Goal: Contribute content: Contribute content

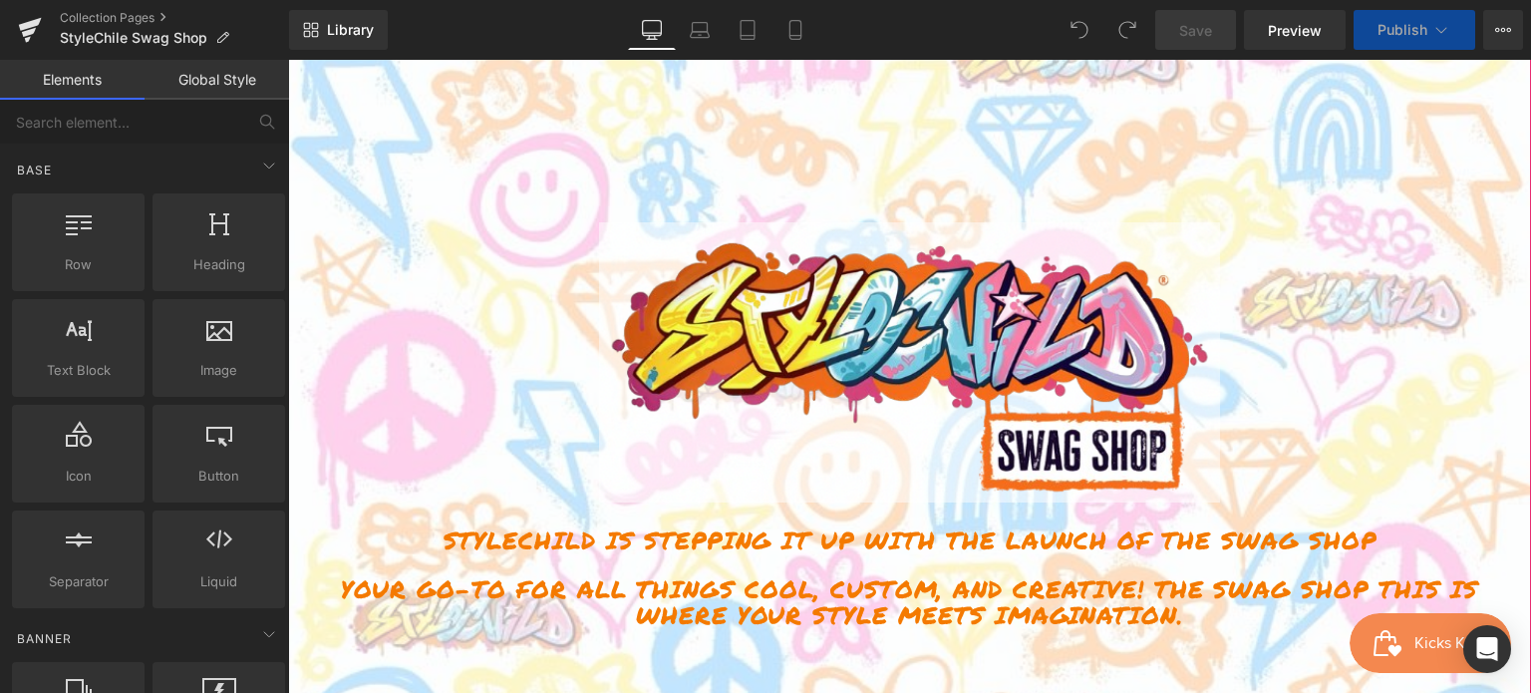
scroll to position [399, 0]
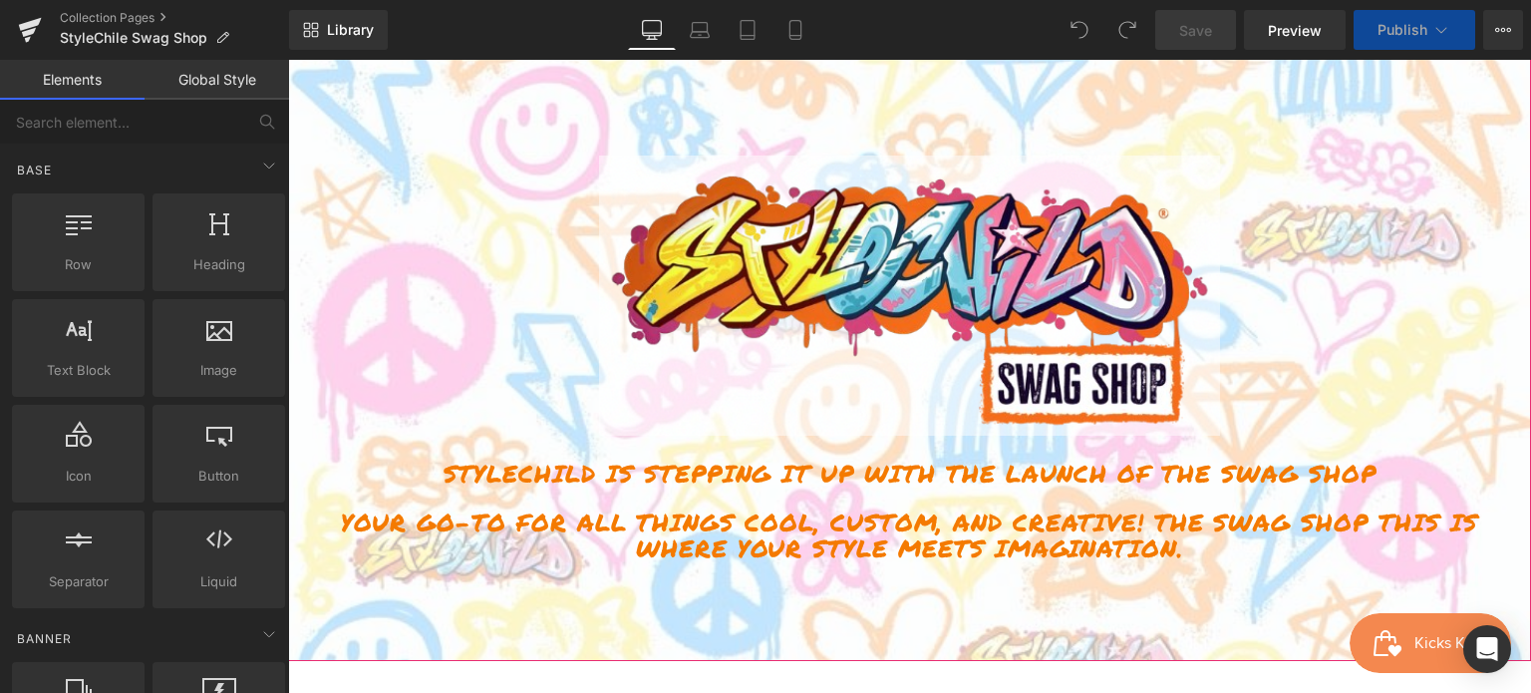
click at [951, 394] on img at bounding box center [910, 296] width 622 height 280
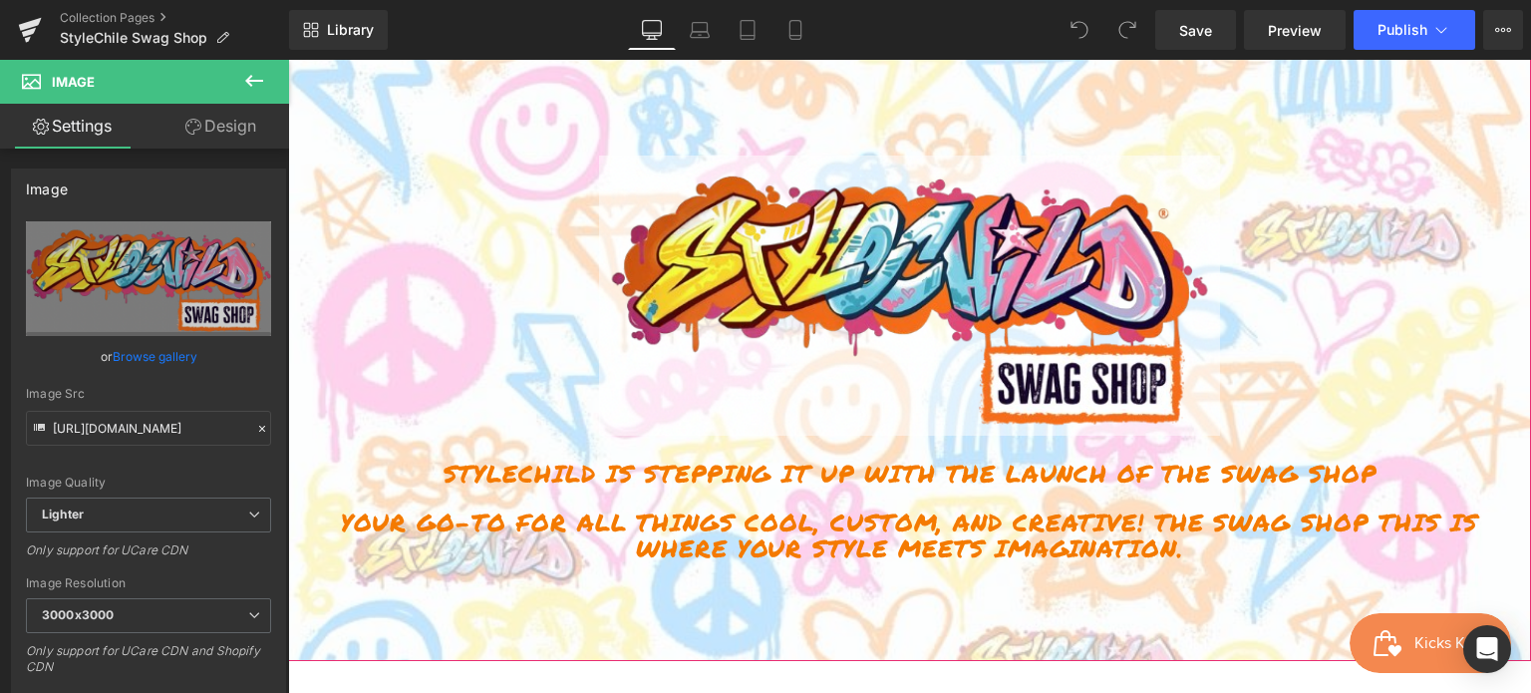
click at [894, 604] on div at bounding box center [909, 308] width 1243 height 705
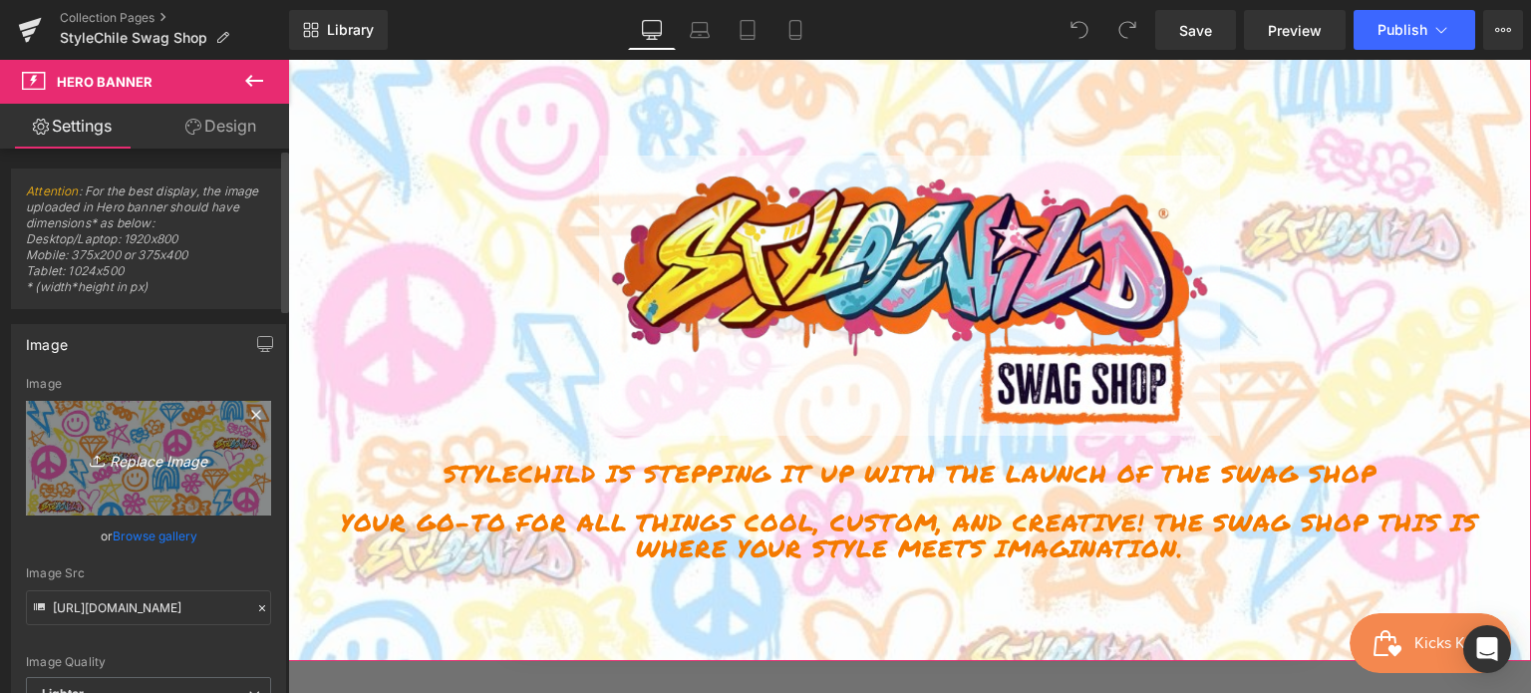
click at [224, 487] on link "Replace Image" at bounding box center [148, 458] width 245 height 115
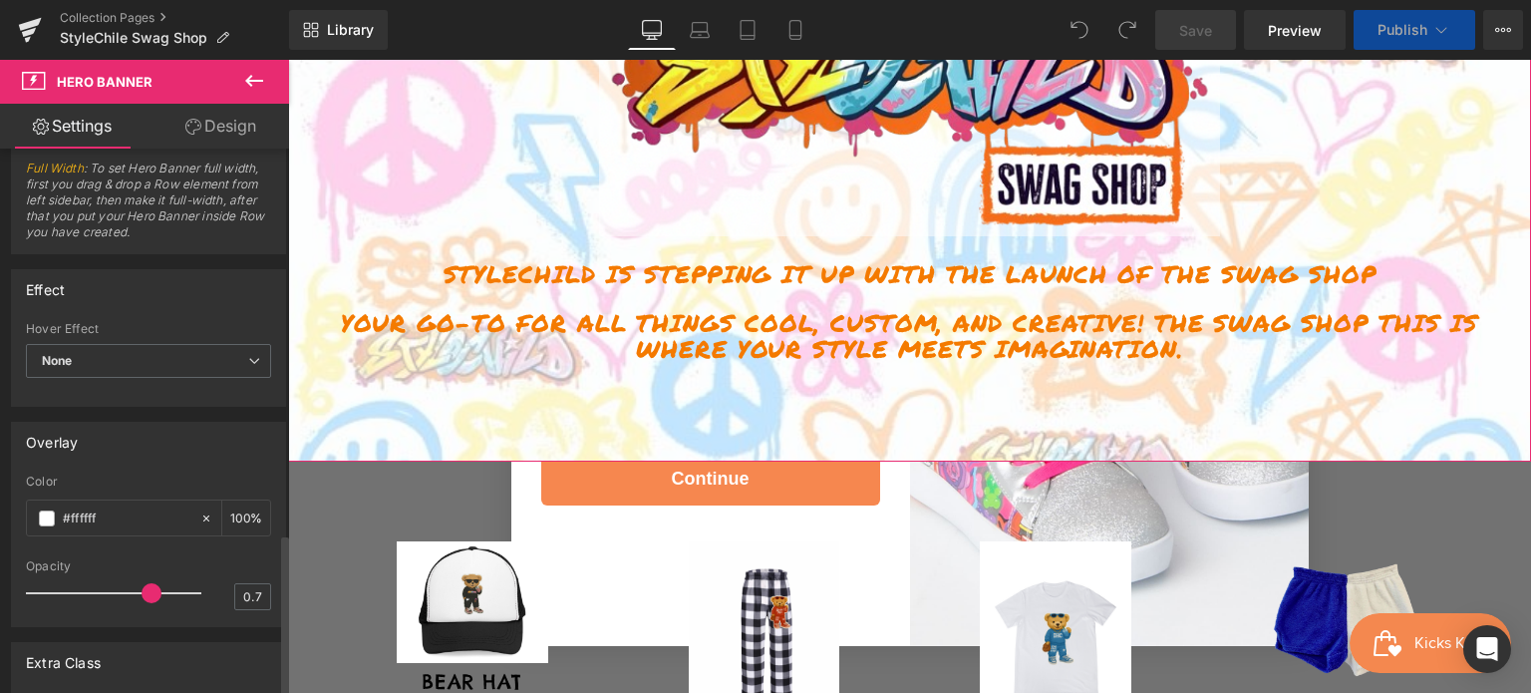
scroll to position [1292, 0]
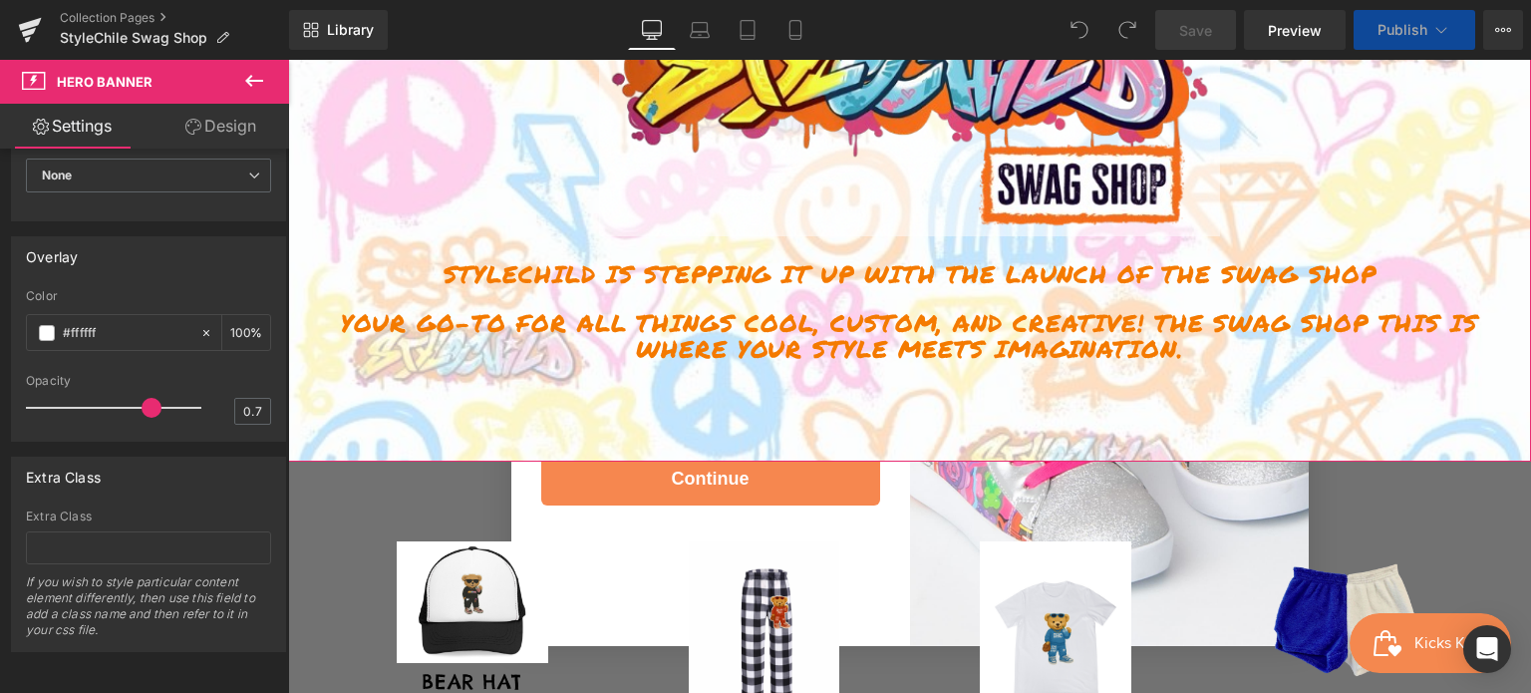
drag, startPoint x: 143, startPoint y: 390, endPoint x: -21, endPoint y: 388, distance: 163.5
click at [0, 388] on html "You are previewing how the will restyle your page. You can not edit Elements in…" at bounding box center [765, 346] width 1531 height 693
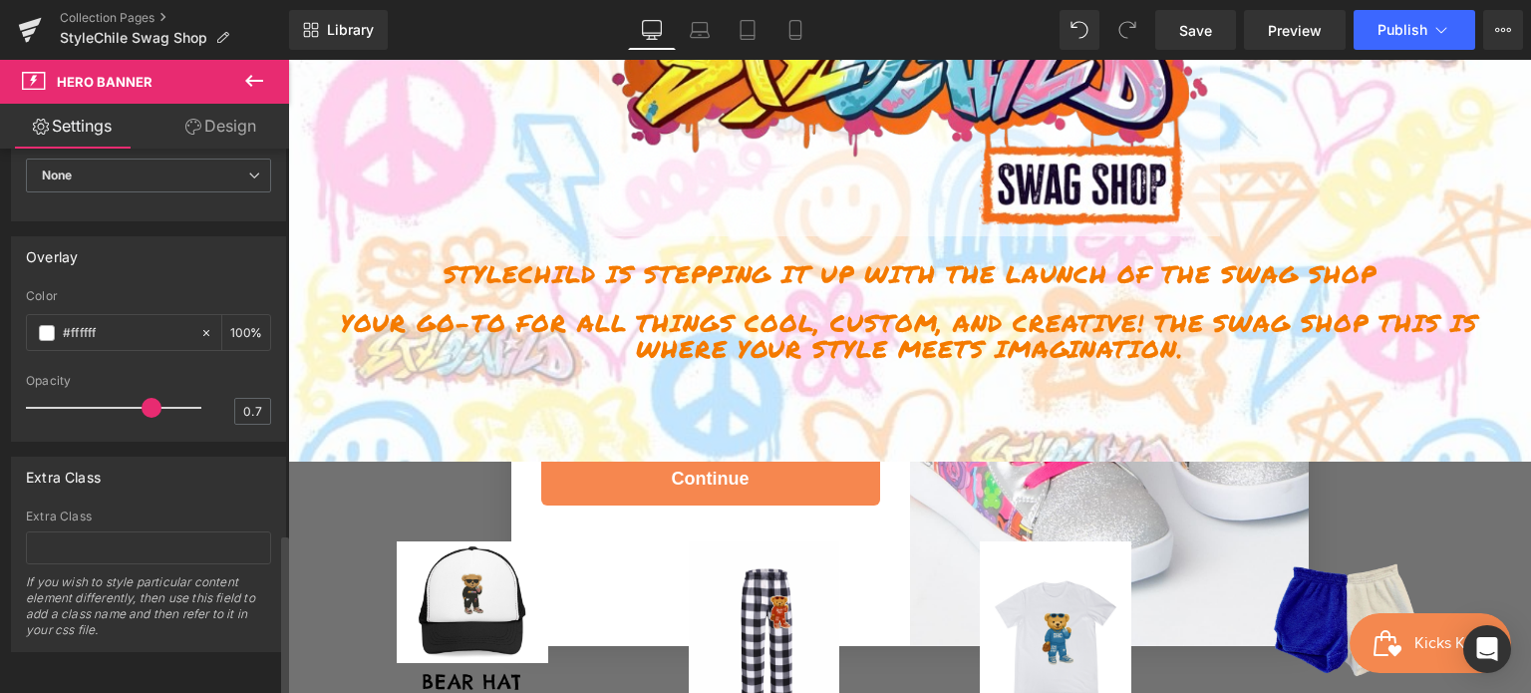
type input "0.6"
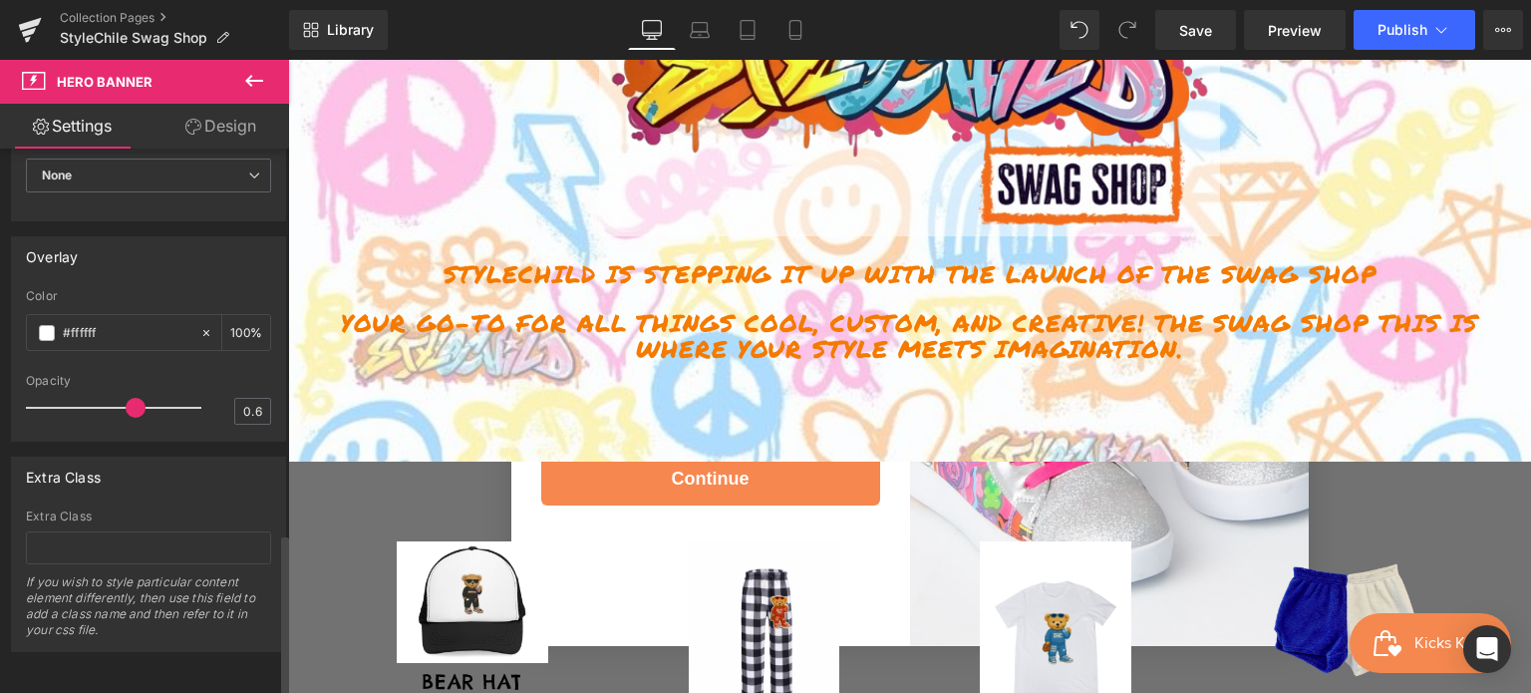
drag, startPoint x: 37, startPoint y: 387, endPoint x: 136, endPoint y: 397, distance: 99.2
click at [136, 398] on span at bounding box center [136, 408] width 20 height 20
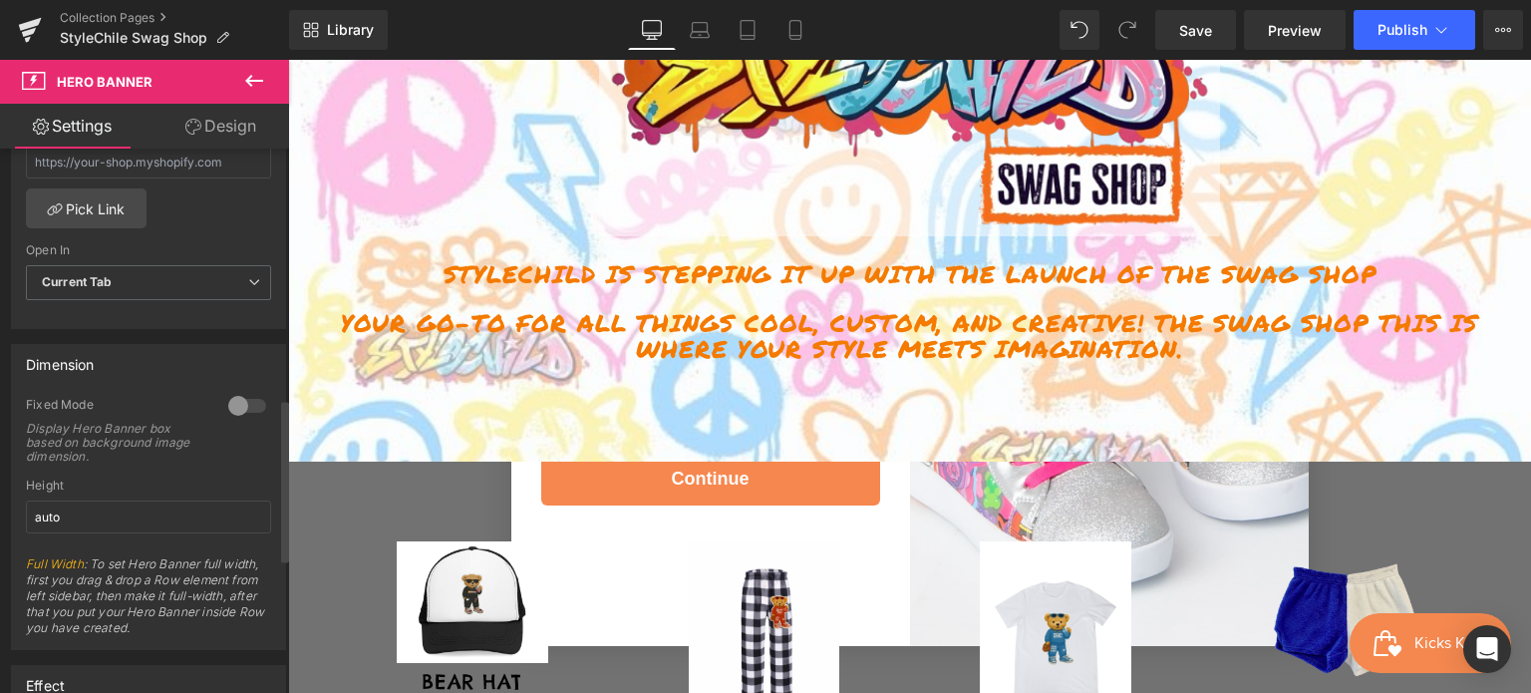
scroll to position [694, 0]
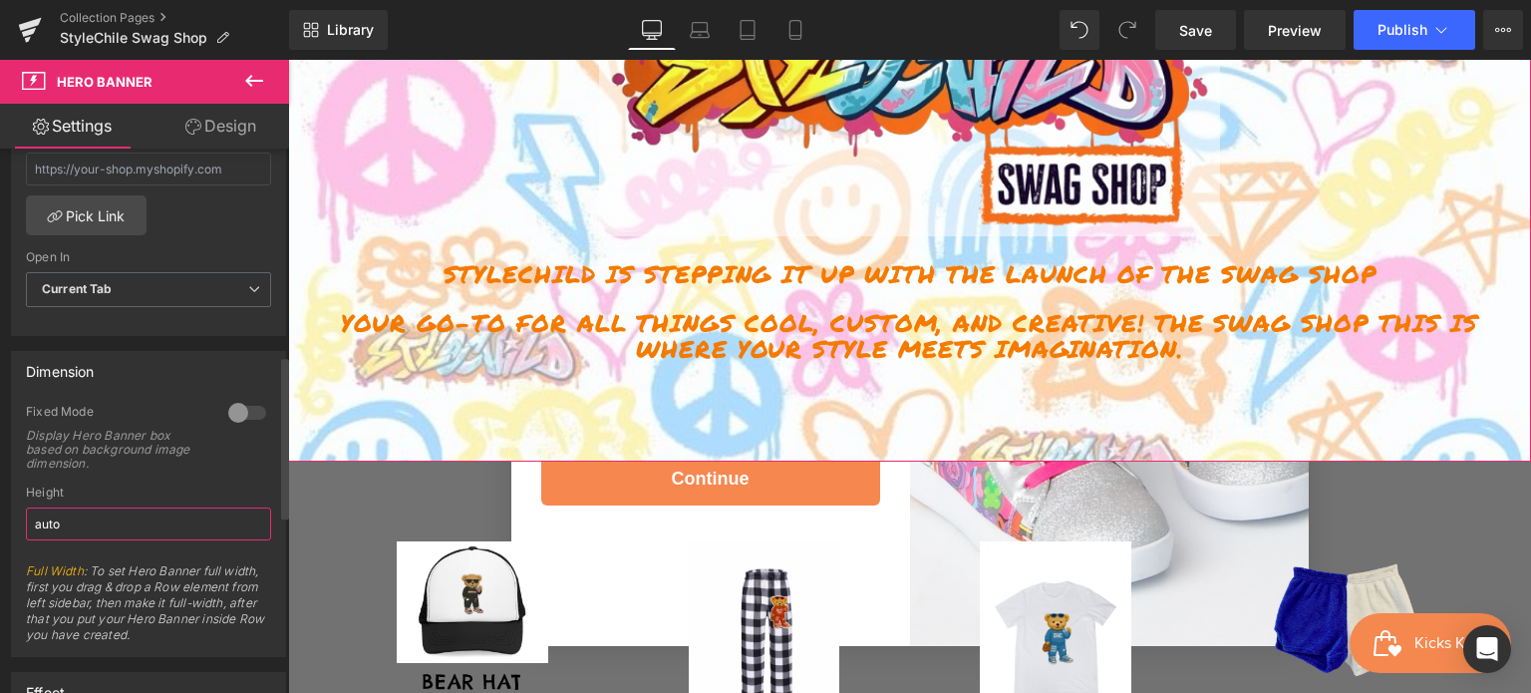
click at [89, 513] on input "auto" at bounding box center [148, 523] width 245 height 33
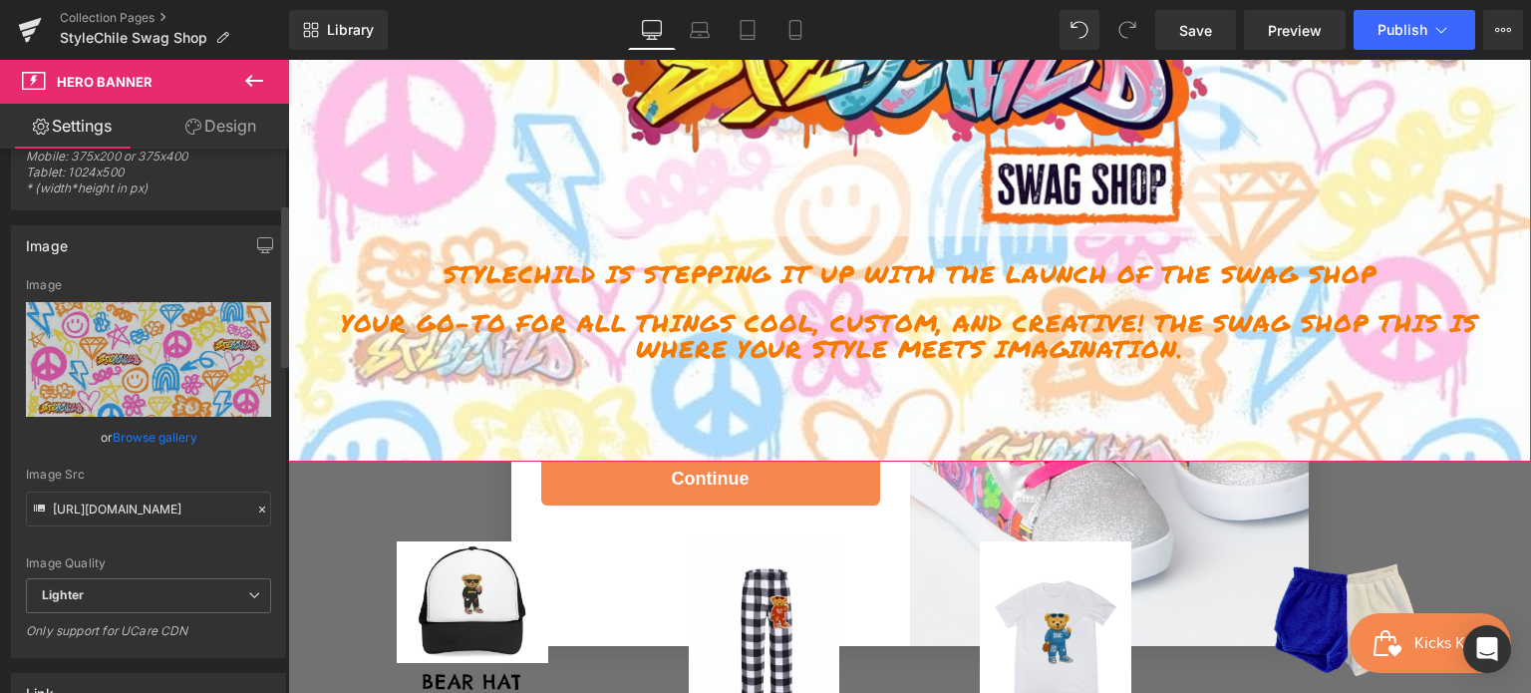
scroll to position [96, 0]
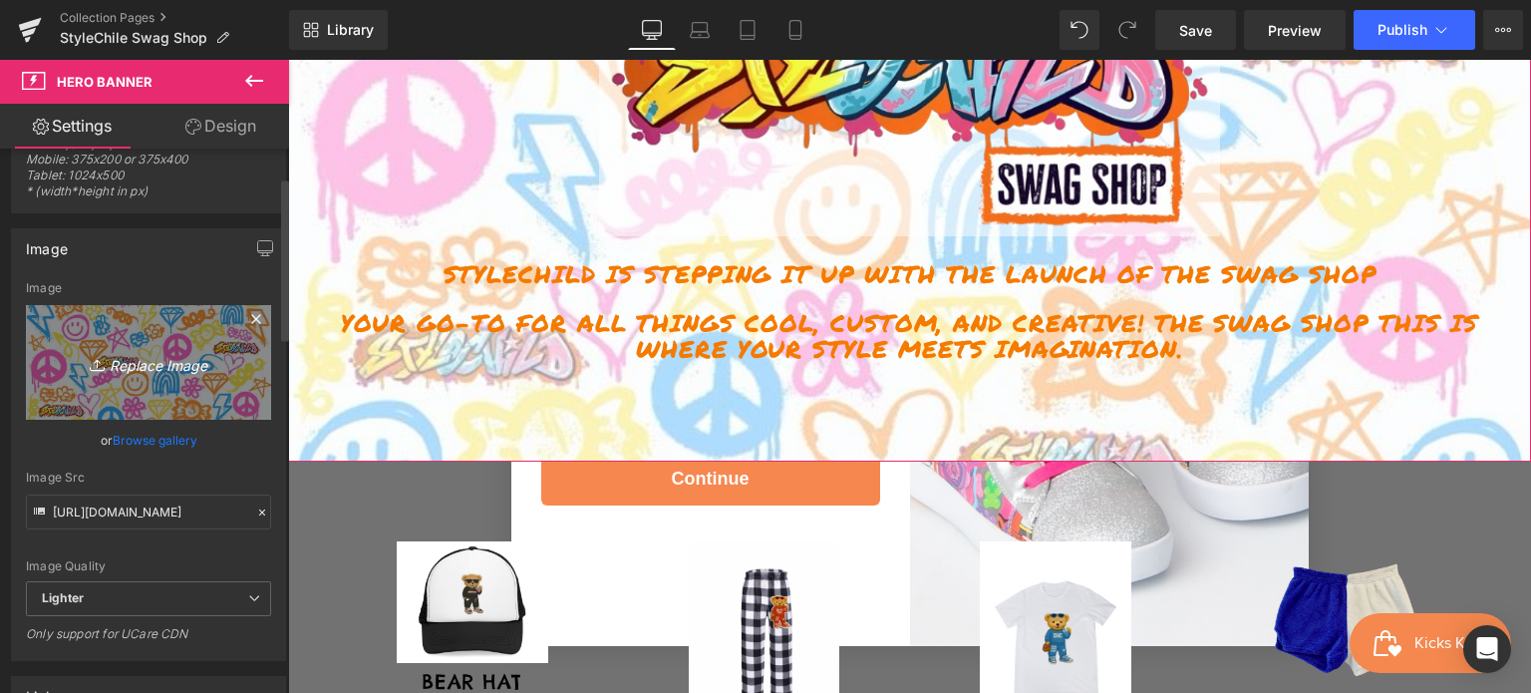
click at [184, 362] on icon "Replace Image" at bounding box center [149, 362] width 160 height 25
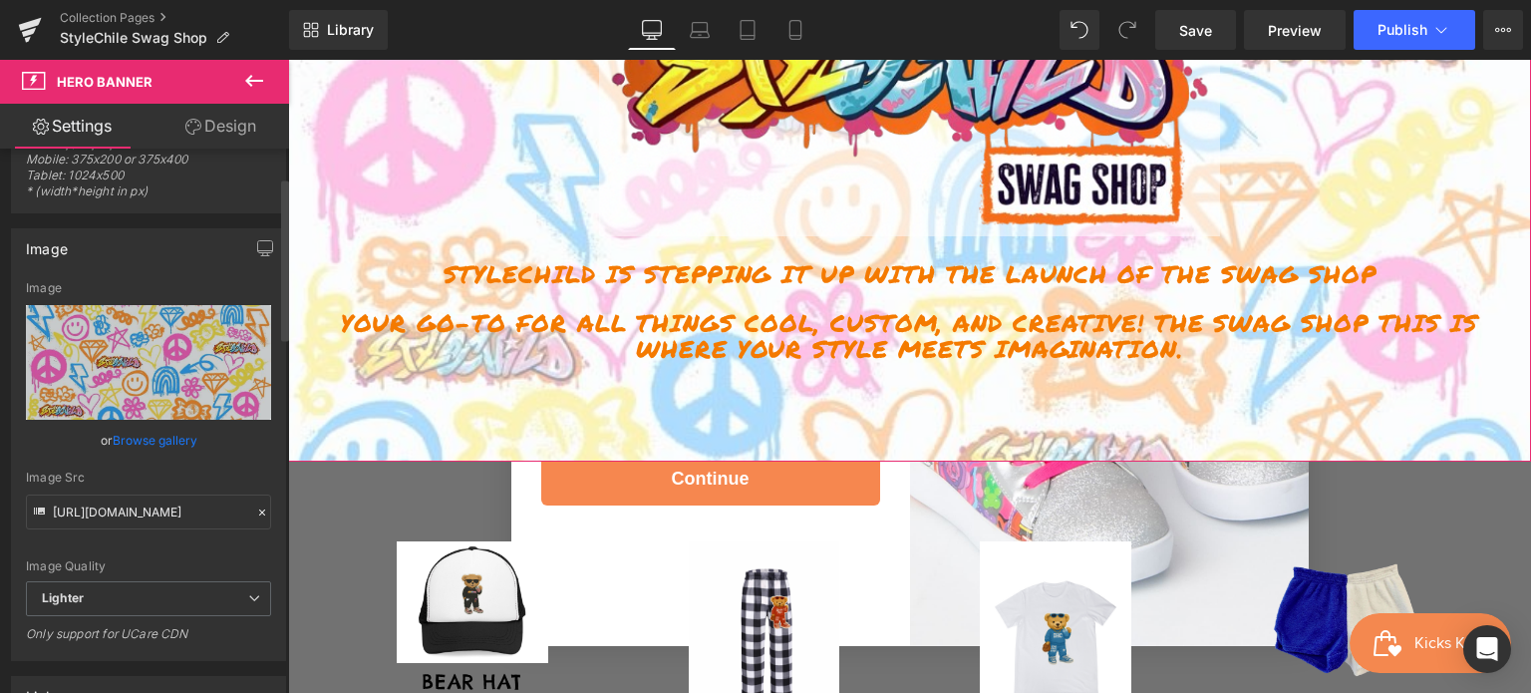
click at [165, 431] on link "Browse gallery" at bounding box center [155, 440] width 85 height 35
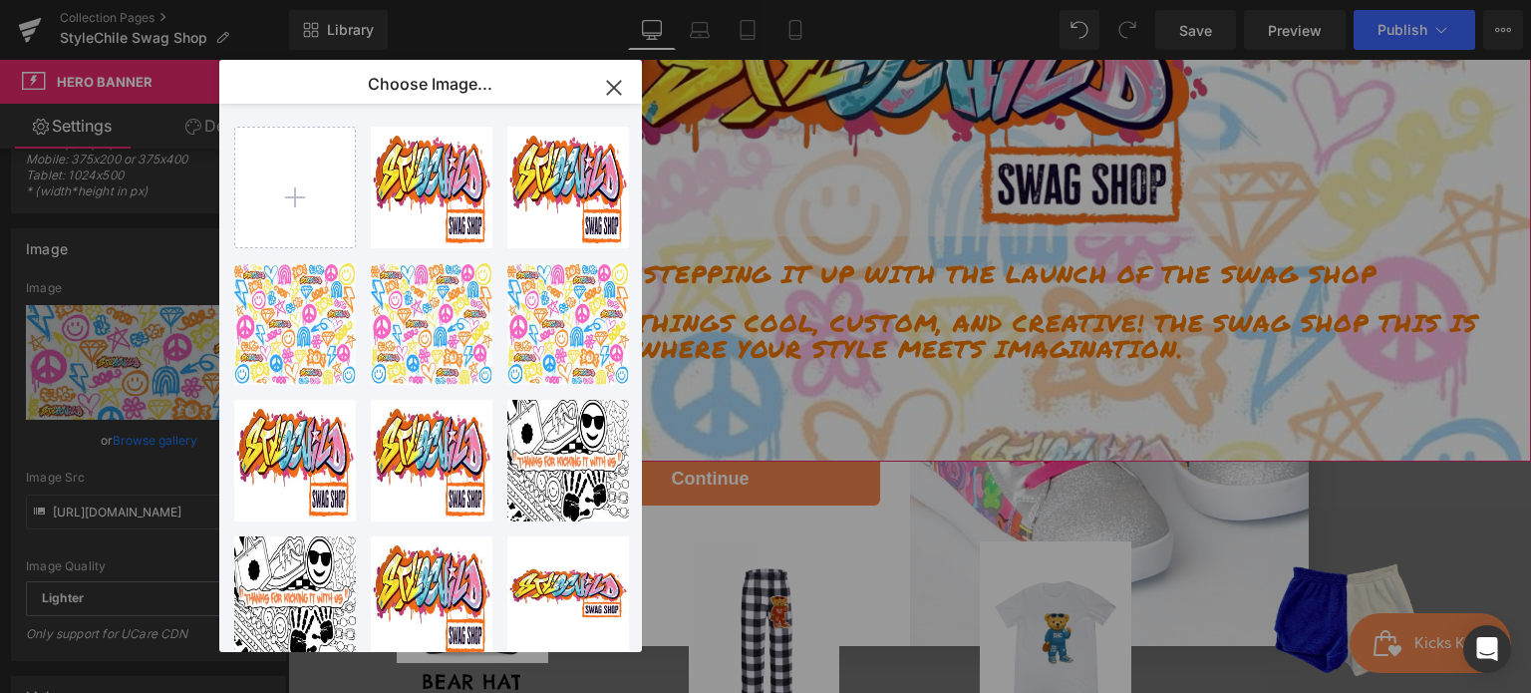
click at [144, 0] on div "You are previewing how the will restyle your page. You can not edit Elements in…" at bounding box center [765, 0] width 1531 height 0
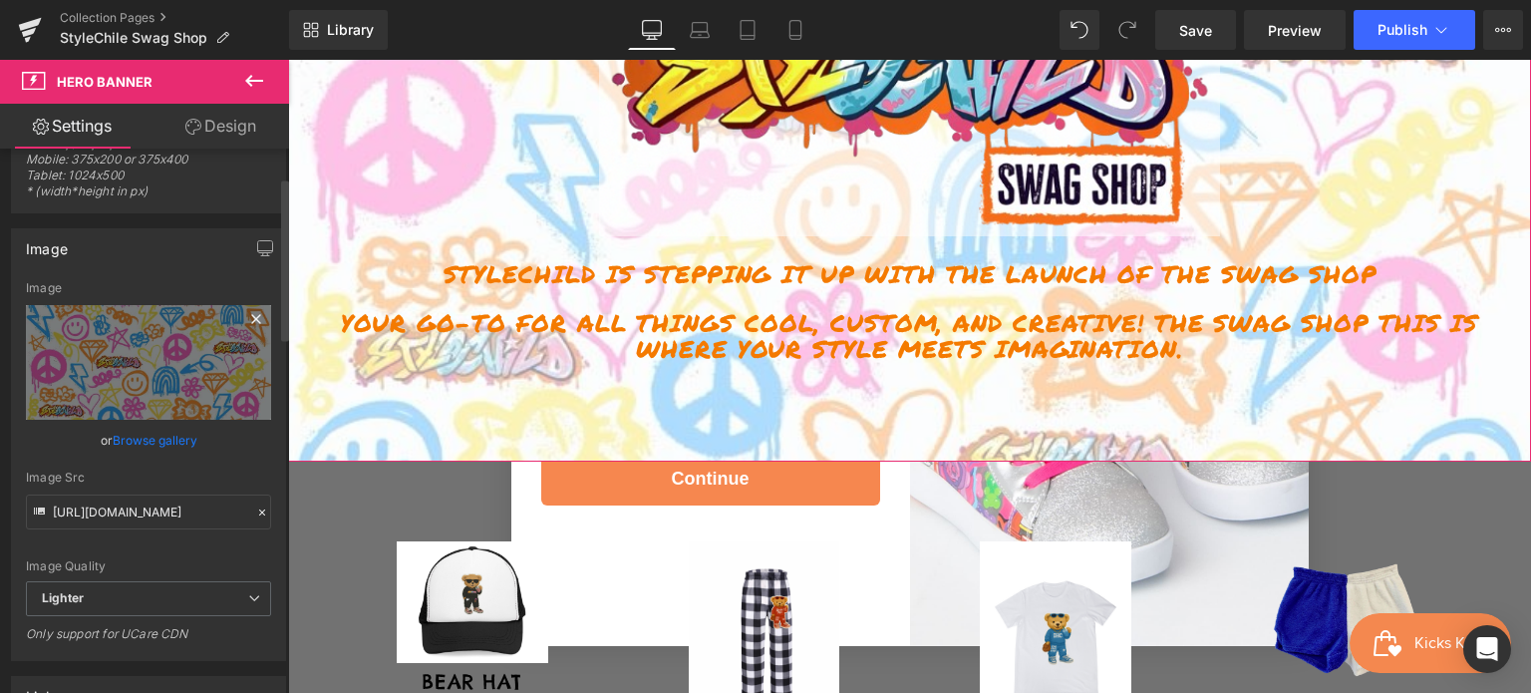
click at [246, 318] on icon at bounding box center [256, 319] width 24 height 24
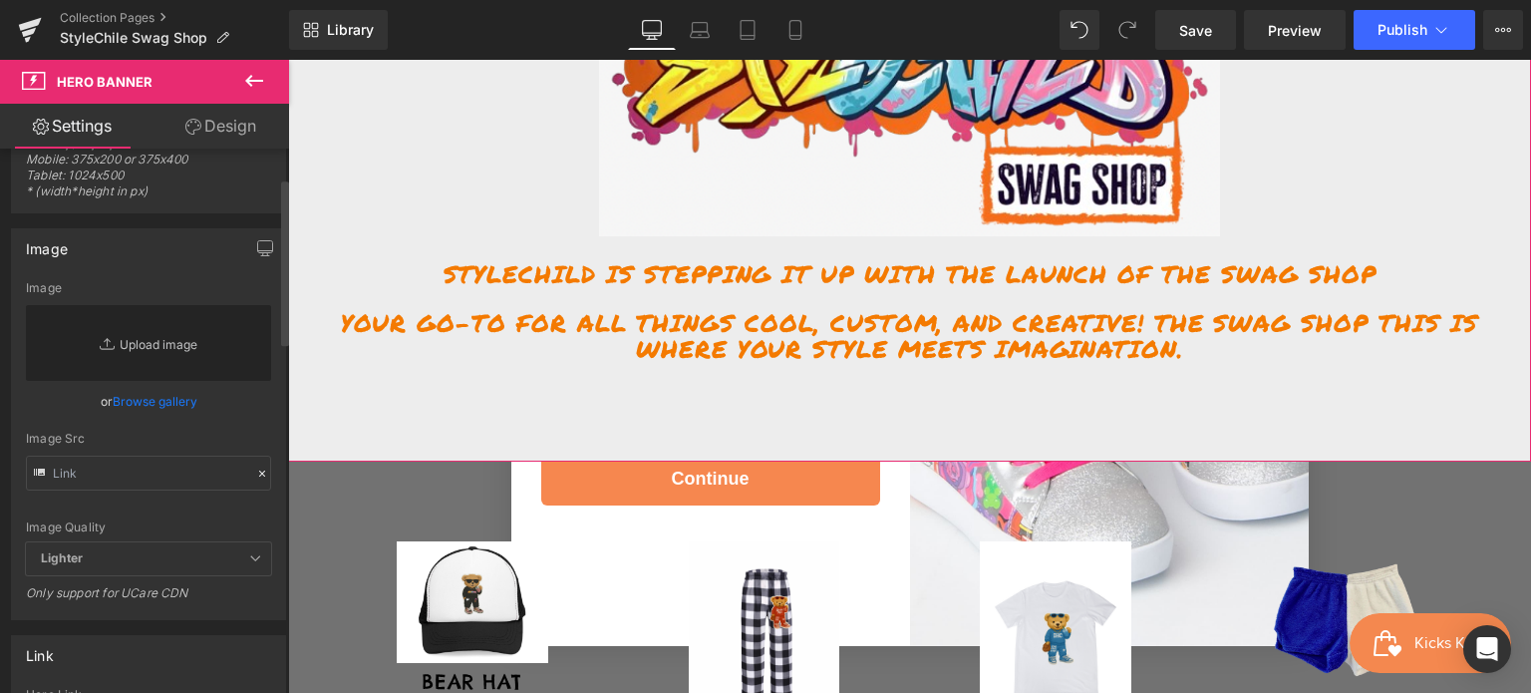
click at [158, 339] on link "Replace Image" at bounding box center [148, 343] width 245 height 76
click at [176, 401] on link "Browse gallery" at bounding box center [155, 401] width 85 height 35
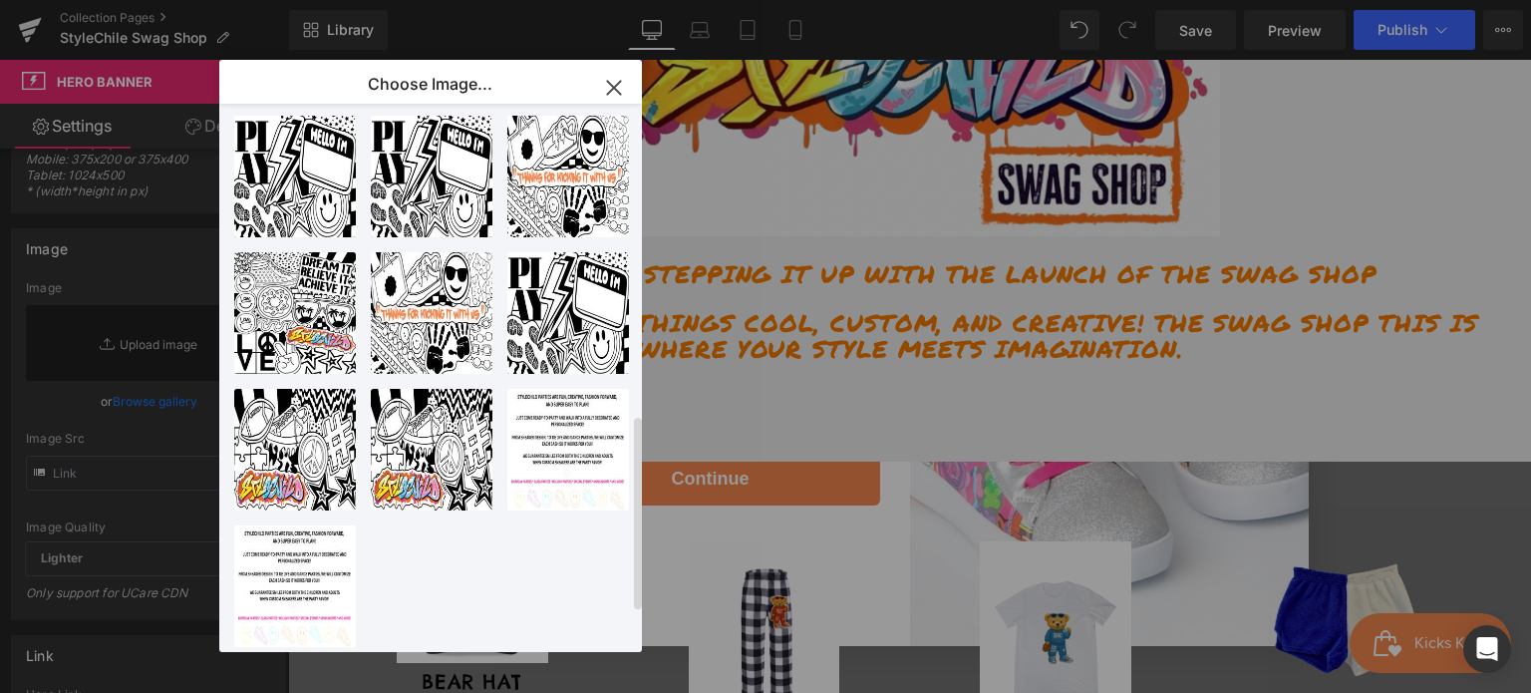
scroll to position [984, 0]
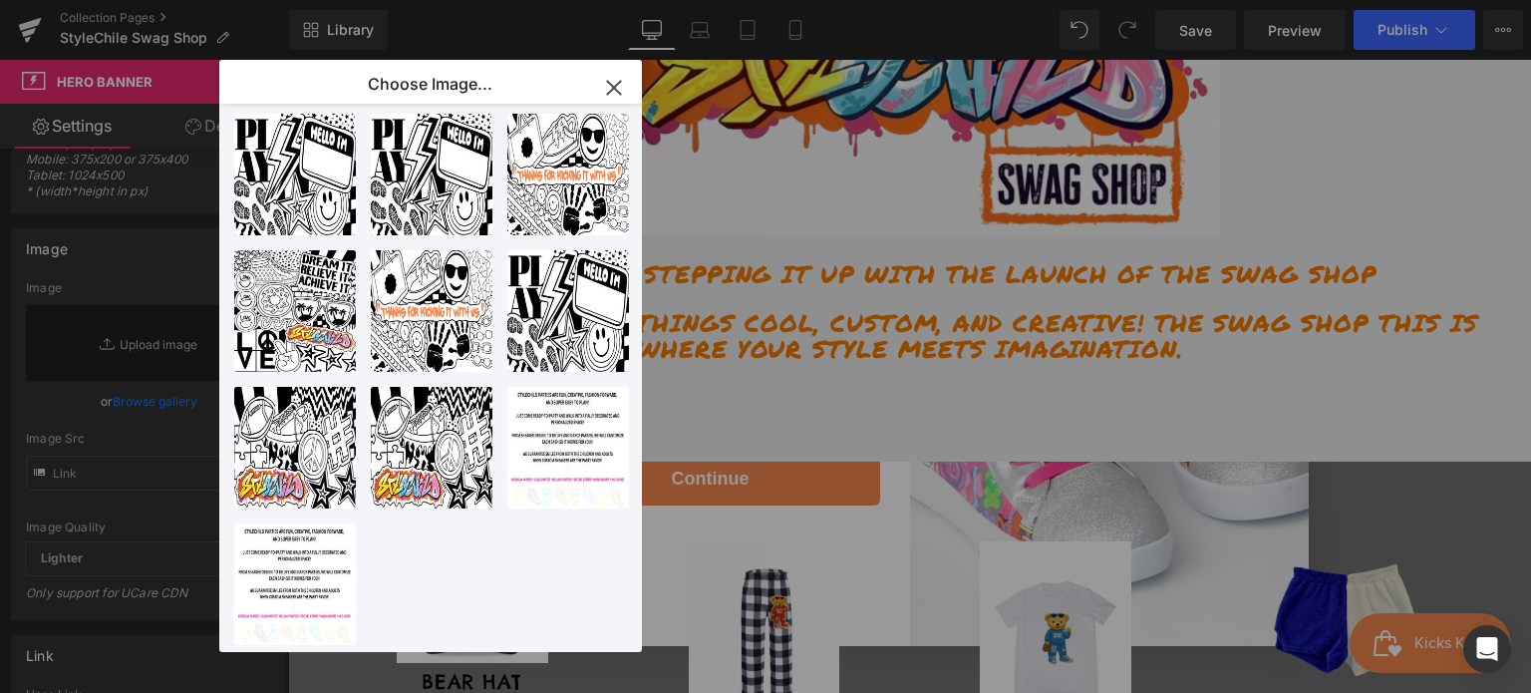
click at [607, 86] on icon "button" at bounding box center [614, 88] width 32 height 32
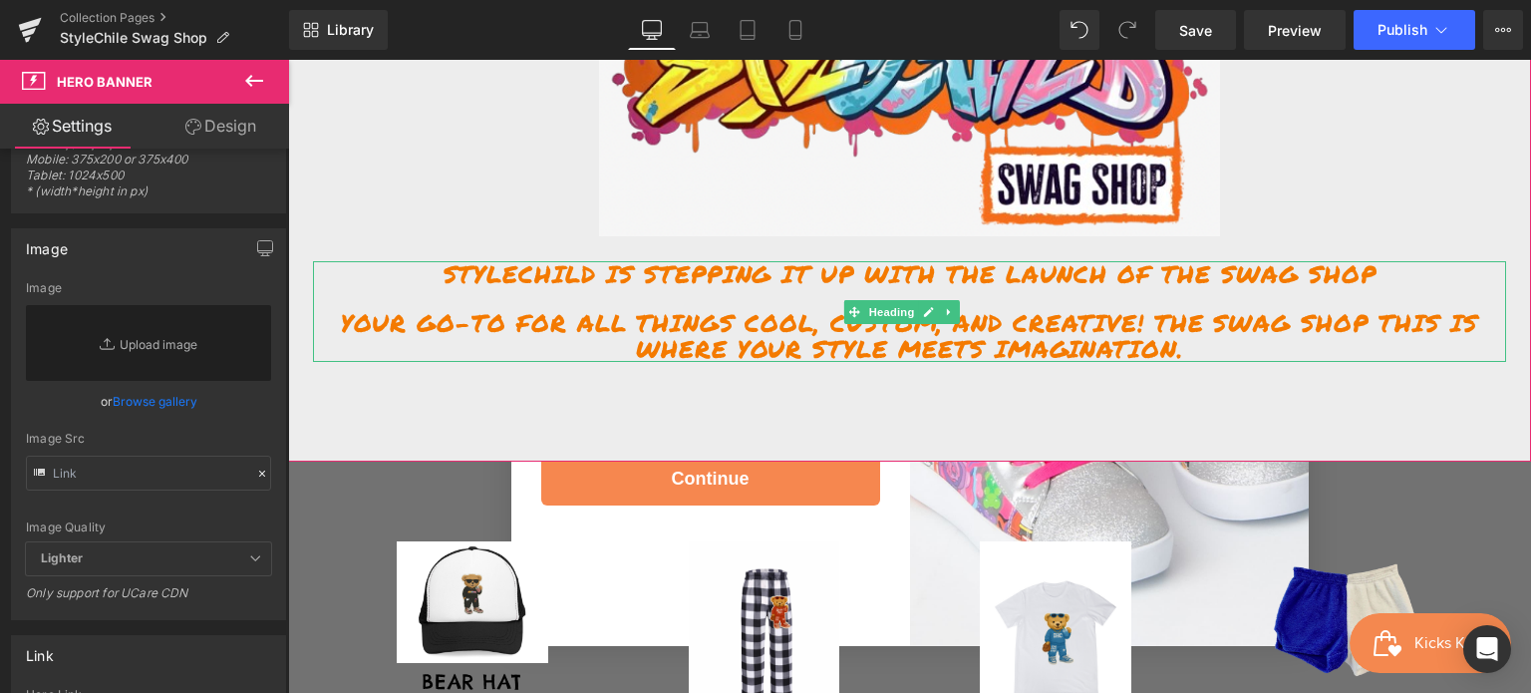
drag, startPoint x: 576, startPoint y: 334, endPoint x: 456, endPoint y: 284, distance: 130.5
click at [576, 334] on h1 "your go-to for all things cool, custom, and creative! The Swag Shop this is whe…" at bounding box center [909, 336] width 1193 height 53
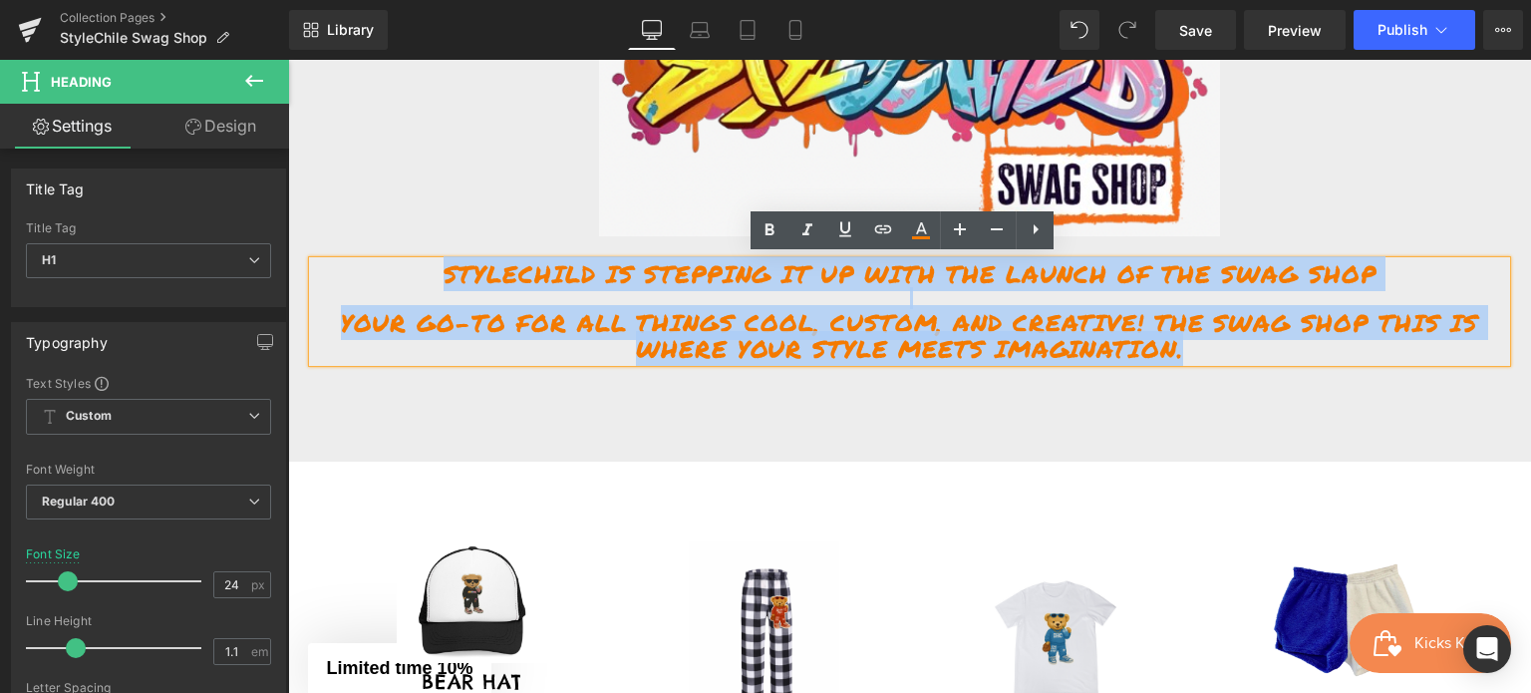
drag, startPoint x: 432, startPoint y: 270, endPoint x: 1301, endPoint y: 359, distance: 873.9
click at [1301, 359] on div "StyleChild is stepping it up with the launch of the Swag Shop your go-to for al…" at bounding box center [909, 312] width 1193 height 102
copy div "StyleChild is stepping it up with the launch of the Swag Shop your go-to for al…"
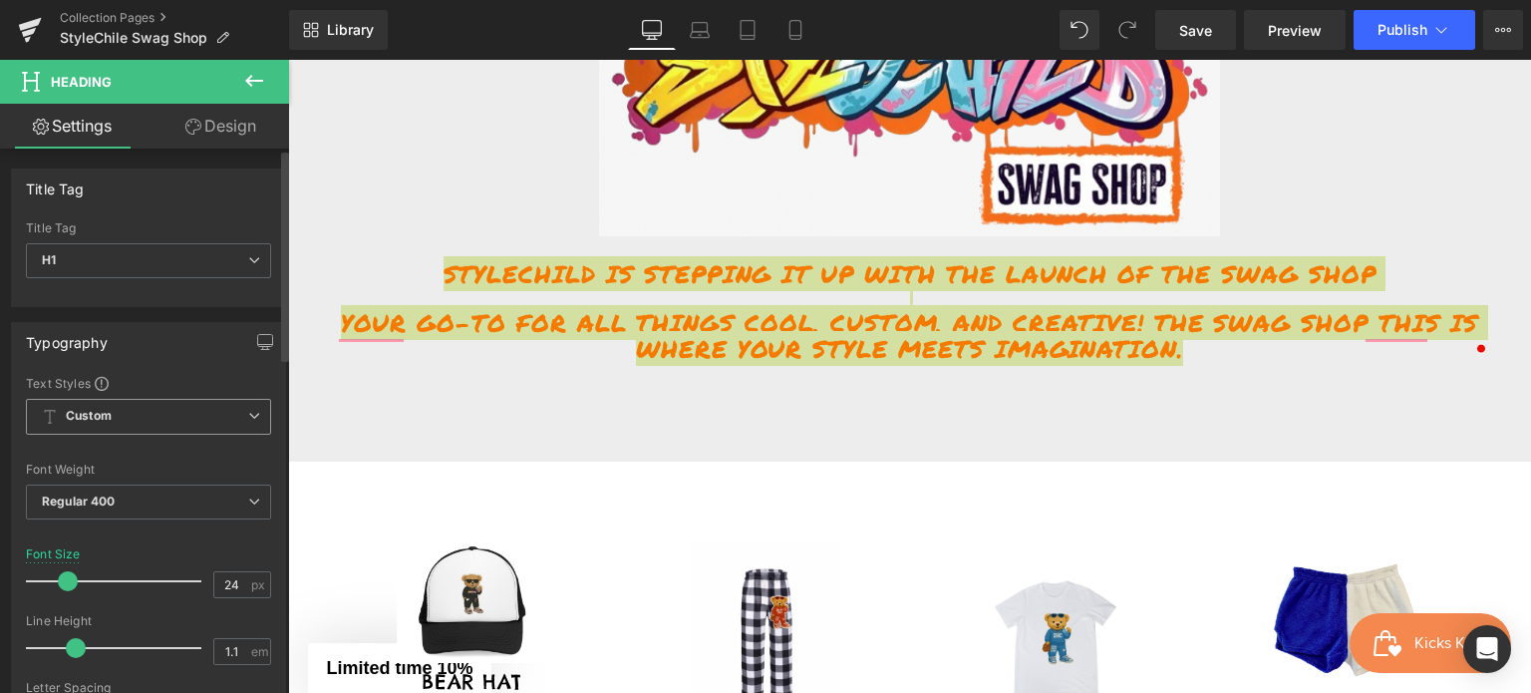
click at [153, 425] on span "Custom Setup Global Style" at bounding box center [148, 417] width 245 height 36
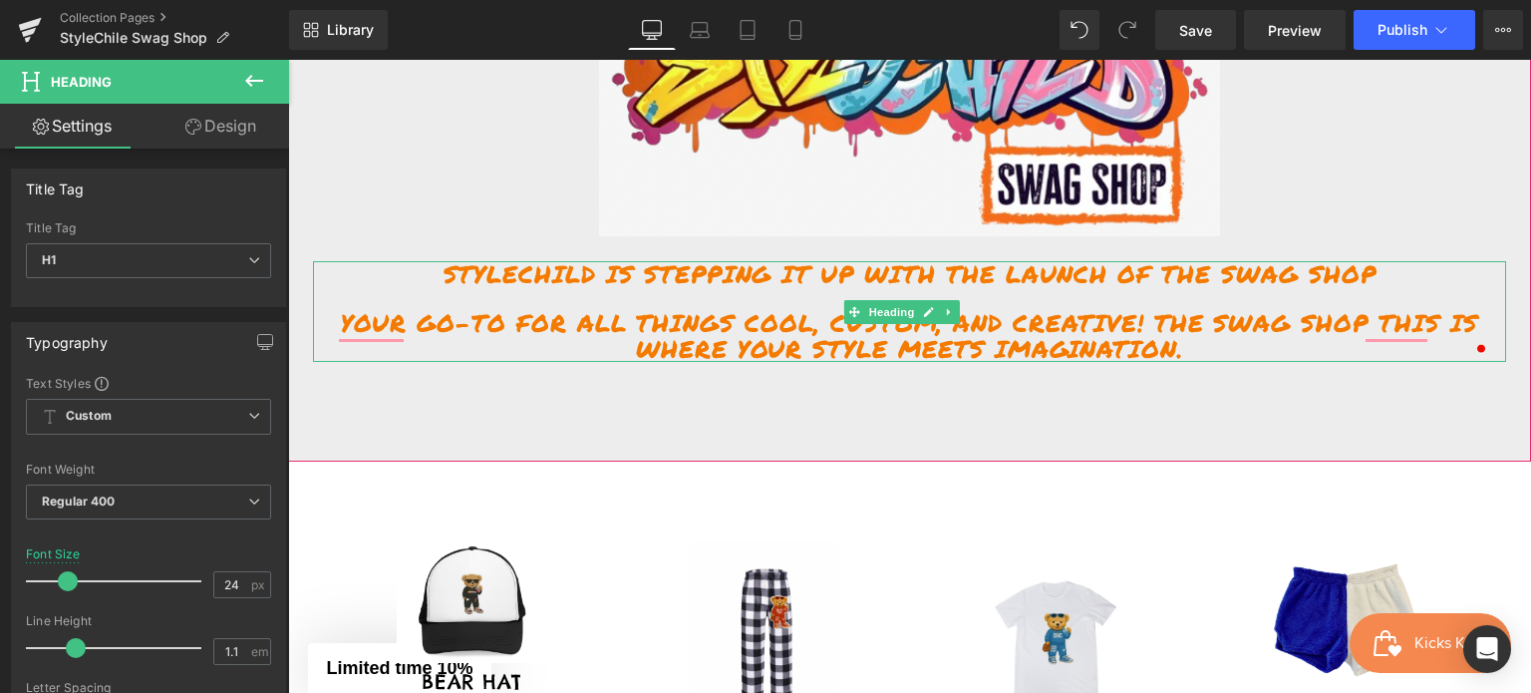
click at [554, 338] on h1 "your go-to for all things cool, custom, and creative! The Swag Shop this is whe…" at bounding box center [909, 336] width 1193 height 53
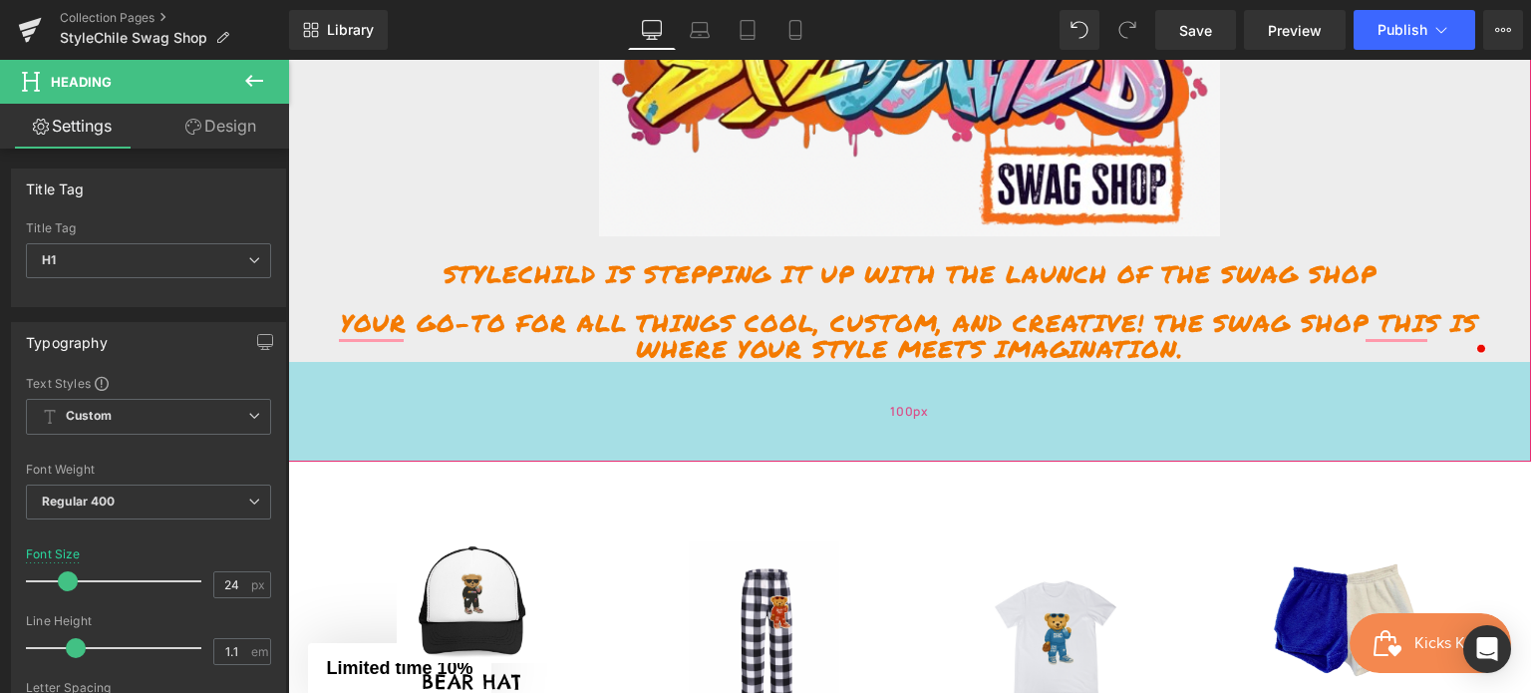
click at [830, 419] on div "100px" at bounding box center [909, 412] width 1243 height 100
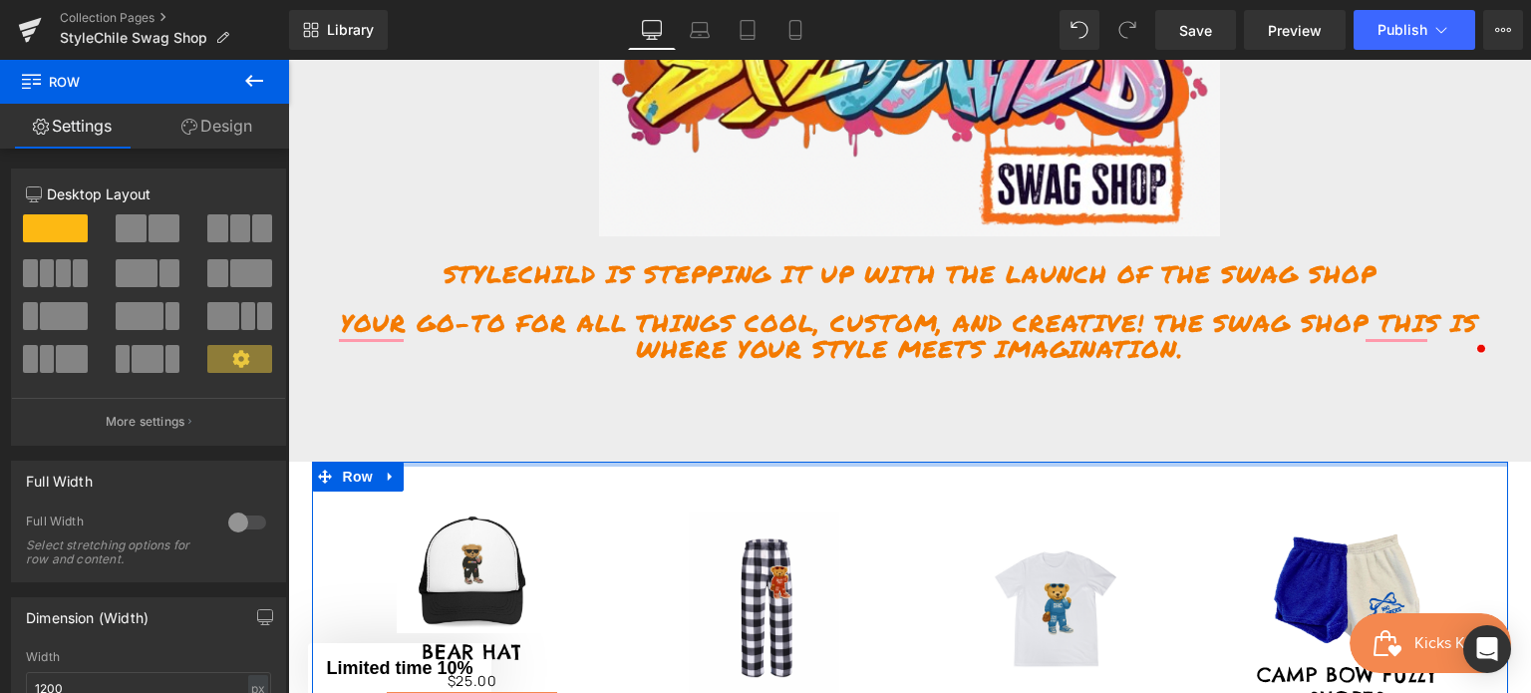
drag, startPoint x: 866, startPoint y: 458, endPoint x: 873, endPoint y: 382, distance: 76.1
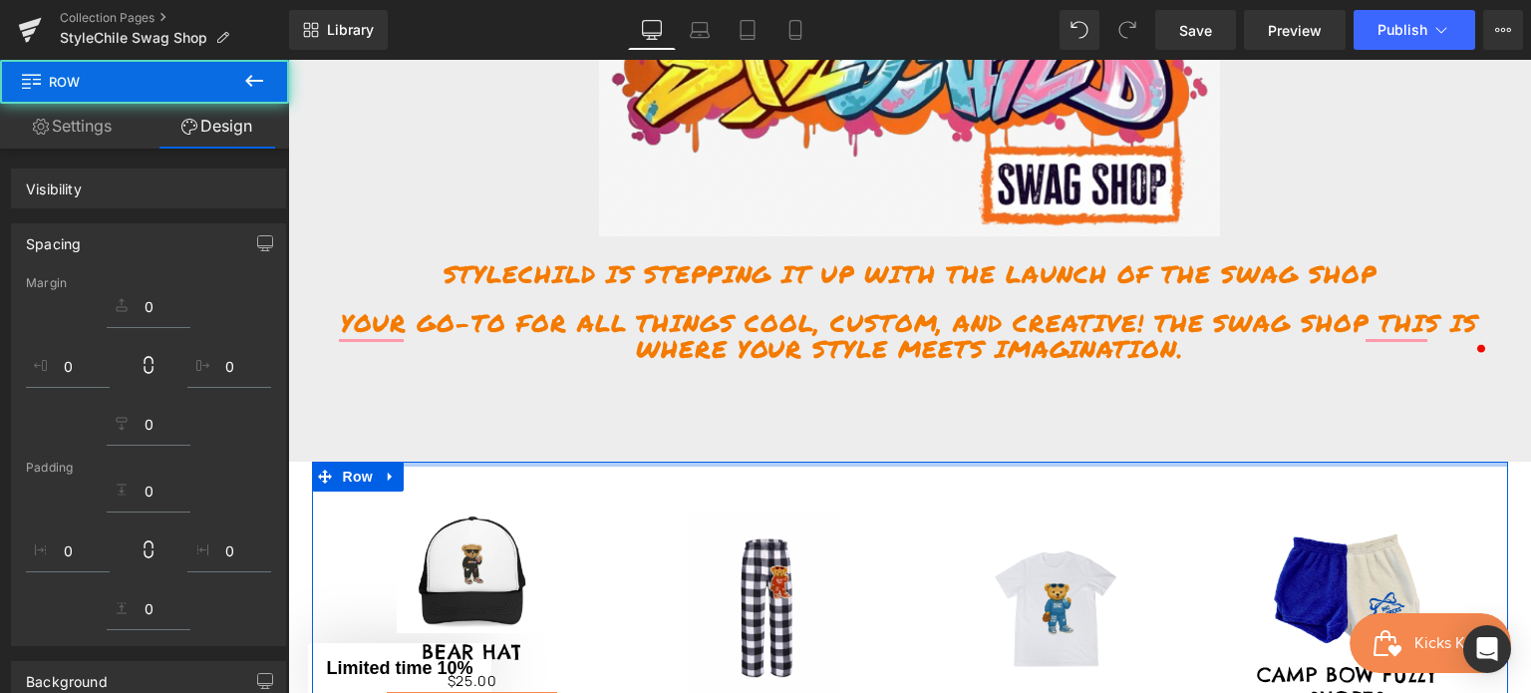
click at [873, 382] on div "Image StyleChild is stepping it up with the launch of the Swag Shop your go-to …" at bounding box center [909, 109] width 1243 height 705
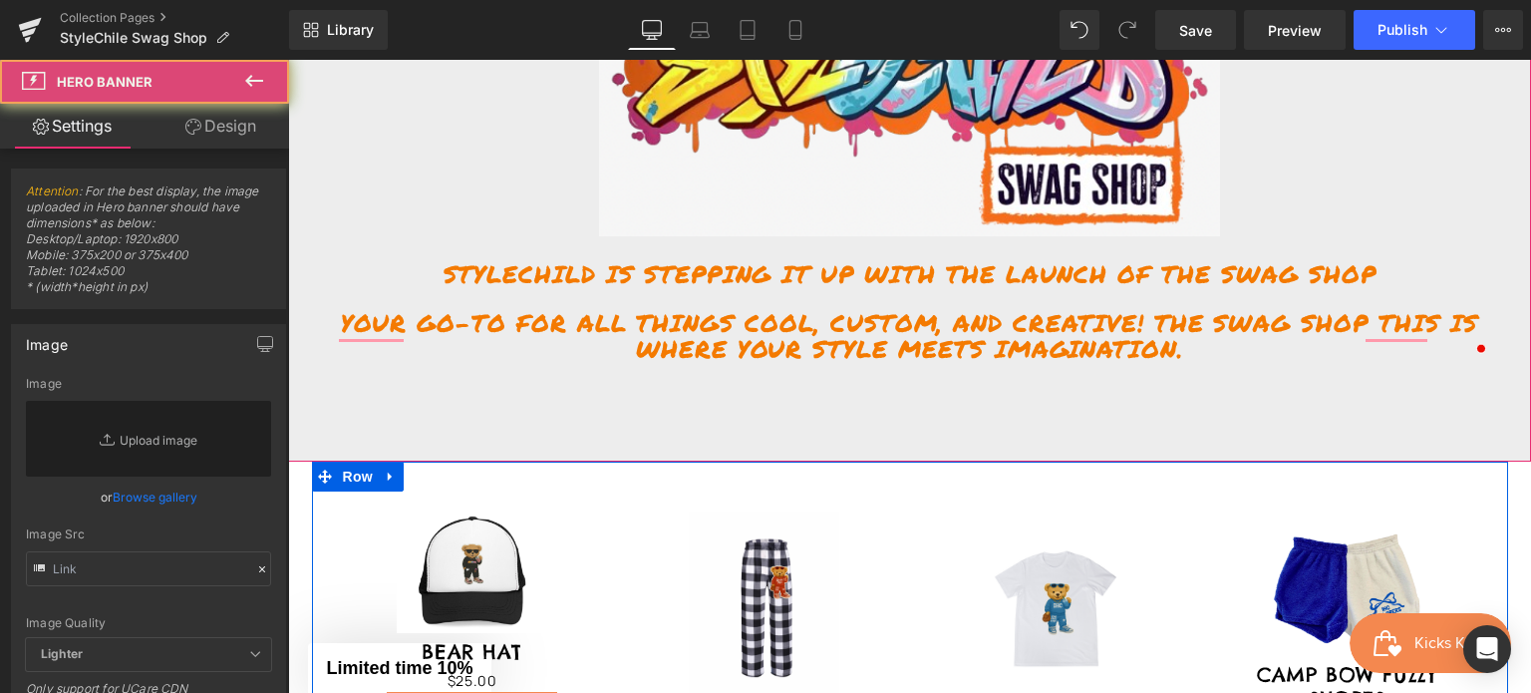
click at [1187, 342] on h1 "your go-to for all things cool, custom, and creative! The Swag Shop this is whe…" at bounding box center [909, 336] width 1193 height 53
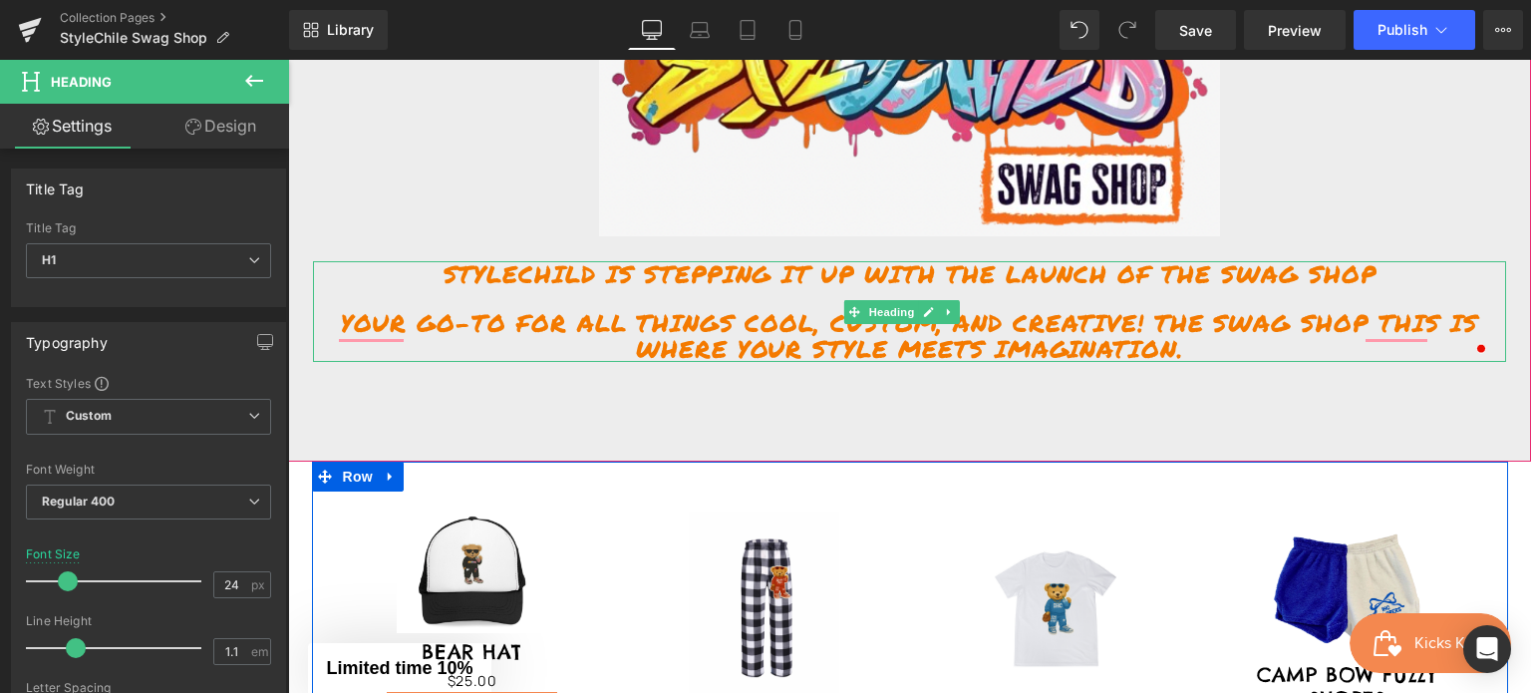
click at [916, 346] on h1 "your go-to for all things cool, custom, and creative! The Swag Shop this is whe…" at bounding box center [909, 336] width 1193 height 53
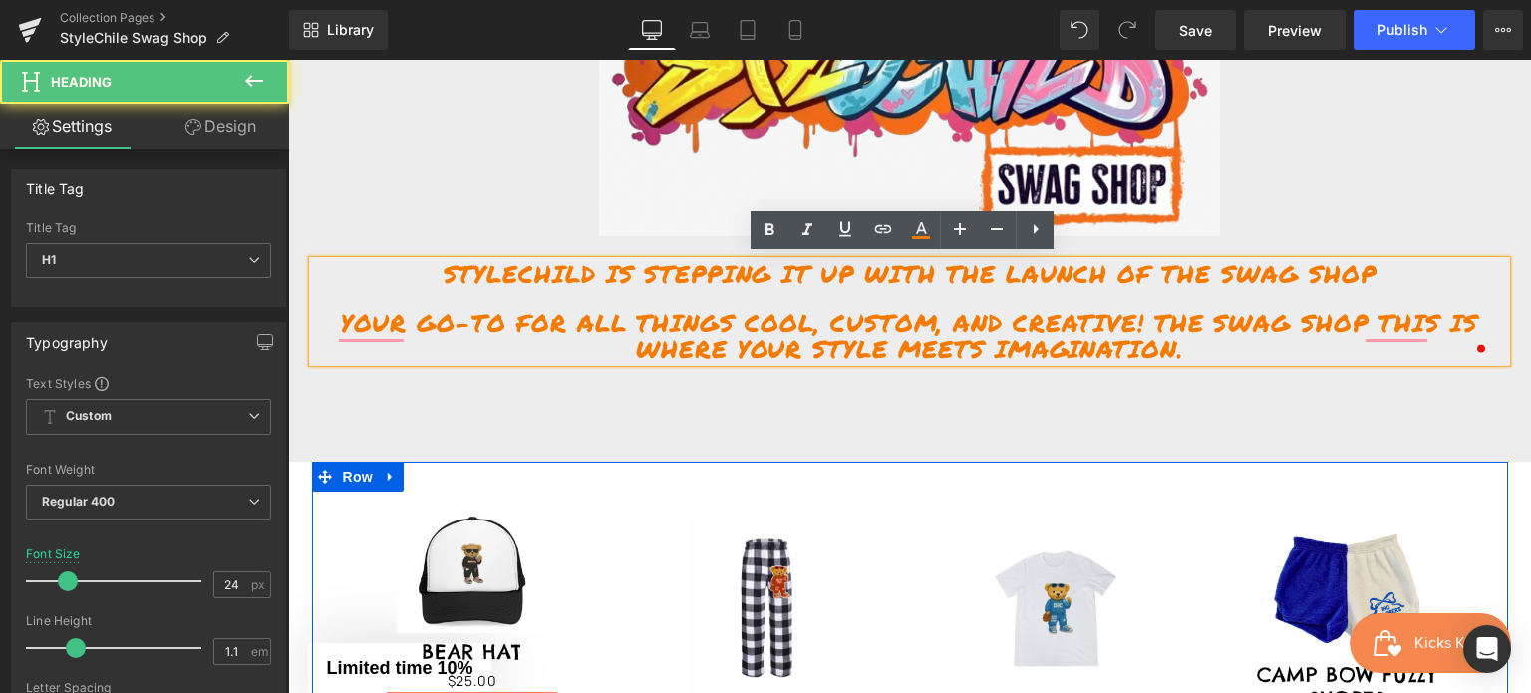
click at [1232, 404] on div at bounding box center [909, 109] width 1243 height 705
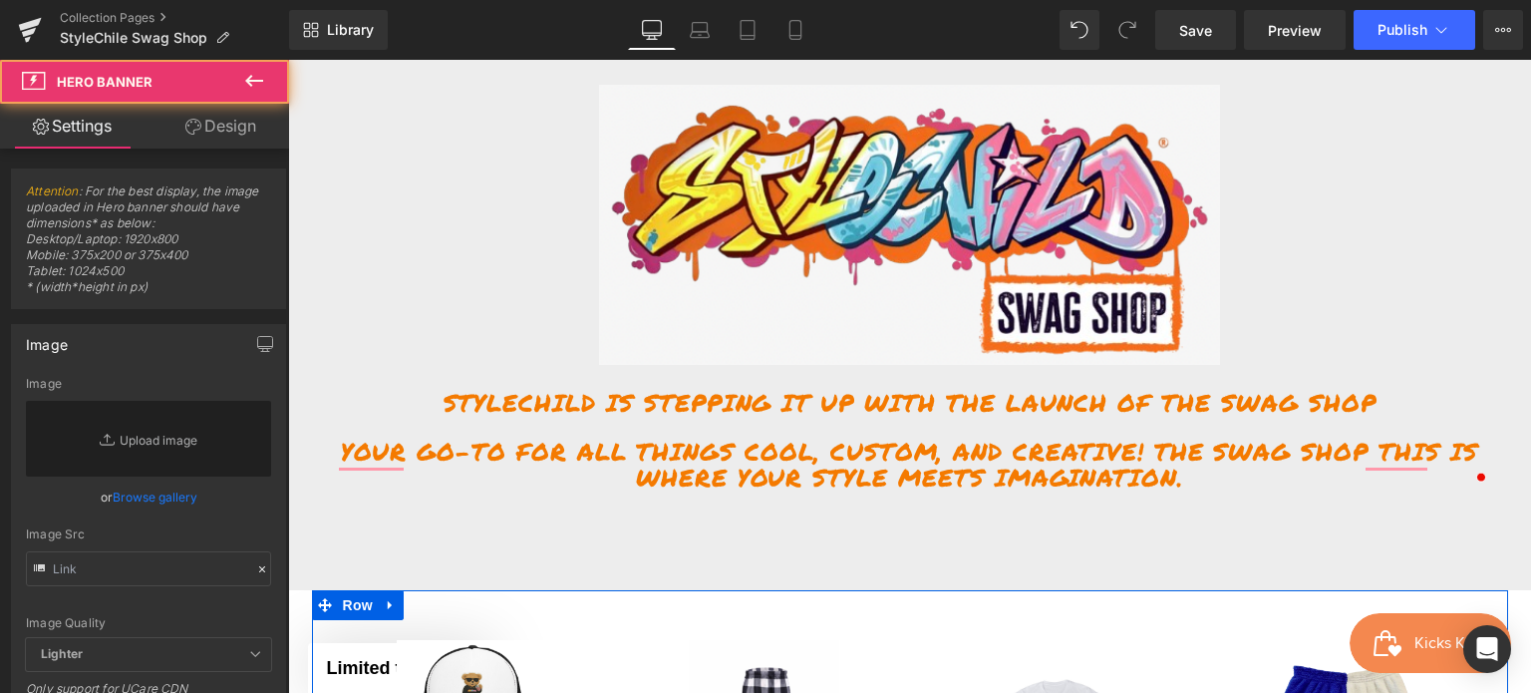
scroll to position [399, 0]
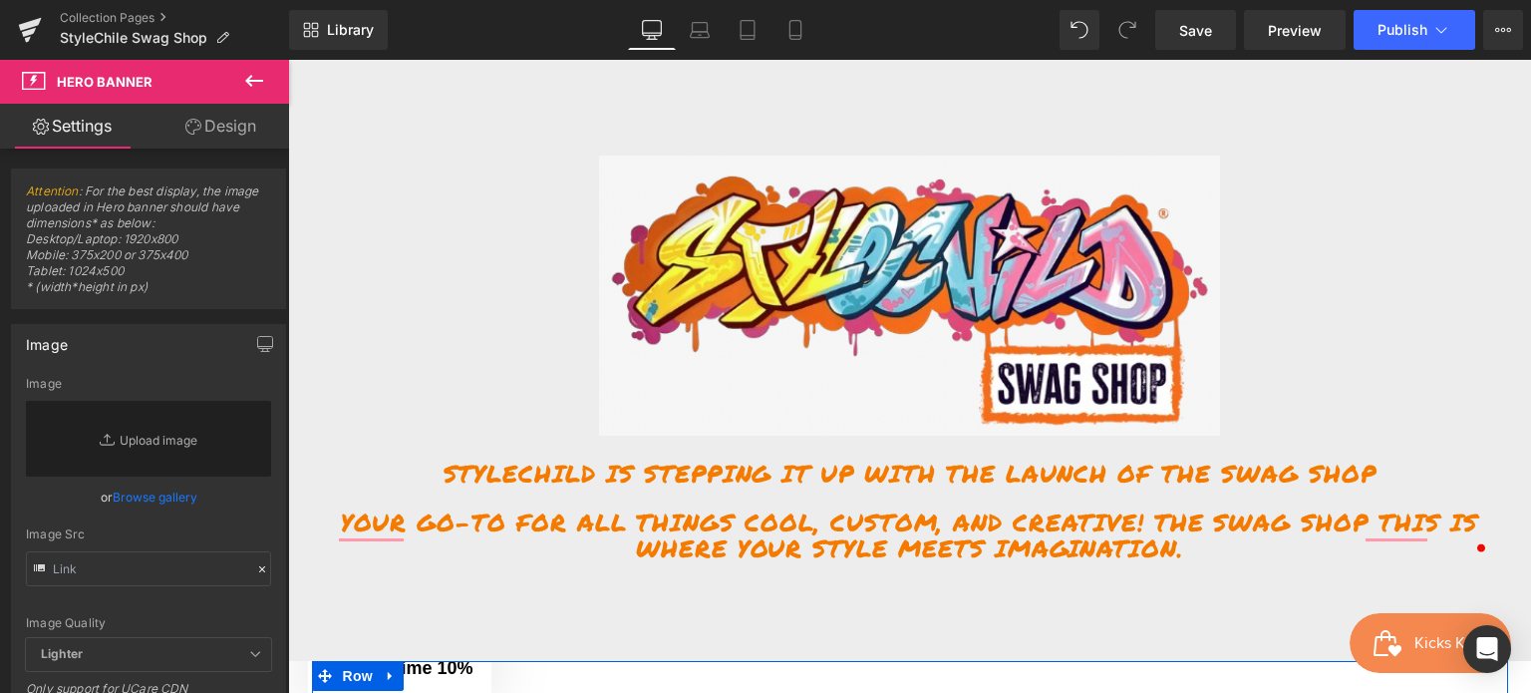
click at [391, 256] on div at bounding box center [909, 296] width 1243 height 280
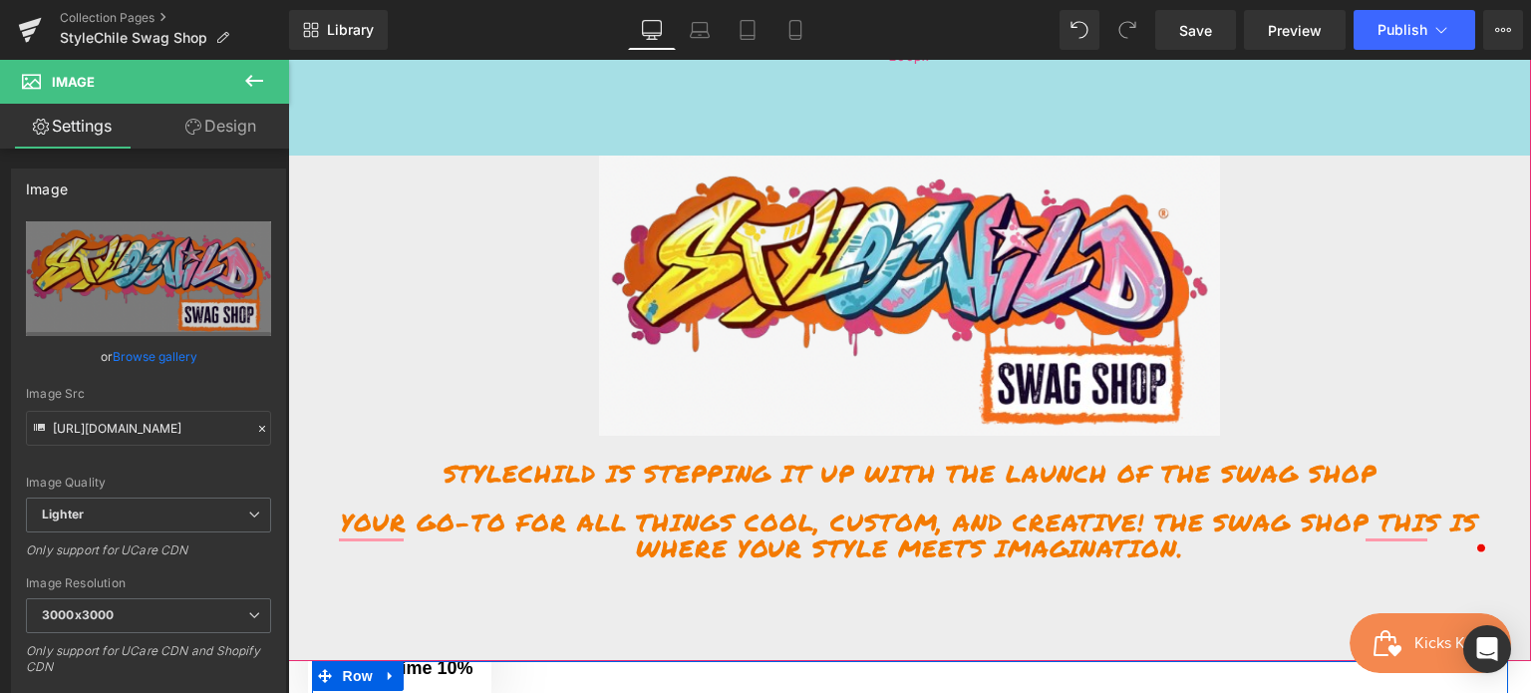
click at [398, 124] on div "200px" at bounding box center [909, 55] width 1243 height 199
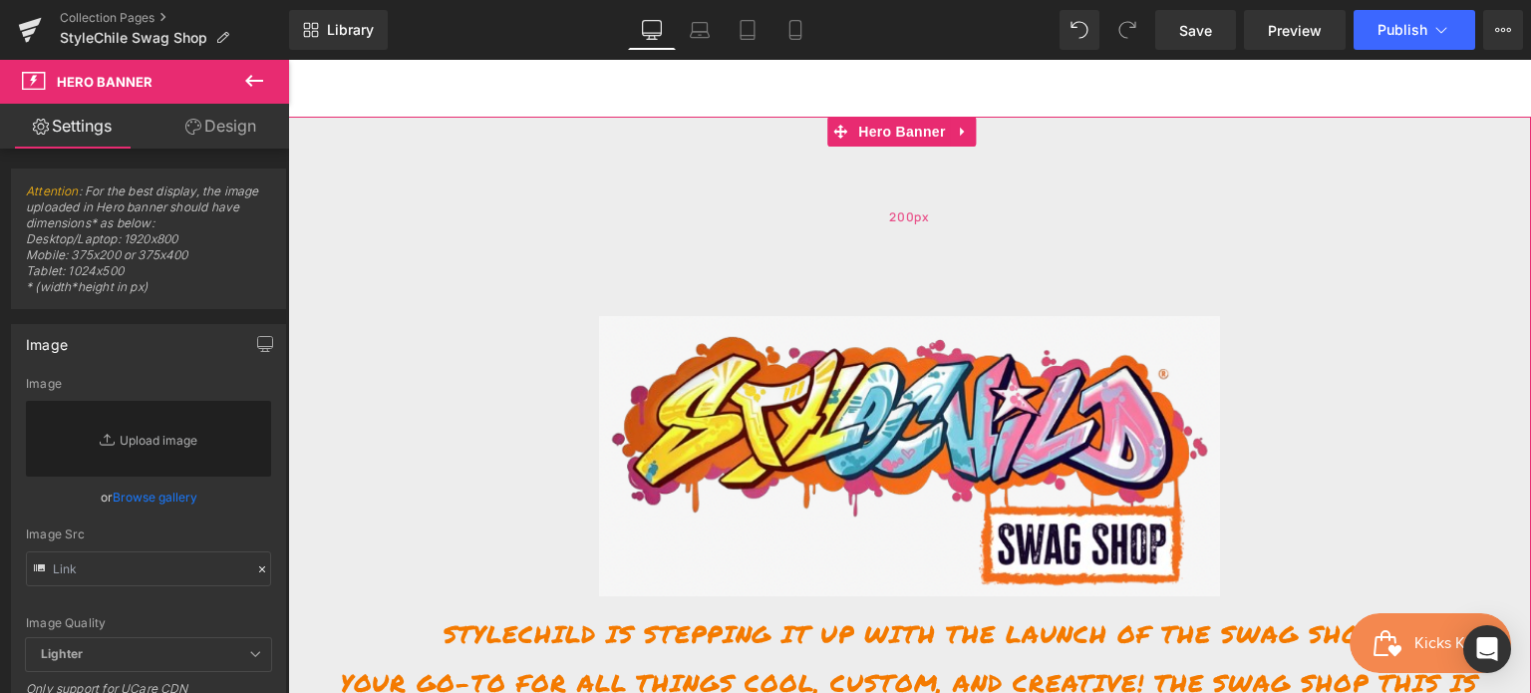
scroll to position [0, 0]
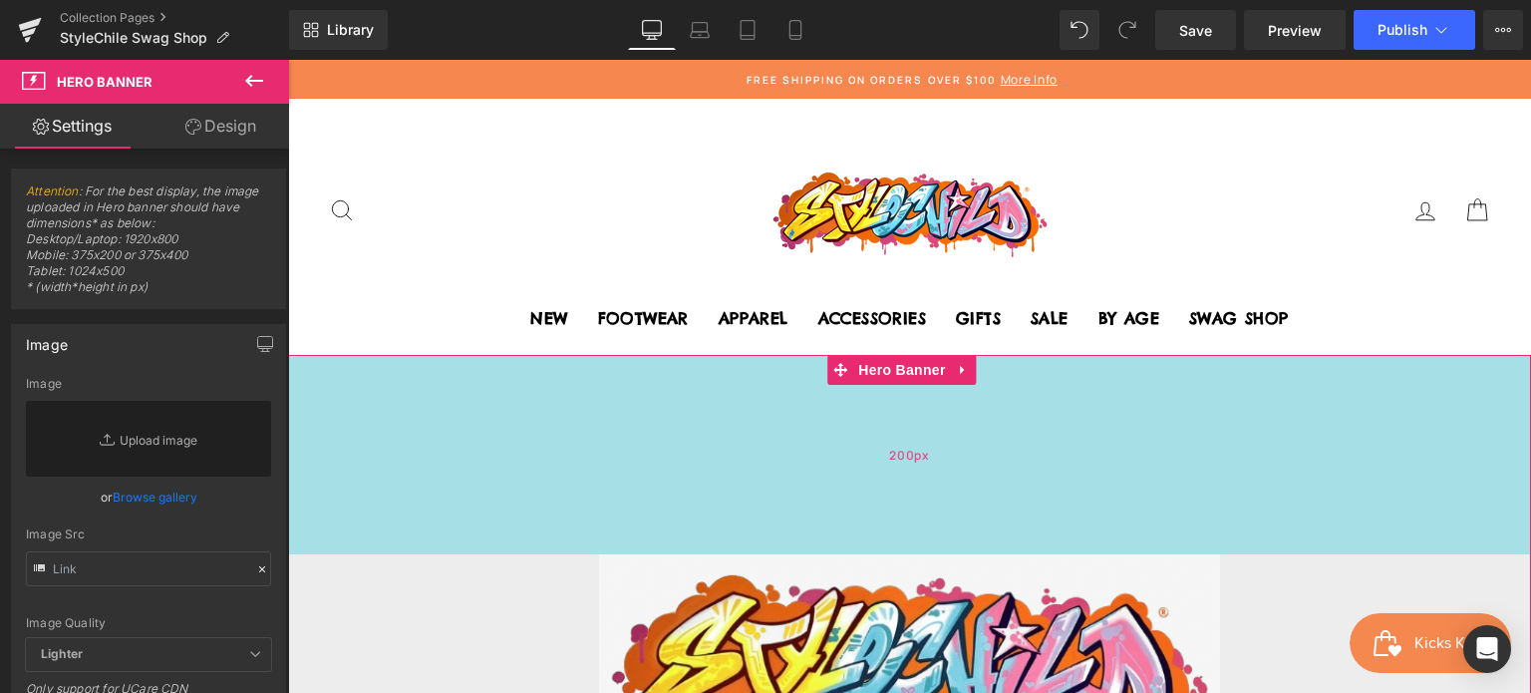
click at [695, 466] on div "200px" at bounding box center [909, 454] width 1243 height 199
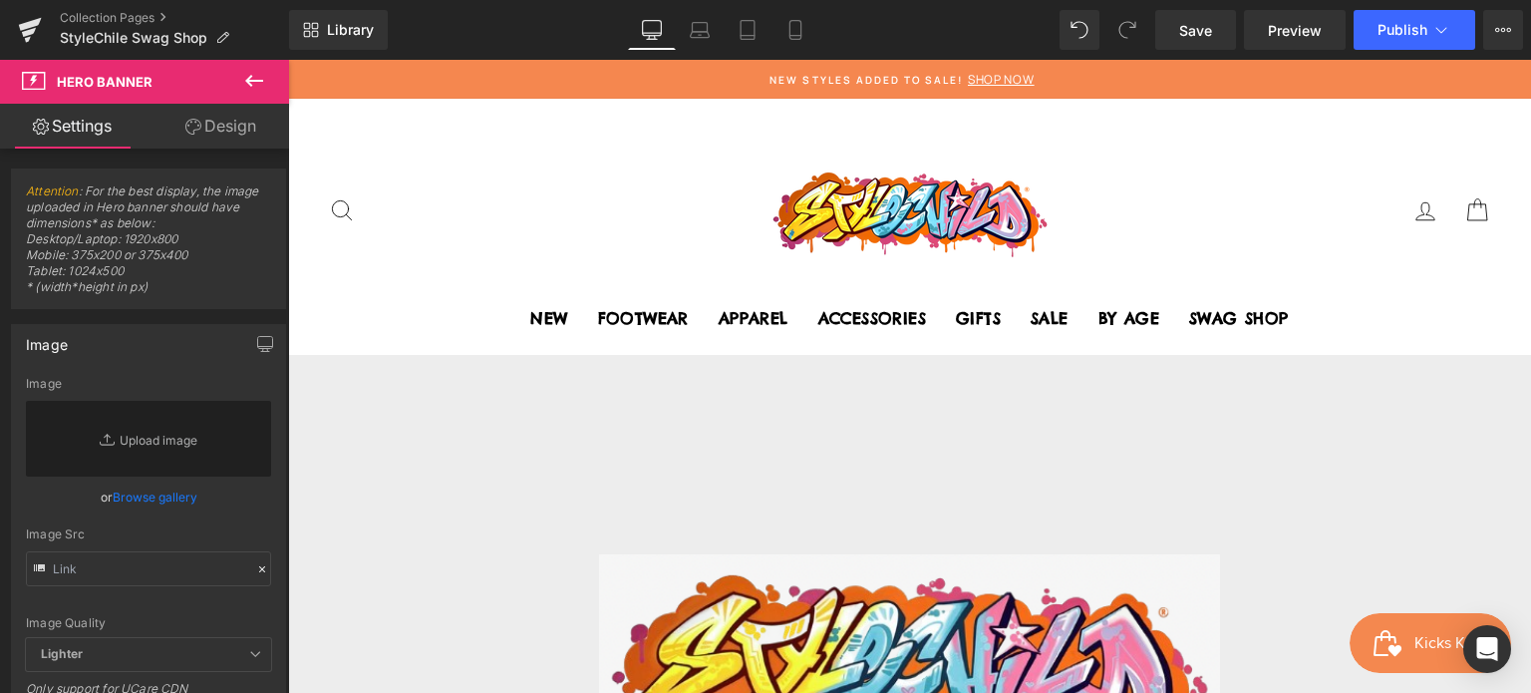
click at [247, 84] on icon at bounding box center [254, 81] width 24 height 24
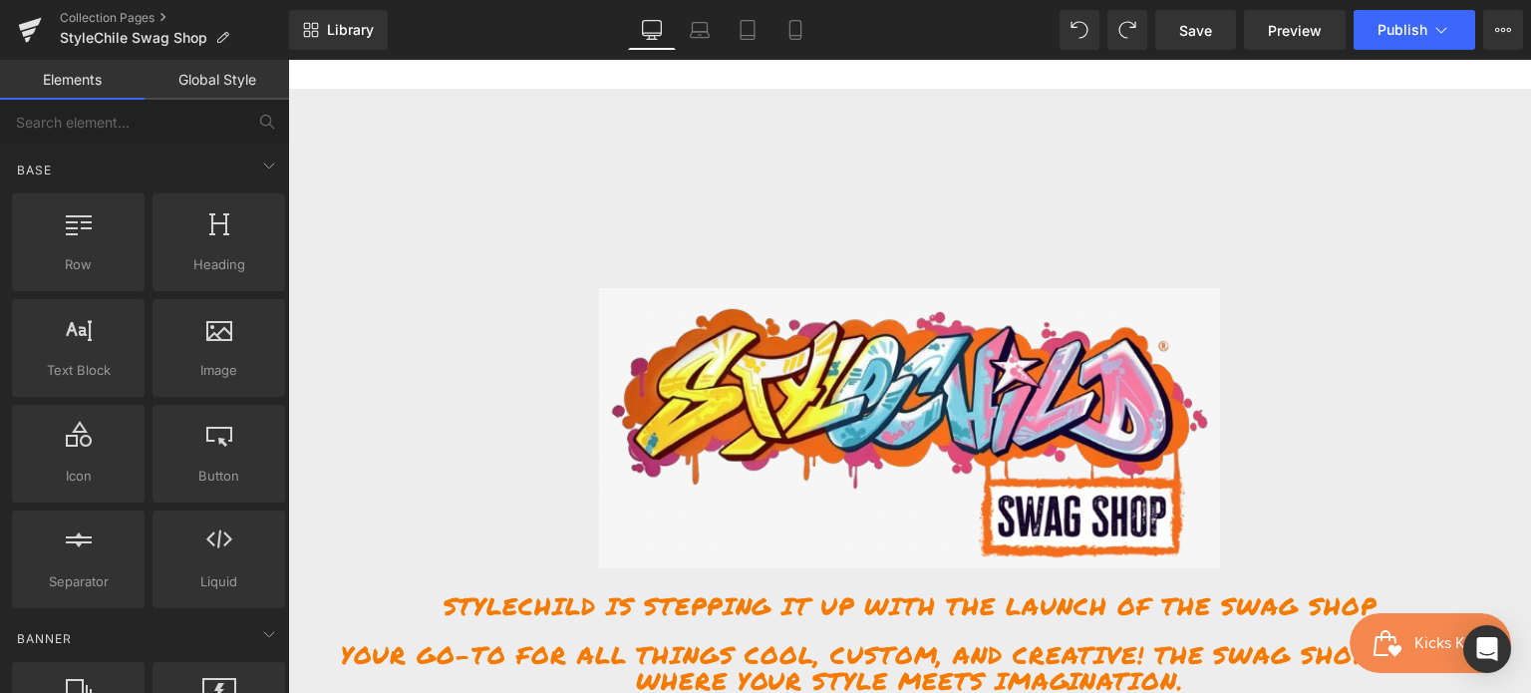
scroll to position [399, 0]
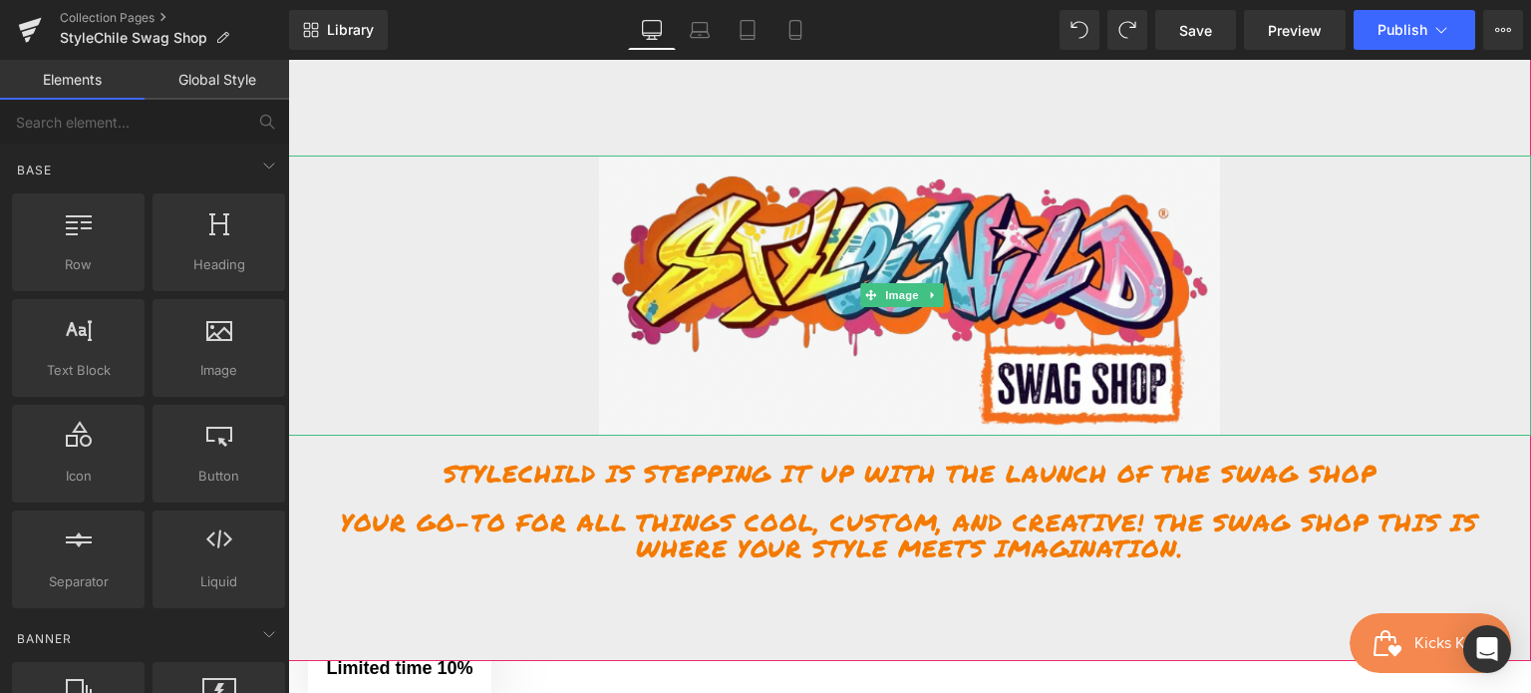
click at [406, 375] on div at bounding box center [909, 296] width 1243 height 280
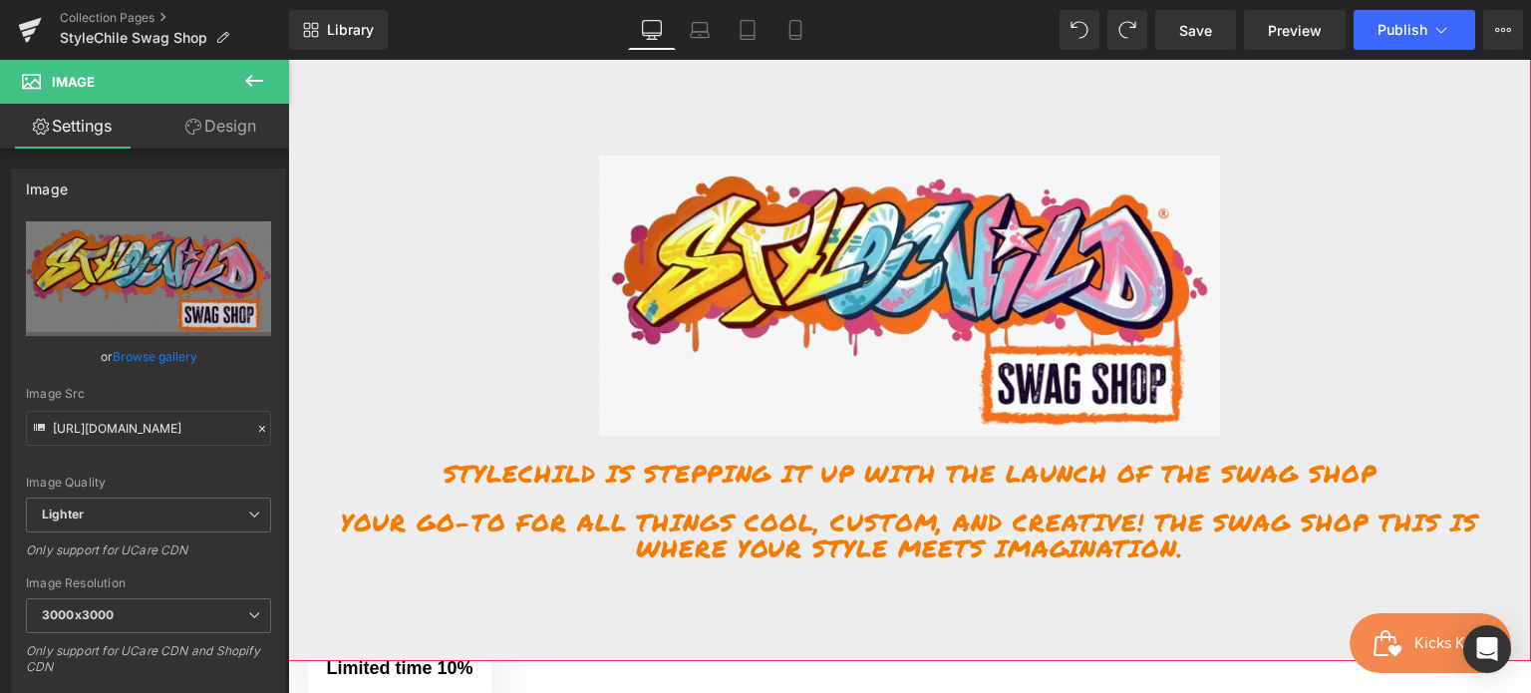
click at [414, 114] on div at bounding box center [909, 308] width 1243 height 705
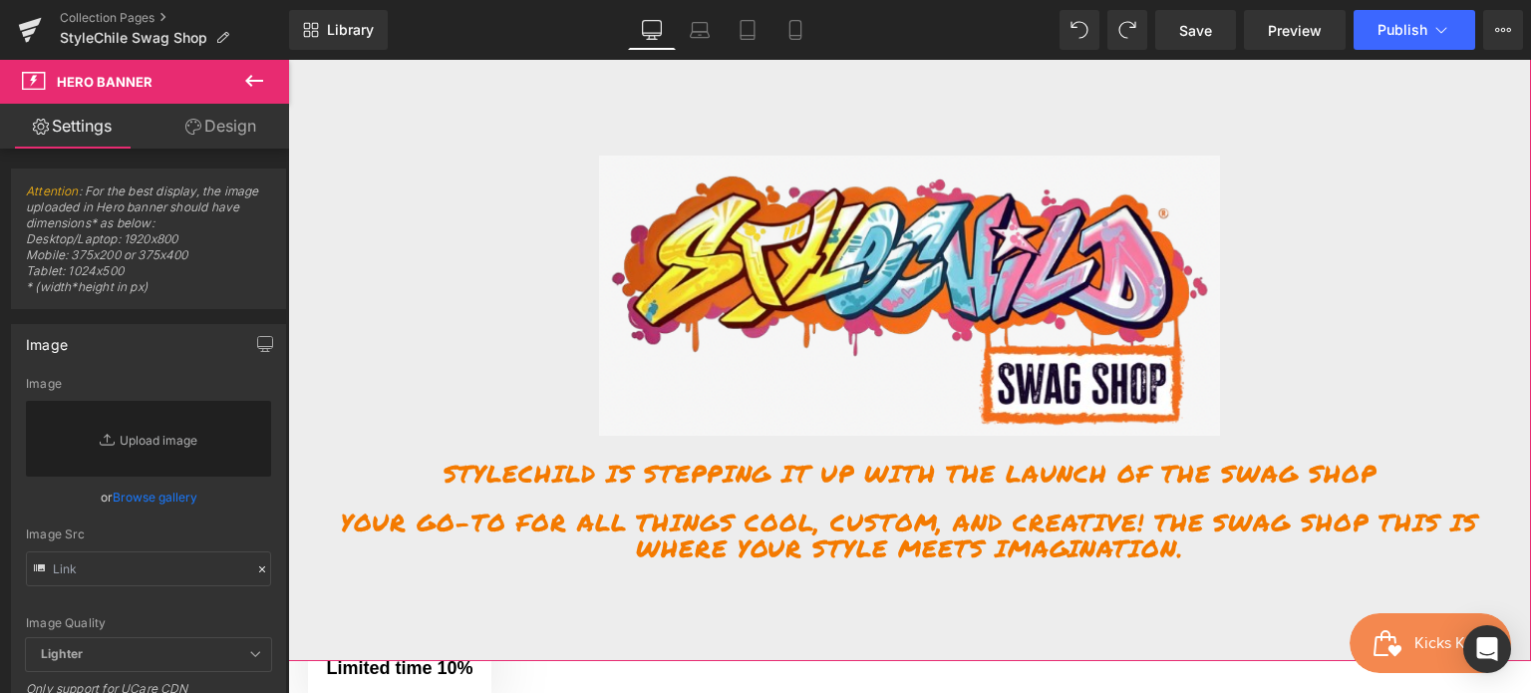
click at [421, 609] on div at bounding box center [909, 308] width 1243 height 705
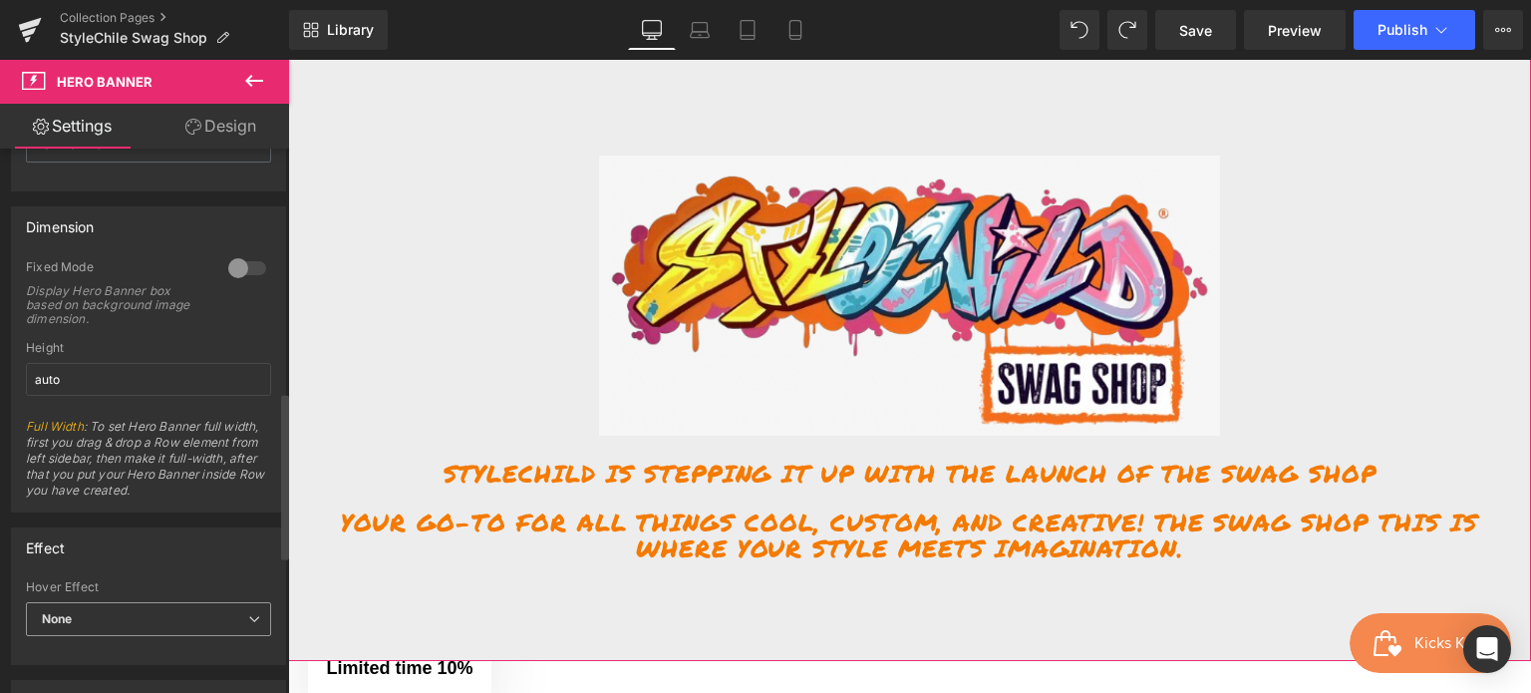
scroll to position [1097, 0]
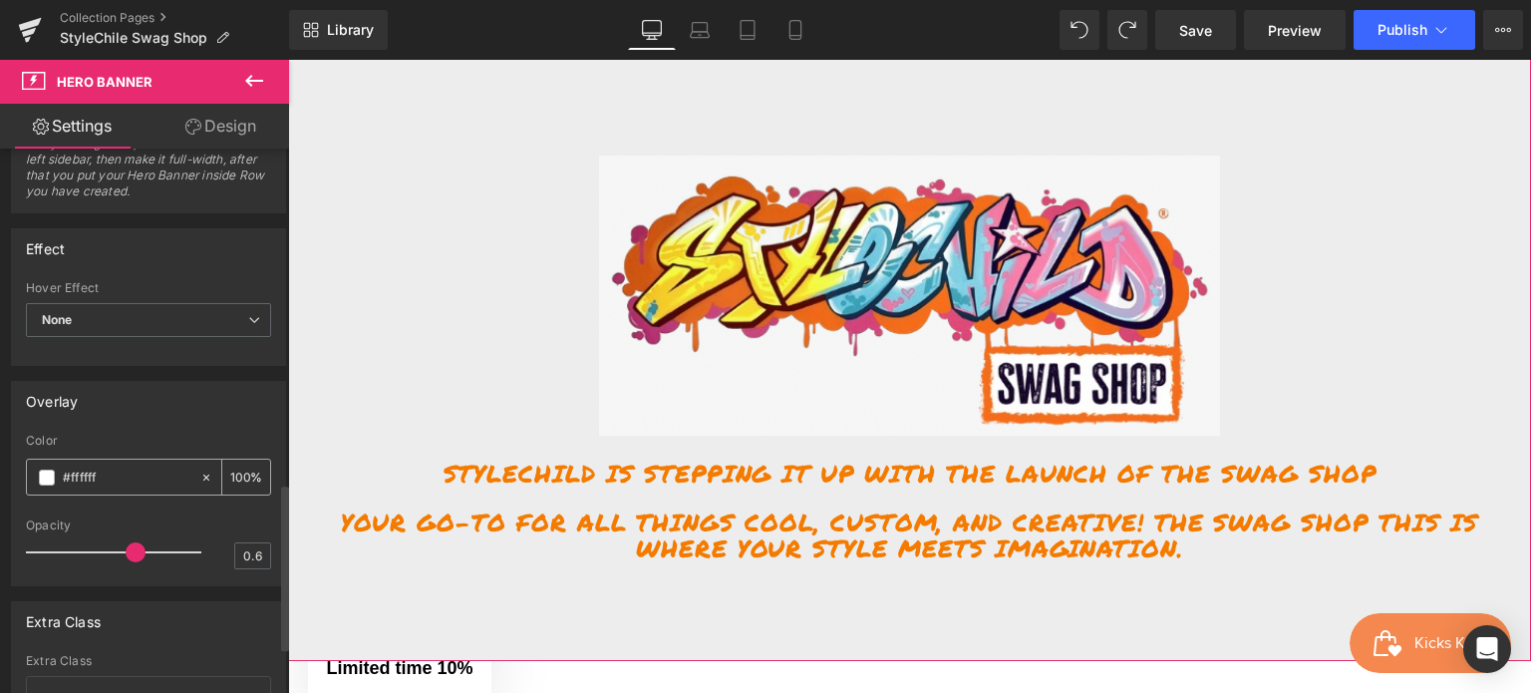
click at [203, 475] on icon at bounding box center [206, 478] width 6 height 6
type input "none"
type input "0"
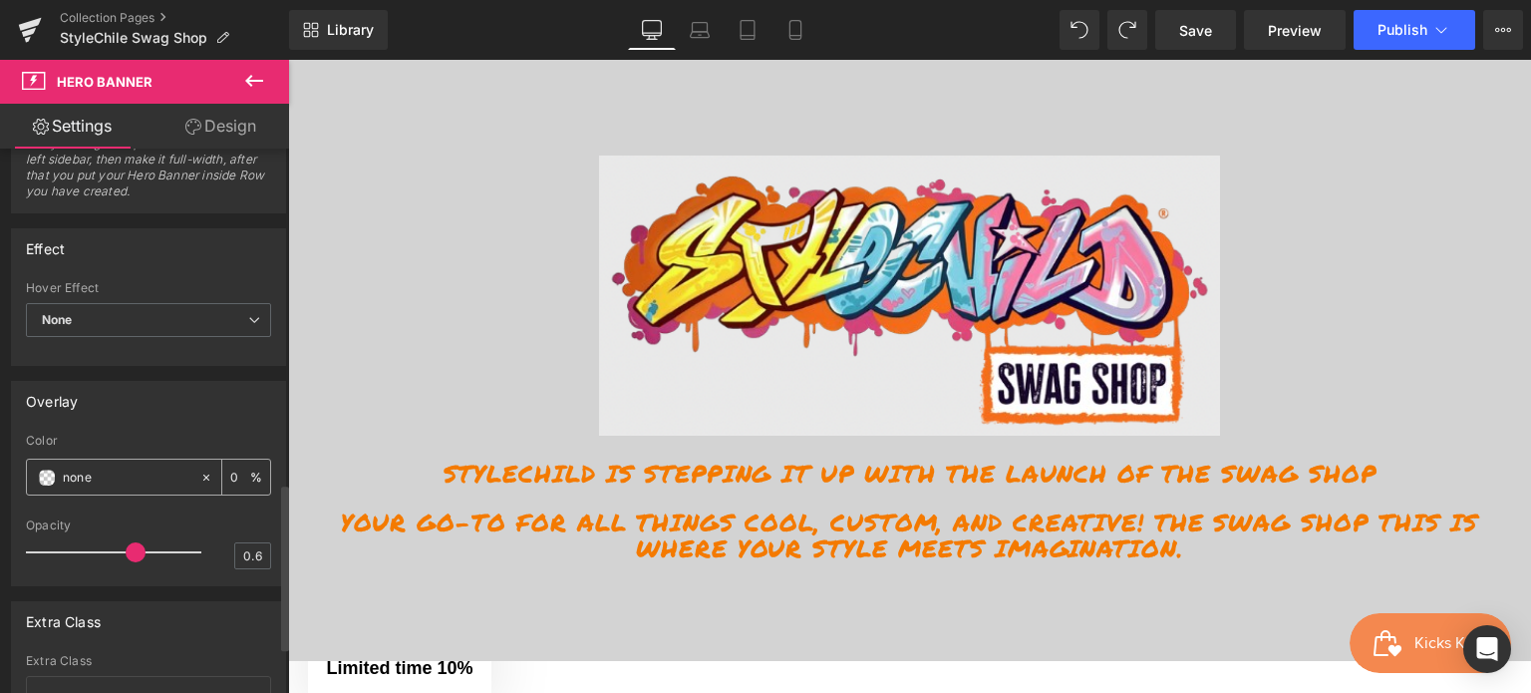
click at [203, 475] on icon at bounding box center [206, 478] width 6 height 6
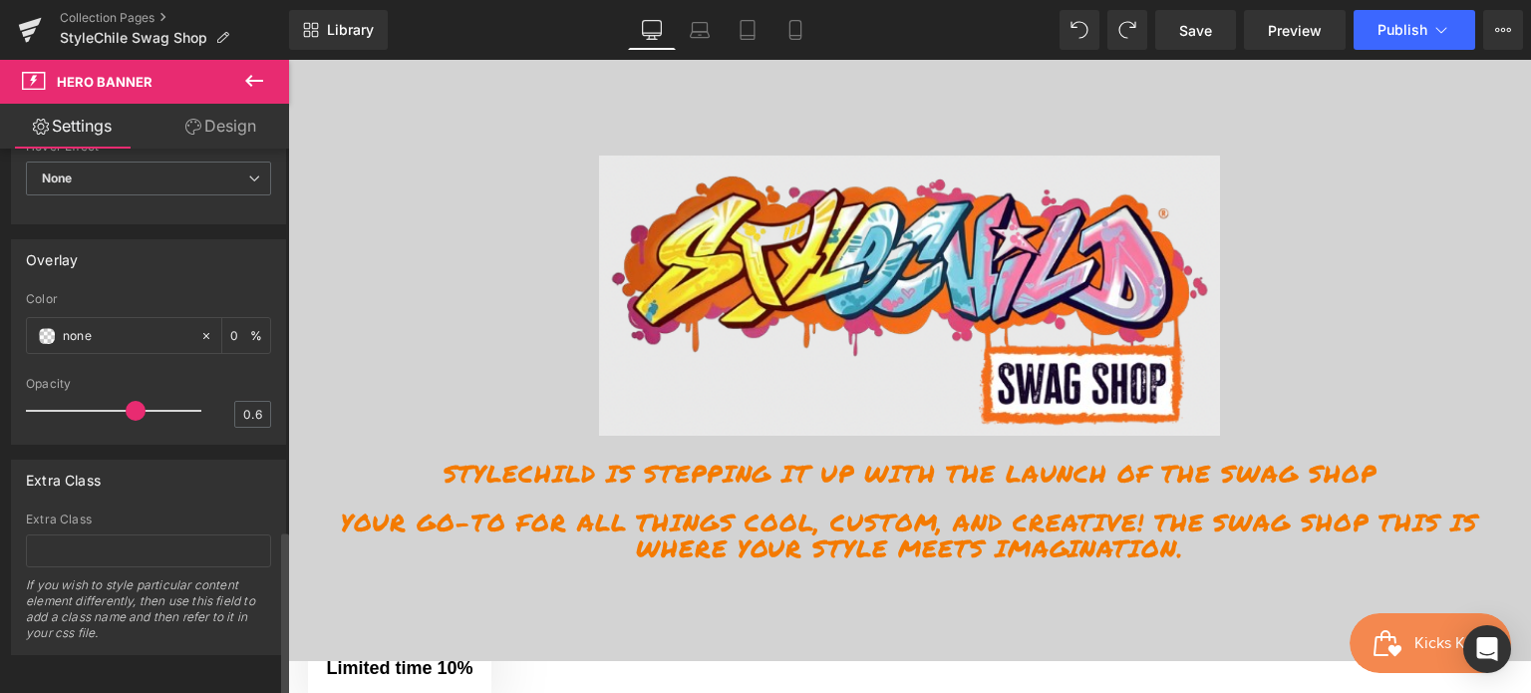
scroll to position [1251, 0]
click at [164, 322] on input "none" at bounding box center [127, 333] width 128 height 22
drag, startPoint x: 158, startPoint y: 316, endPoint x: 9, endPoint y: 321, distance: 148.6
click at [9, 321] on div "Overlay none Color none 0 % 0.6 Opacity 0.6" at bounding box center [149, 331] width 298 height 220
type input "fffff"
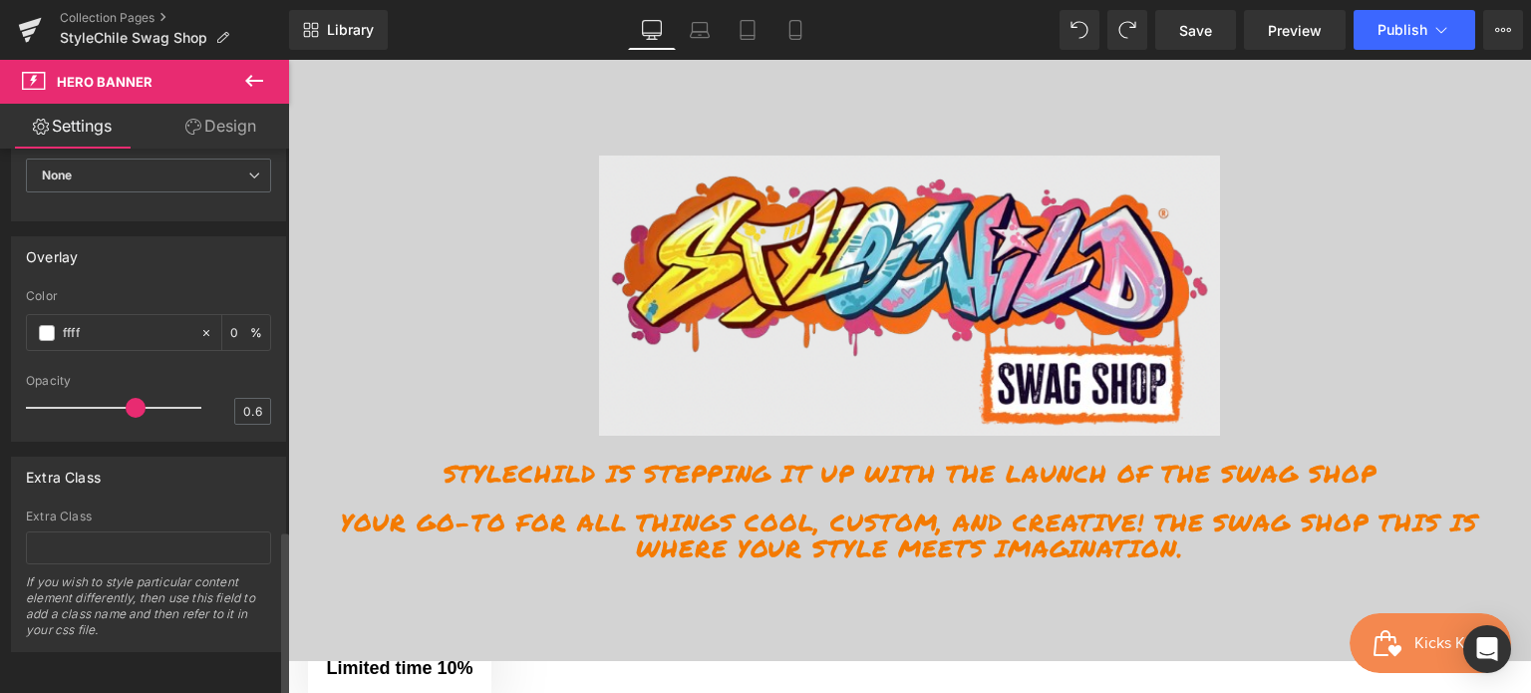
type input "100"
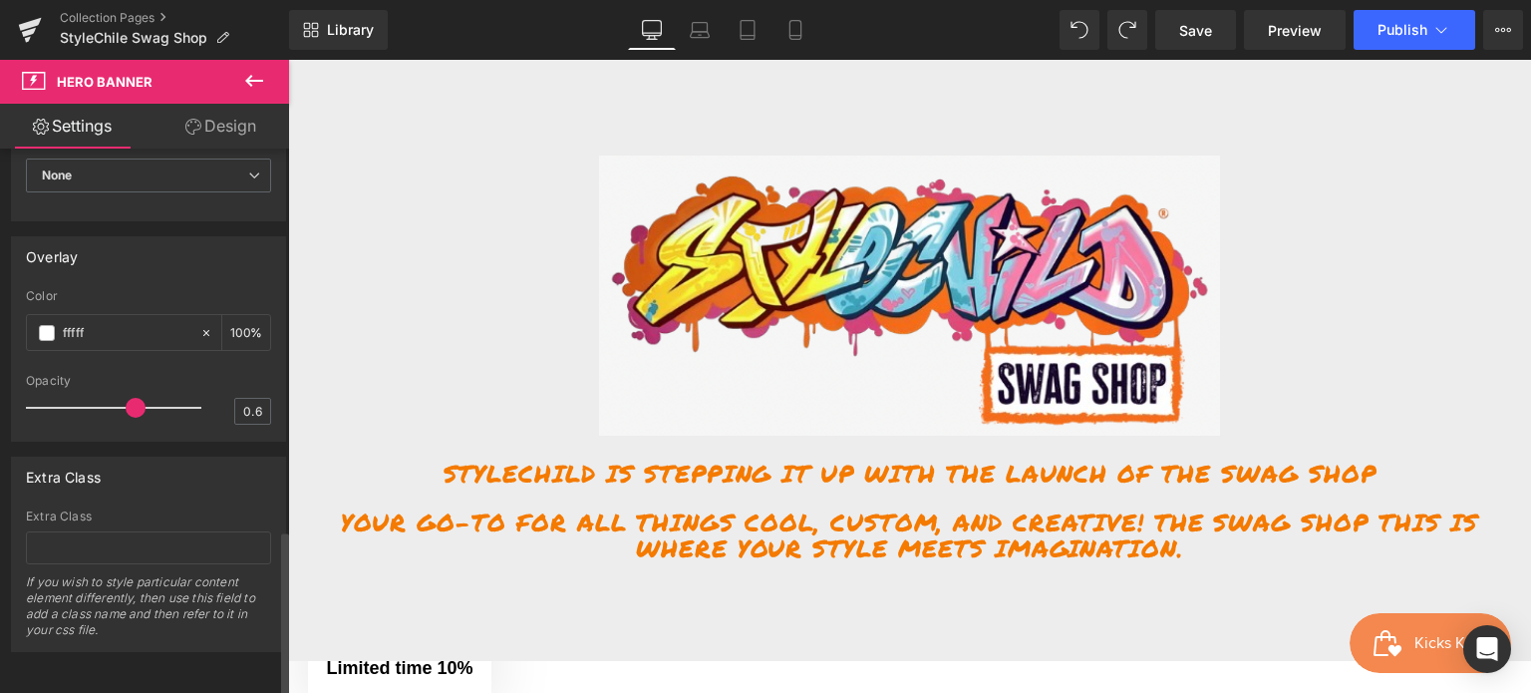
type input "ffffff"
type input "100"
type input "fffffff"
type input "0"
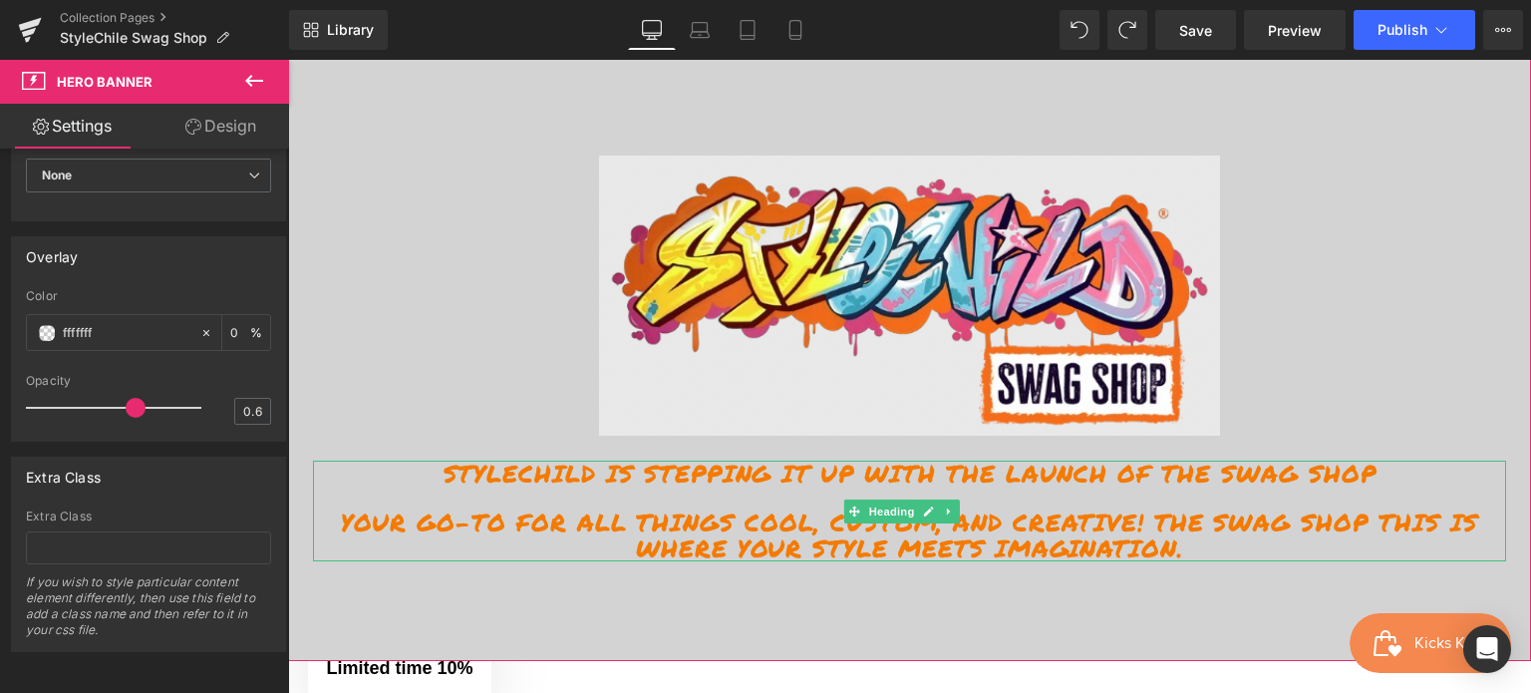
type input "ffffff"
type input "100"
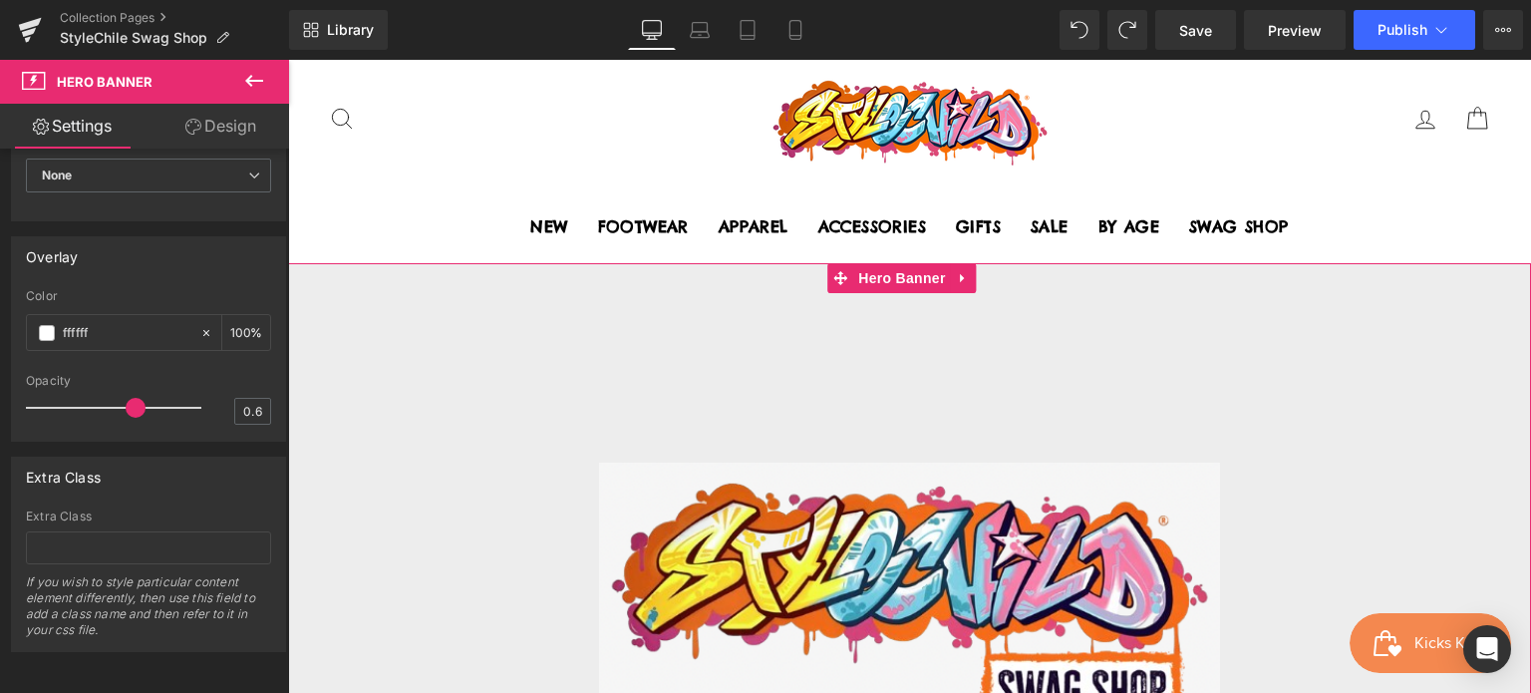
scroll to position [0, 0]
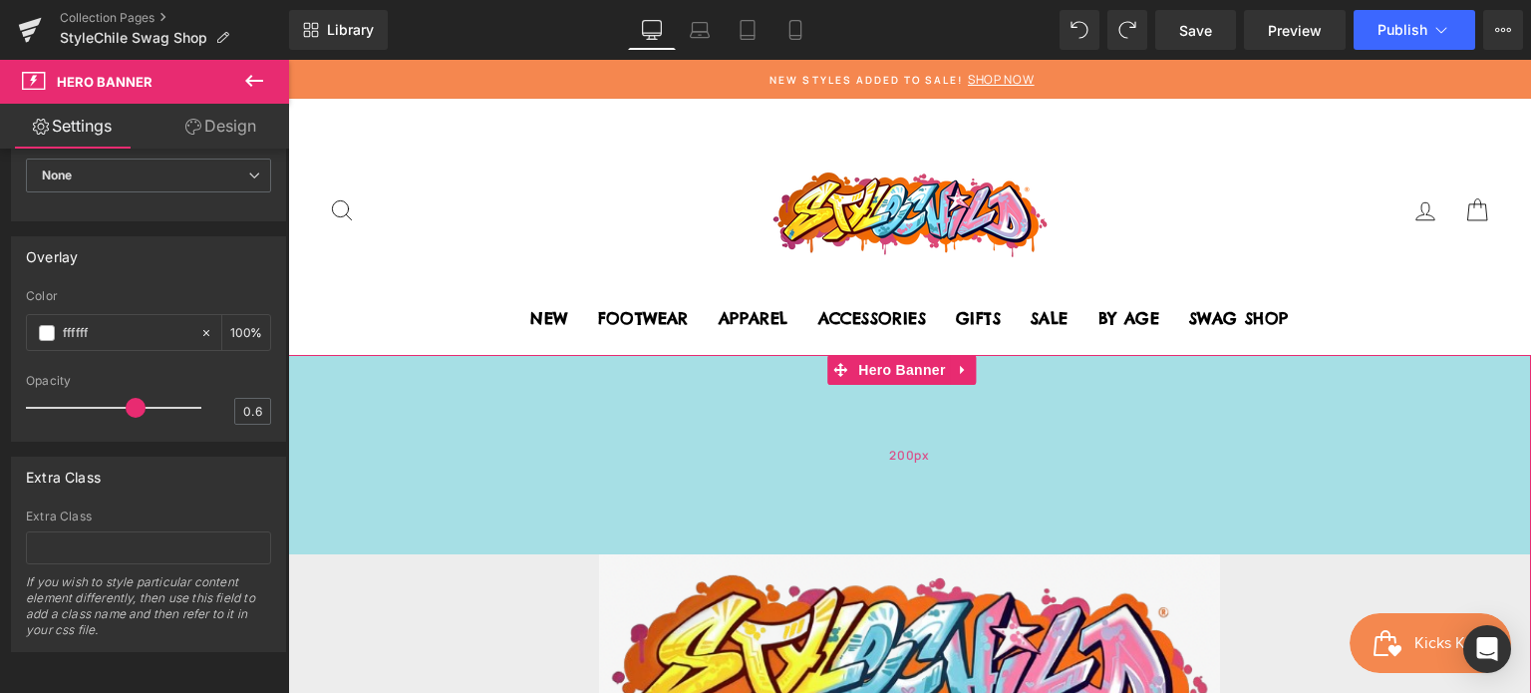
click at [896, 460] on span "200px" at bounding box center [909, 455] width 41 height 19
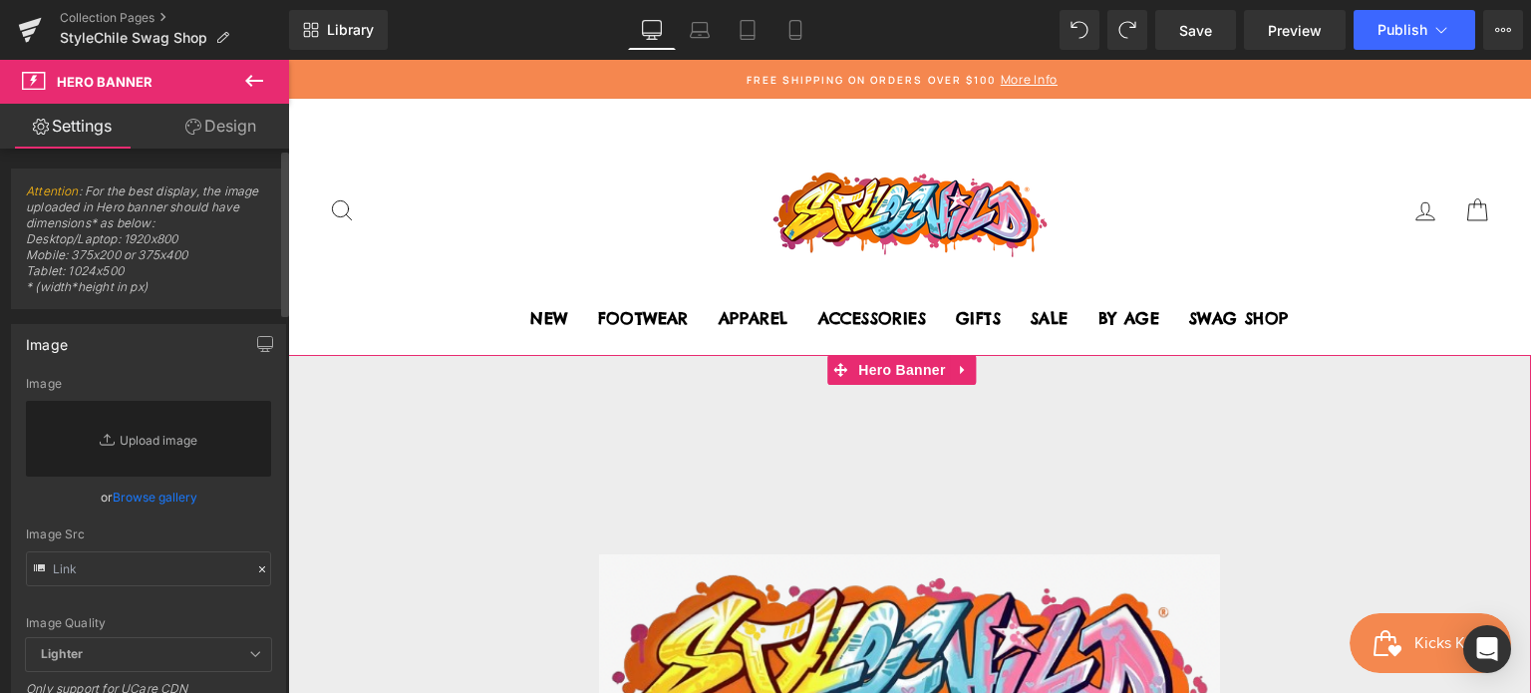
type input "#ffffff"
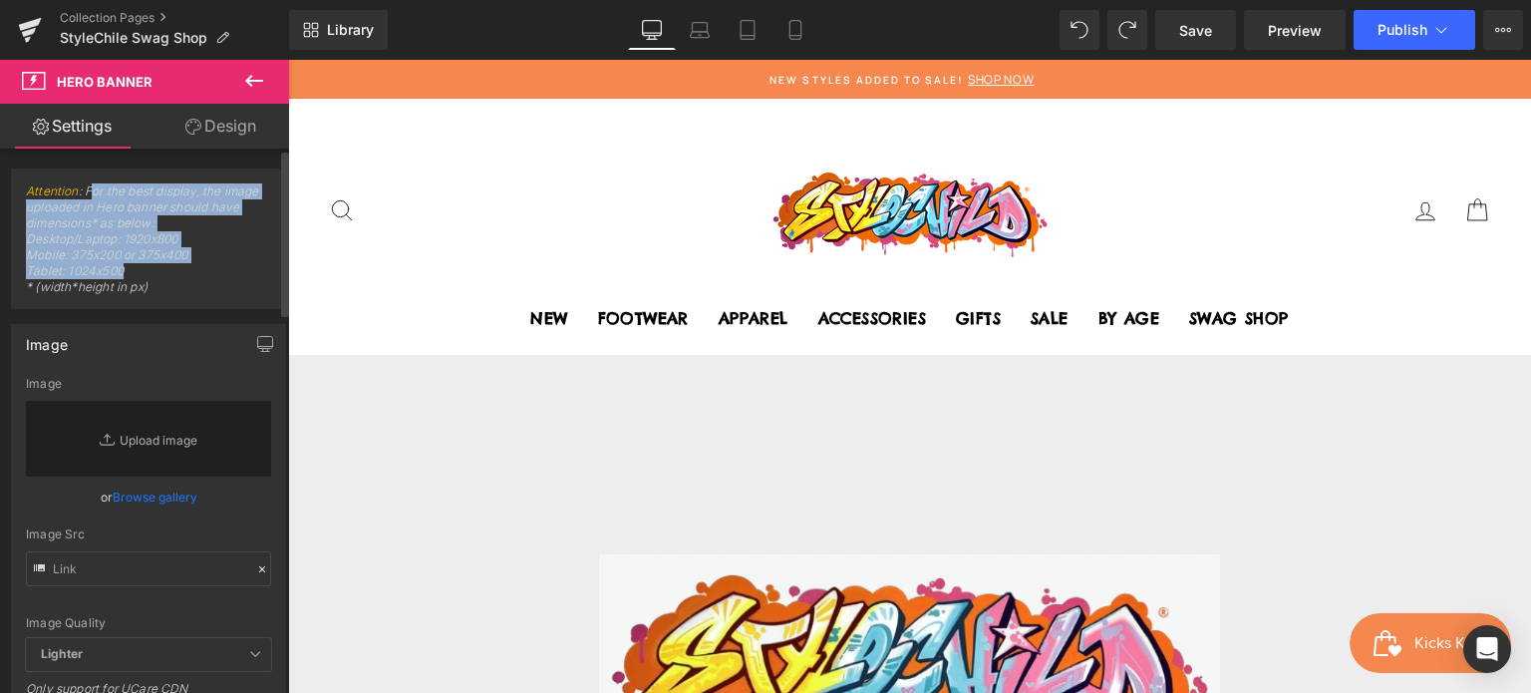
drag, startPoint x: 93, startPoint y: 193, endPoint x: 176, endPoint y: 269, distance: 112.9
click at [176, 269] on span "Attention : For the best display, the image uploaded in Hero banner should have…" at bounding box center [148, 245] width 245 height 125
click at [173, 278] on span "Attention : For the best display, the image uploaded in Hero banner should have…" at bounding box center [148, 245] width 245 height 125
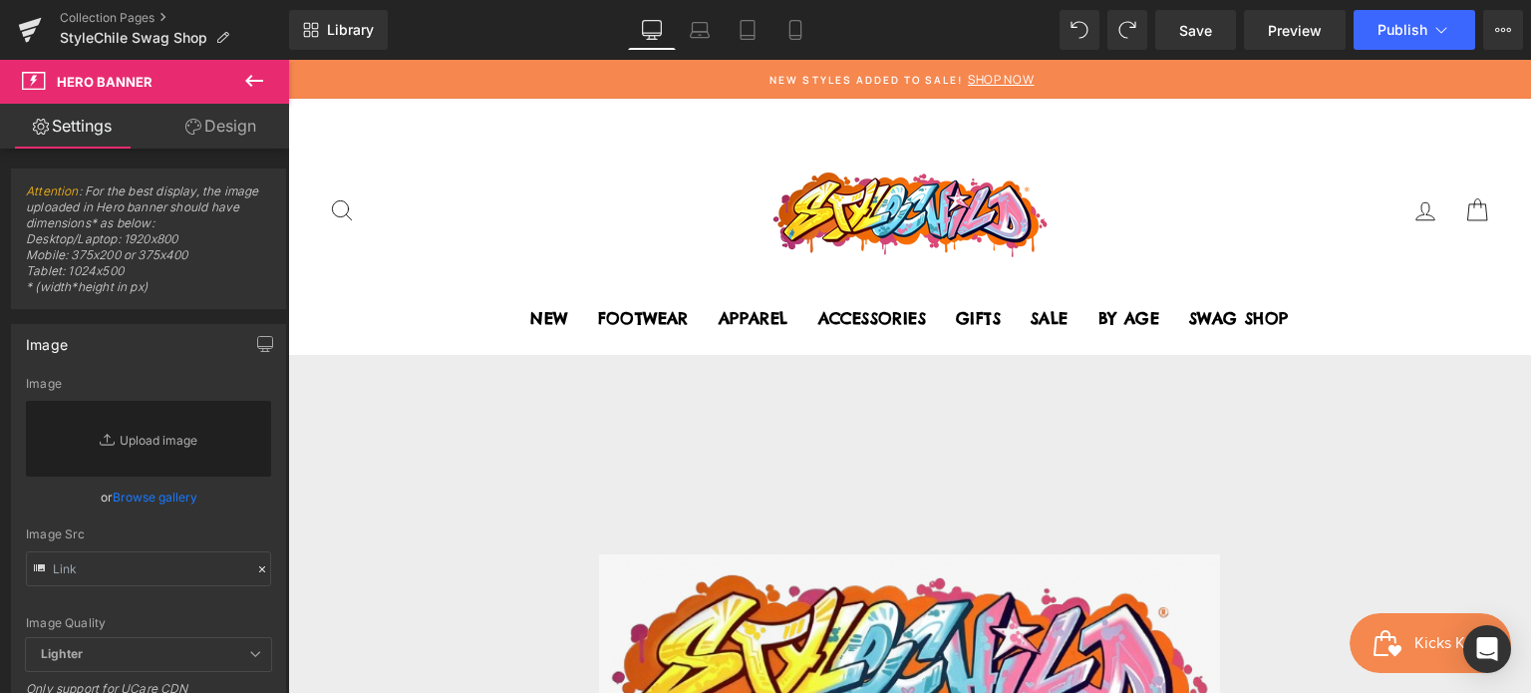
click at [223, 135] on link "Design" at bounding box center [221, 126] width 145 height 45
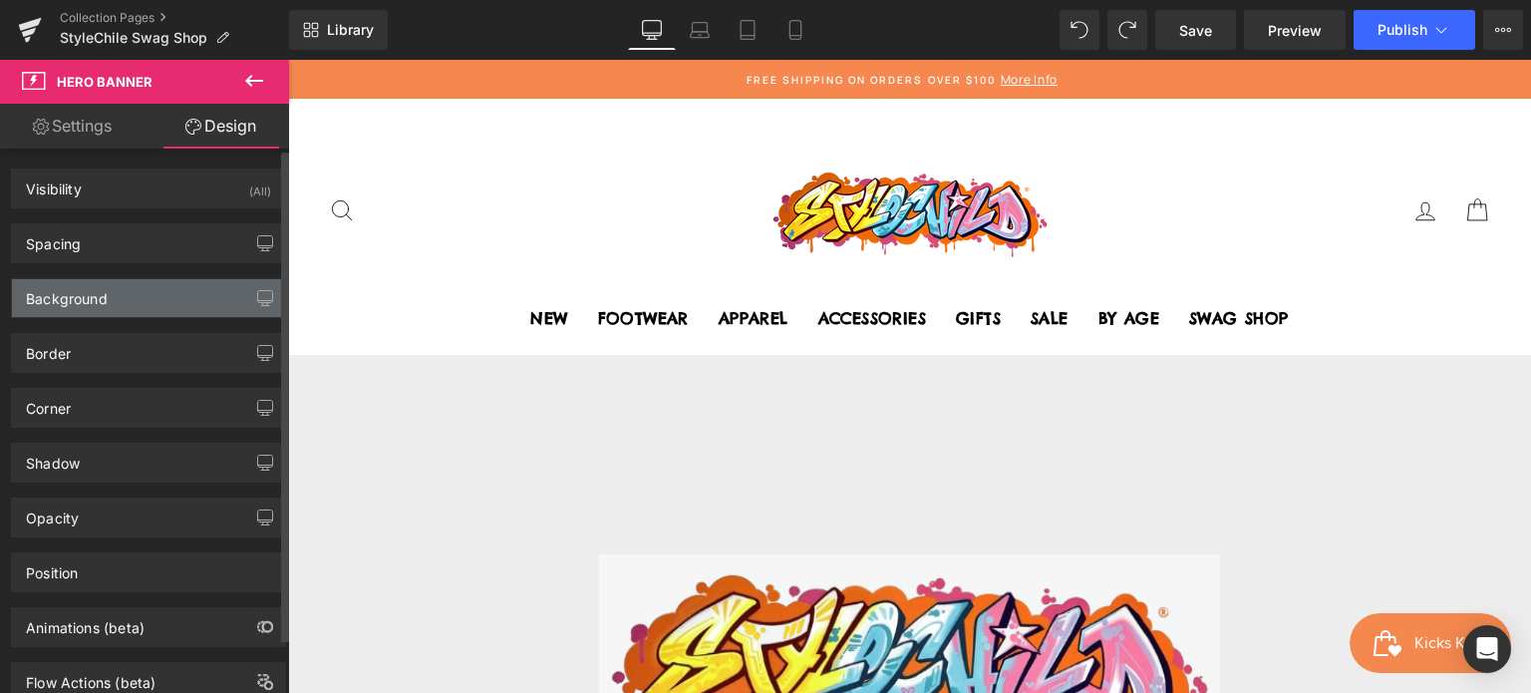
click at [134, 290] on div "Background" at bounding box center [148, 298] width 273 height 38
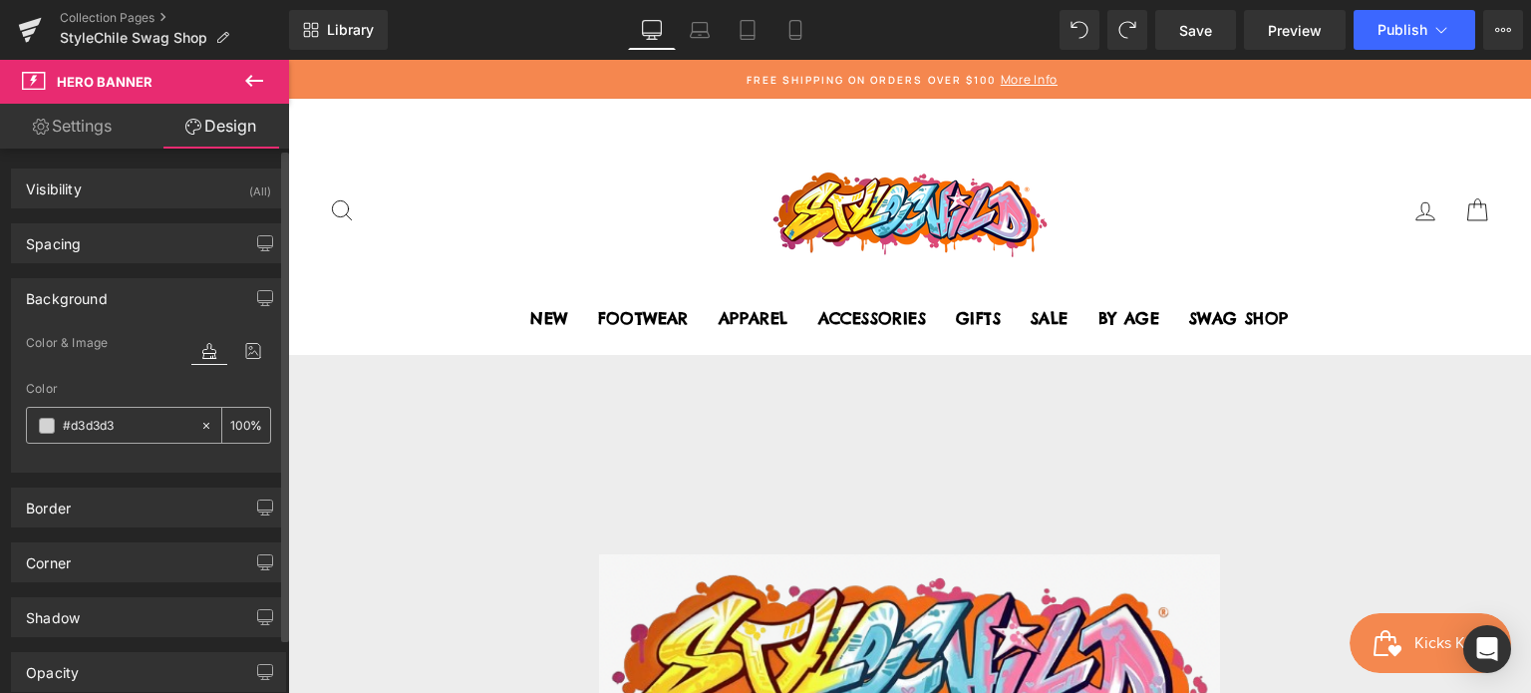
click at [200, 424] on icon at bounding box center [206, 426] width 14 height 14
type input "none"
type input "0"
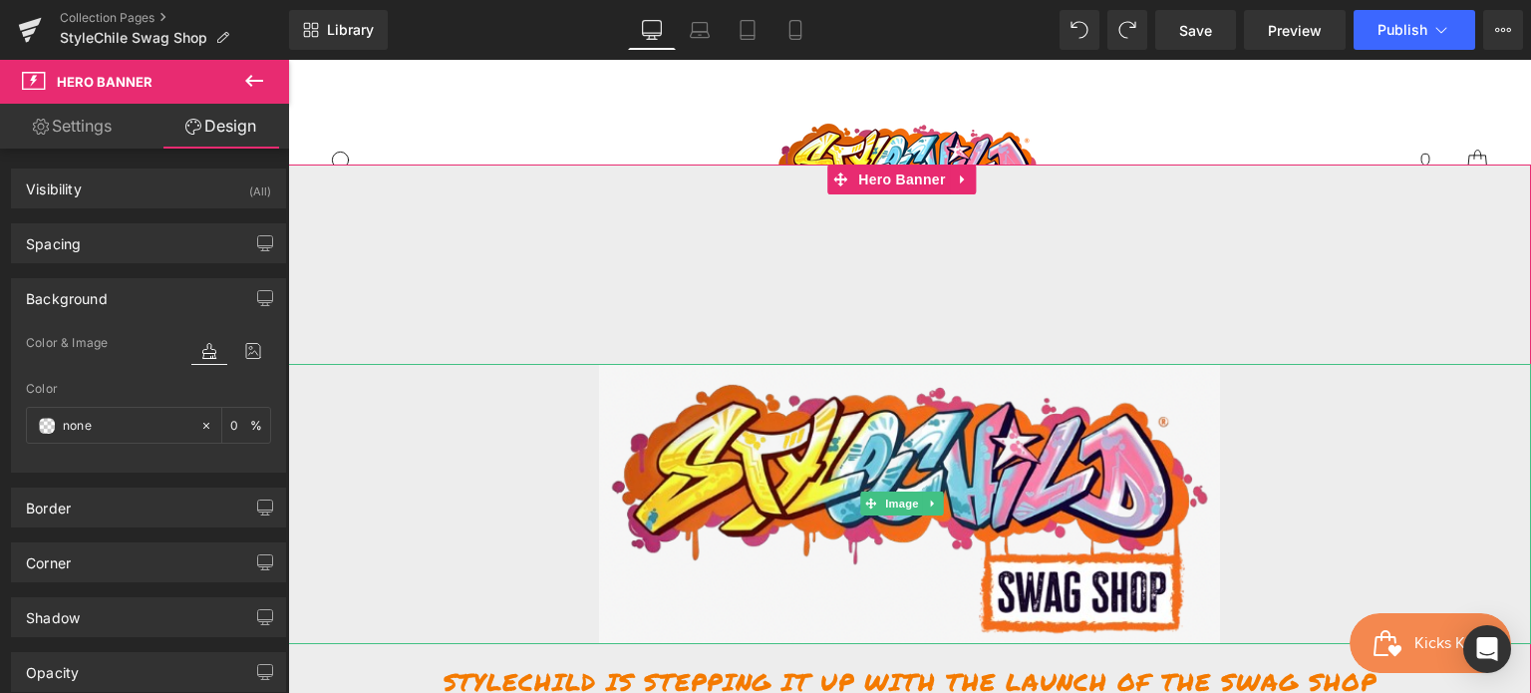
scroll to position [199, 0]
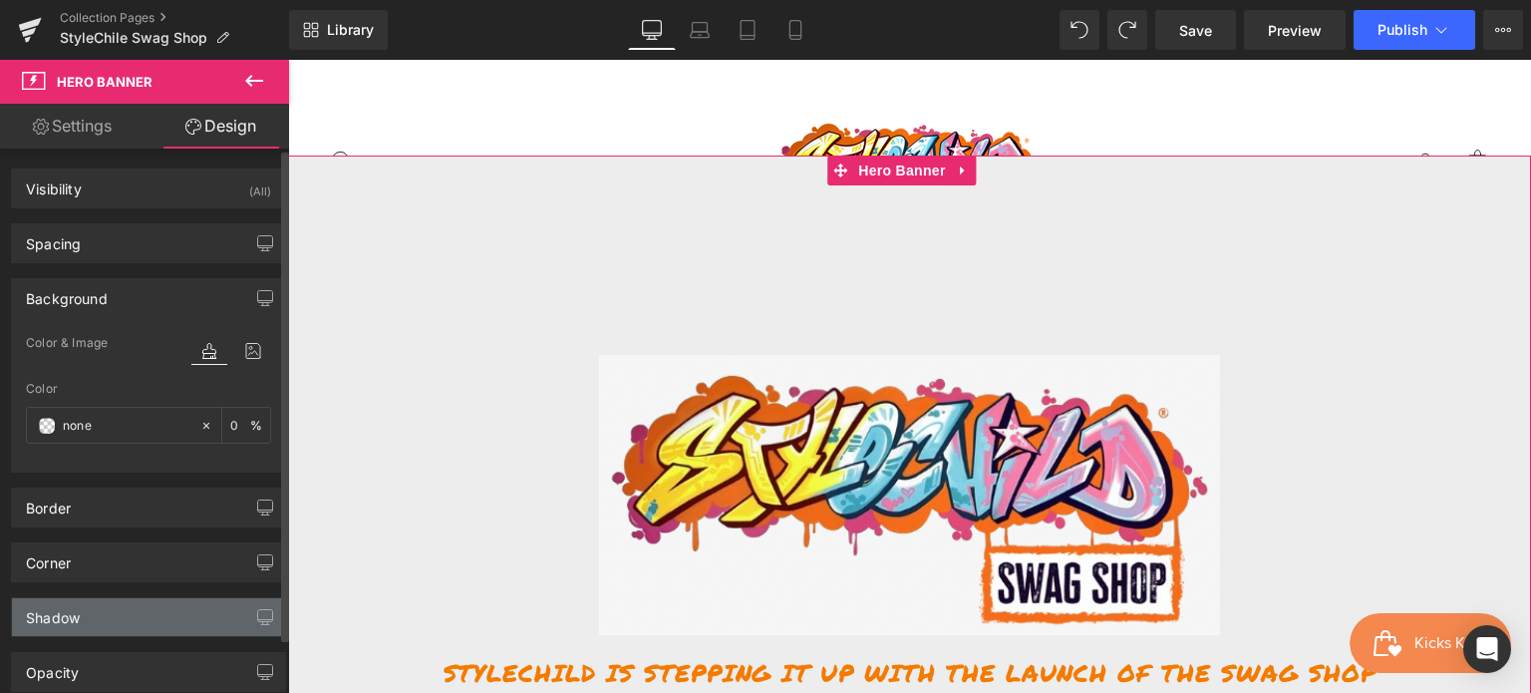
click at [187, 605] on div "Shadow" at bounding box center [148, 617] width 273 height 38
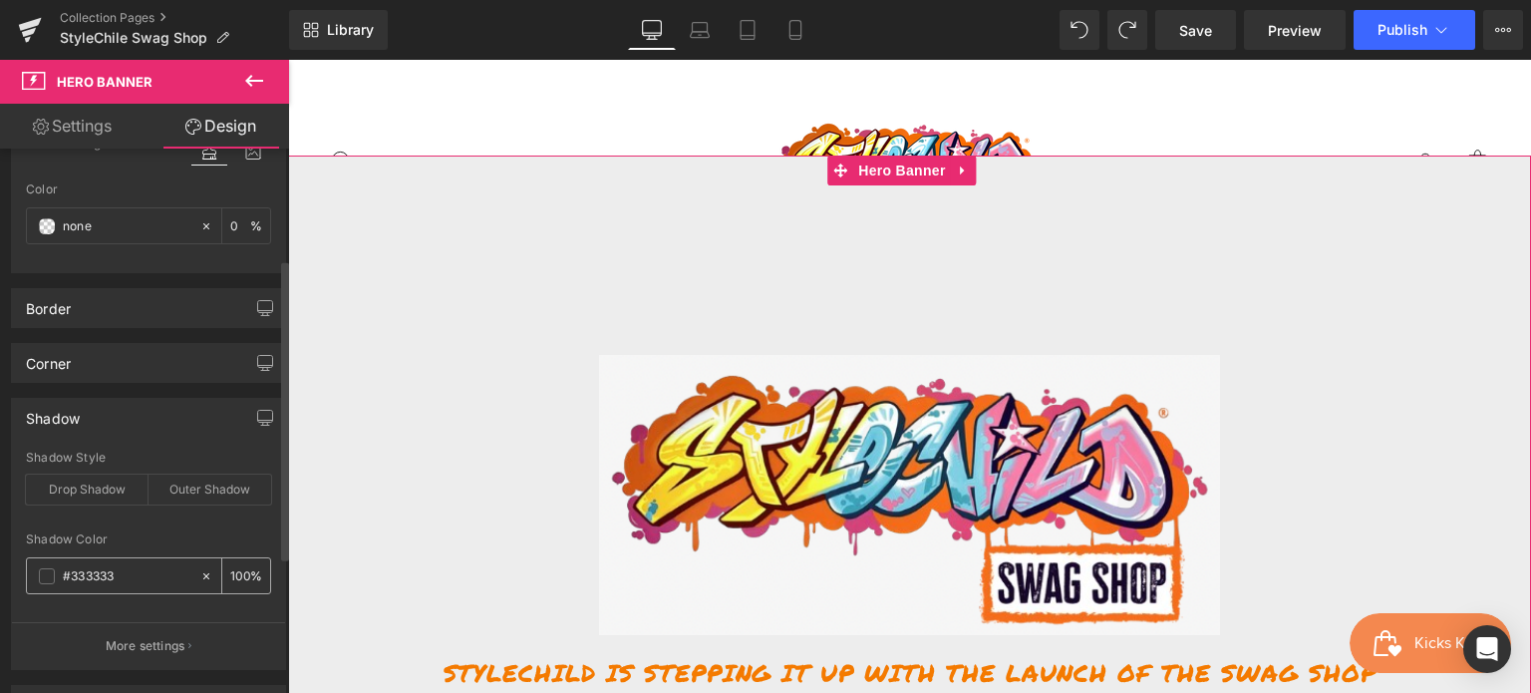
click at [202, 573] on icon at bounding box center [206, 576] width 14 height 14
type input "none"
type input "0"
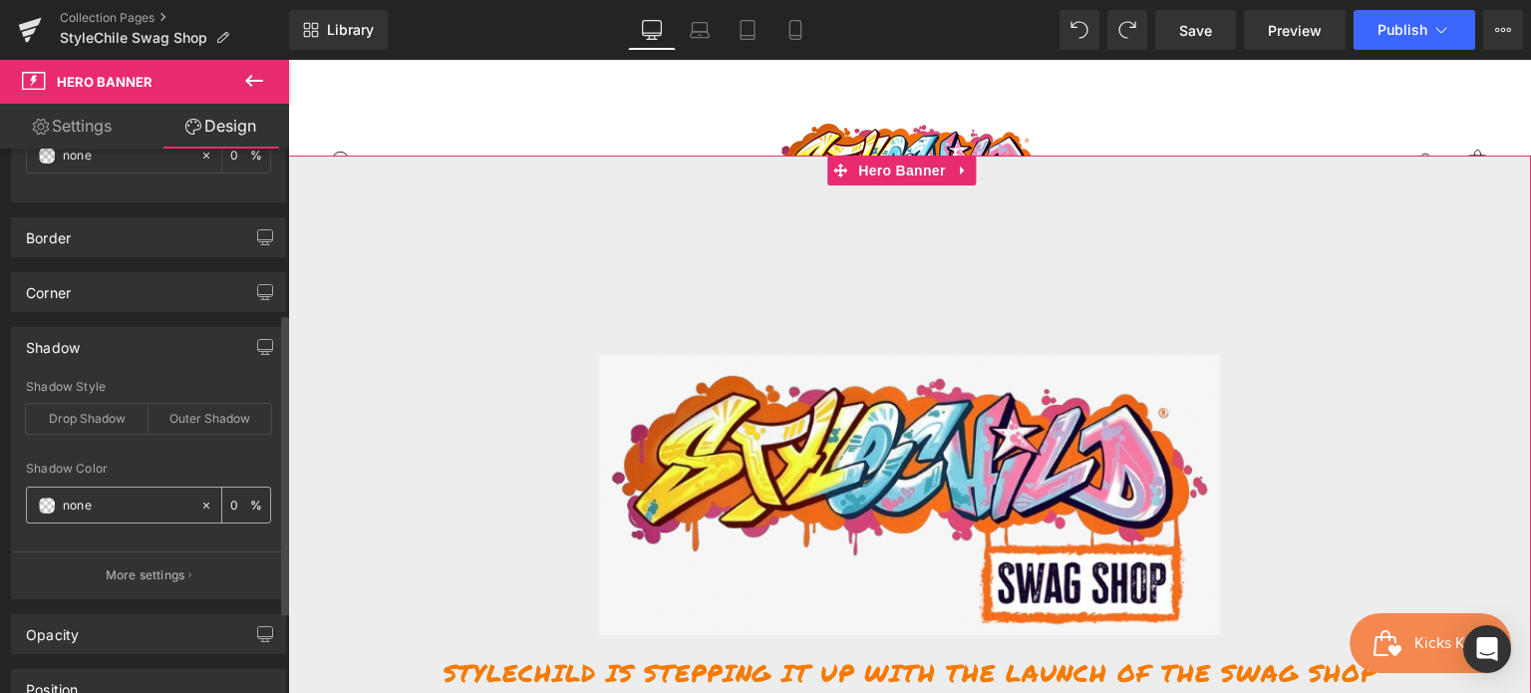
scroll to position [299, 0]
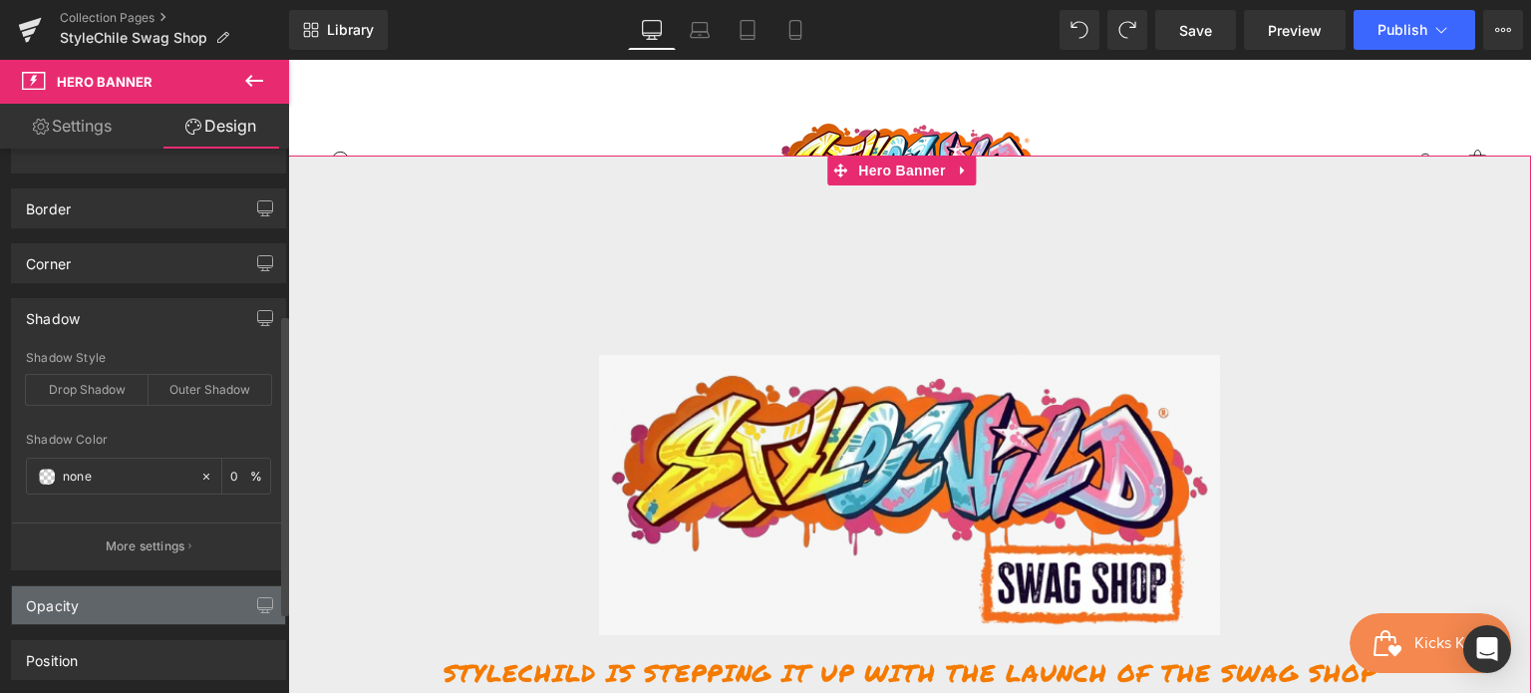
click at [183, 593] on div "Opacity" at bounding box center [148, 605] width 273 height 38
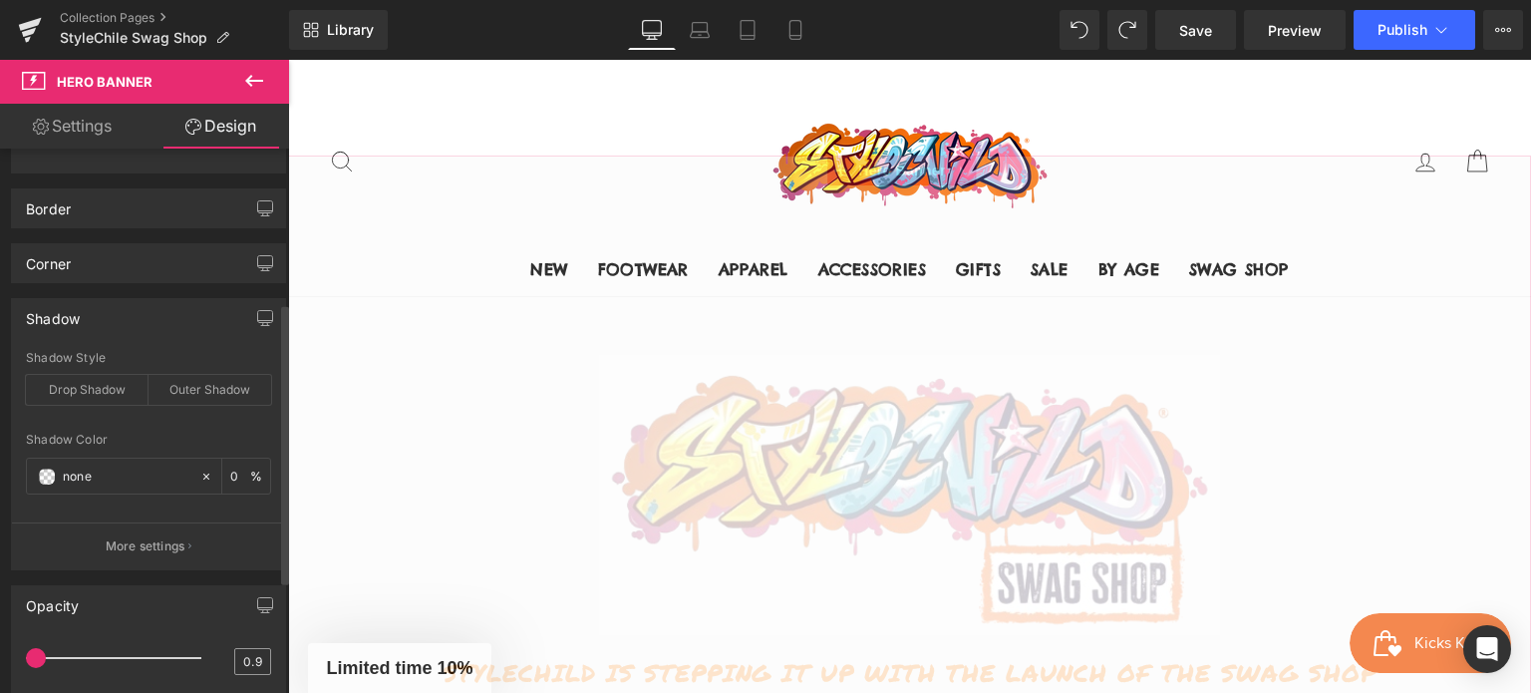
type input "1"
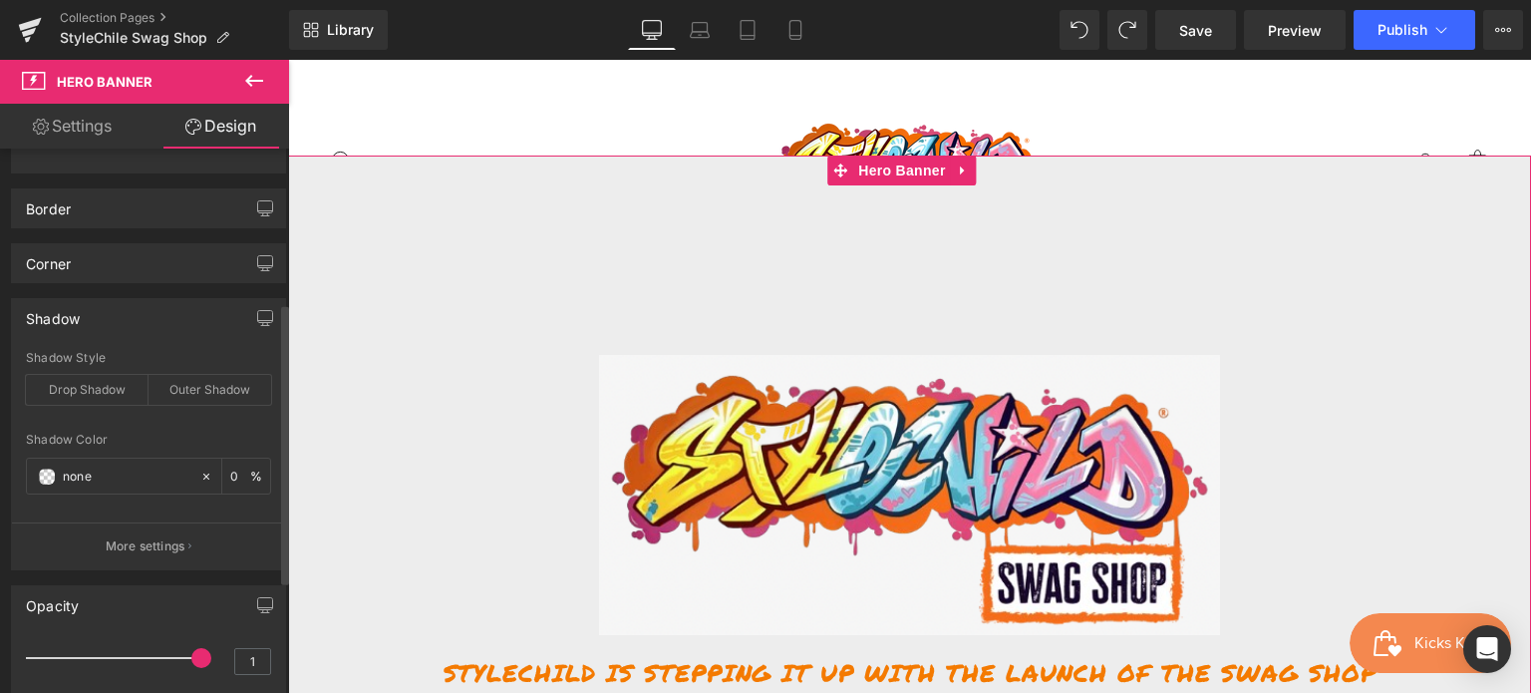
drag, startPoint x: 194, startPoint y: 649, endPoint x: 271, endPoint y: 657, distance: 77.2
click at [271, 657] on div "1 1" at bounding box center [148, 667] width 273 height 58
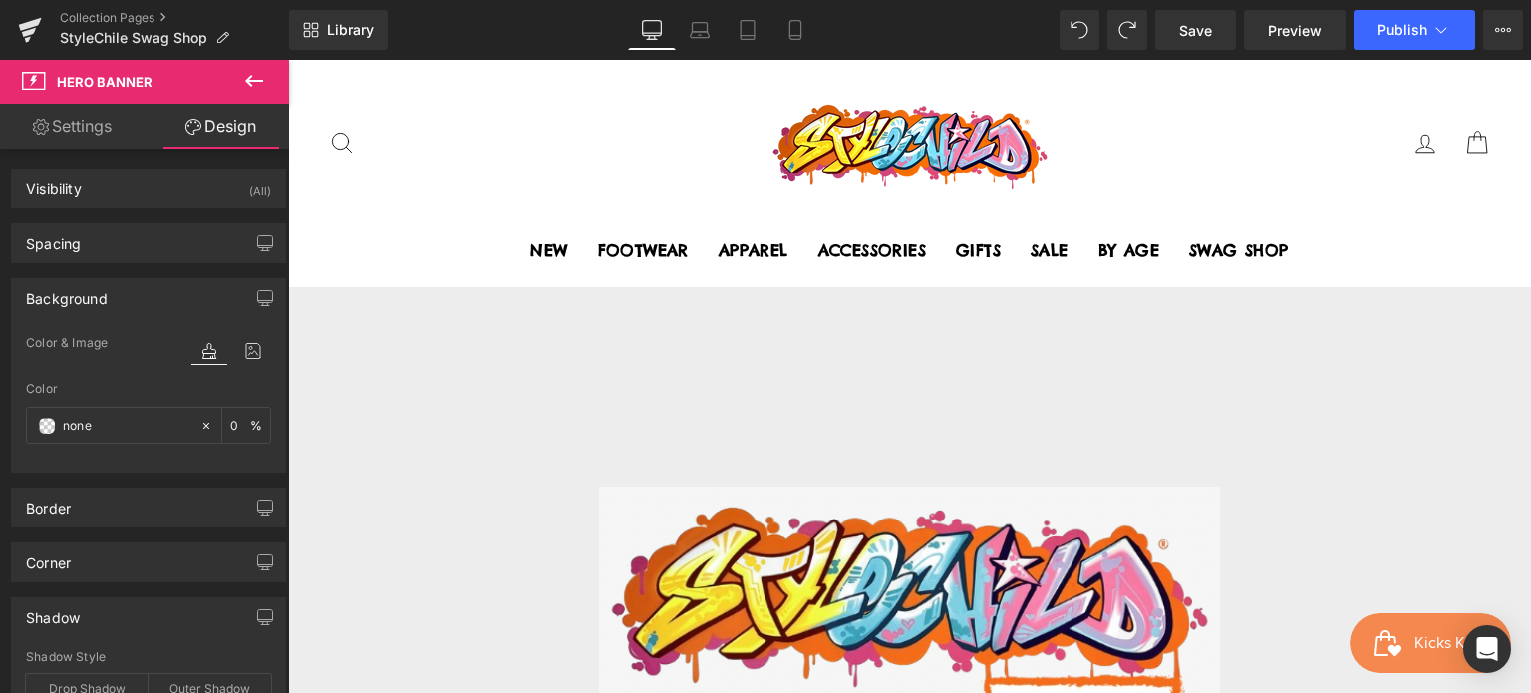
scroll to position [199, 0]
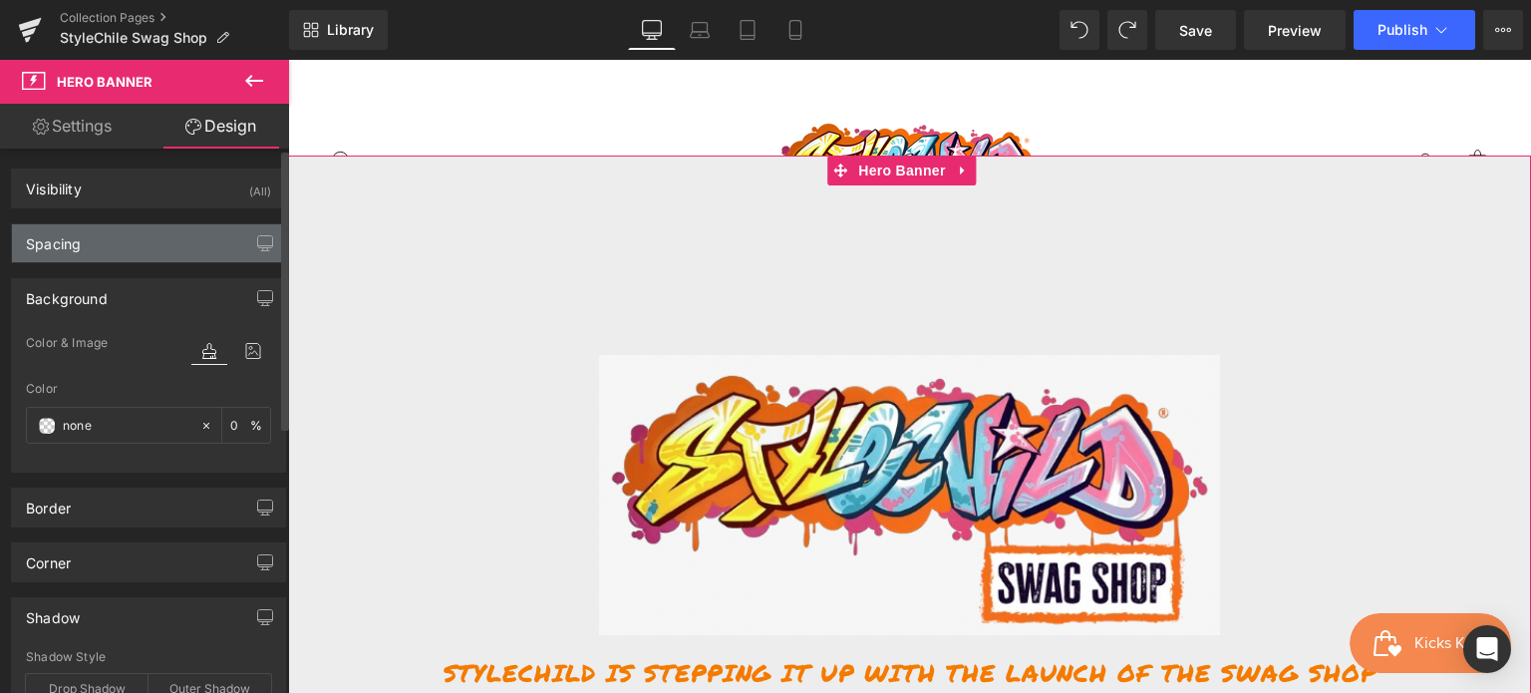
click at [68, 248] on div "Spacing" at bounding box center [53, 238] width 55 height 28
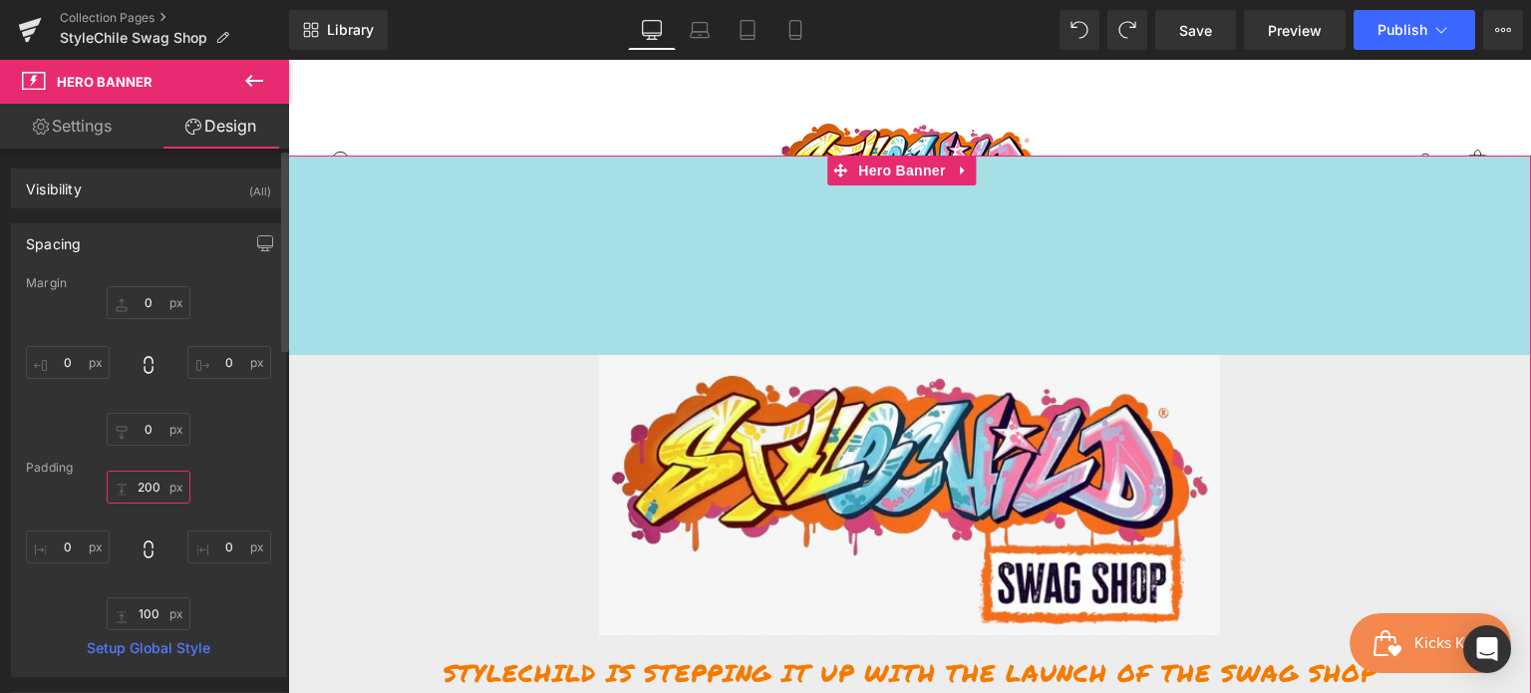
click at [139, 488] on input "200" at bounding box center [149, 487] width 84 height 33
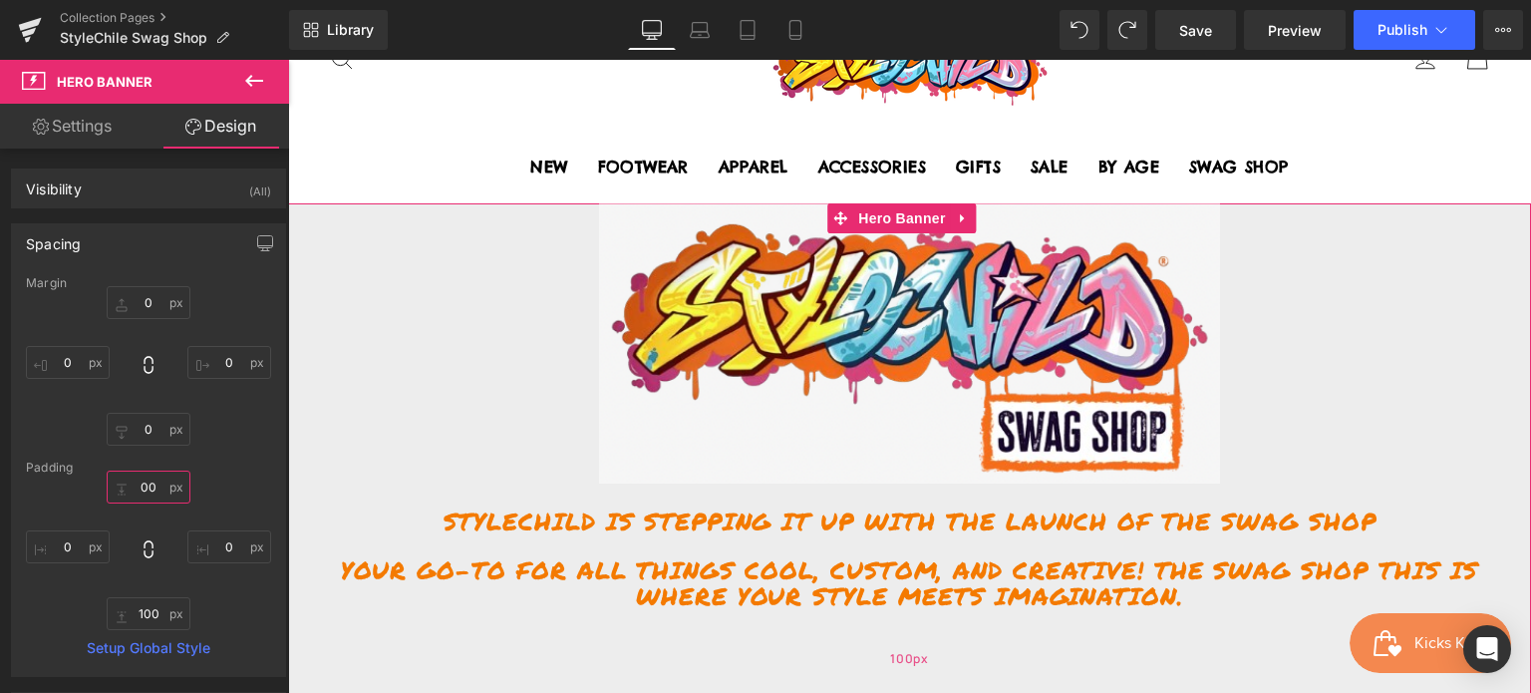
scroll to position [100, 0]
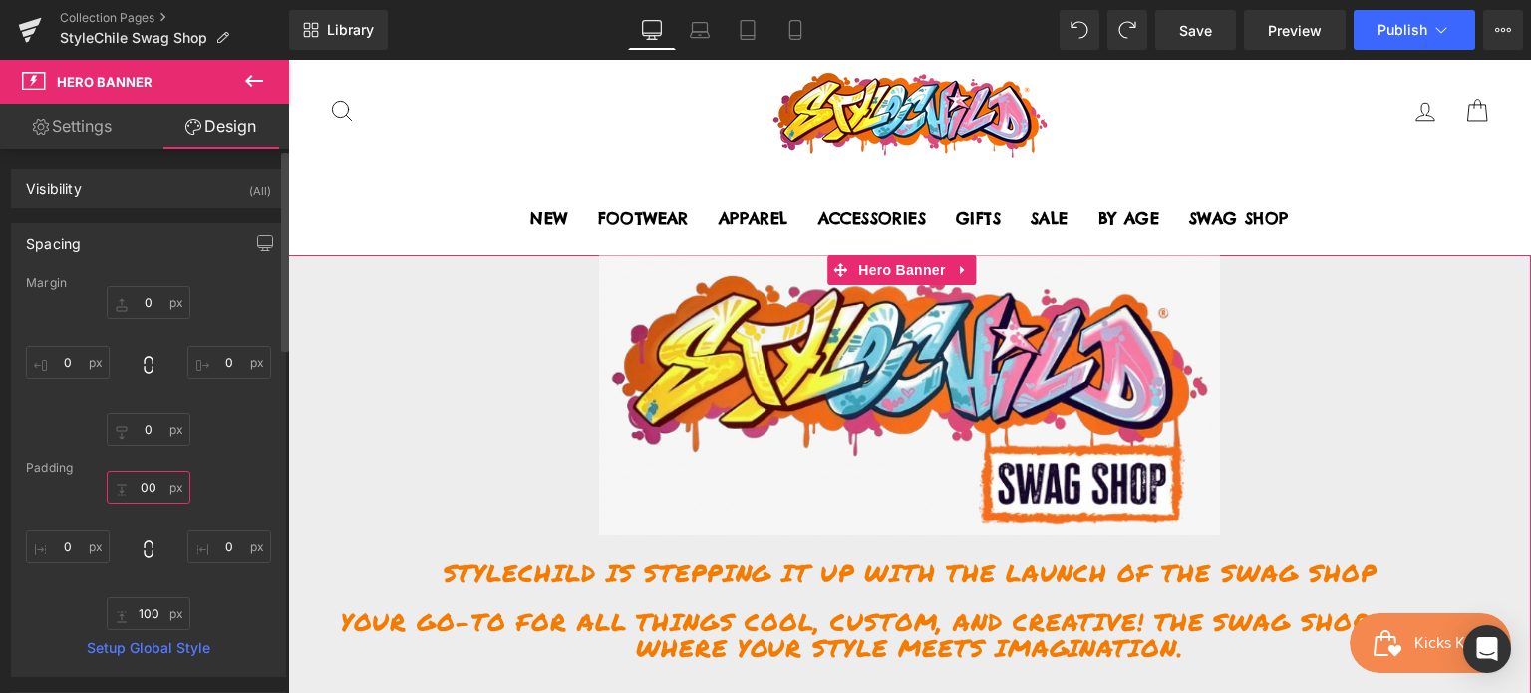
type input "00"
click at [228, 465] on div "Padding" at bounding box center [148, 468] width 245 height 14
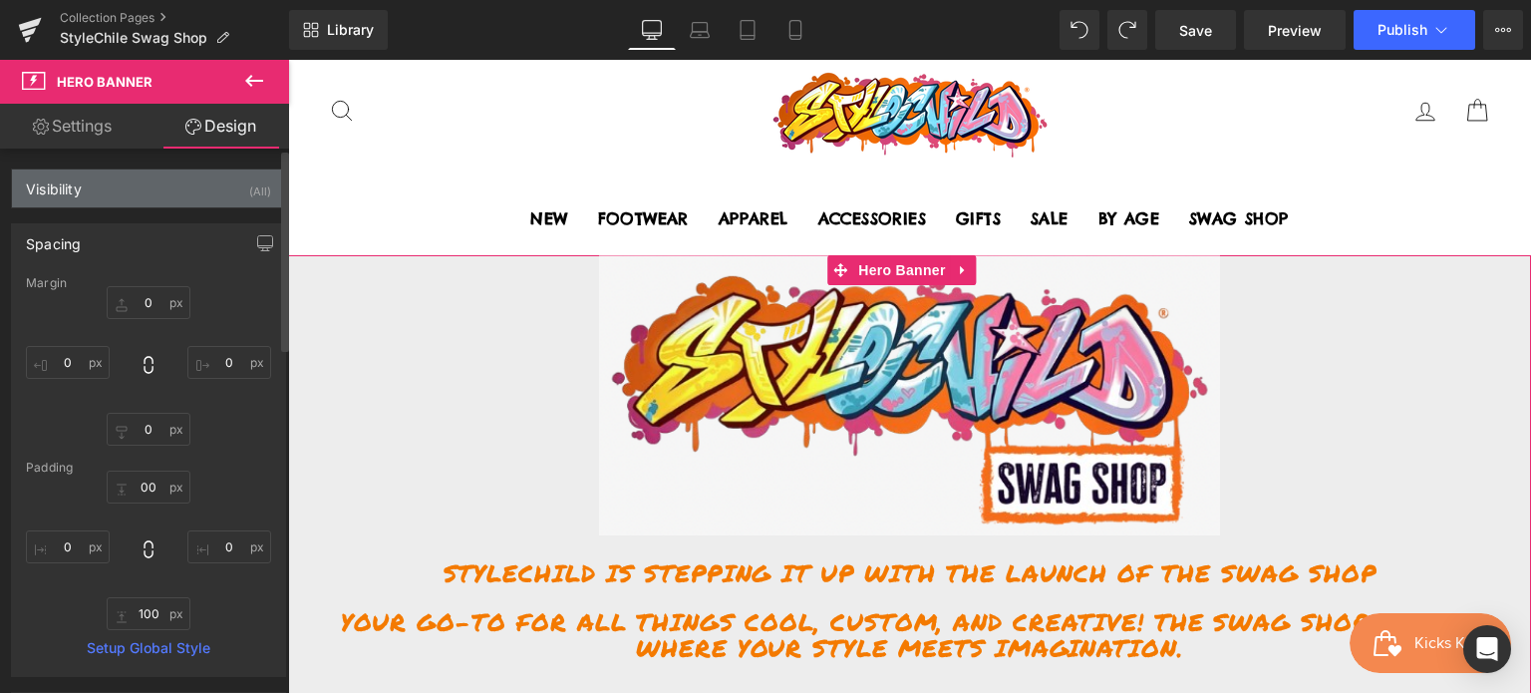
click at [164, 203] on div "Visibility (All)" at bounding box center [148, 188] width 273 height 38
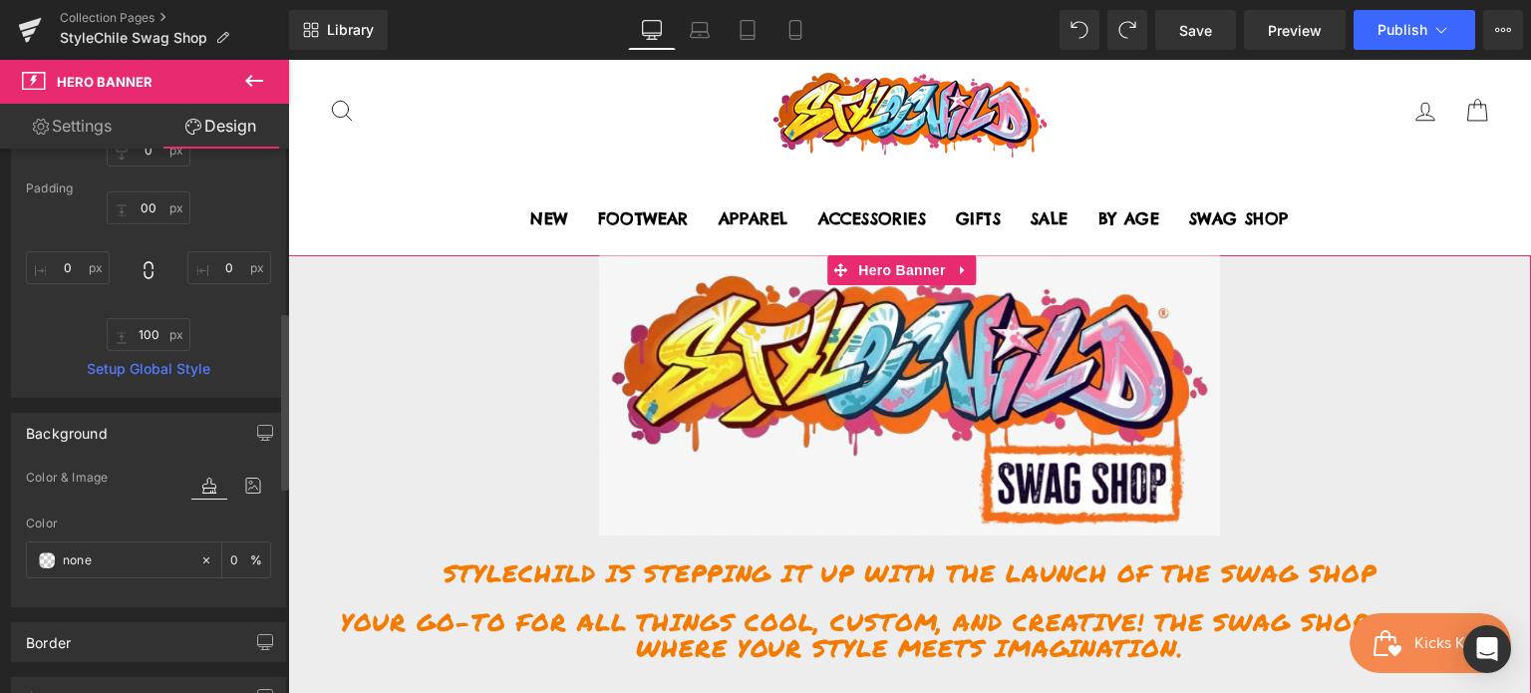
scroll to position [499, 0]
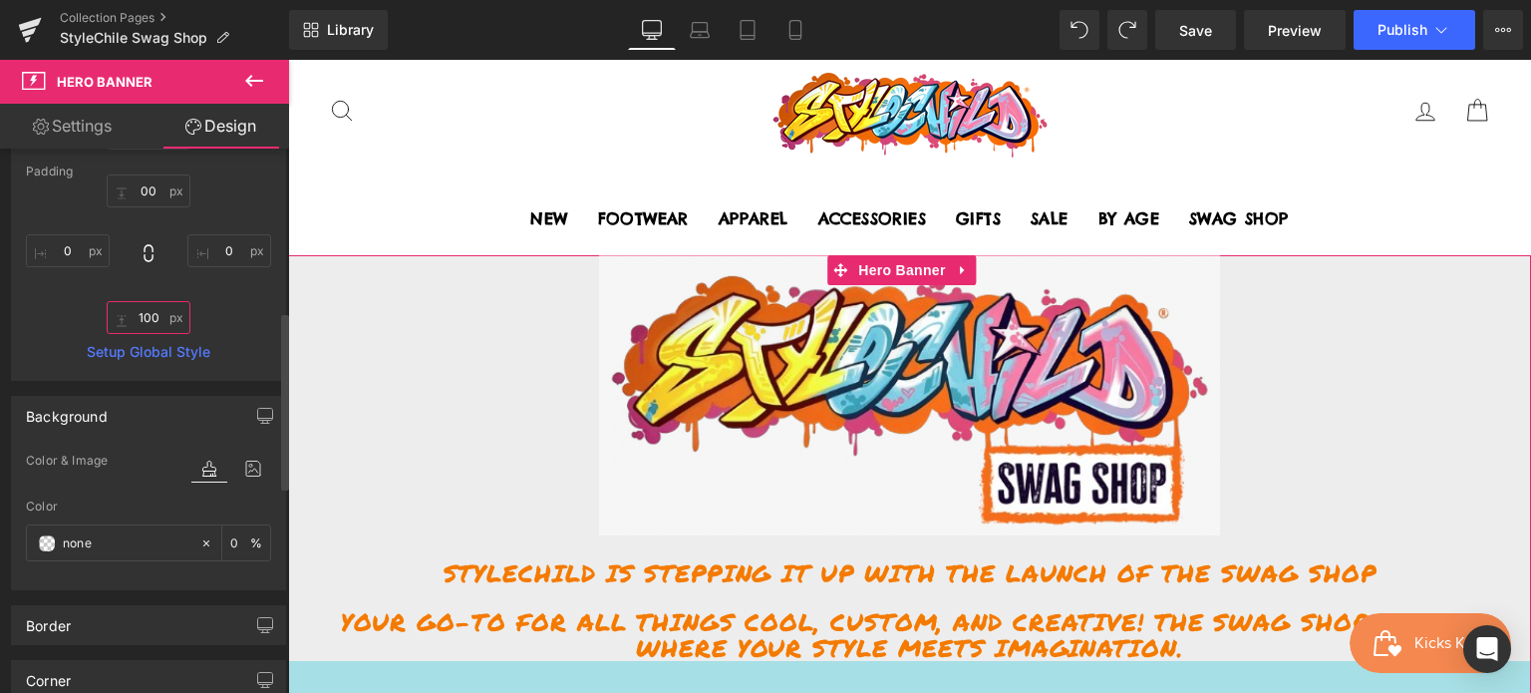
click at [153, 318] on input "100" at bounding box center [149, 317] width 84 height 33
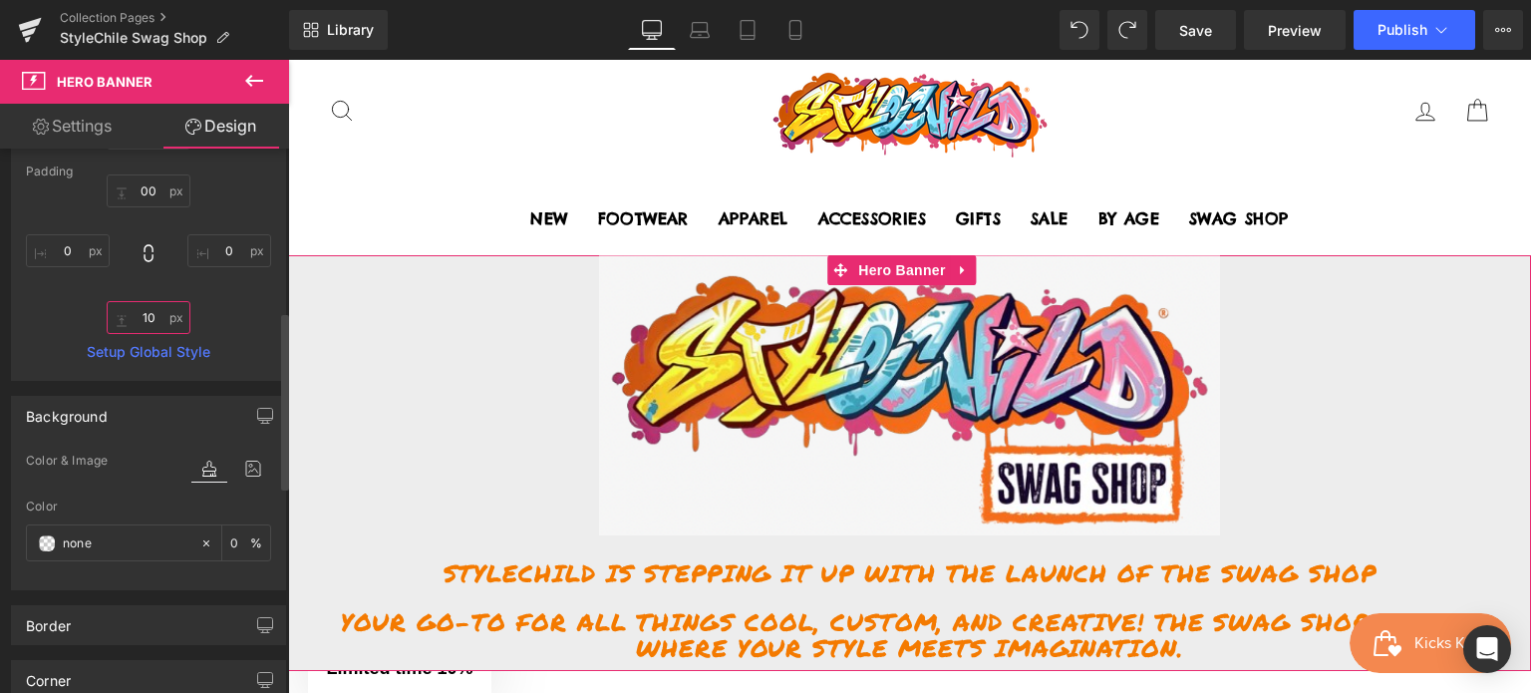
type input "1"
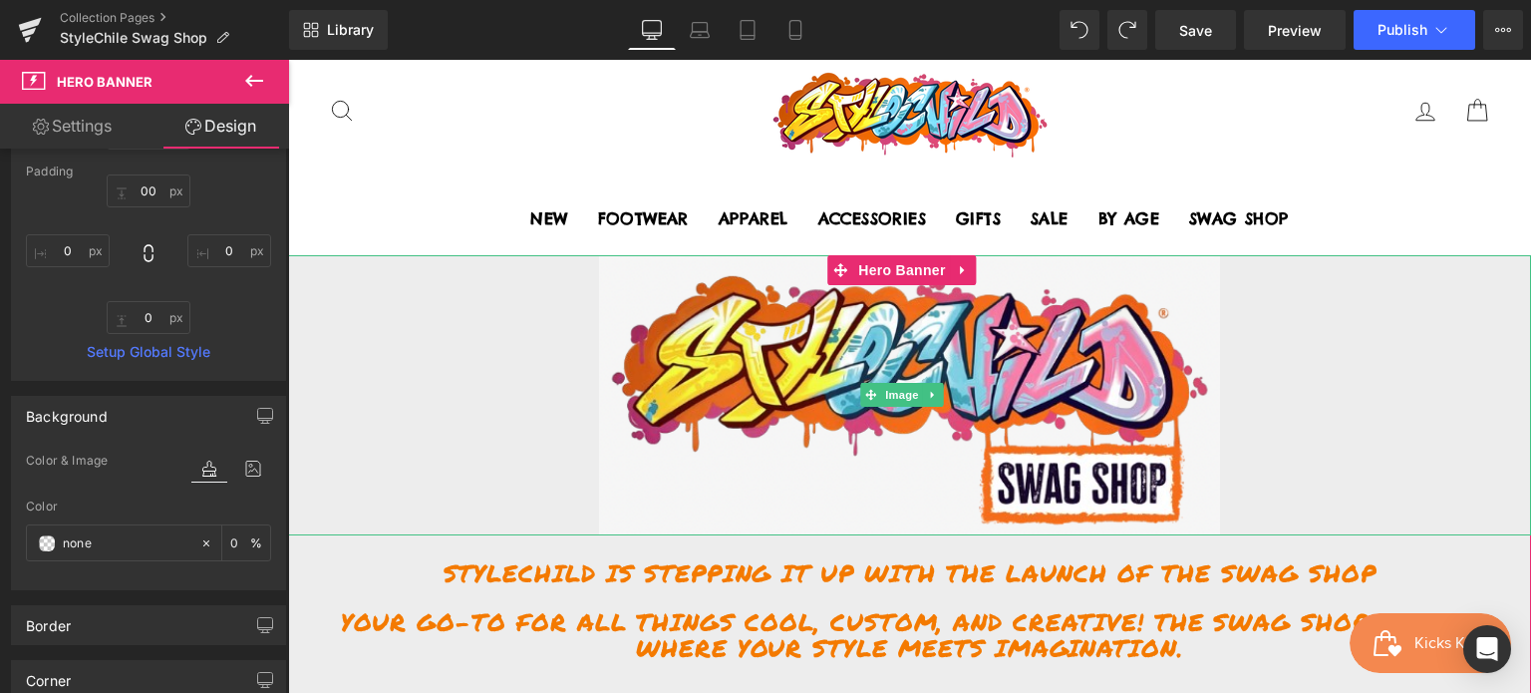
click at [442, 370] on div at bounding box center [909, 395] width 1243 height 280
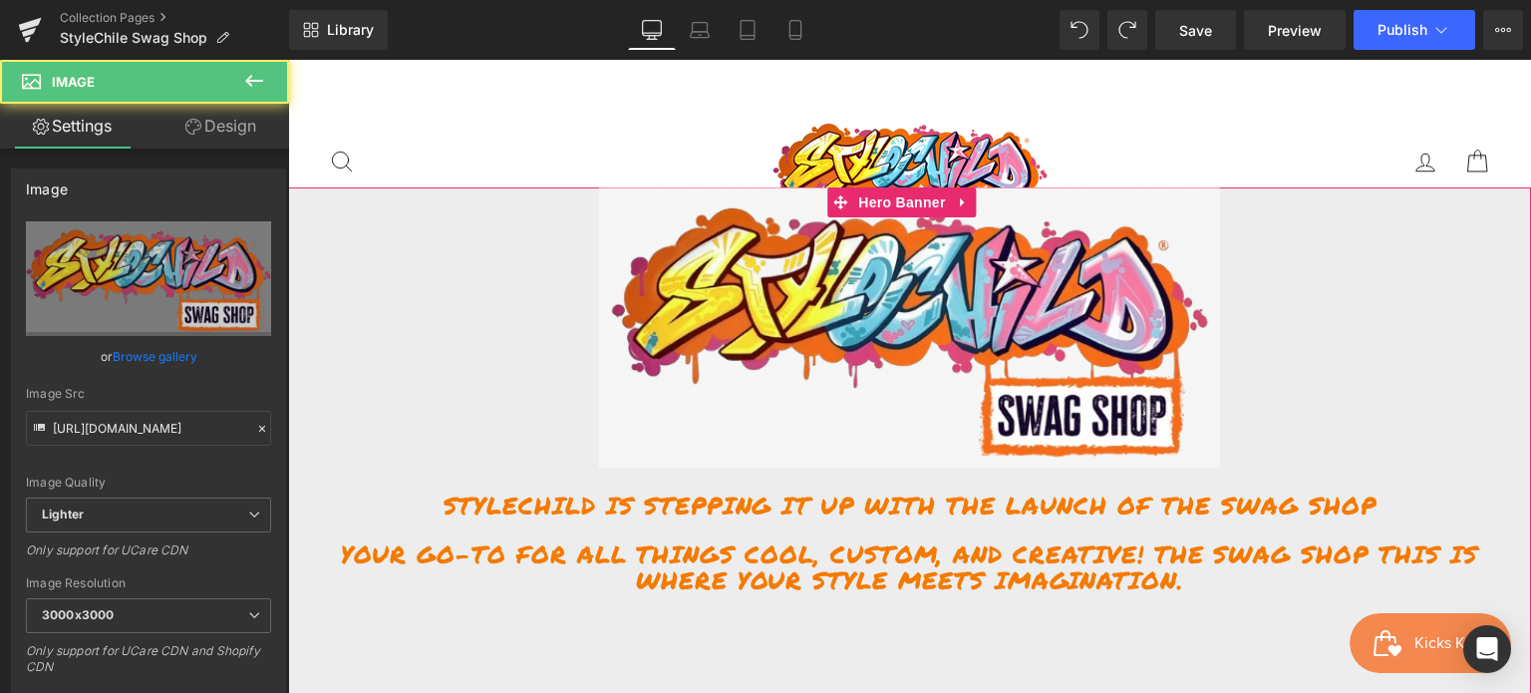
scroll to position [299, 0]
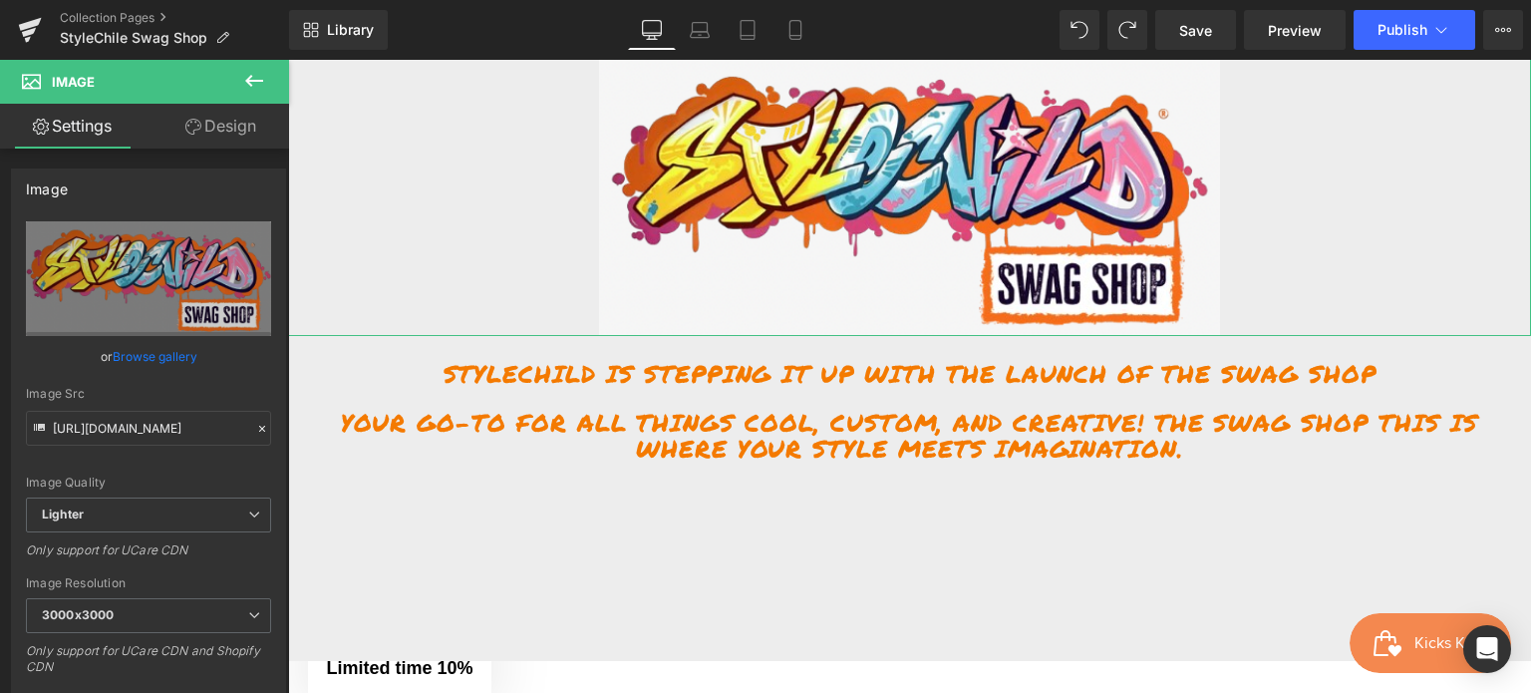
click at [225, 119] on link "Design" at bounding box center [221, 126] width 145 height 45
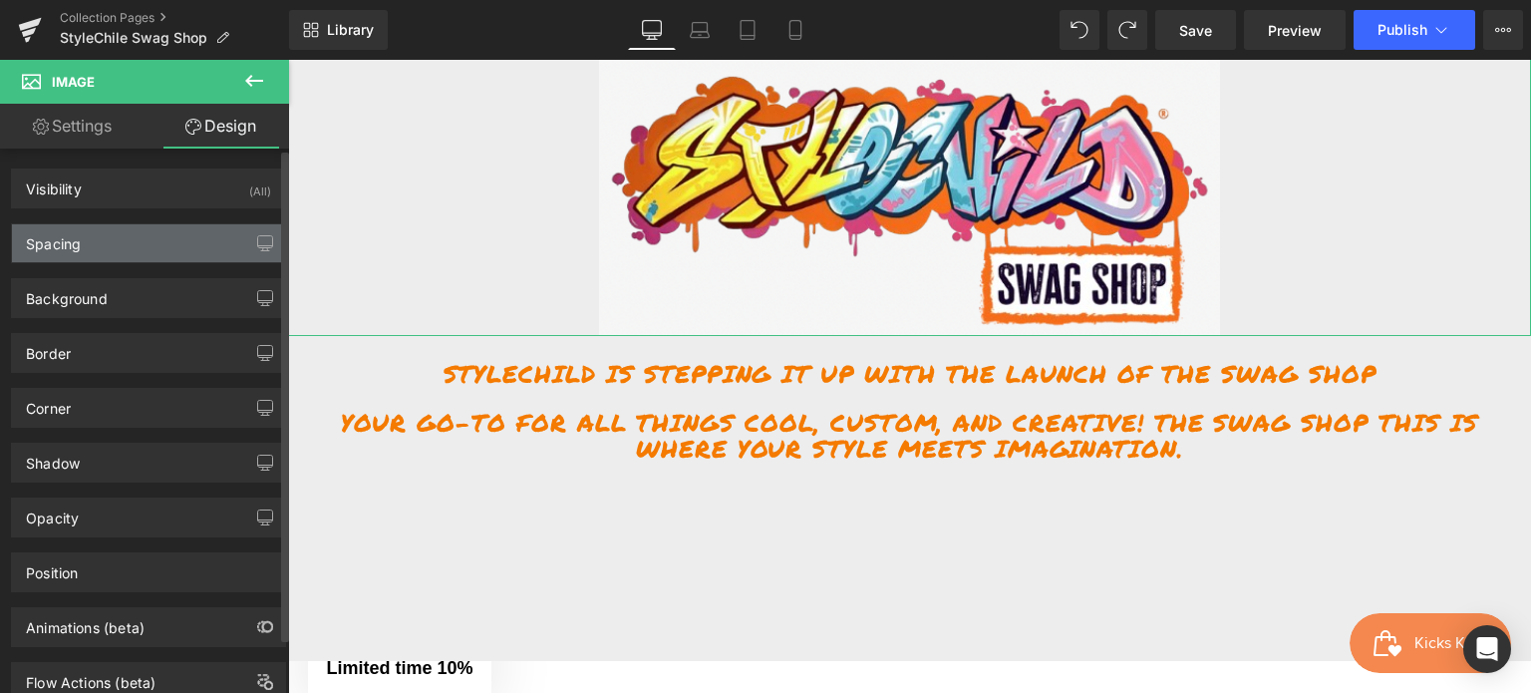
click at [122, 249] on div "Spacing" at bounding box center [148, 243] width 273 height 38
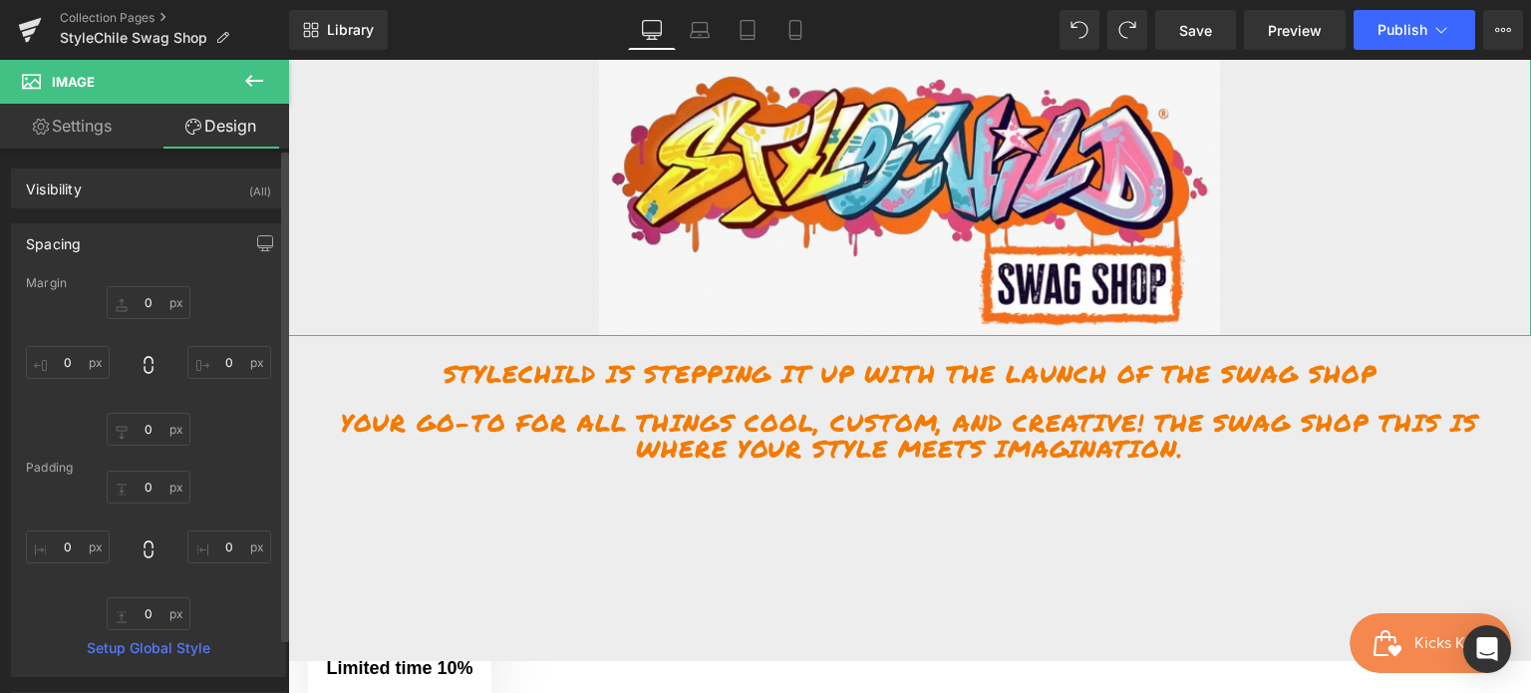
click at [238, 621] on div "0px 0 0px 0 0px 0 0px 0" at bounding box center [148, 551] width 245 height 160
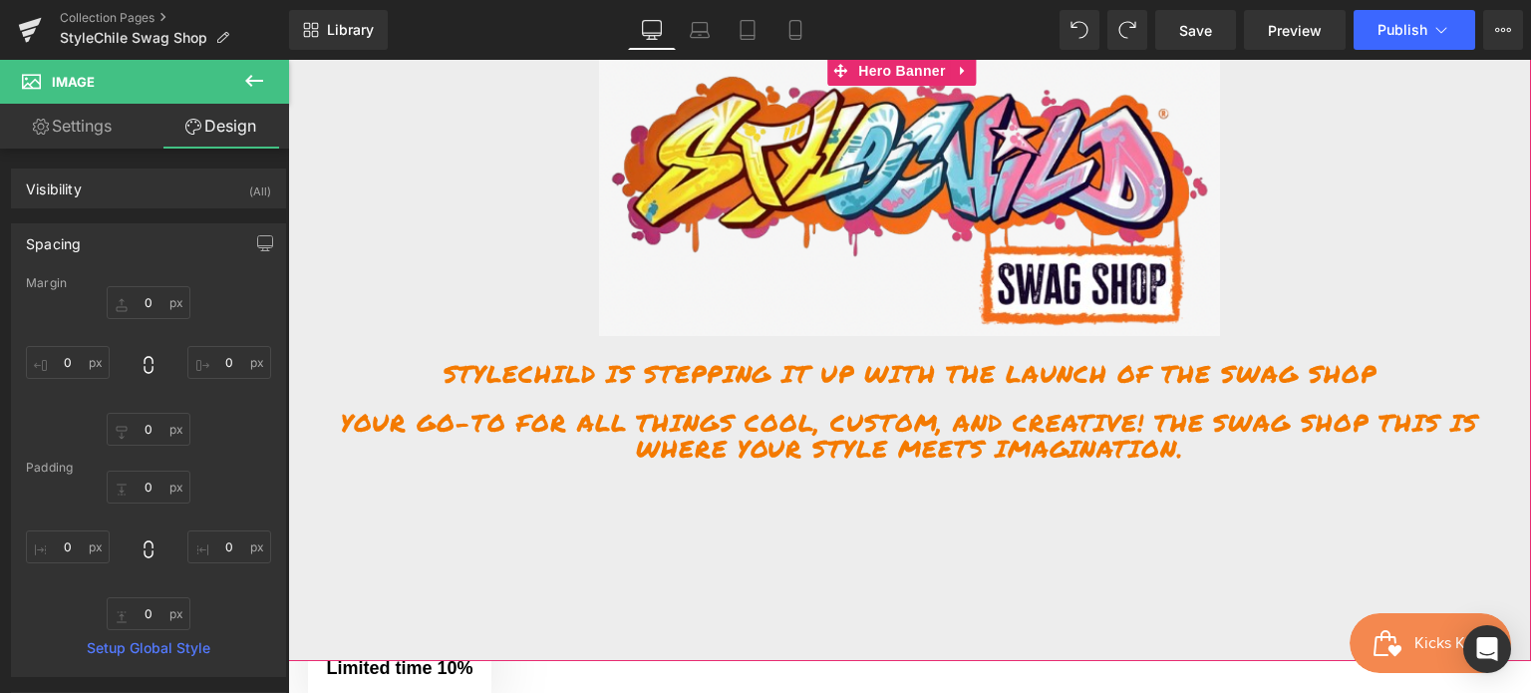
click at [496, 519] on div at bounding box center [909, 358] width 1243 height 605
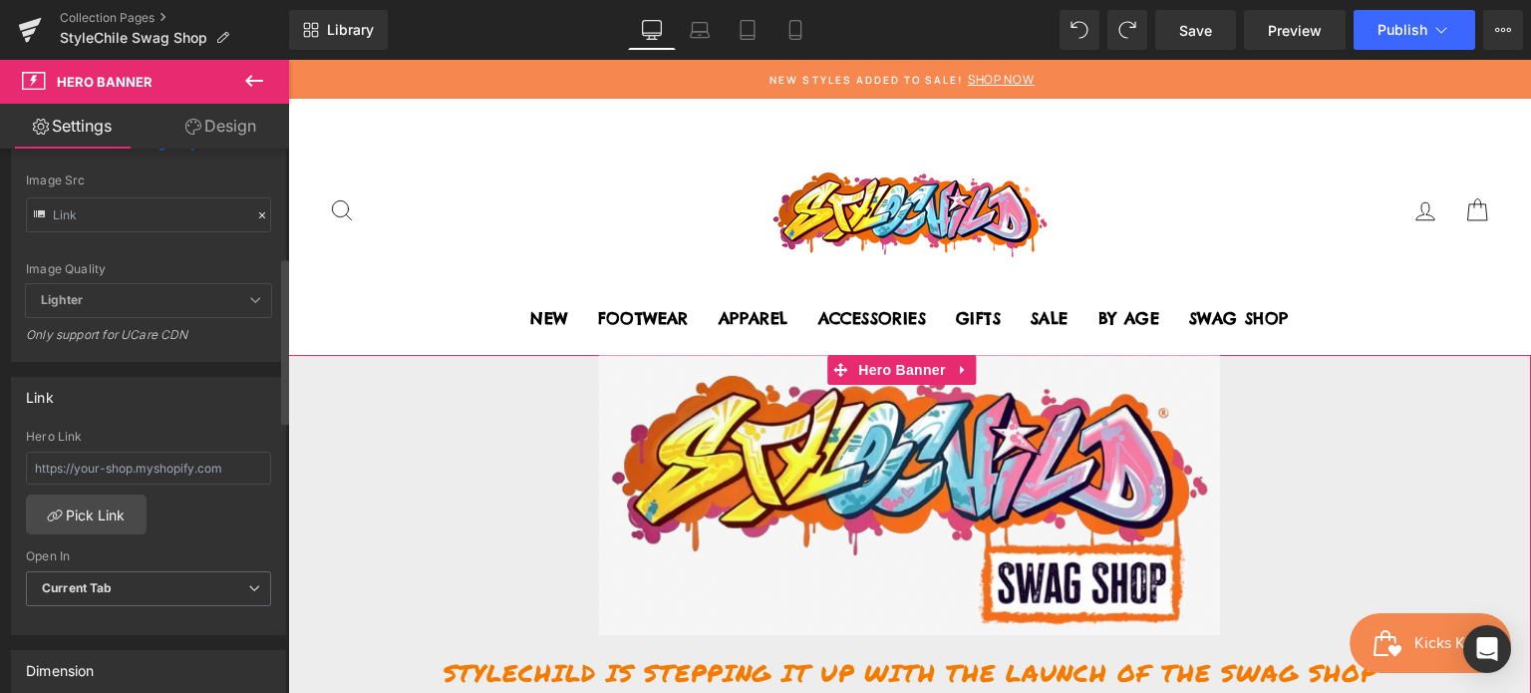
scroll to position [399, 0]
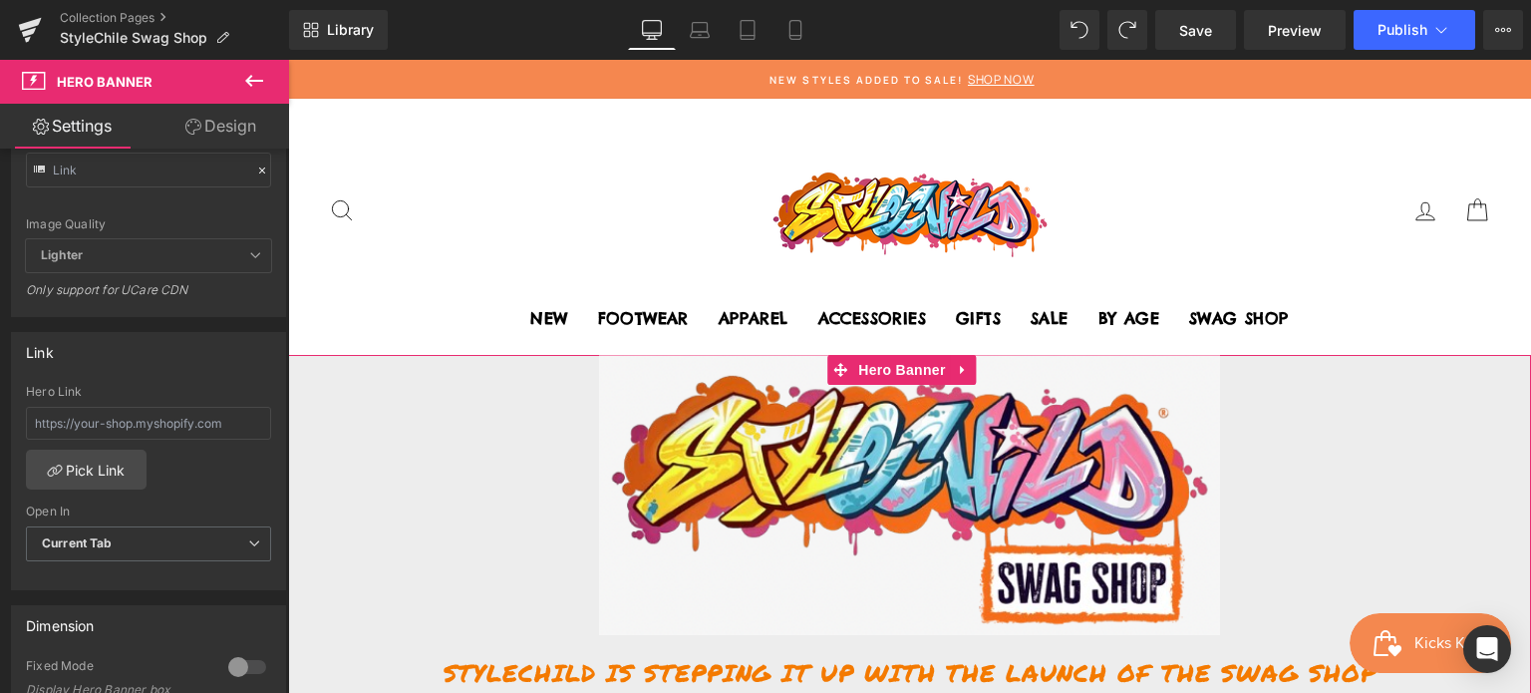
drag, startPoint x: 228, startPoint y: 126, endPoint x: 100, endPoint y: 290, distance: 208.8
click at [228, 126] on link "Design" at bounding box center [221, 126] width 145 height 45
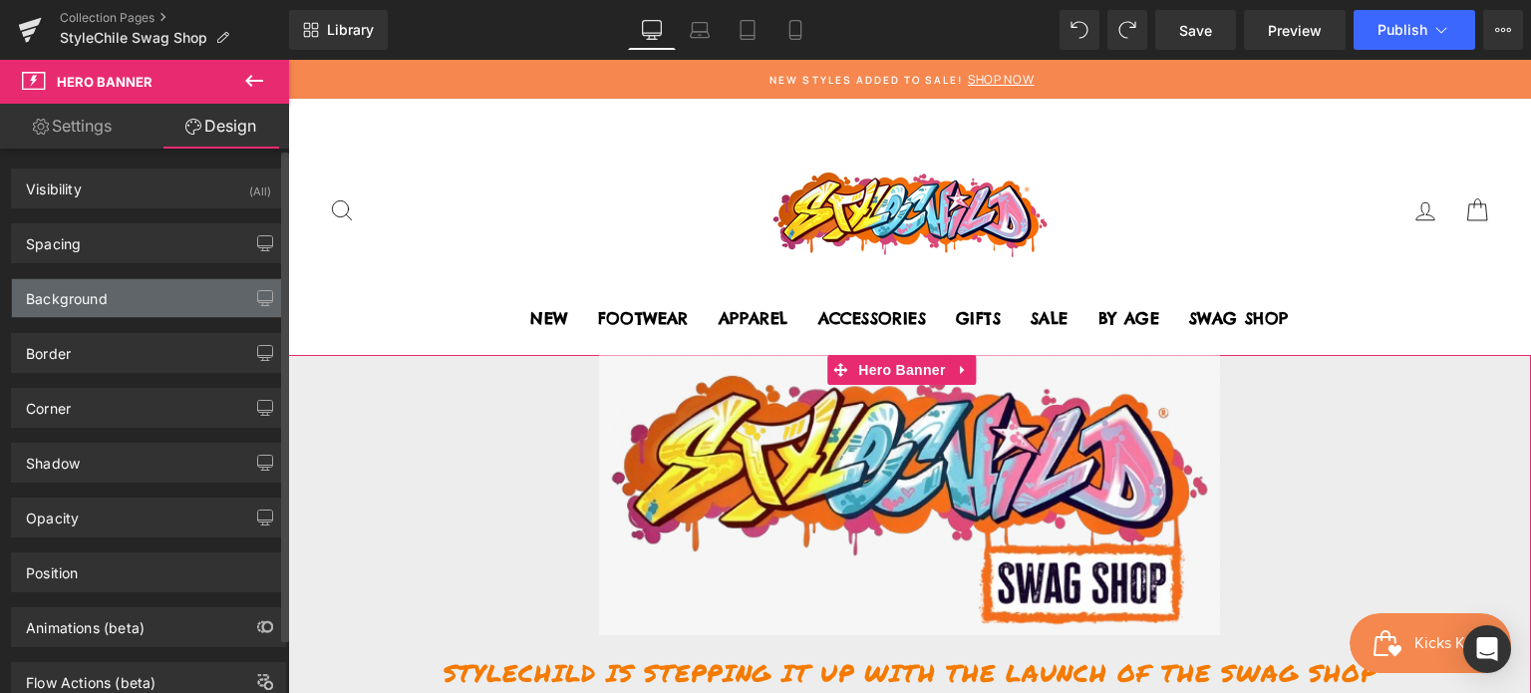
type input "none"
type input "0"
click at [100, 296] on div "Background" at bounding box center [67, 293] width 82 height 28
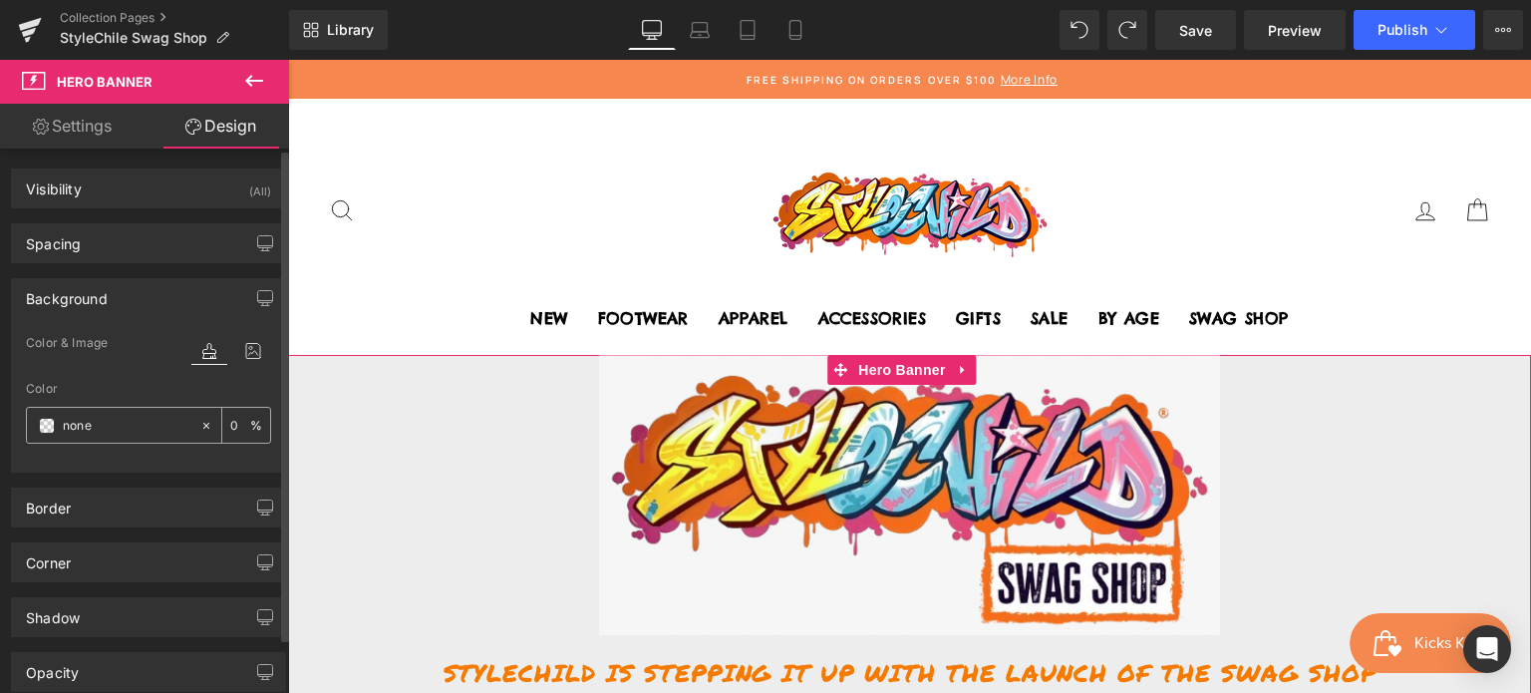
click at [199, 426] on icon at bounding box center [206, 426] width 14 height 14
click at [175, 426] on input "none" at bounding box center [127, 426] width 128 height 22
type input "fff"
type input "100"
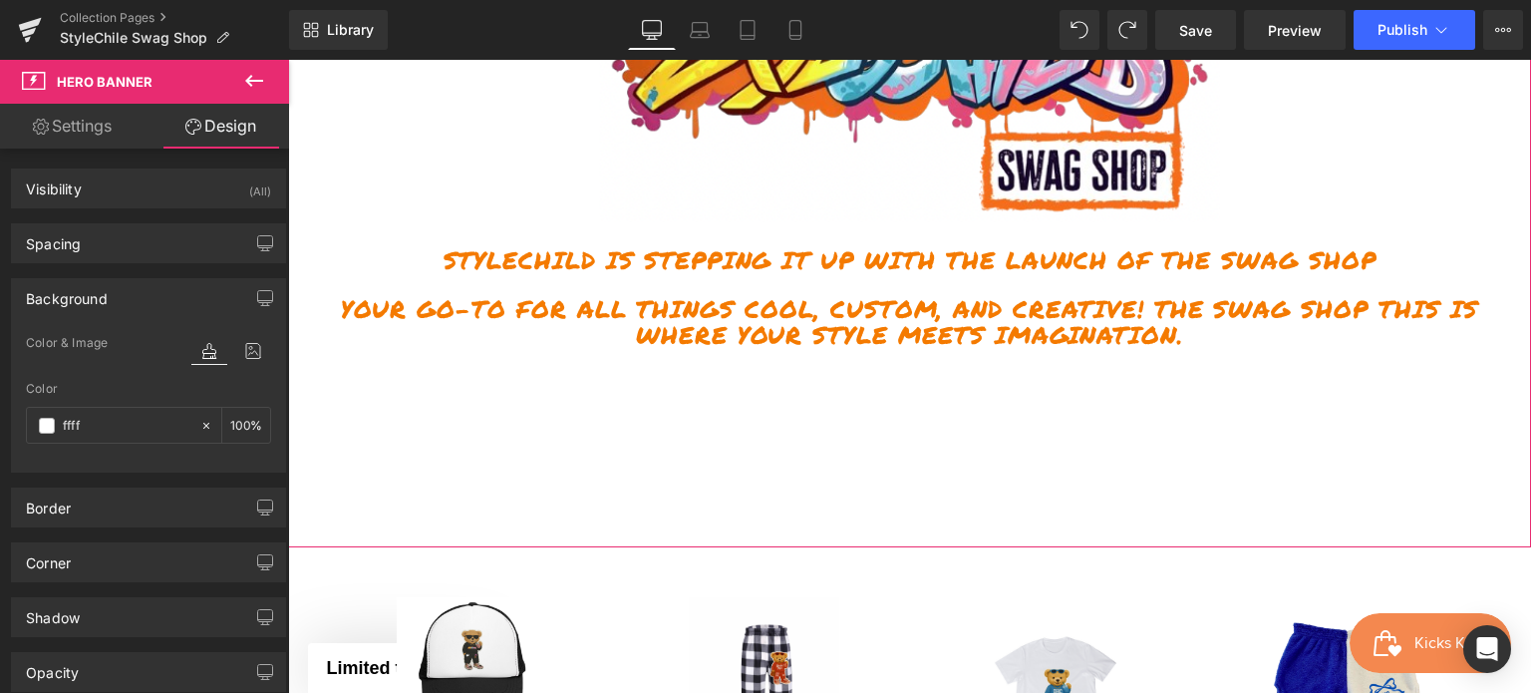
scroll to position [499, 0]
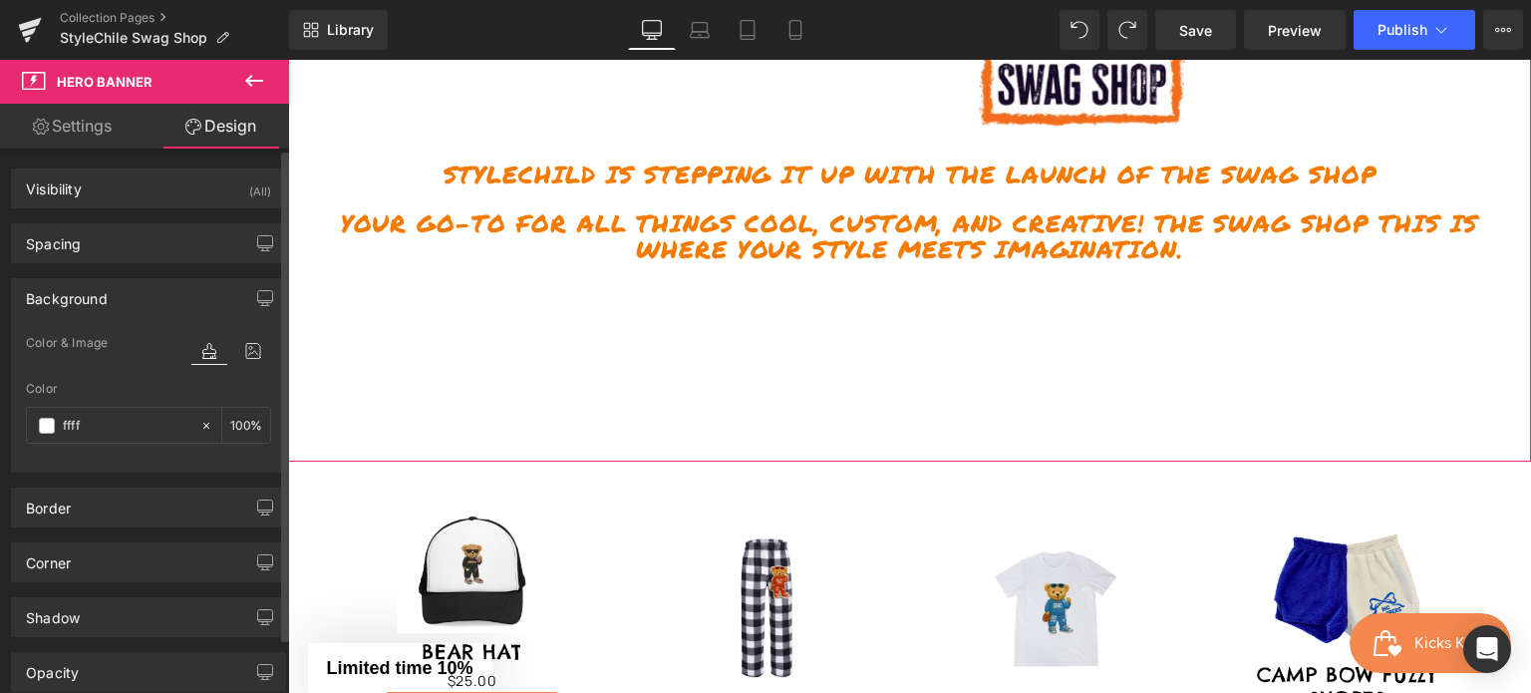
type input "fffff"
type input "0"
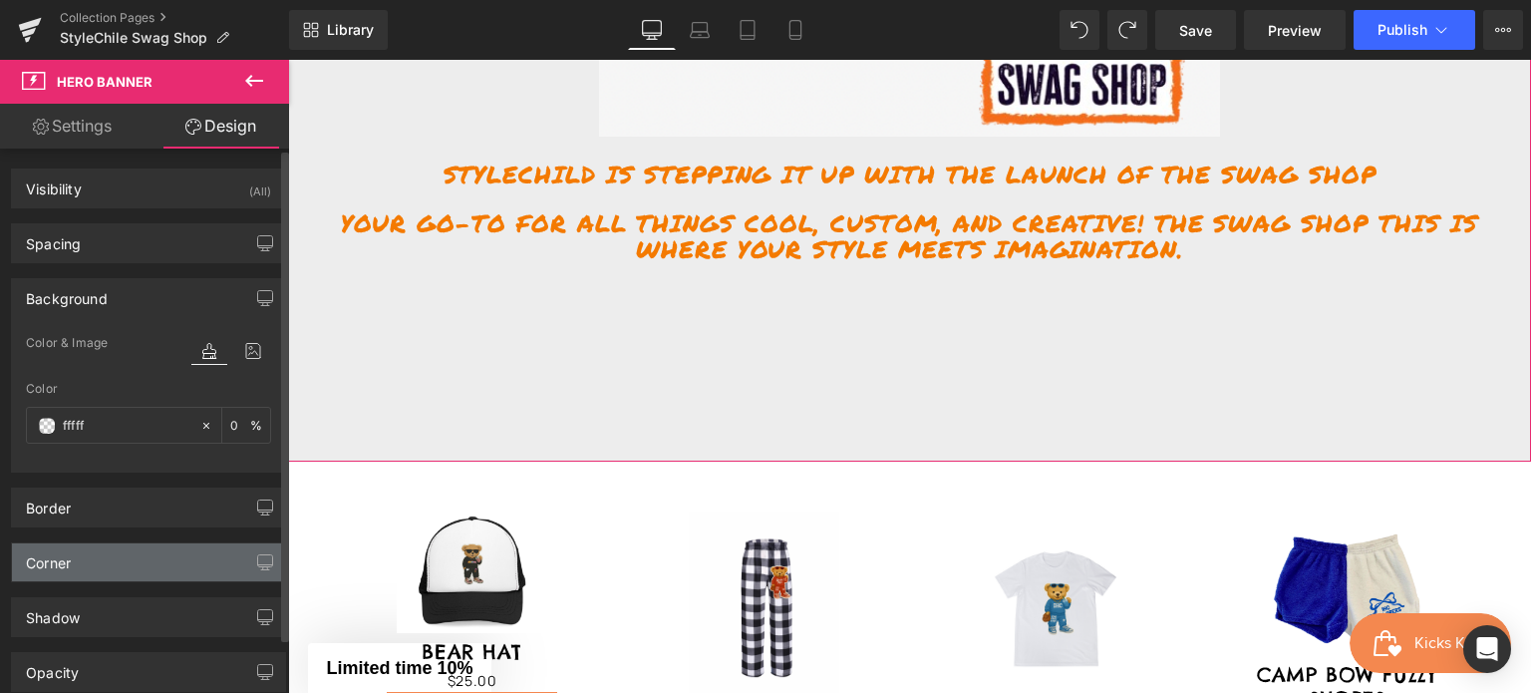
type input "ffff"
type input "100"
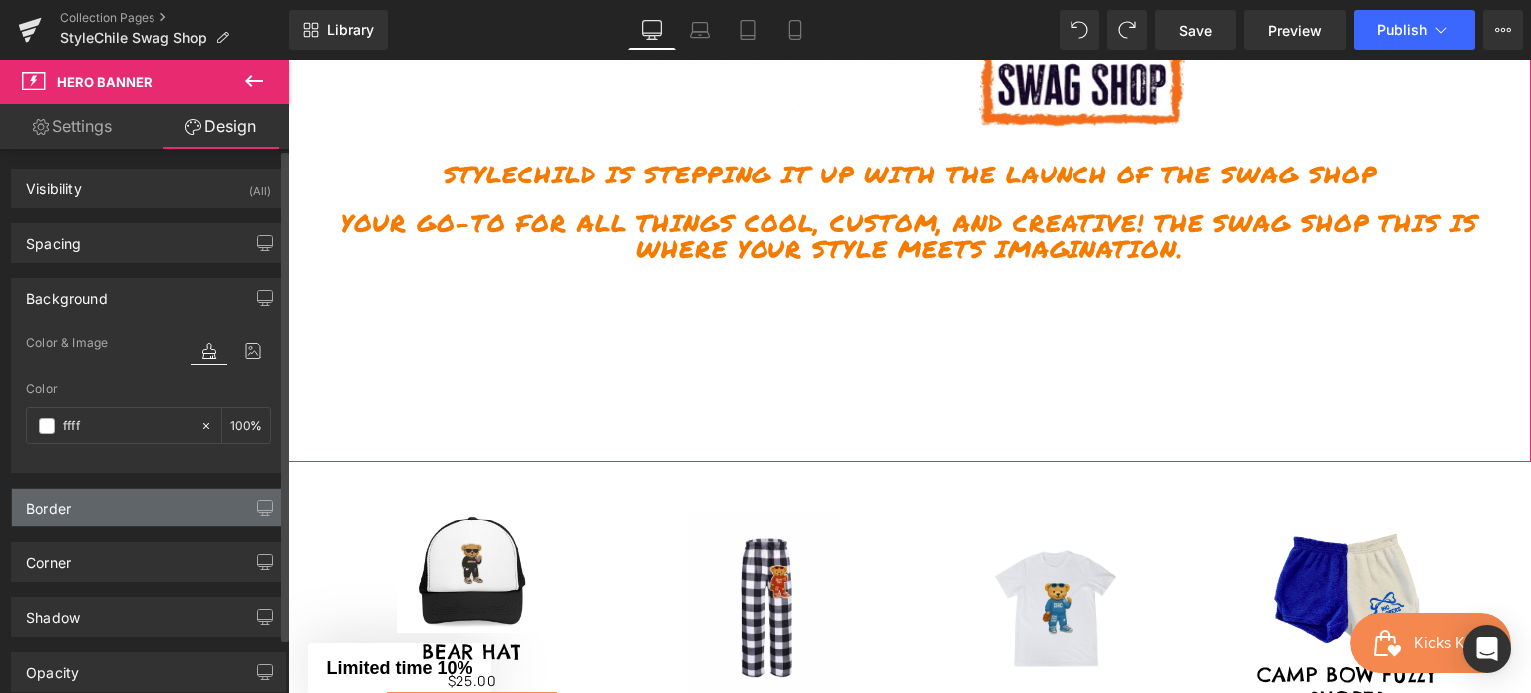
type input "#ffffff"
click at [117, 499] on div "Border" at bounding box center [148, 508] width 273 height 38
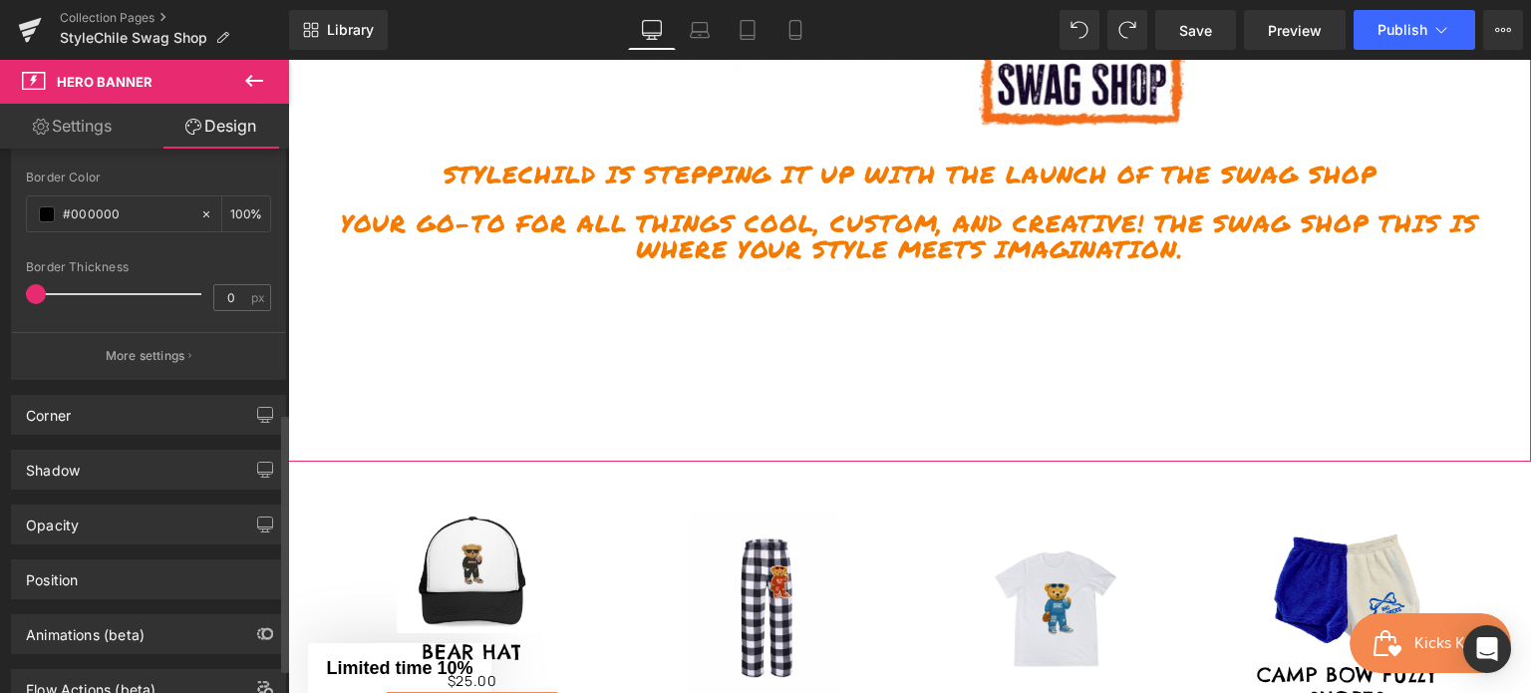
scroll to position [598, 0]
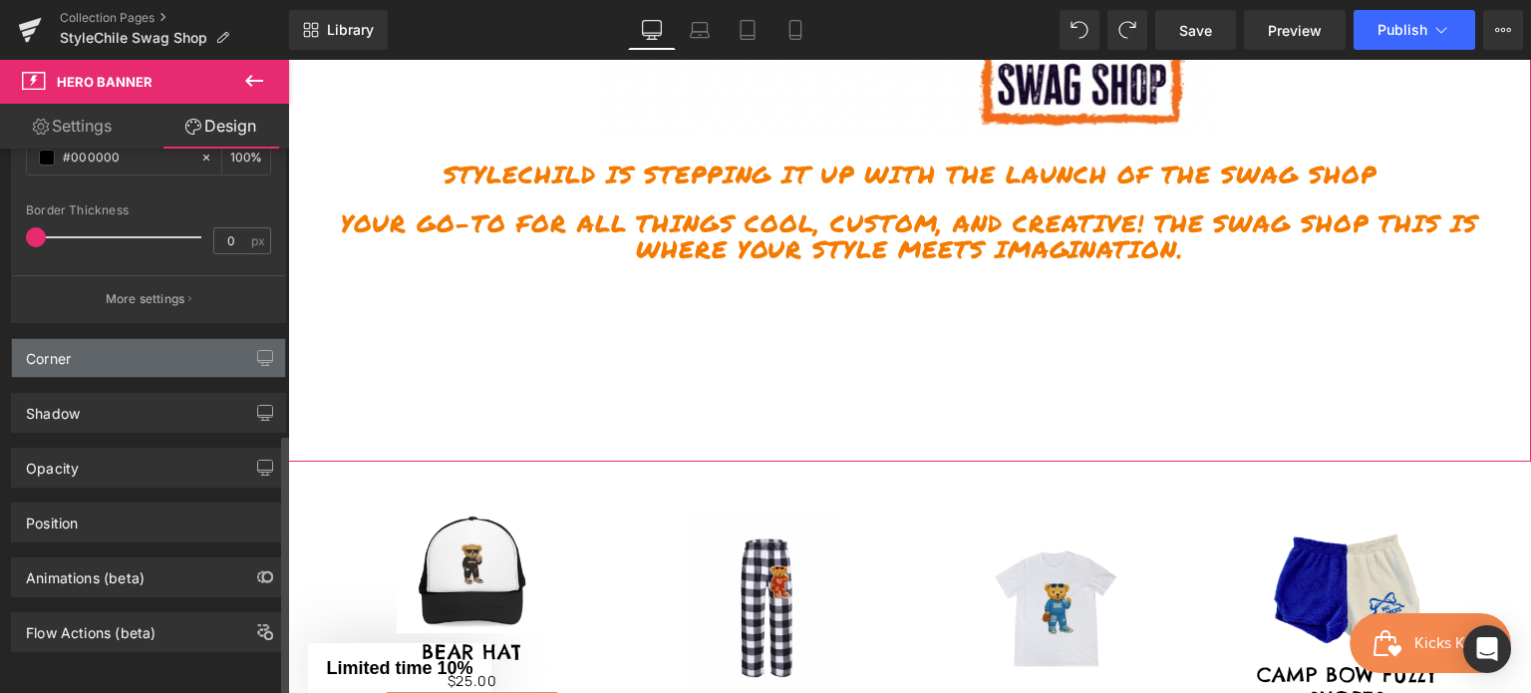
click at [139, 360] on div "Corner" at bounding box center [148, 358] width 273 height 38
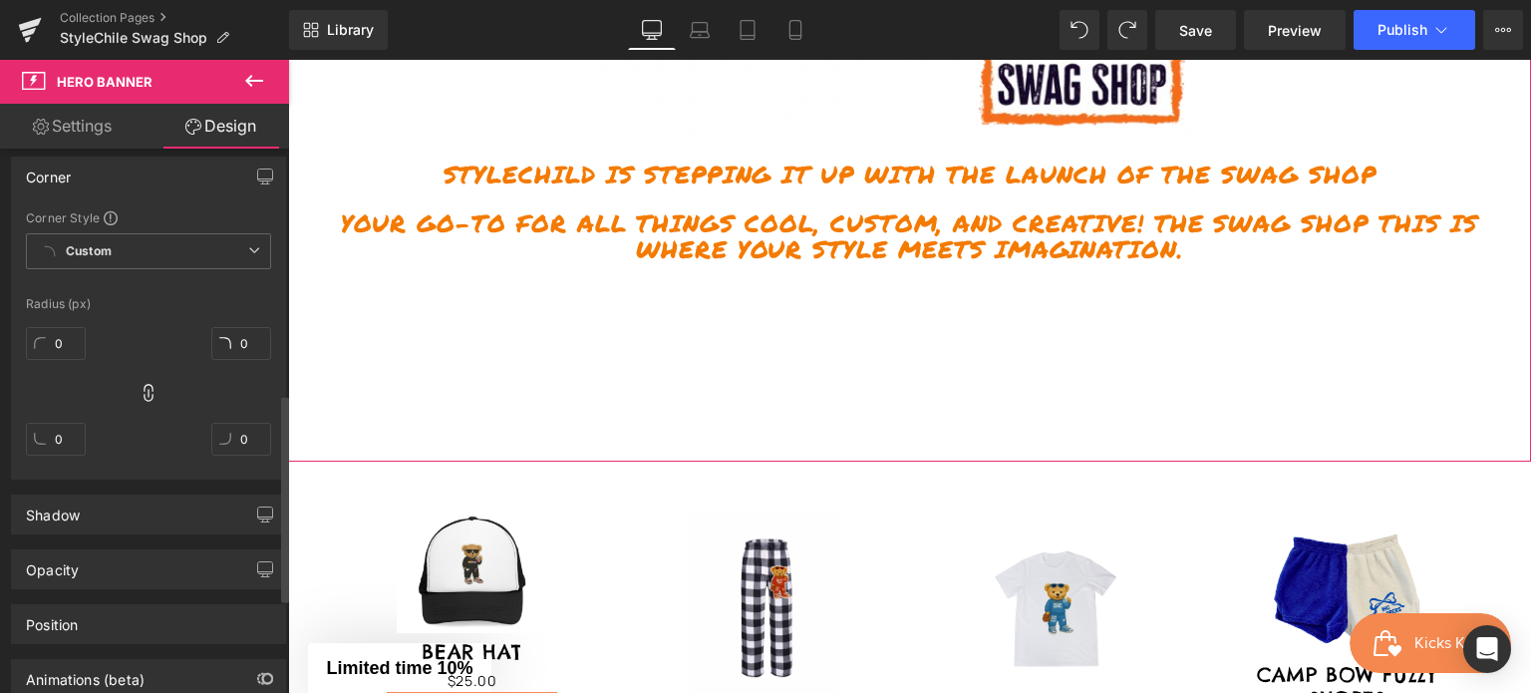
scroll to position [888, 0]
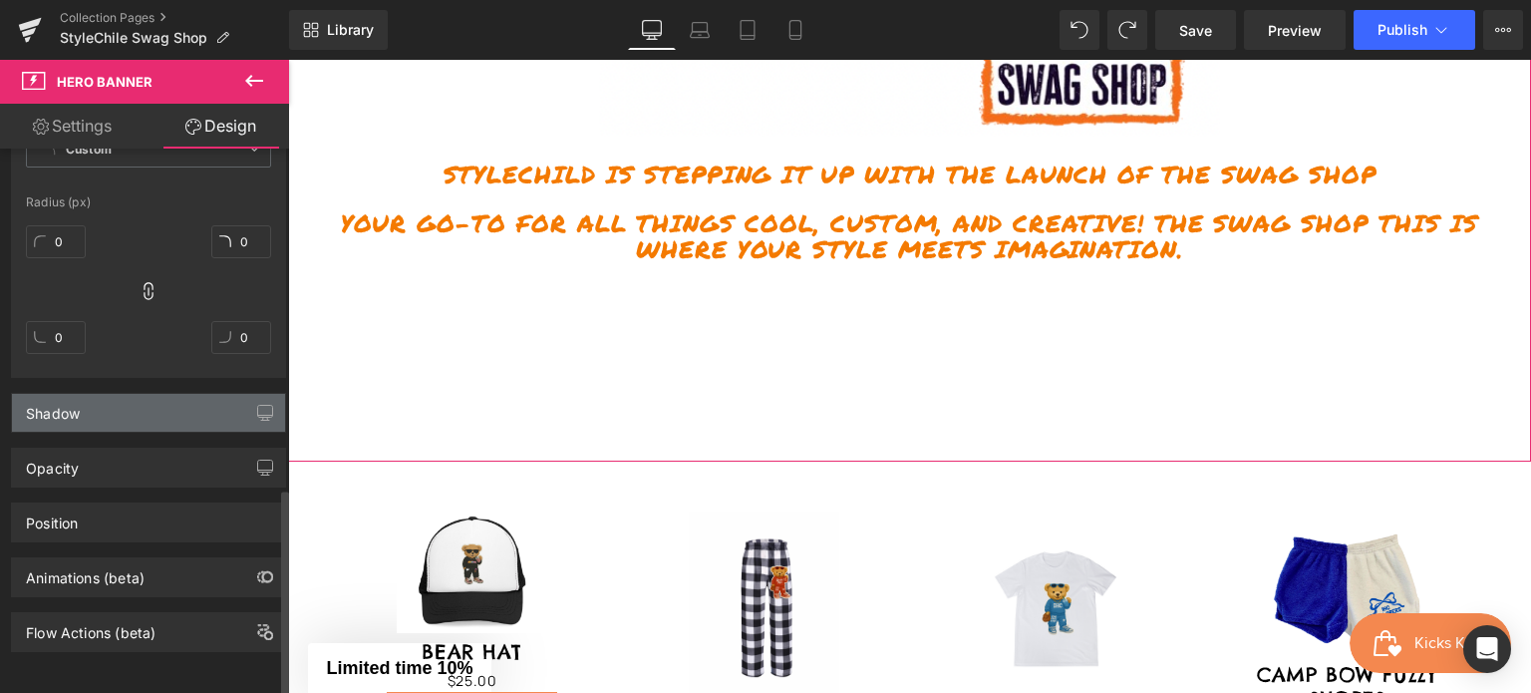
click at [149, 414] on div "Shadow" at bounding box center [148, 413] width 273 height 38
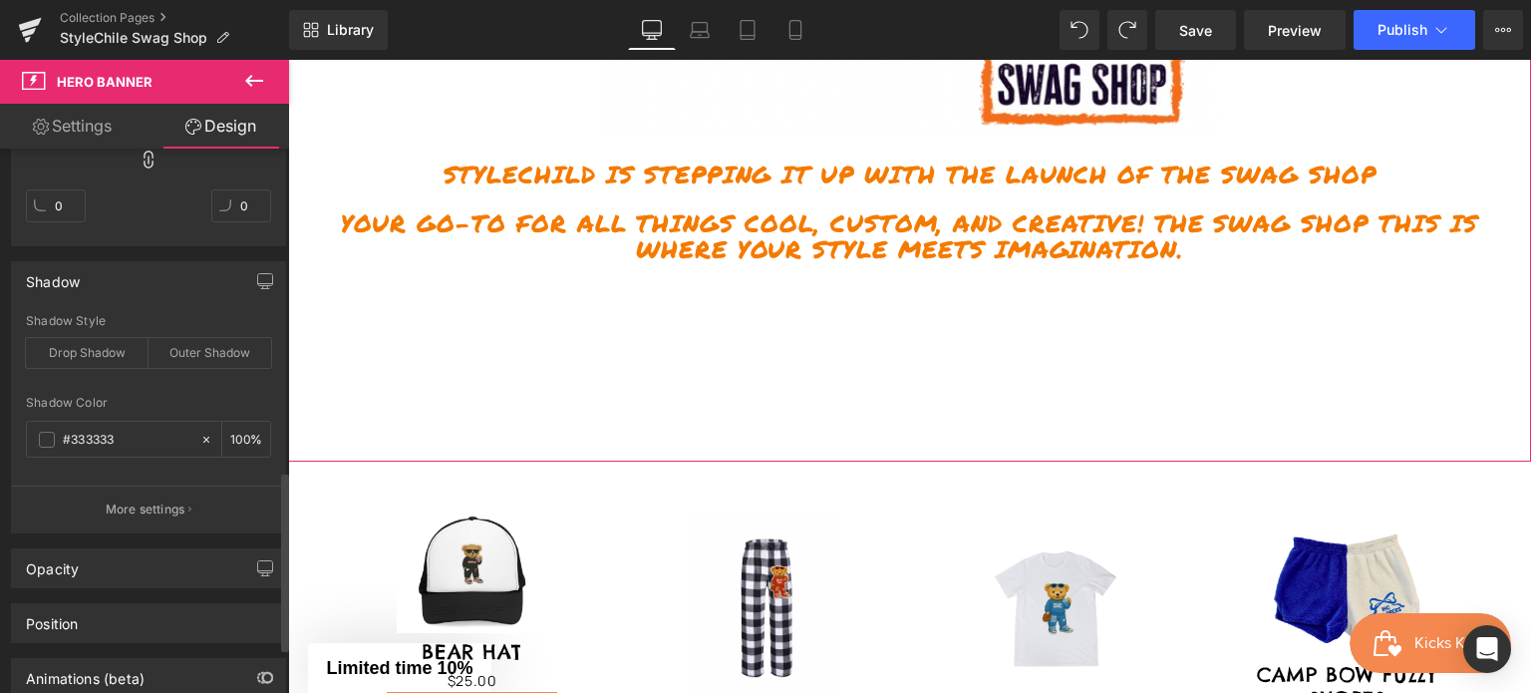
scroll to position [1088, 0]
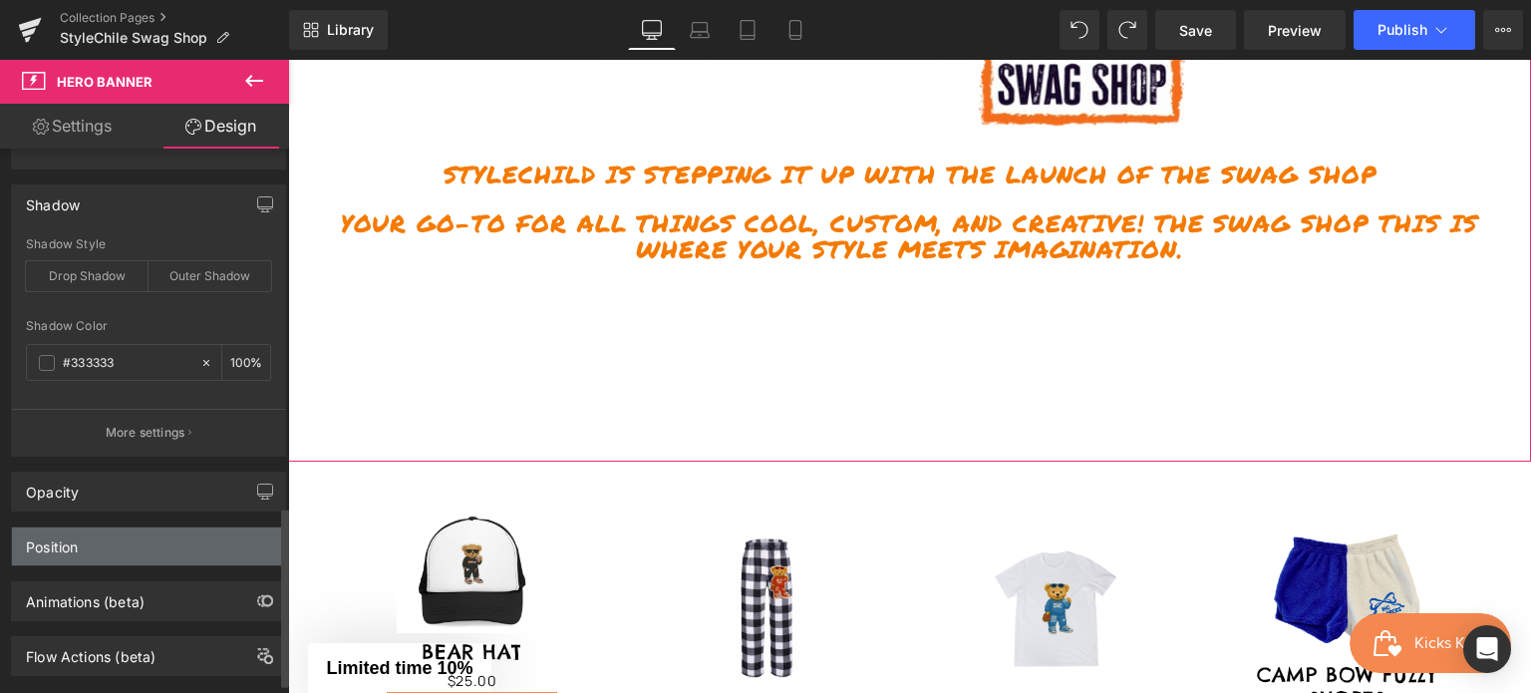
click at [154, 555] on div "Position" at bounding box center [148, 546] width 273 height 38
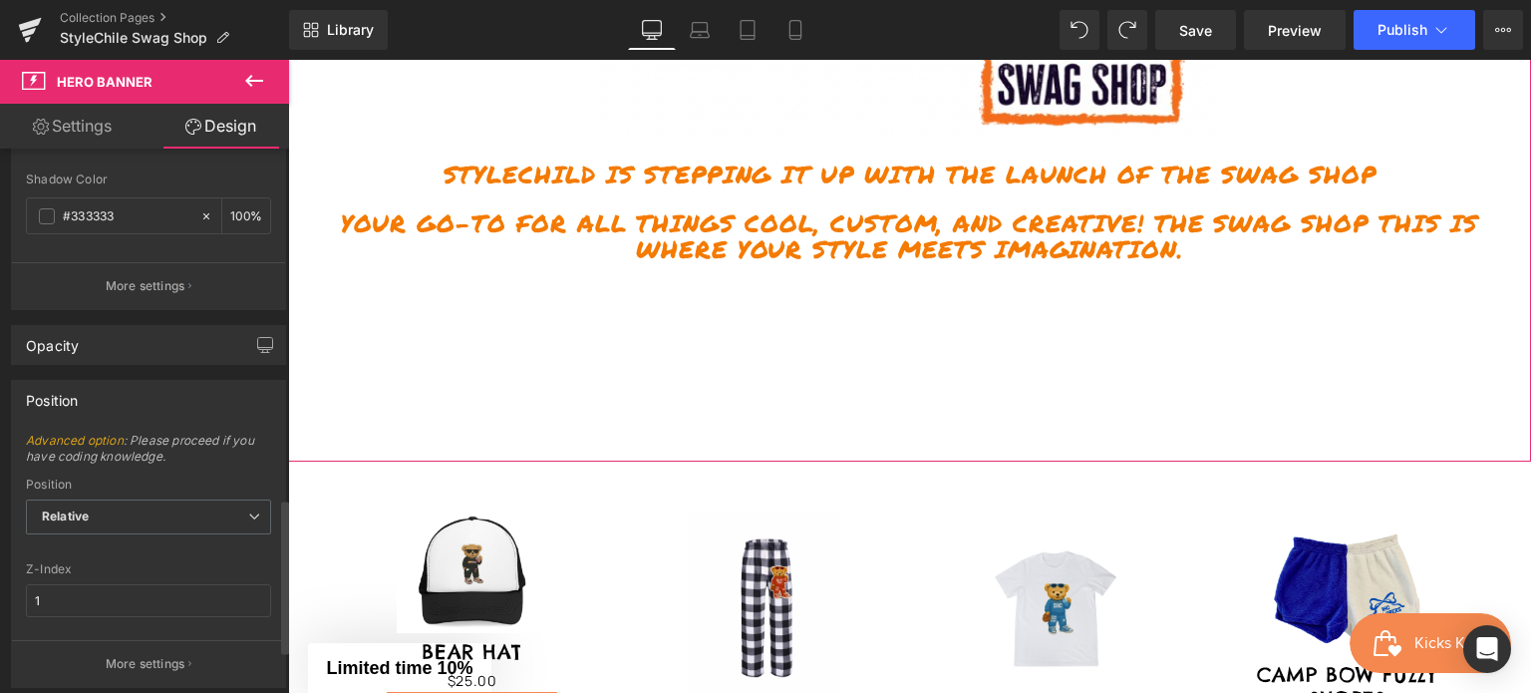
scroll to position [1387, 0]
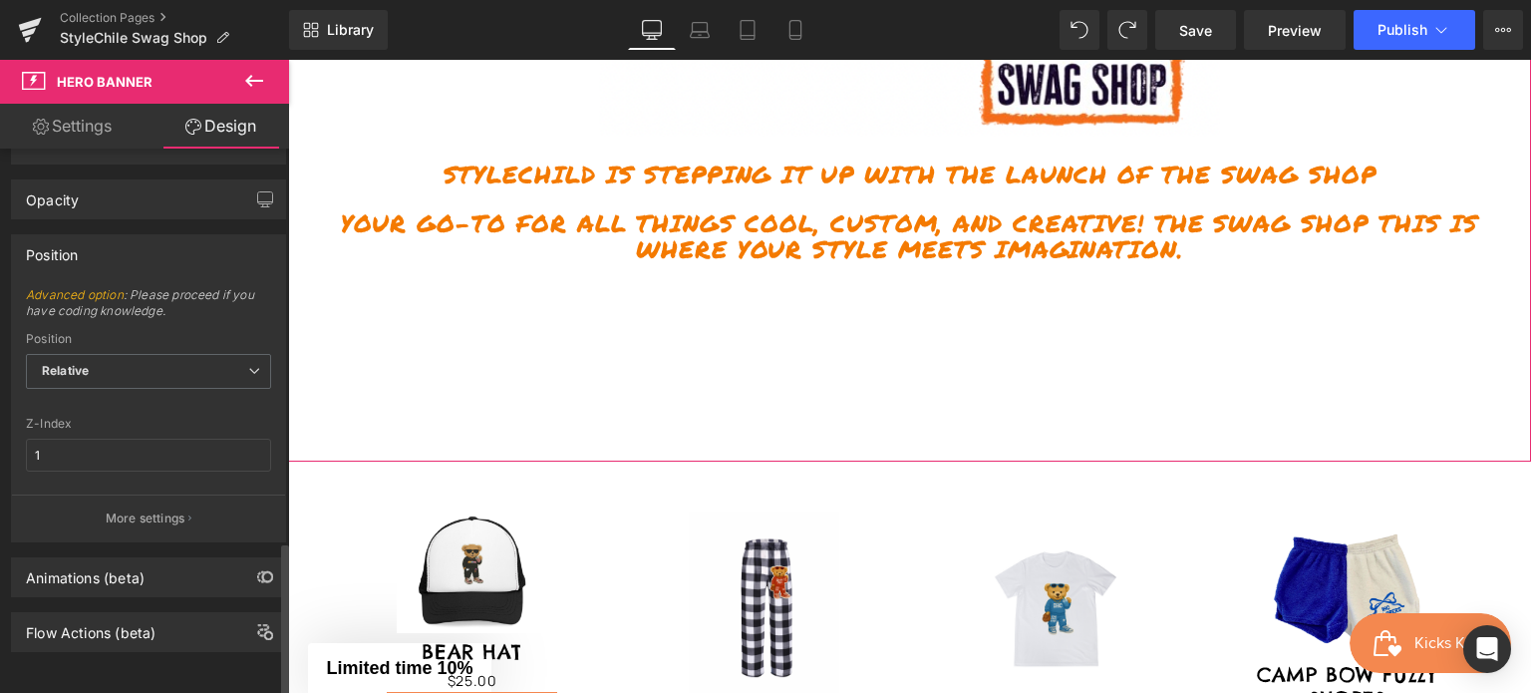
click at [154, 558] on div "Animations (beta)" at bounding box center [148, 577] width 273 height 38
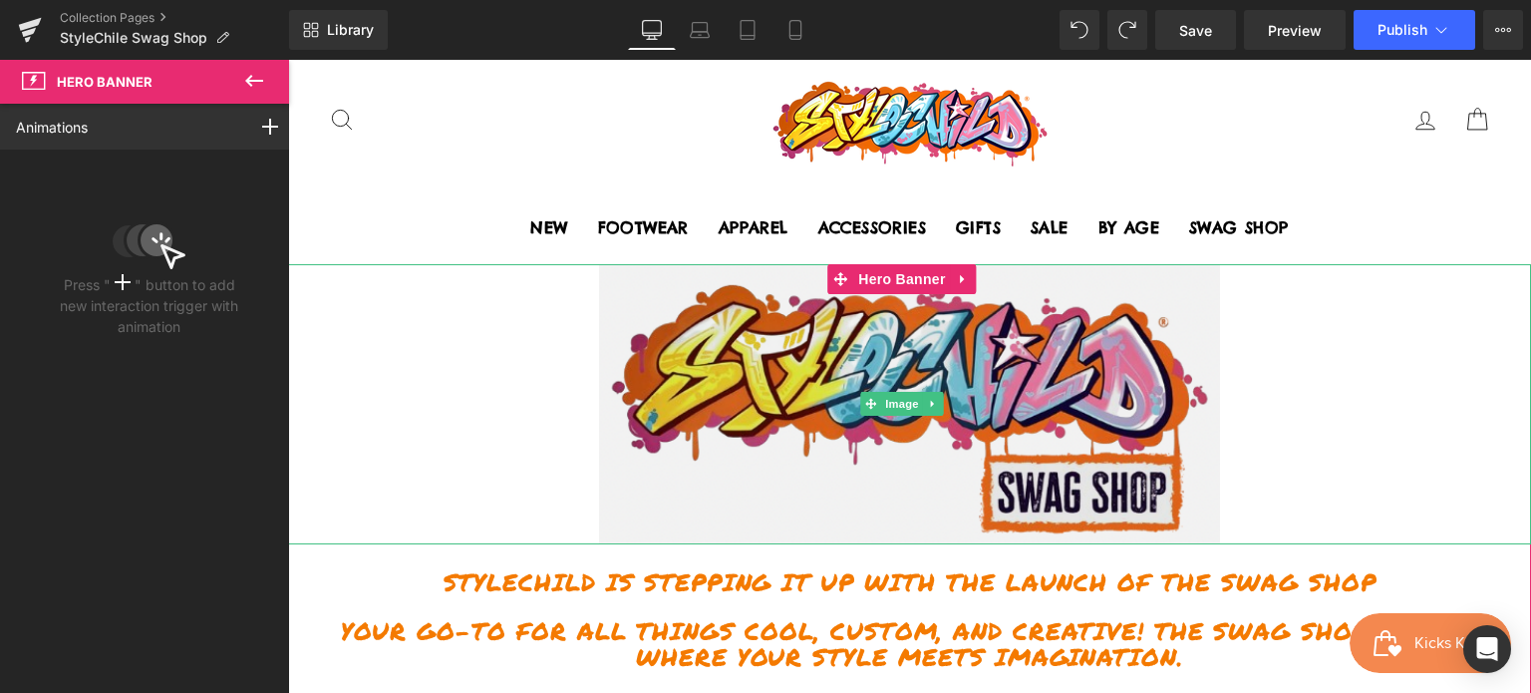
scroll to position [199, 0]
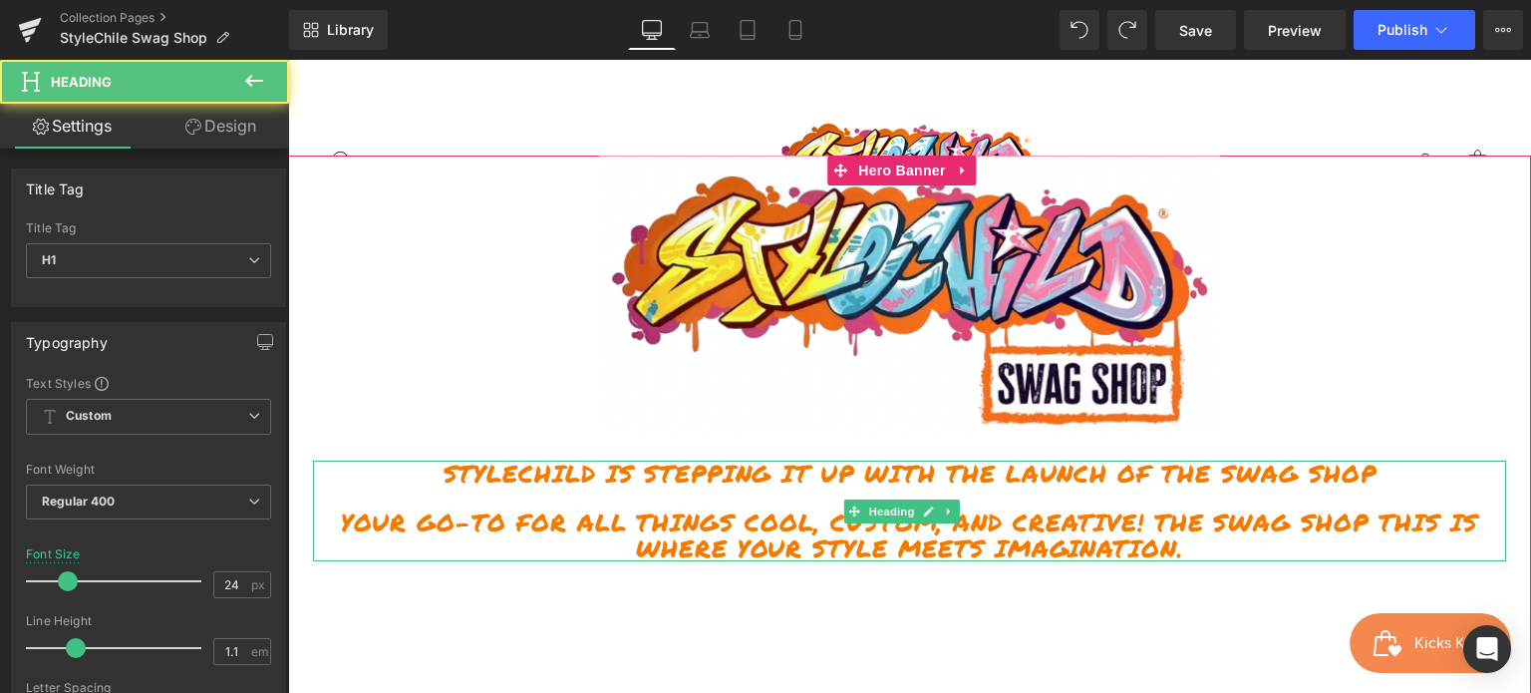
drag, startPoint x: 937, startPoint y: 475, endPoint x: 1053, endPoint y: 474, distance: 115.7
click at [1053, 474] on h1 "StyleChild is stepping it up with the launch of the Swag Shop" at bounding box center [909, 474] width 1193 height 26
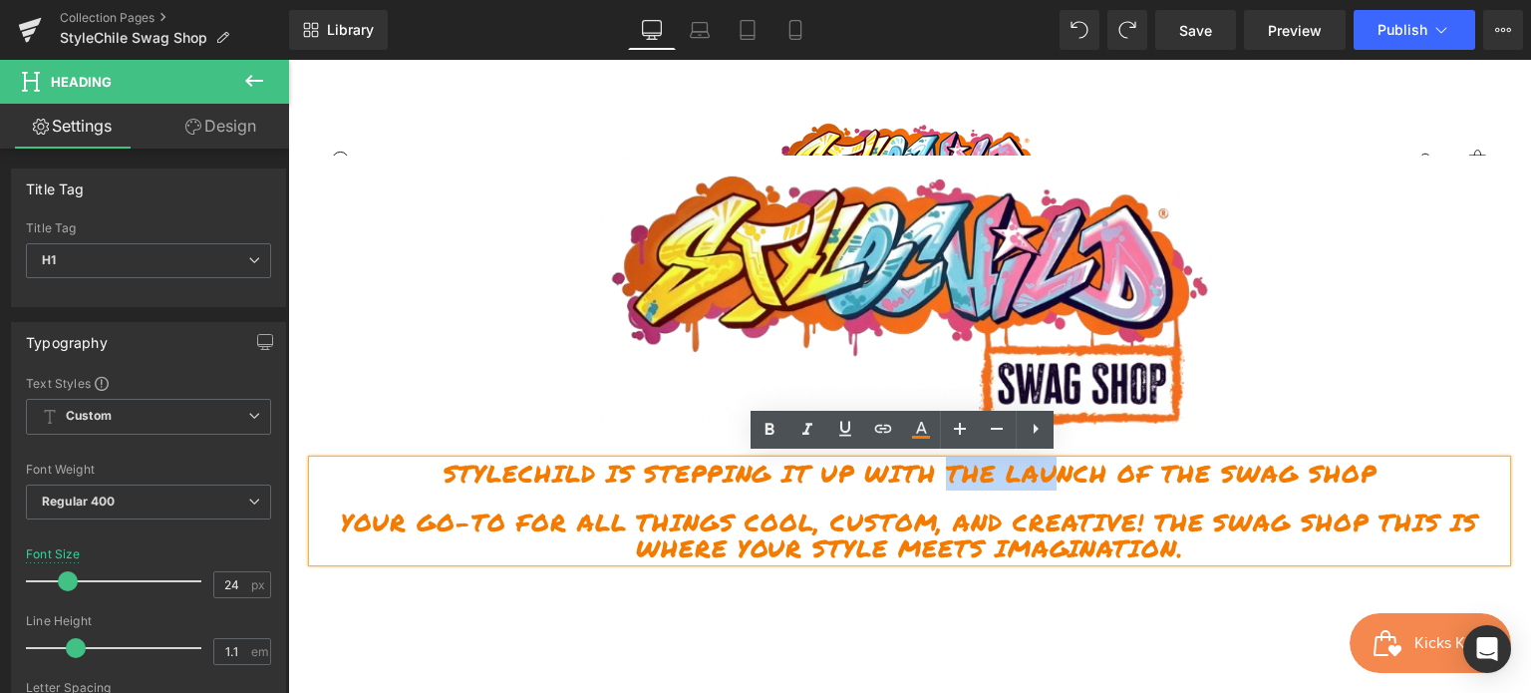
click at [1143, 461] on h1 "StyleChild is stepping it up with the launch of the Swag Shop" at bounding box center [909, 474] width 1193 height 26
drag, startPoint x: 1145, startPoint y: 461, endPoint x: 938, endPoint y: 475, distance: 206.9
click at [938, 475] on h1 "StyleChild is stepping it up with the launch of the Swag Shop" at bounding box center [909, 474] width 1193 height 26
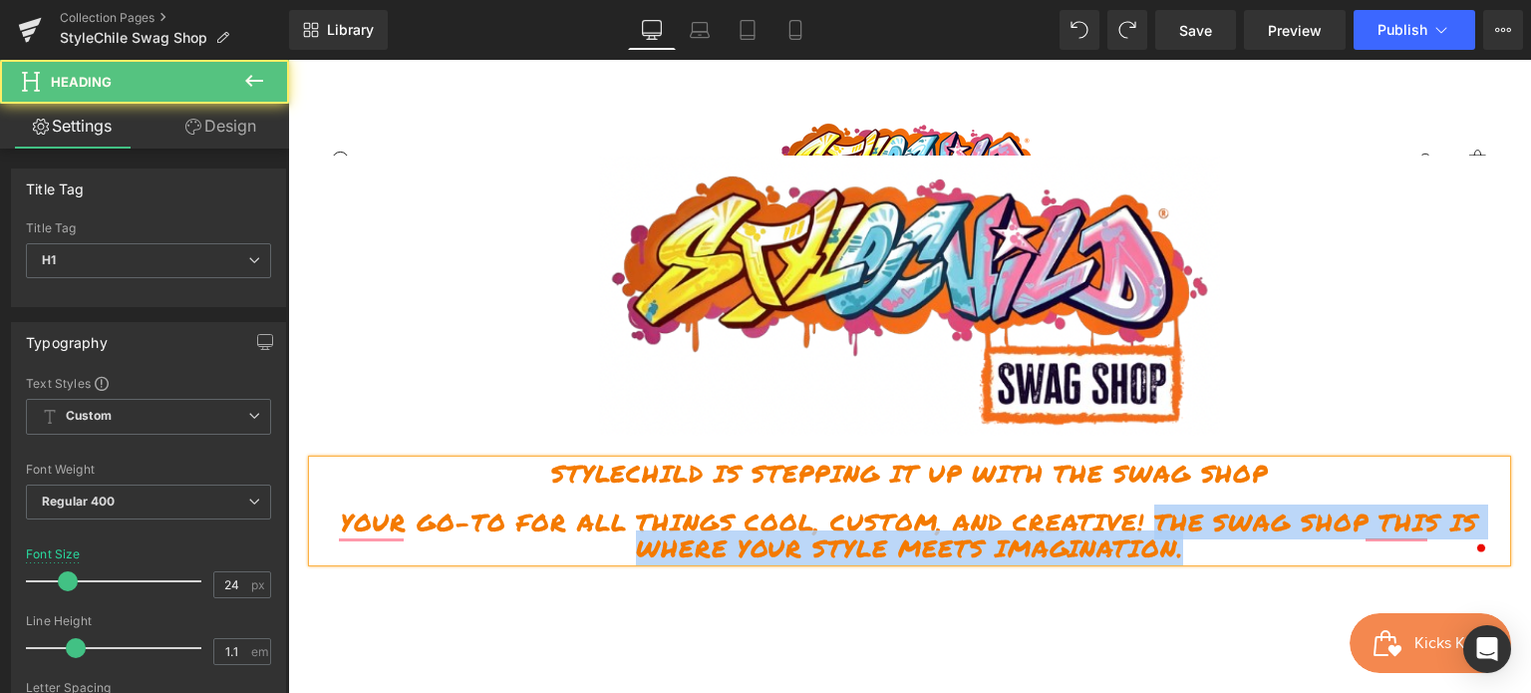
drag, startPoint x: 1141, startPoint y: 517, endPoint x: 1181, endPoint y: 553, distance: 54.4
click at [1181, 553] on h1 "your go-to for all things cool, custom, and creative! The Swag Shop this is whe…" at bounding box center [909, 535] width 1193 height 53
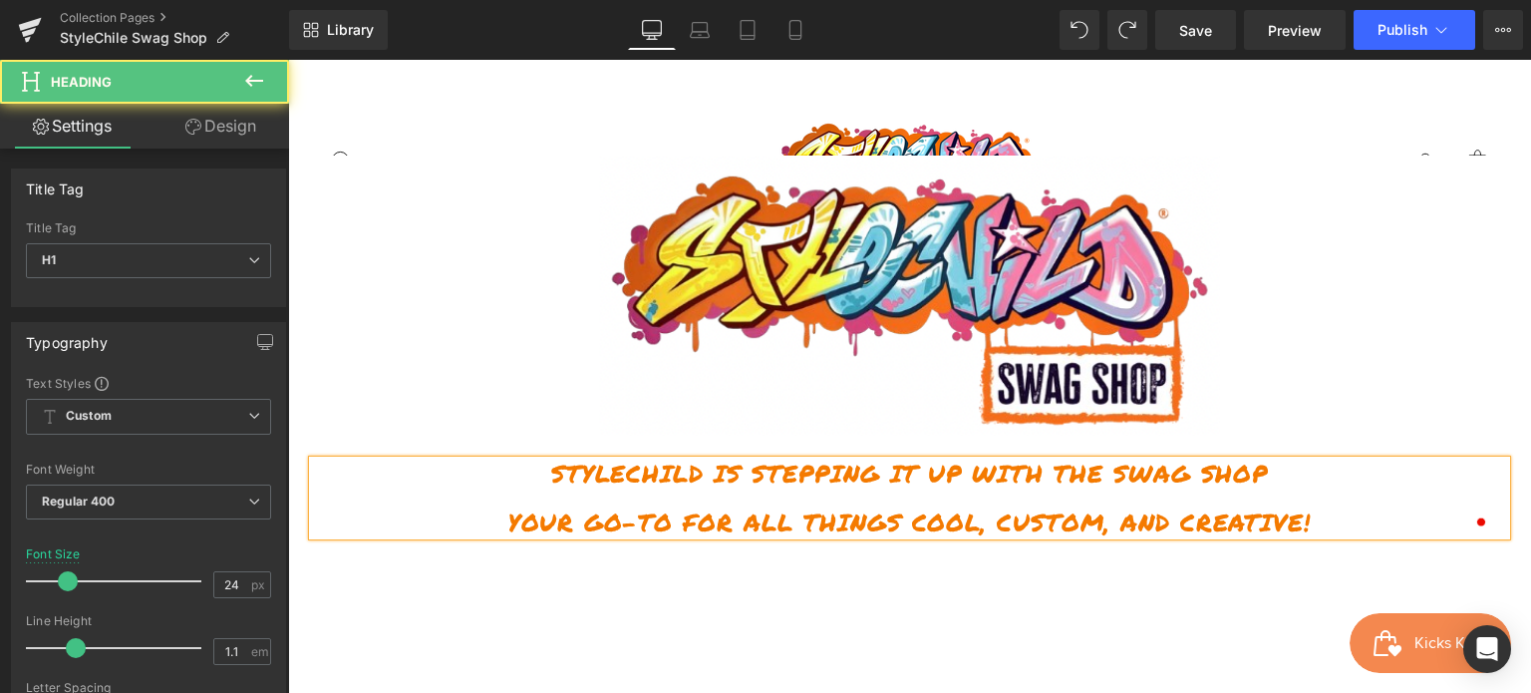
click at [1237, 471] on h1 "StyleChild is stepping it up with the Swag Shop" at bounding box center [909, 474] width 1193 height 26
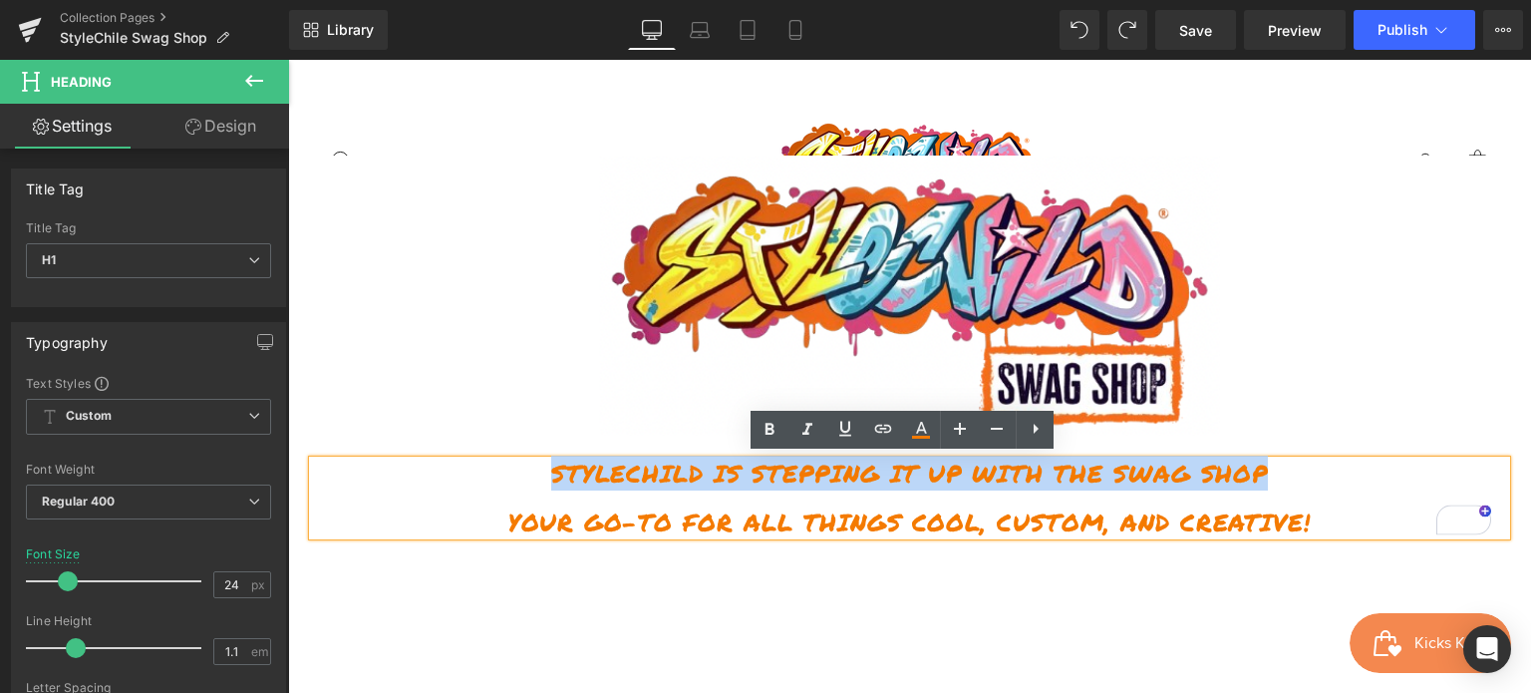
drag, startPoint x: 1269, startPoint y: 466, endPoint x: 513, endPoint y: 478, distance: 755.8
click at [513, 478] on h1 "StyleChild is stepping it up with the Swag Shop" at bounding box center [909, 474] width 1193 height 26
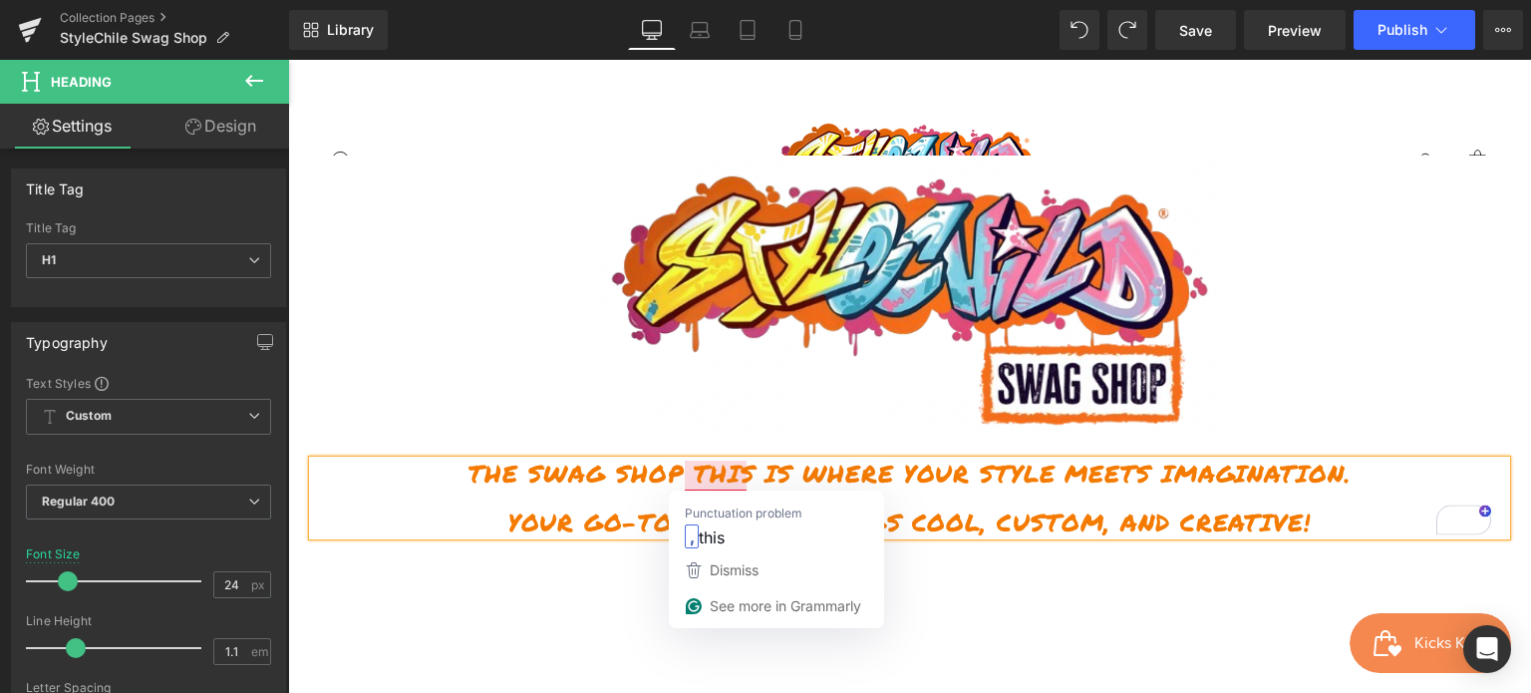
click at [726, 484] on h1 "The Swag Shop this is where your style meets imagination." at bounding box center [909, 474] width 1193 height 26
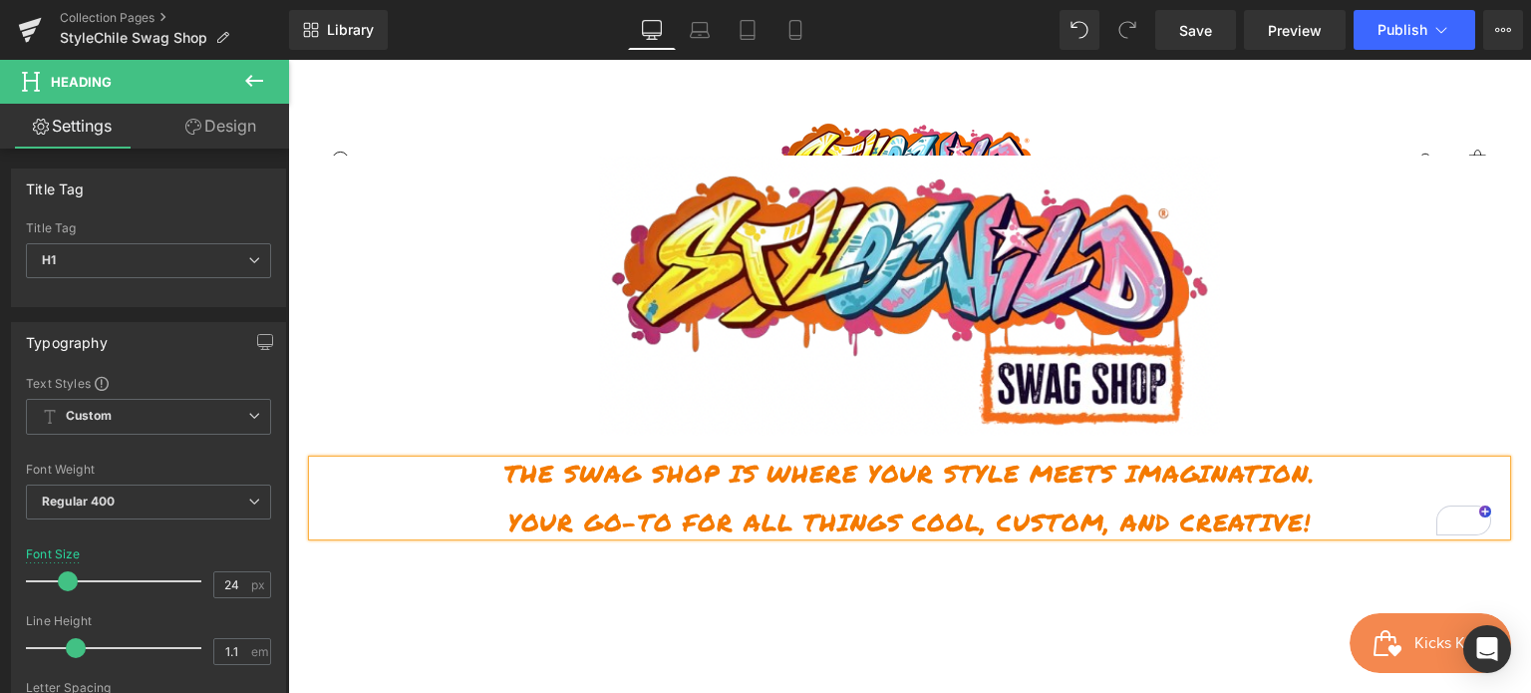
click at [1021, 599] on div at bounding box center [909, 445] width 1243 height 579
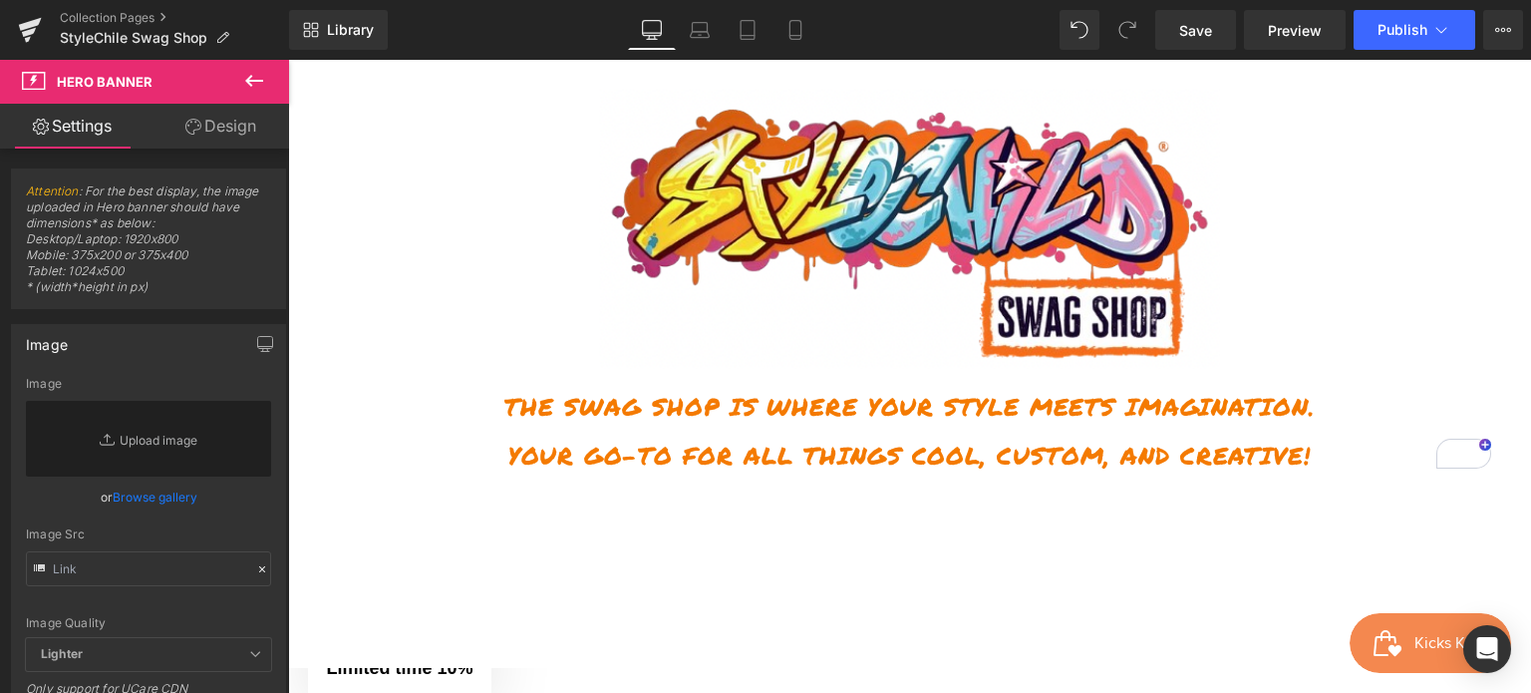
scroll to position [0, 0]
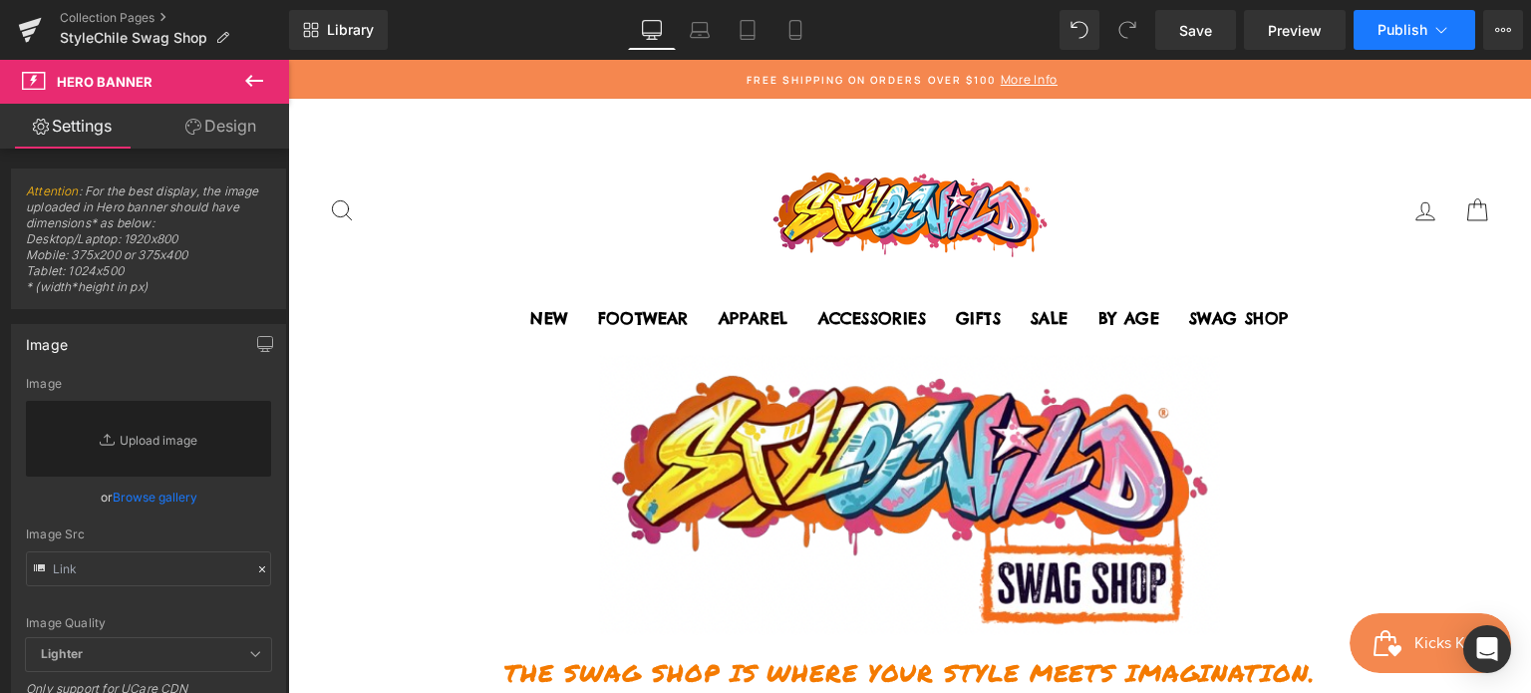
click at [1391, 35] on span "Publish" at bounding box center [1403, 30] width 50 height 16
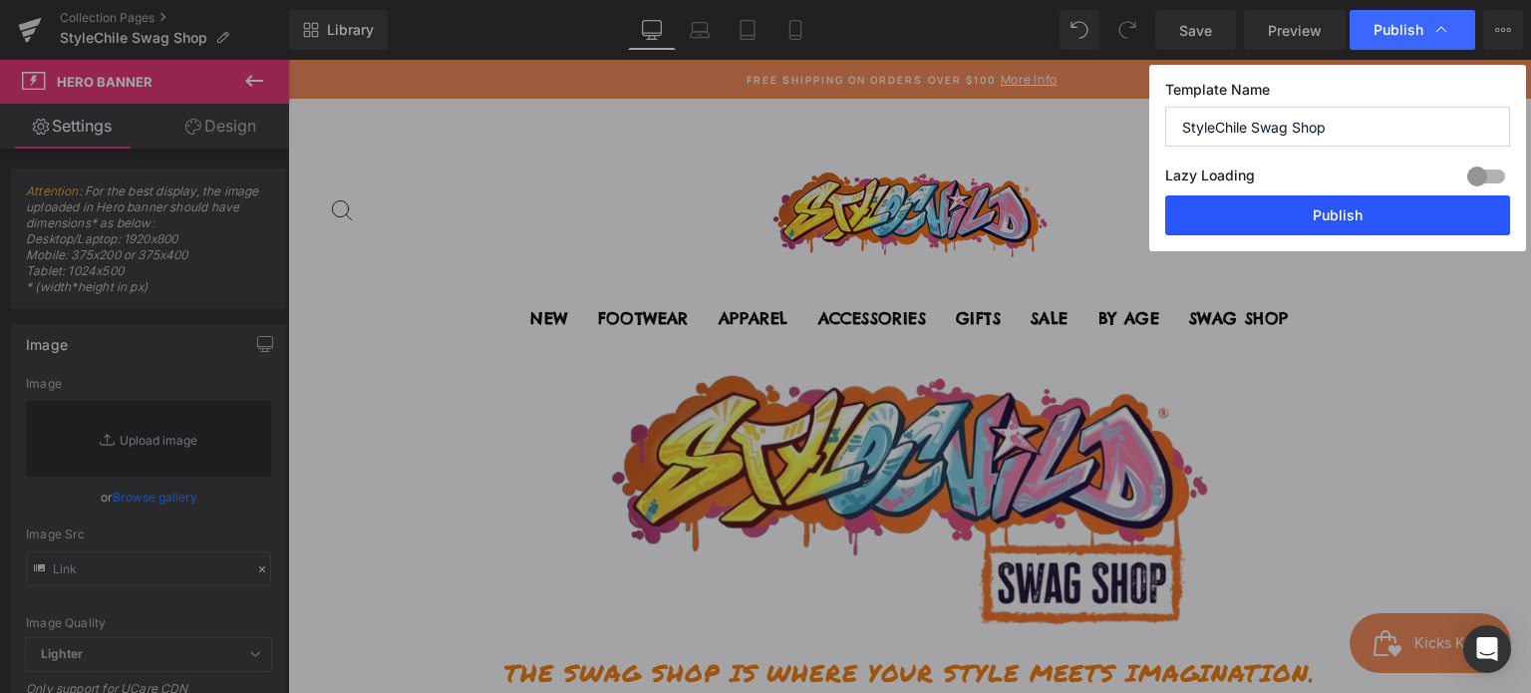
click at [1233, 210] on button "Publish" at bounding box center [1338, 215] width 345 height 40
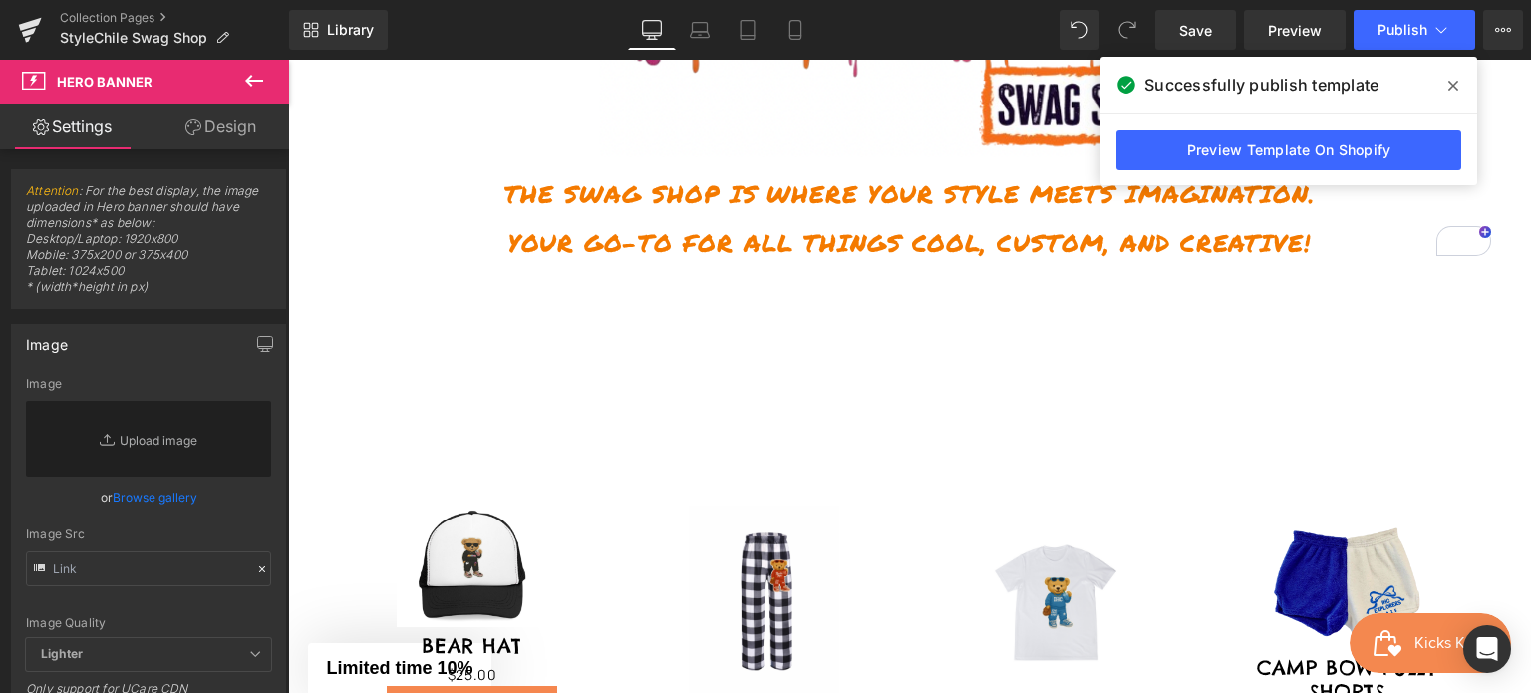
scroll to position [499, 0]
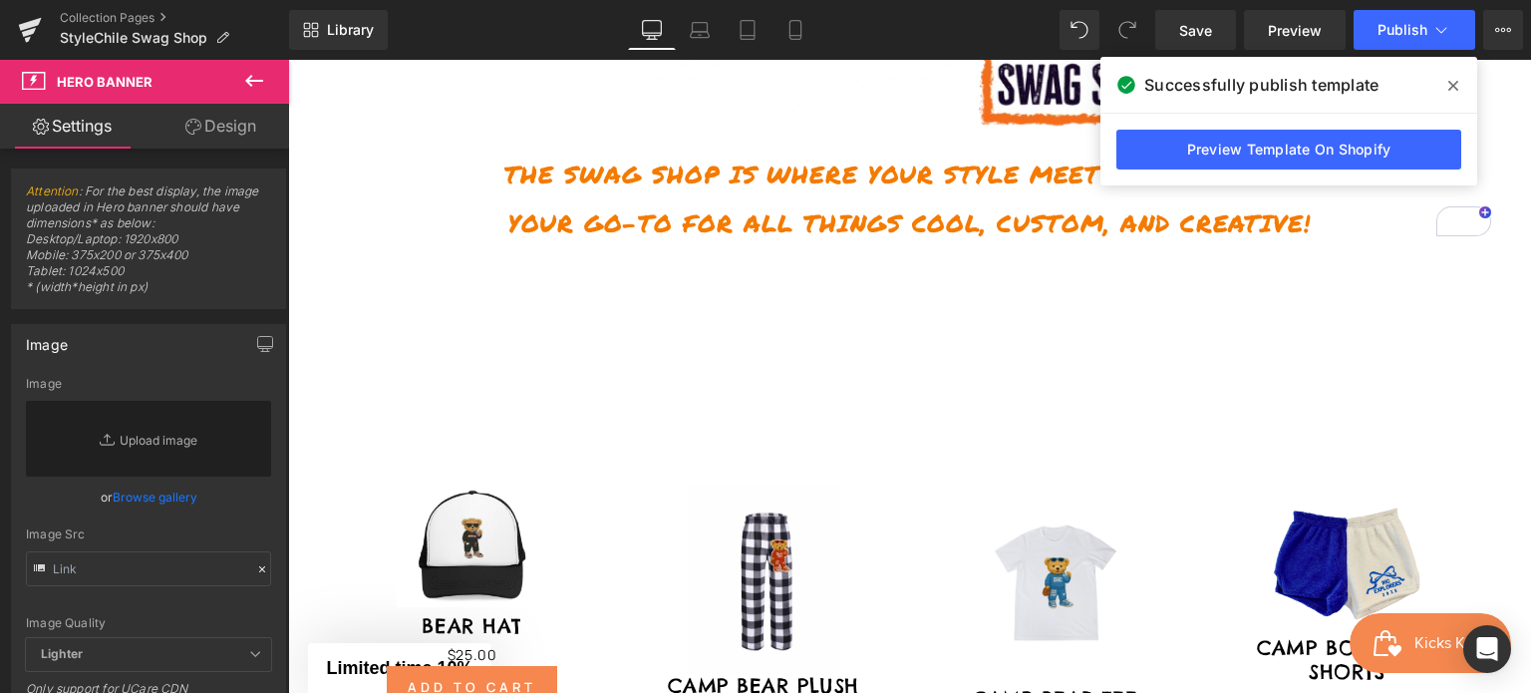
click at [624, 296] on div at bounding box center [909, 145] width 1243 height 579
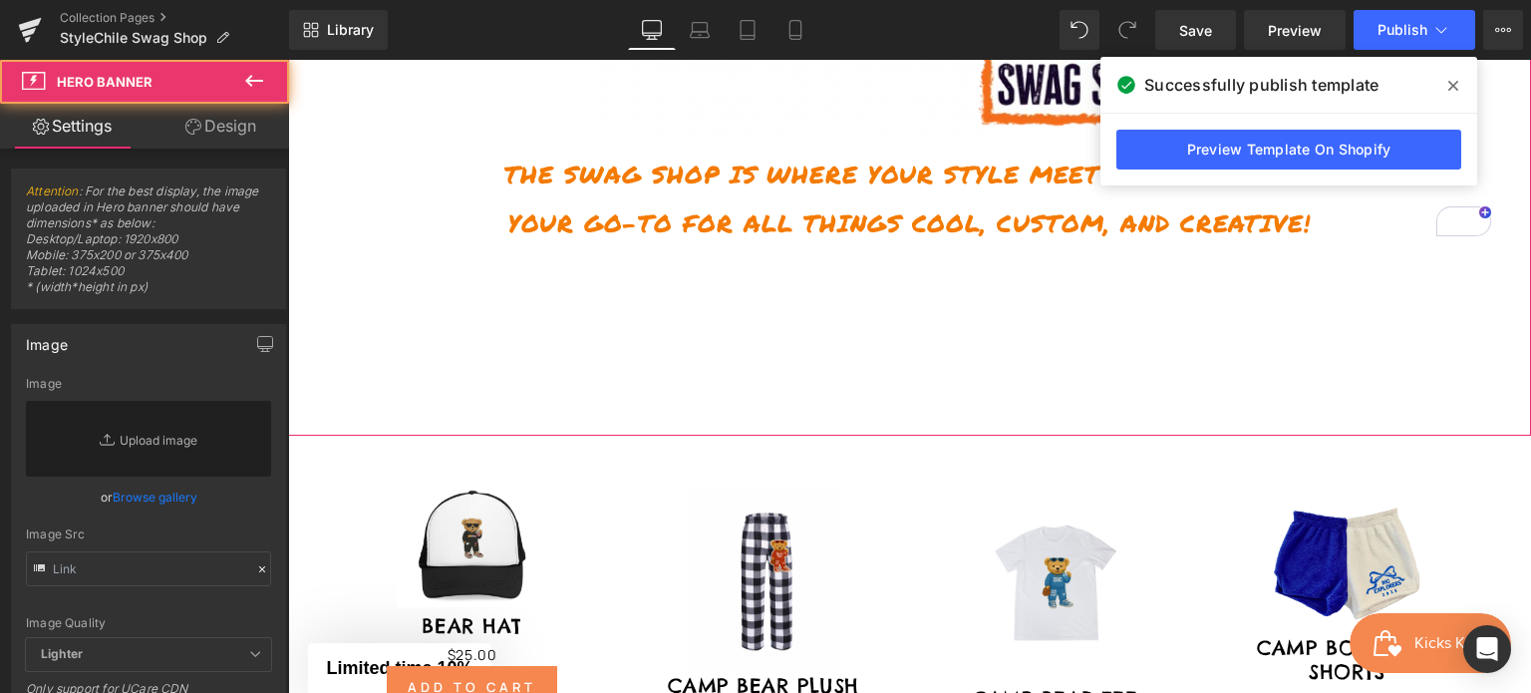
click at [624, 296] on div at bounding box center [909, 145] width 1243 height 579
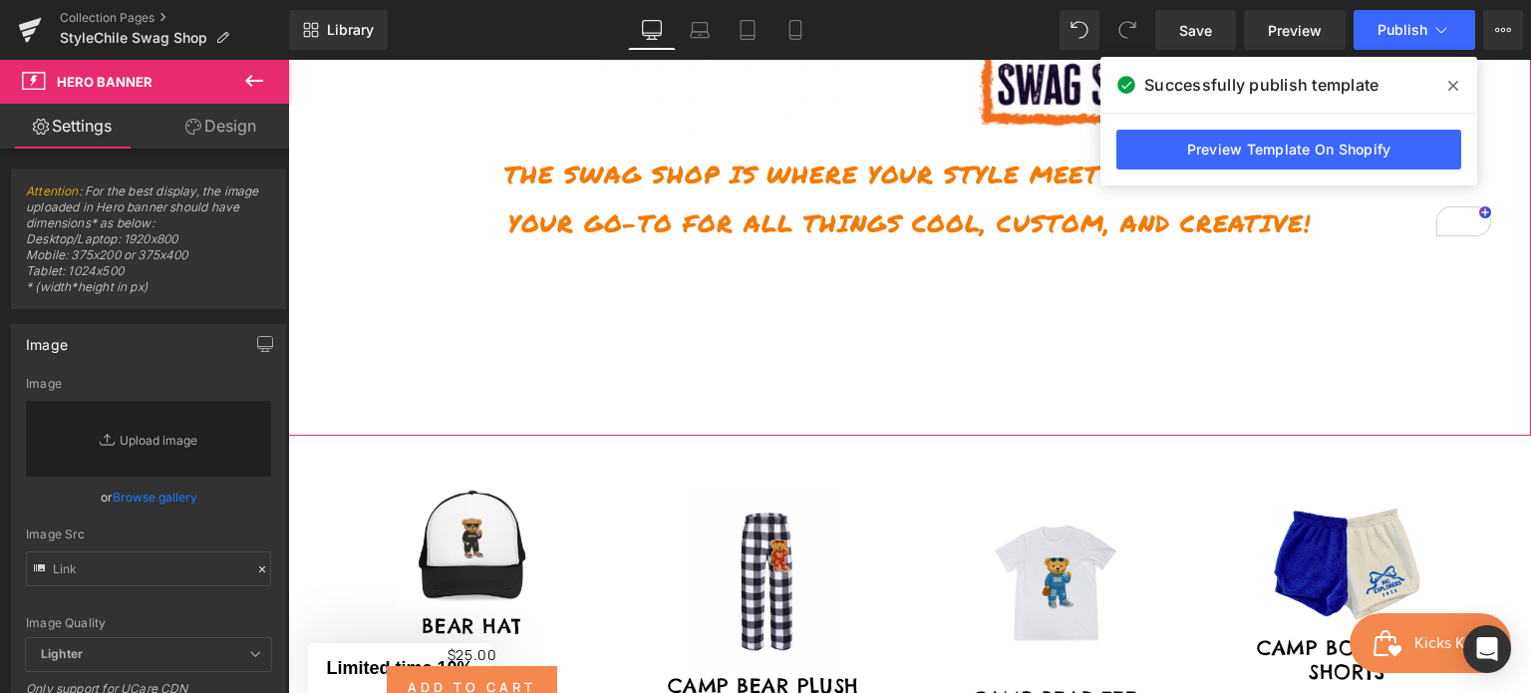
click at [207, 116] on link "Design" at bounding box center [221, 126] width 145 height 45
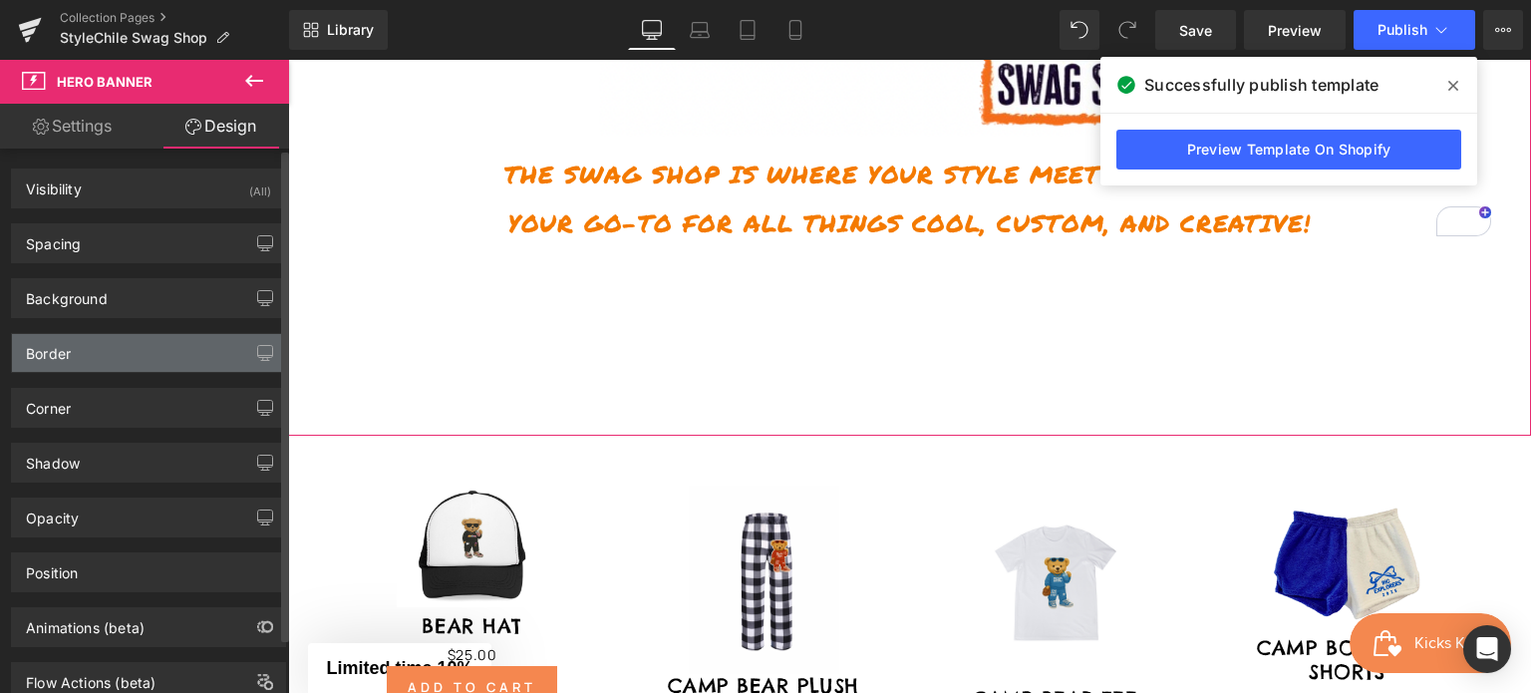
type input "0"
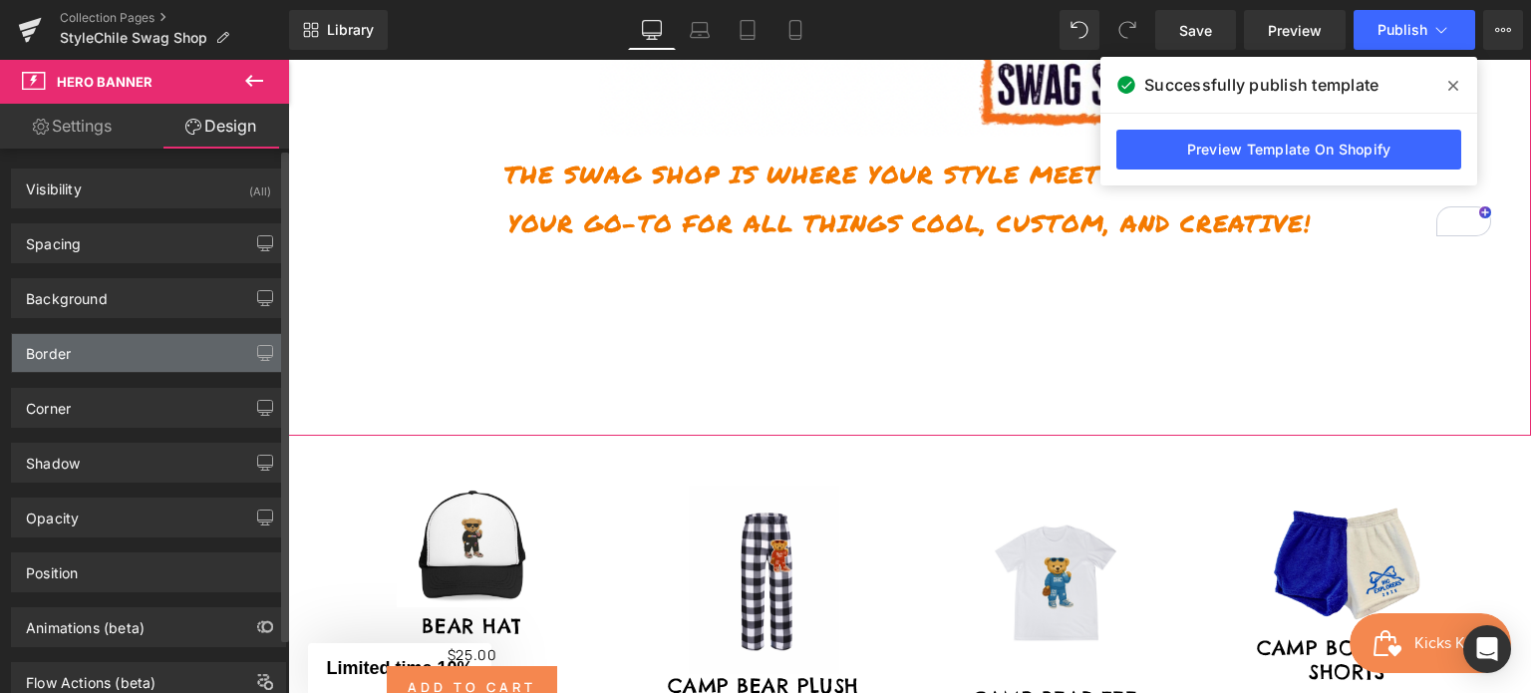
type input "0"
type input "200"
type input "0"
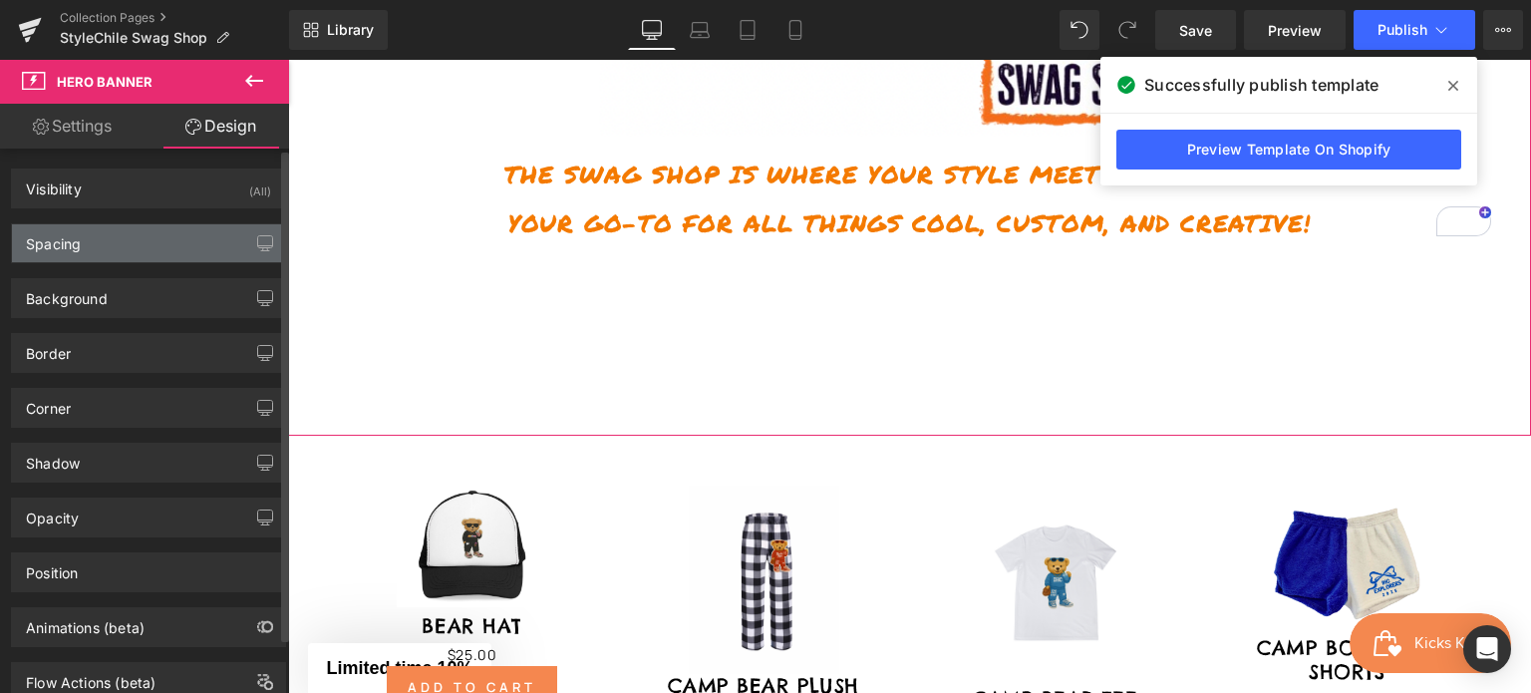
click at [96, 243] on div "Spacing" at bounding box center [148, 243] width 273 height 38
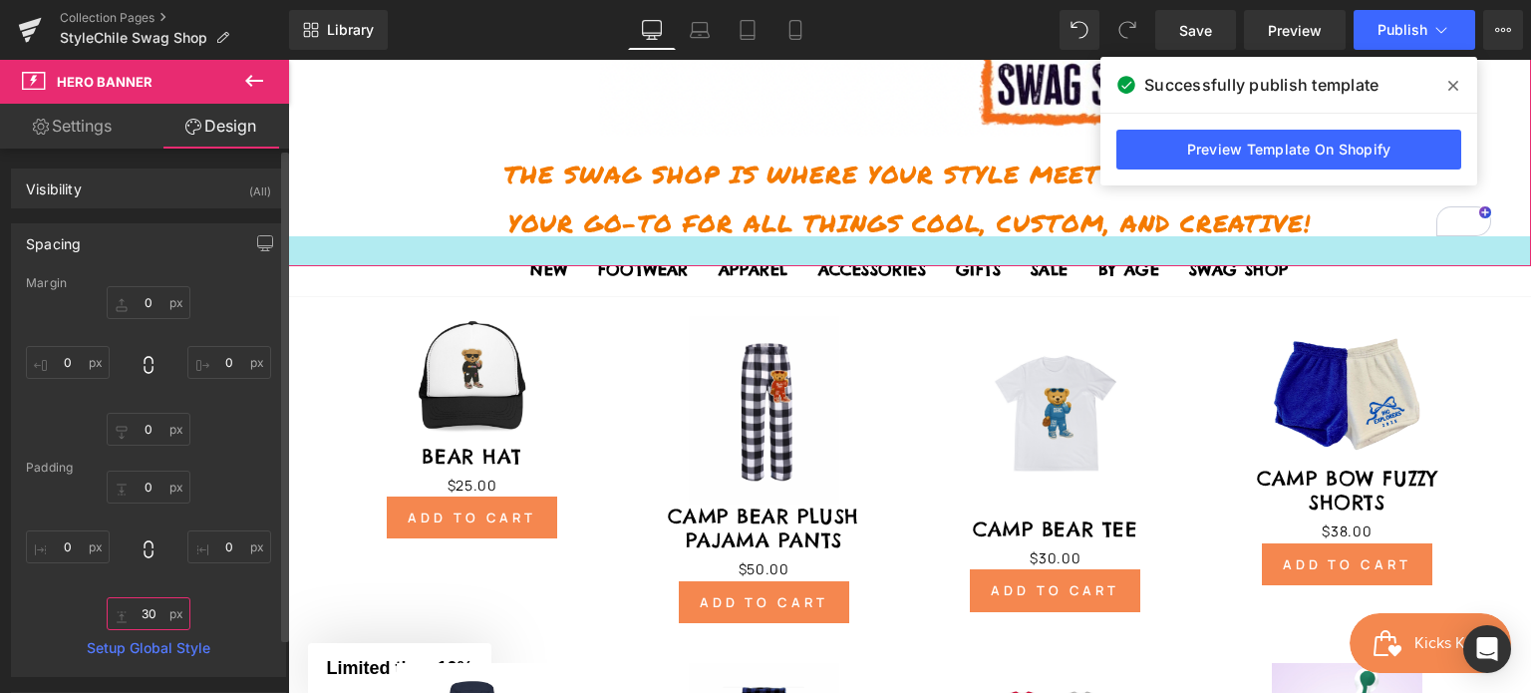
type input "3"
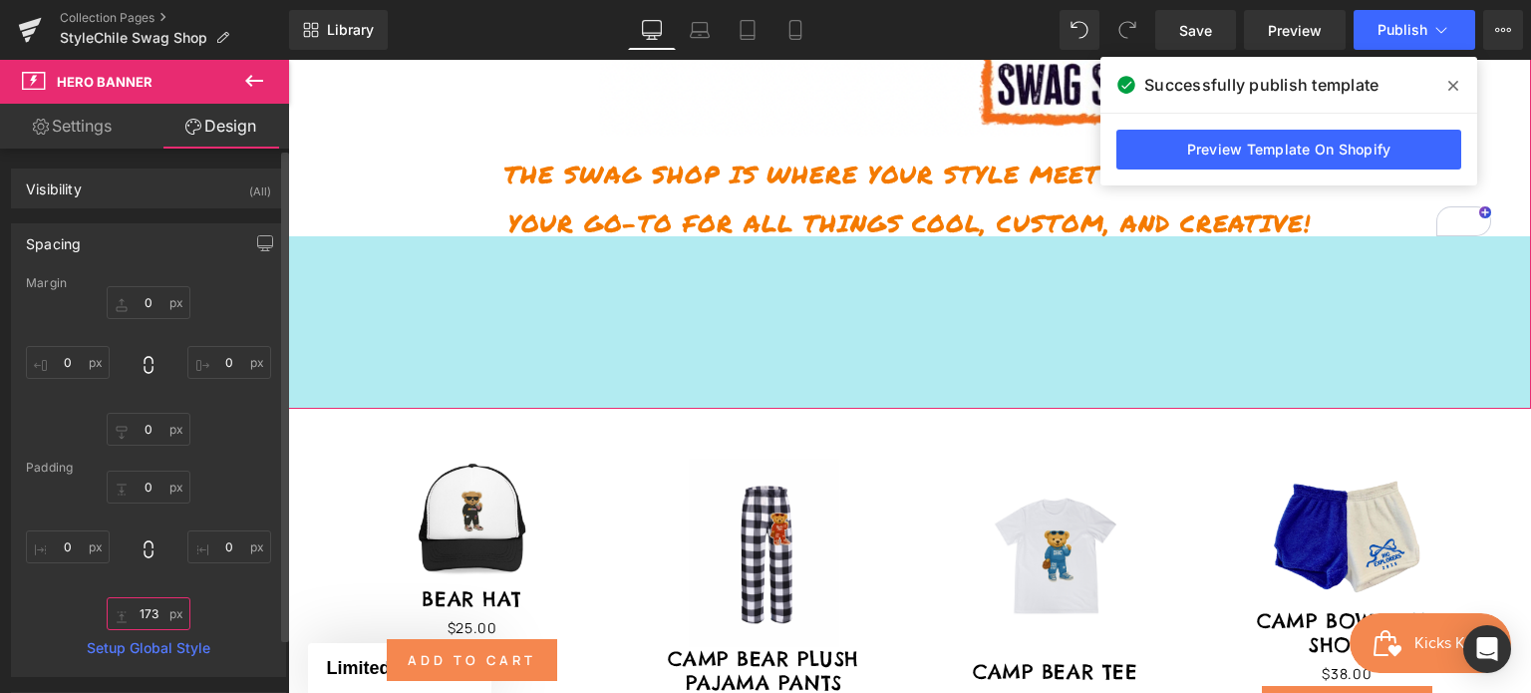
drag, startPoint x: 159, startPoint y: 616, endPoint x: 140, endPoint y: 611, distance: 19.6
click at [140, 611] on input "173" at bounding box center [149, 613] width 84 height 33
click at [156, 613] on input "173" at bounding box center [149, 613] width 84 height 33
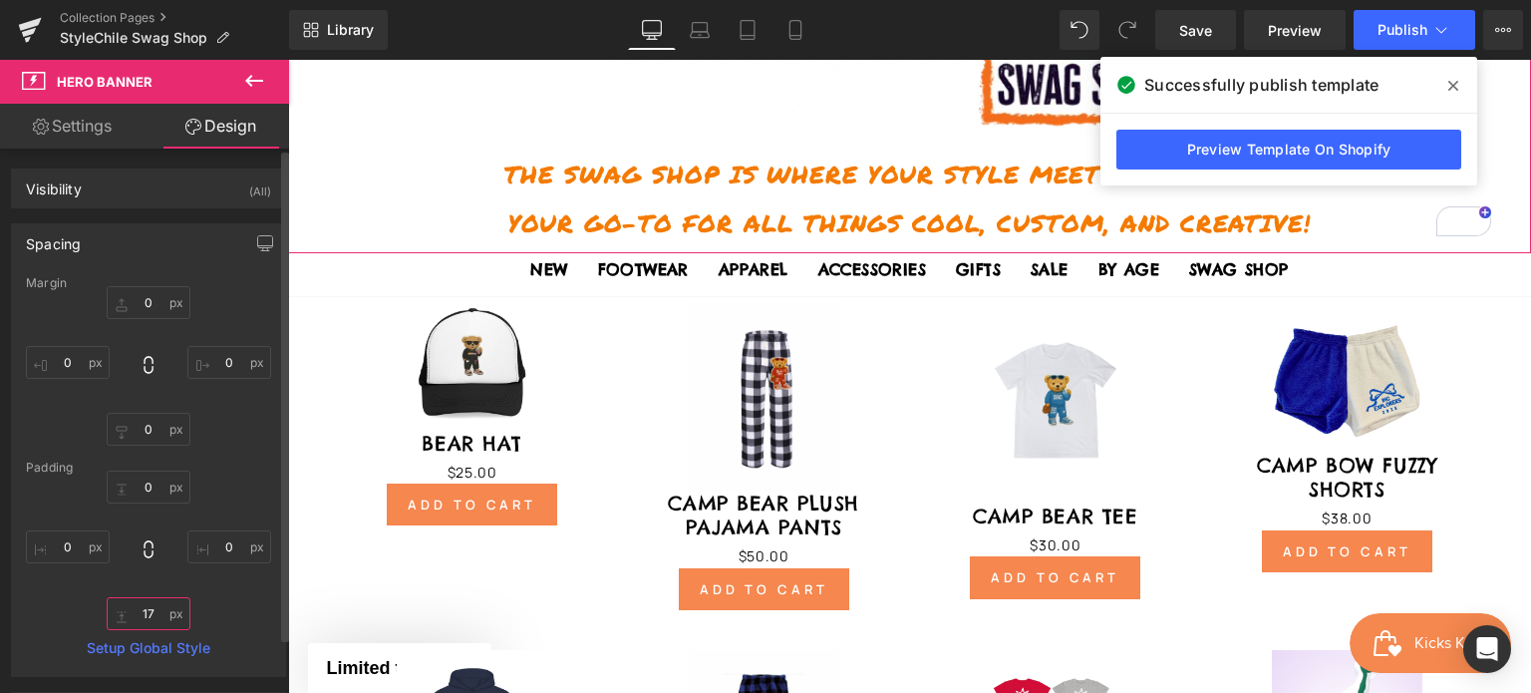
type input "1"
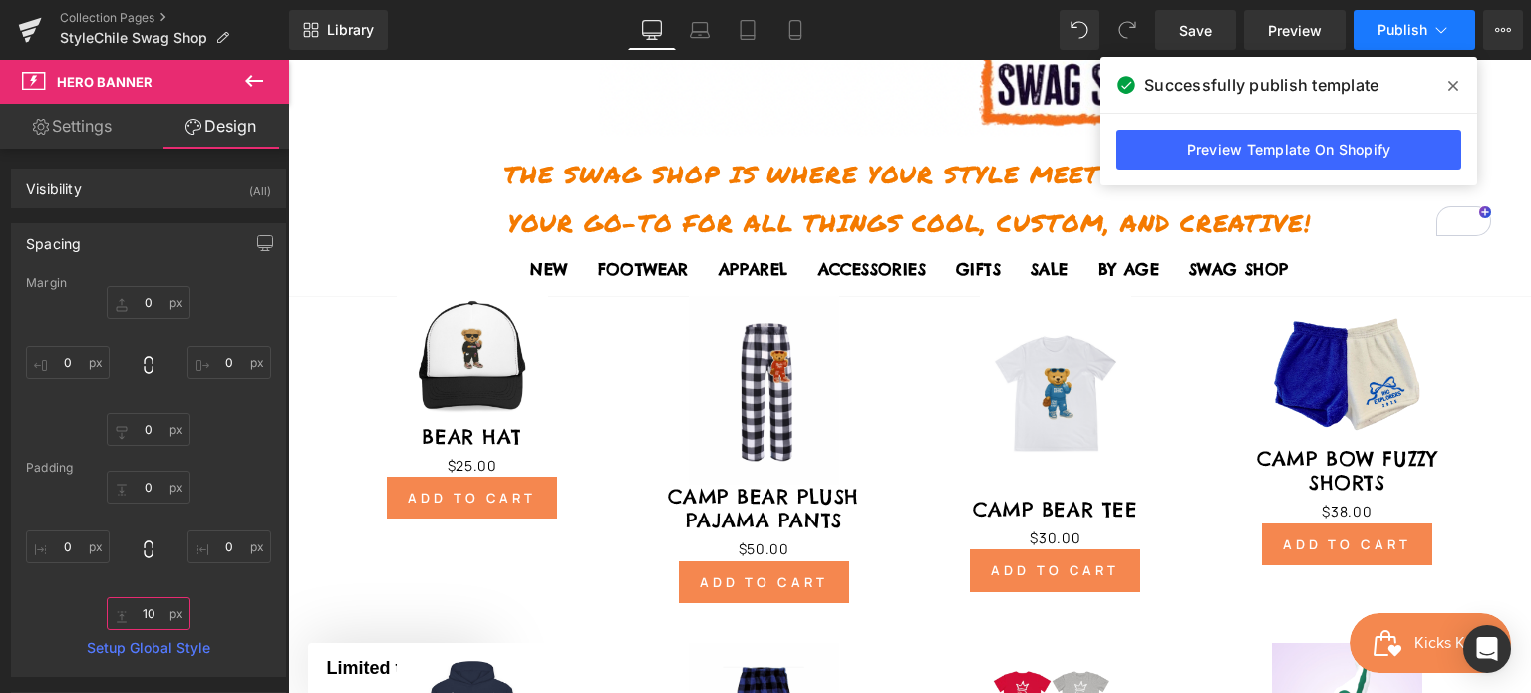
type input "10"
click at [1368, 27] on button "Publish" at bounding box center [1415, 30] width 122 height 40
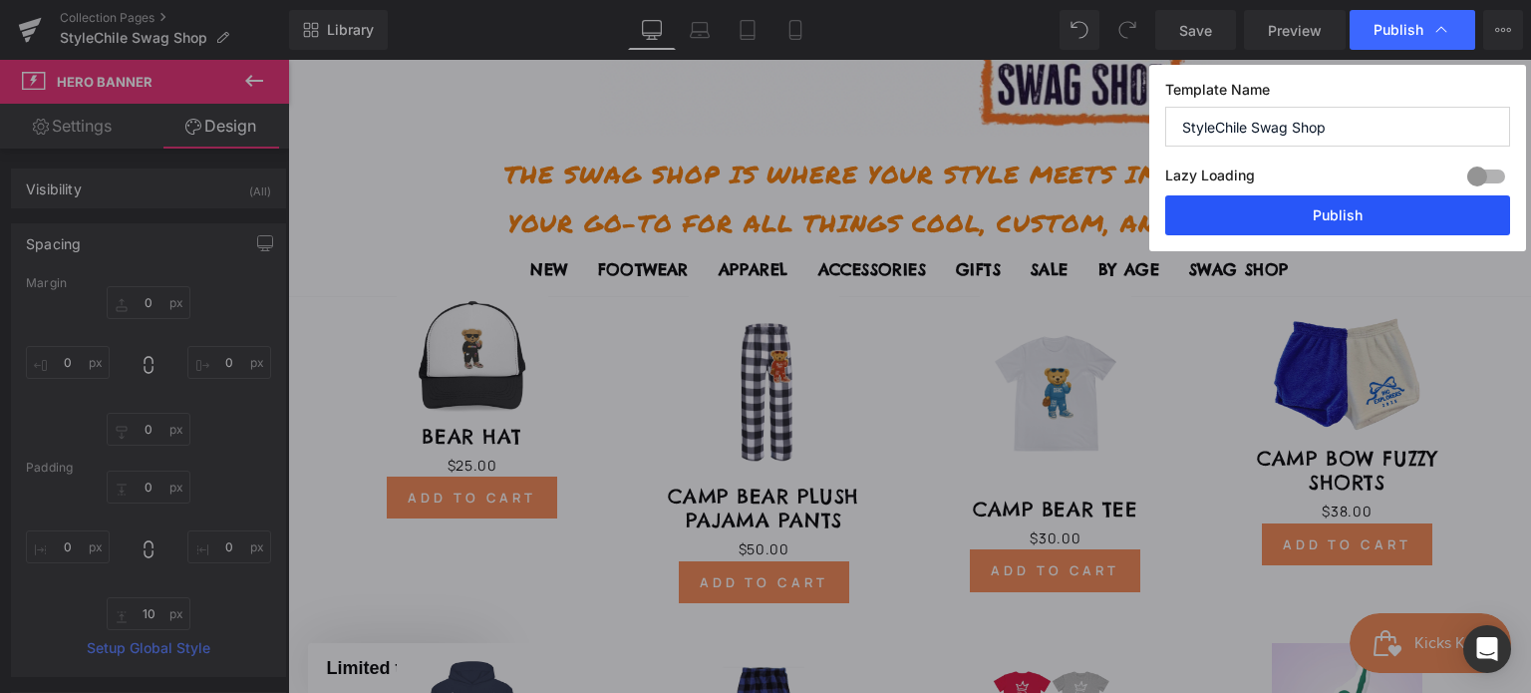
click at [1218, 227] on button "Publish" at bounding box center [1338, 215] width 345 height 40
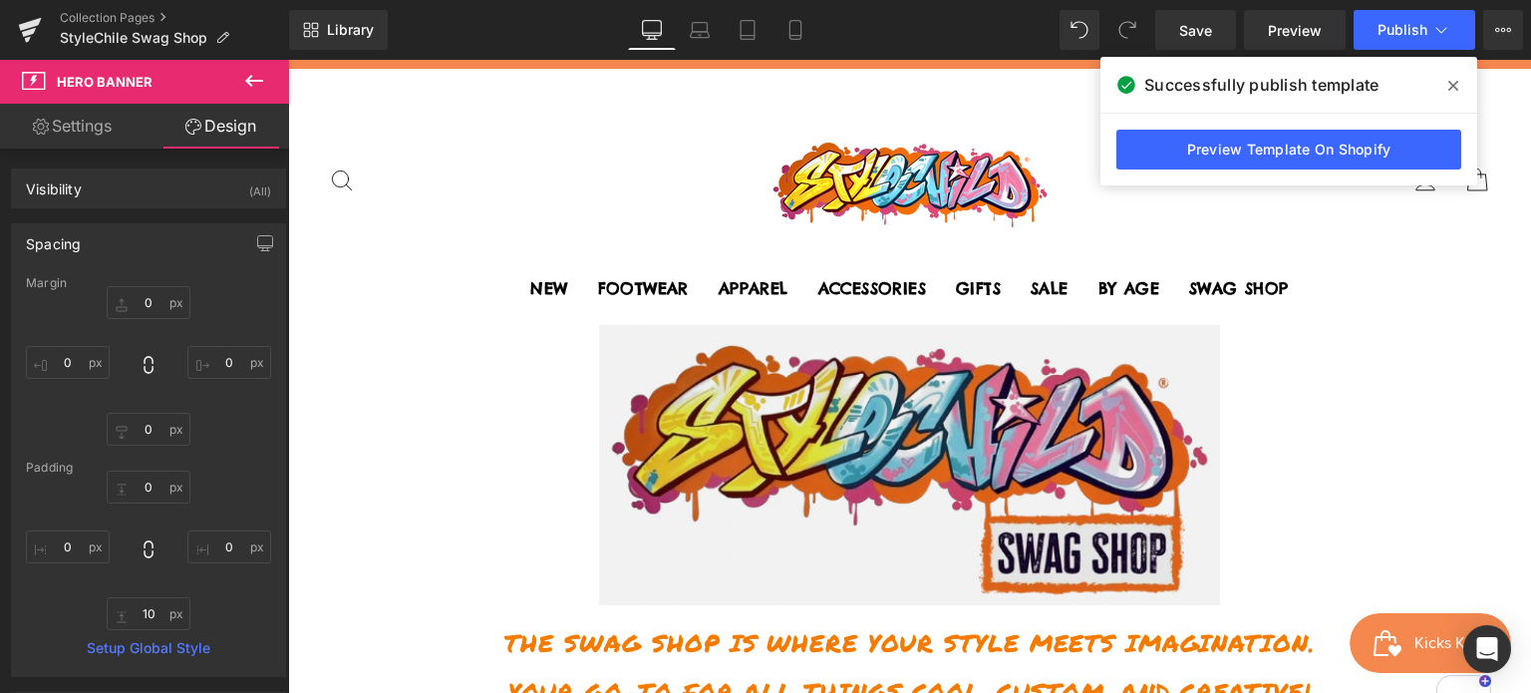
scroll to position [0, 0]
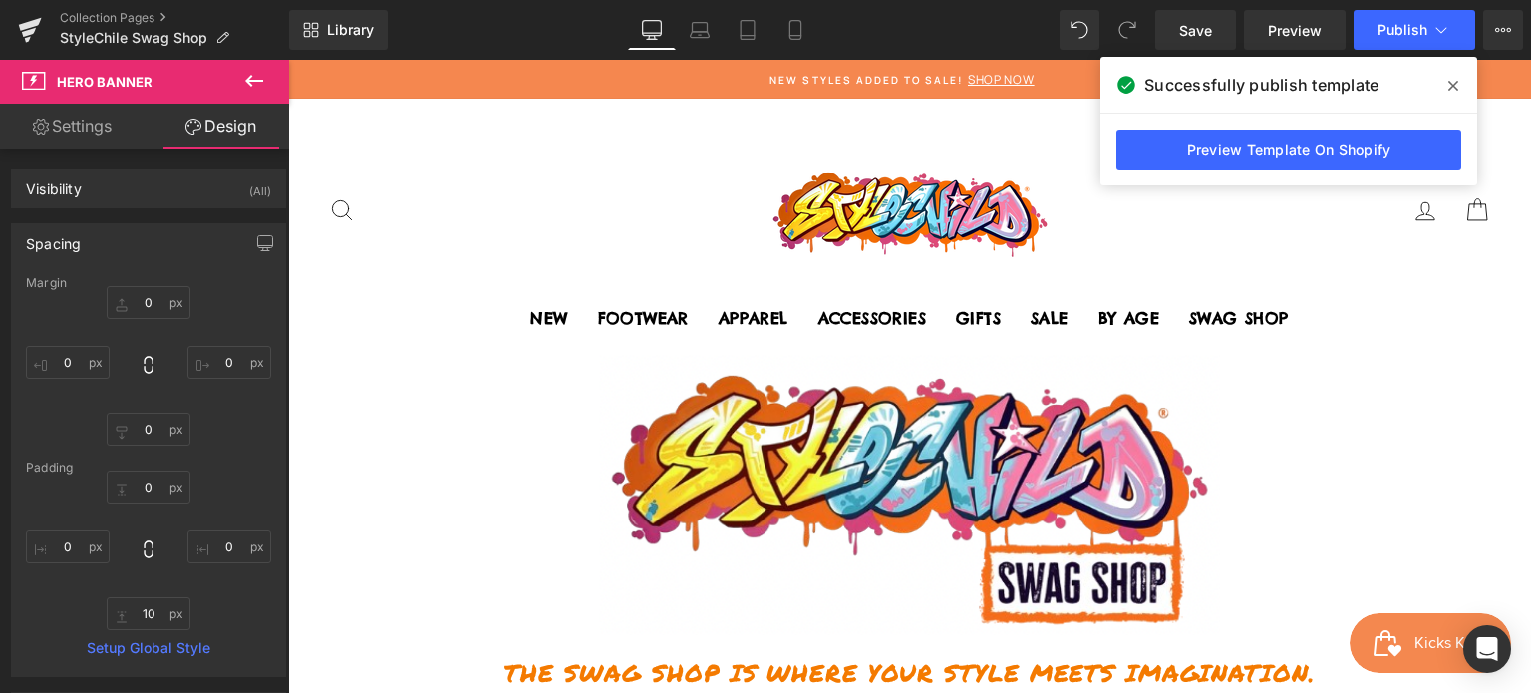
click at [1457, 82] on icon at bounding box center [1454, 86] width 10 height 10
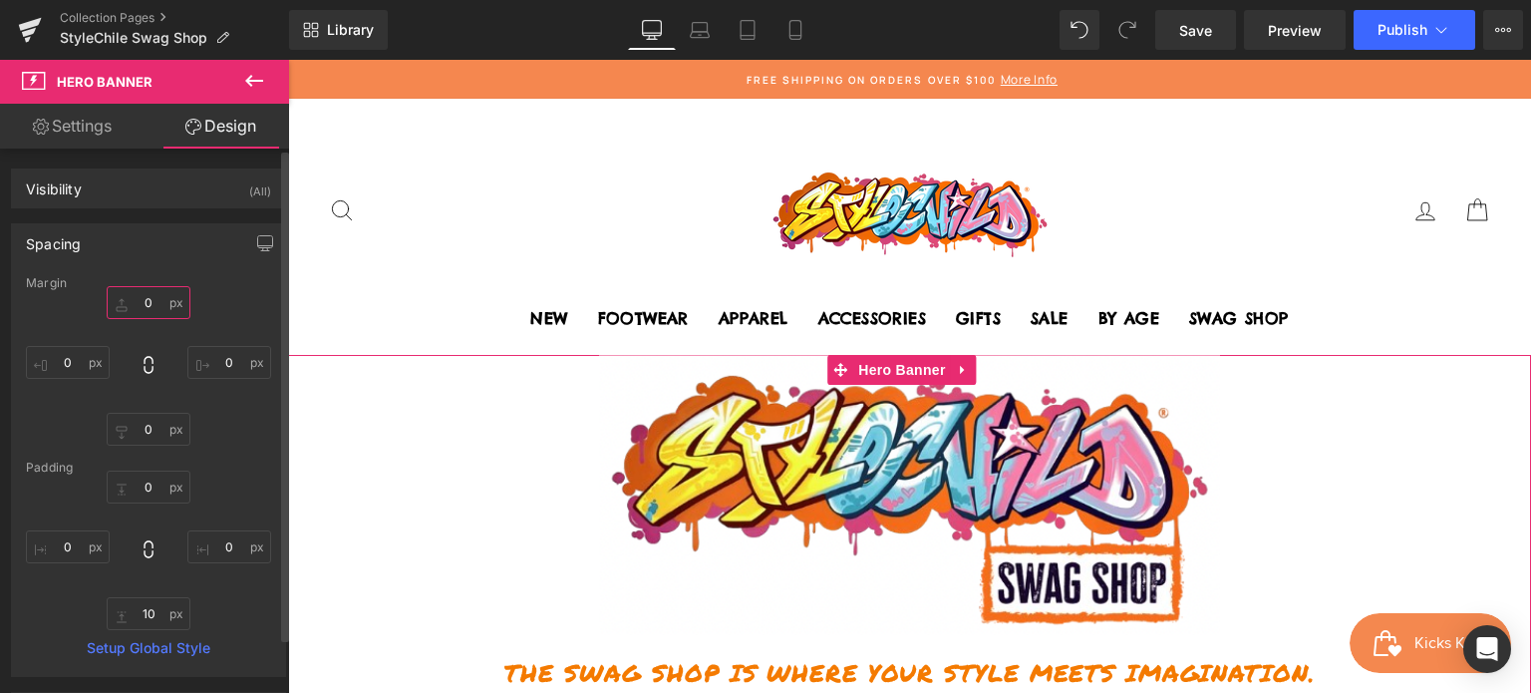
click at [144, 304] on input "0" at bounding box center [149, 302] width 84 height 33
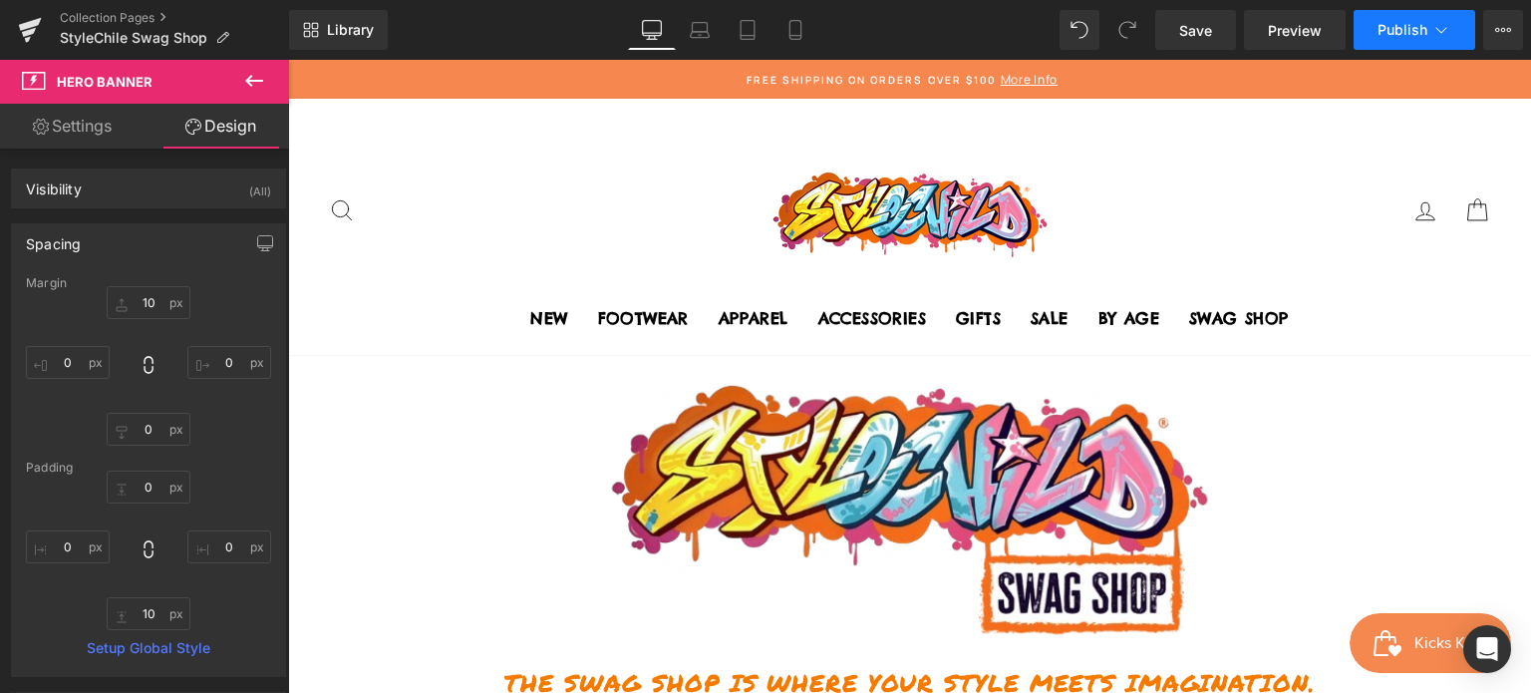
click at [1392, 35] on span "Publish" at bounding box center [1403, 30] width 50 height 16
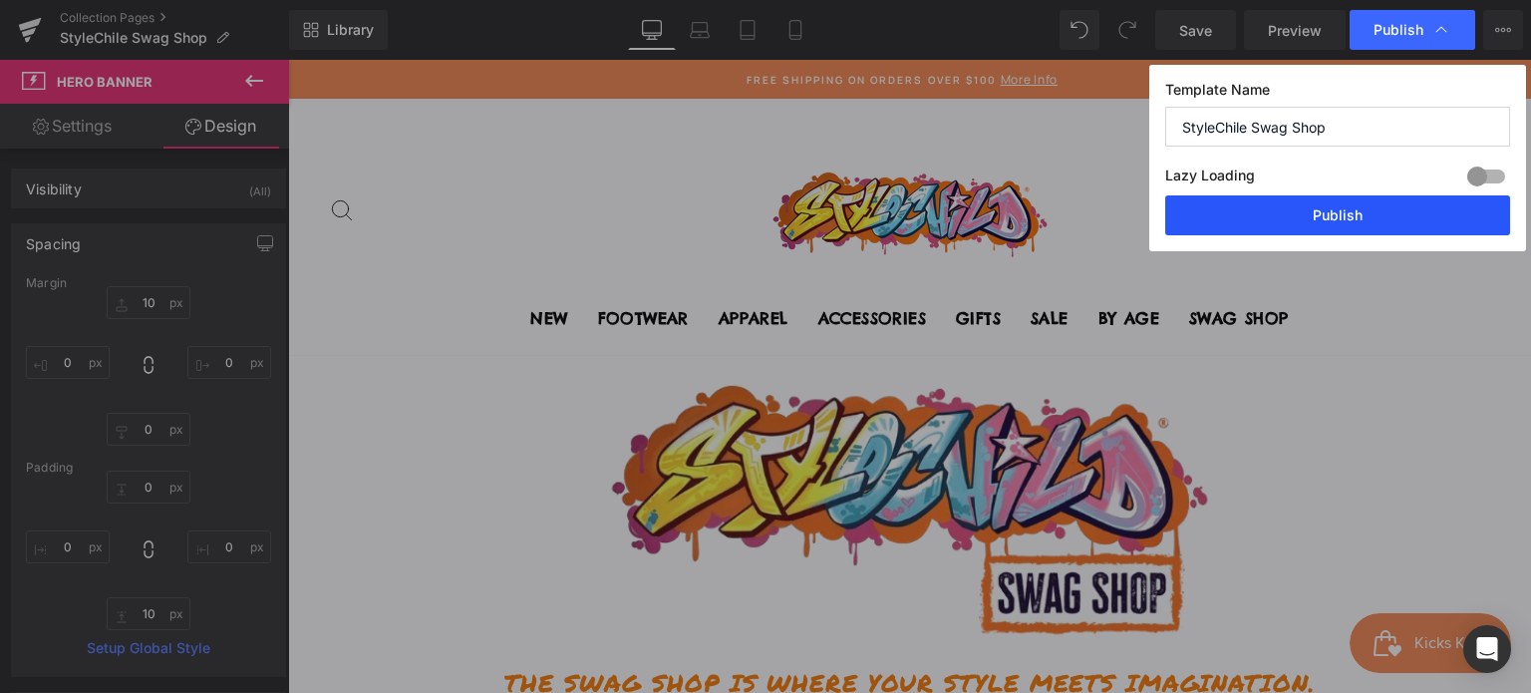
drag, startPoint x: 1401, startPoint y: 213, endPoint x: 1113, endPoint y: 155, distance: 294.1
click at [1401, 213] on button "Publish" at bounding box center [1338, 215] width 345 height 40
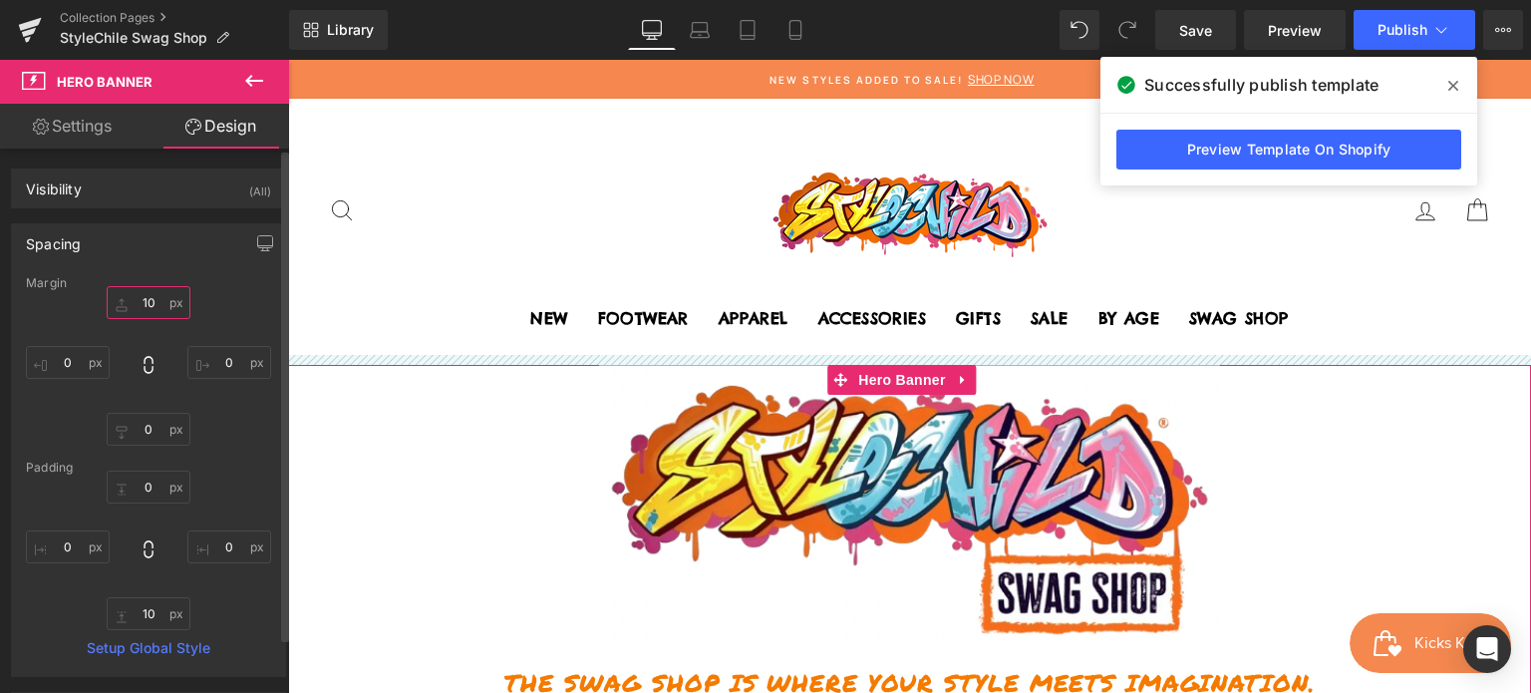
click at [146, 301] on input "10" at bounding box center [149, 302] width 84 height 33
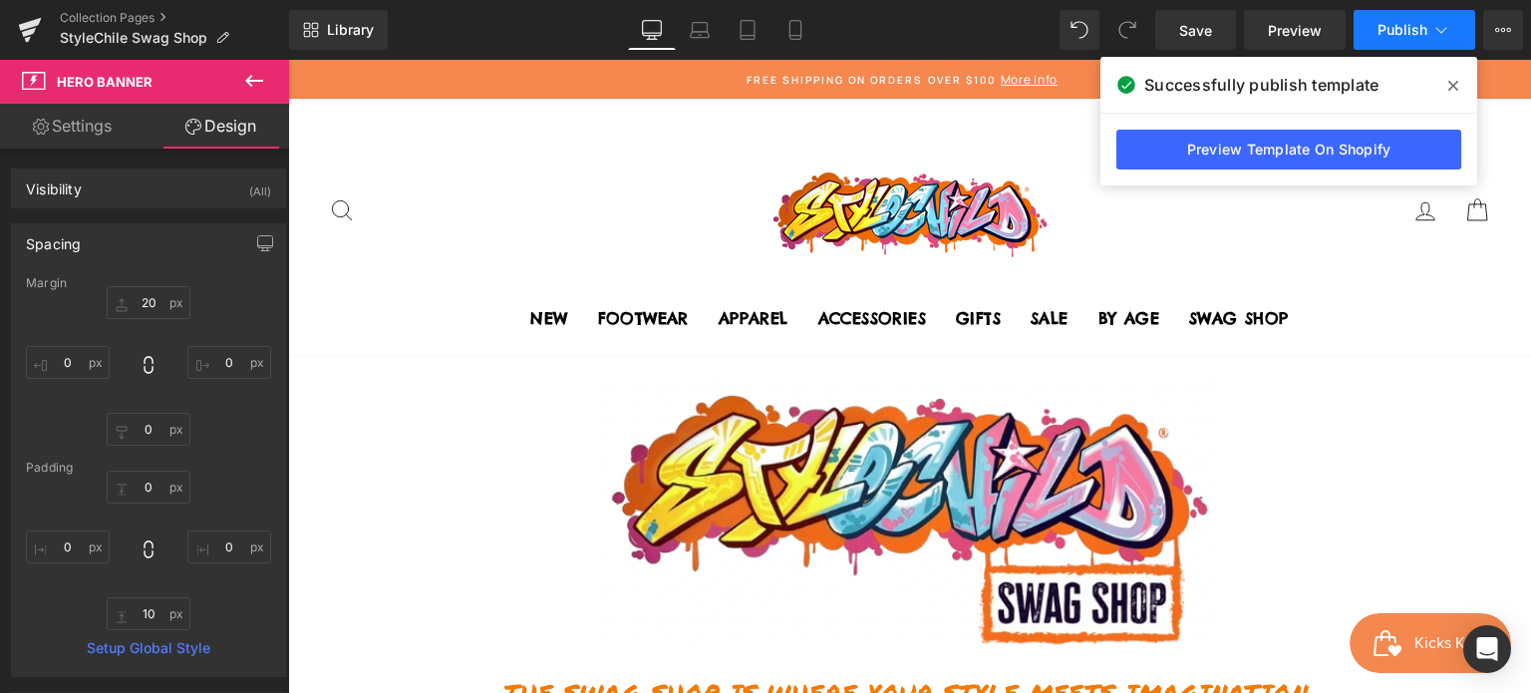
click at [1424, 34] on span "Publish" at bounding box center [1403, 30] width 50 height 16
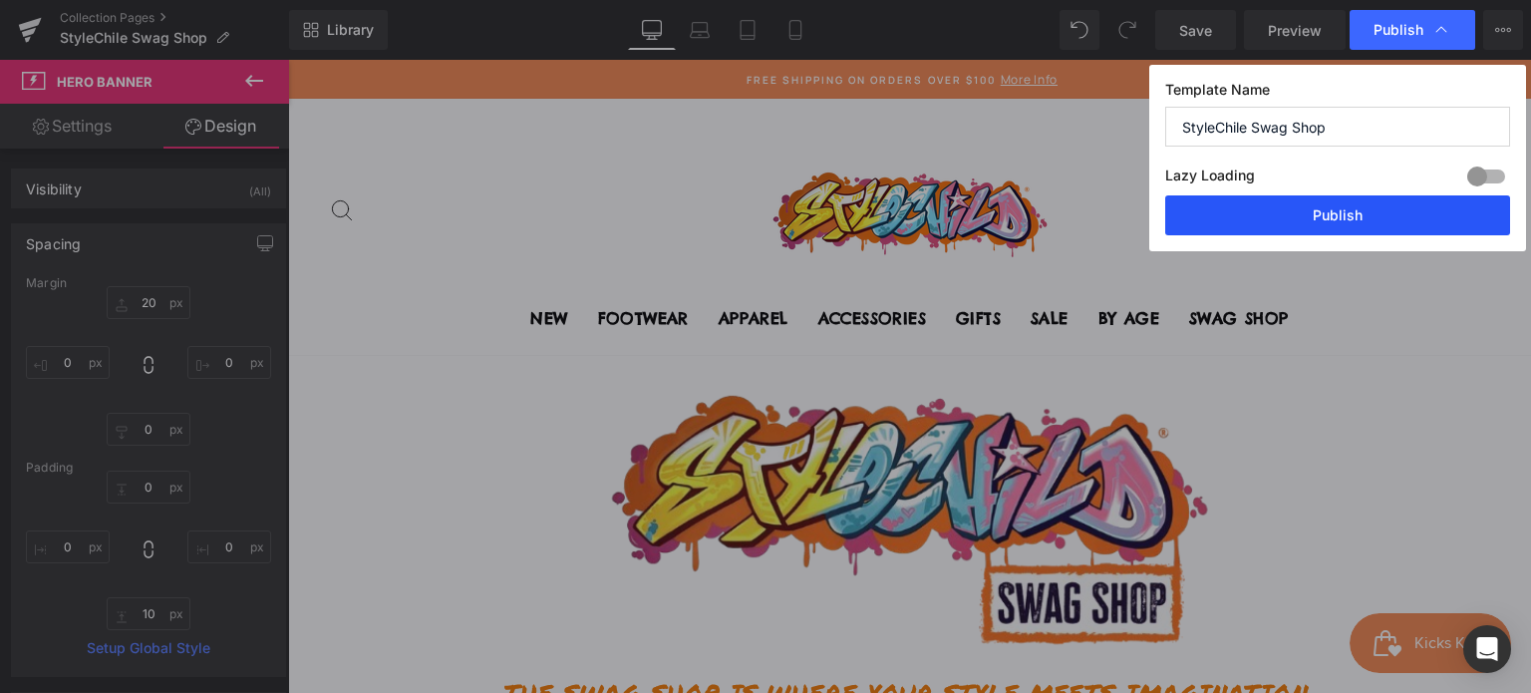
drag, startPoint x: 1372, startPoint y: 225, endPoint x: 1085, endPoint y: 152, distance: 296.5
click at [1372, 225] on button "Publish" at bounding box center [1338, 215] width 345 height 40
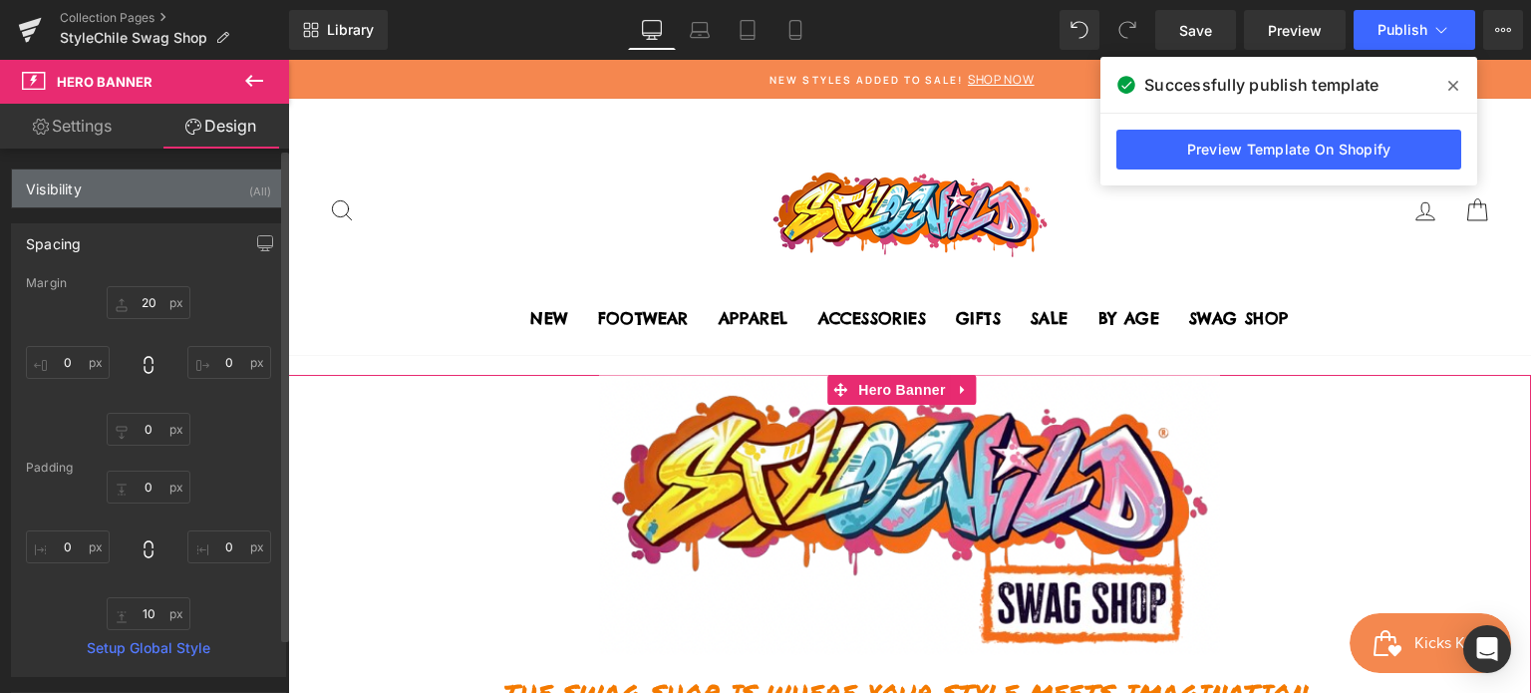
click at [114, 189] on div "Visibility (All)" at bounding box center [148, 188] width 273 height 38
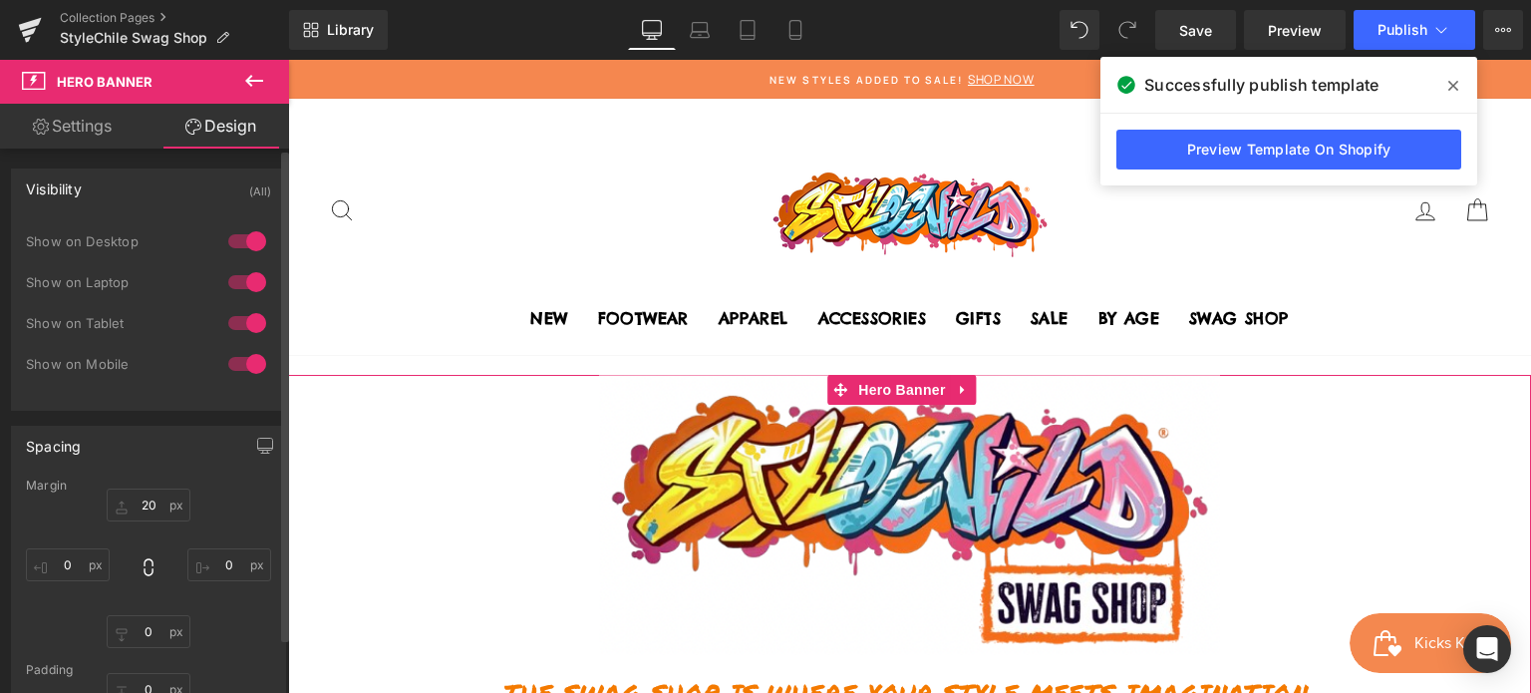
click at [114, 189] on div "Visibility (All)" at bounding box center [148, 188] width 273 height 38
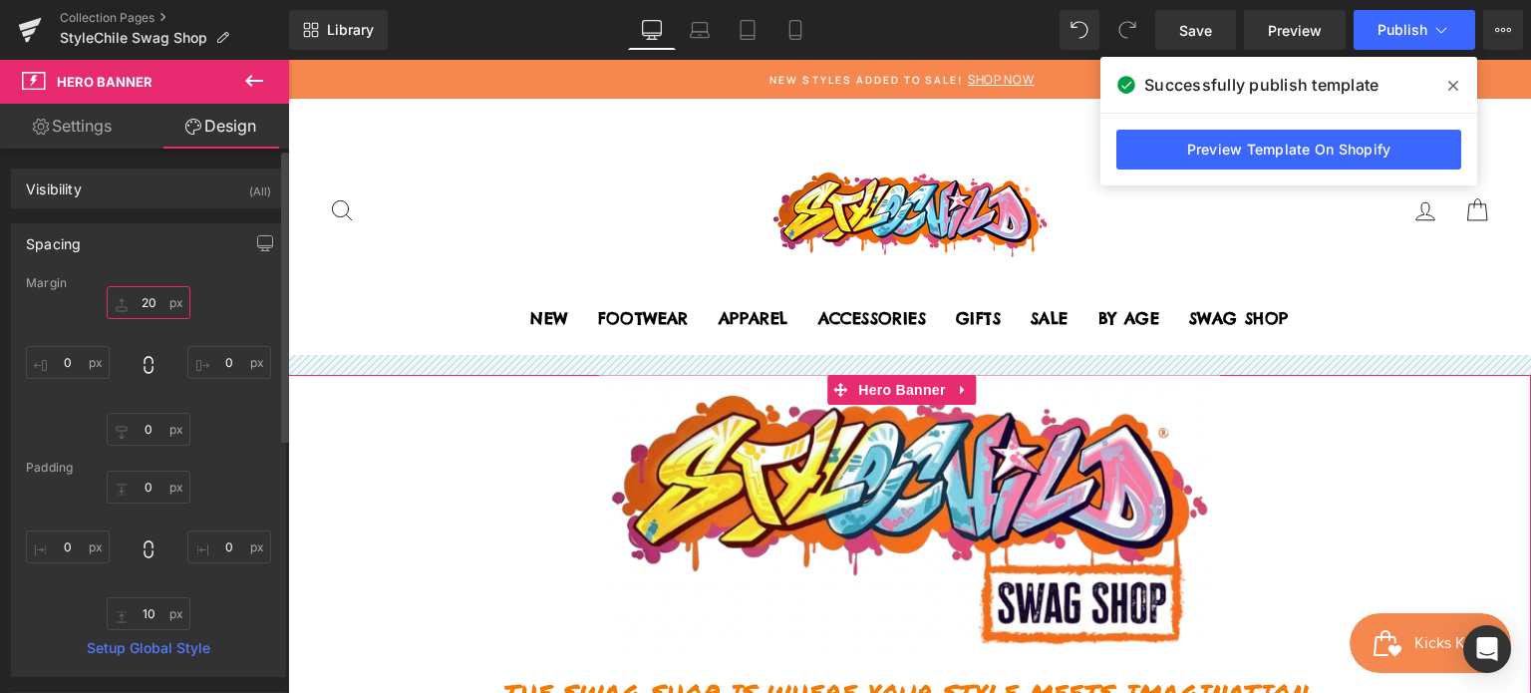
click at [146, 303] on input "20" at bounding box center [149, 302] width 84 height 33
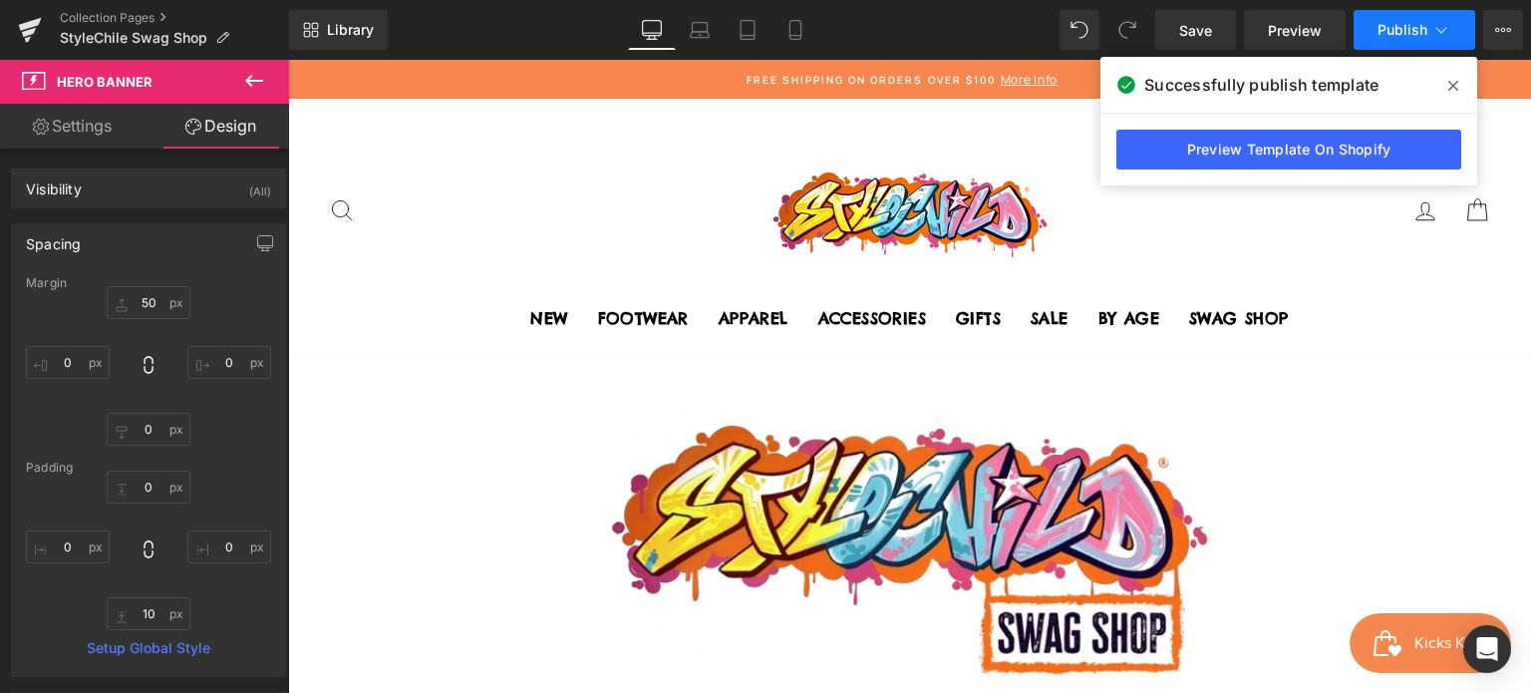
click at [1429, 14] on button "Publish" at bounding box center [1415, 30] width 122 height 40
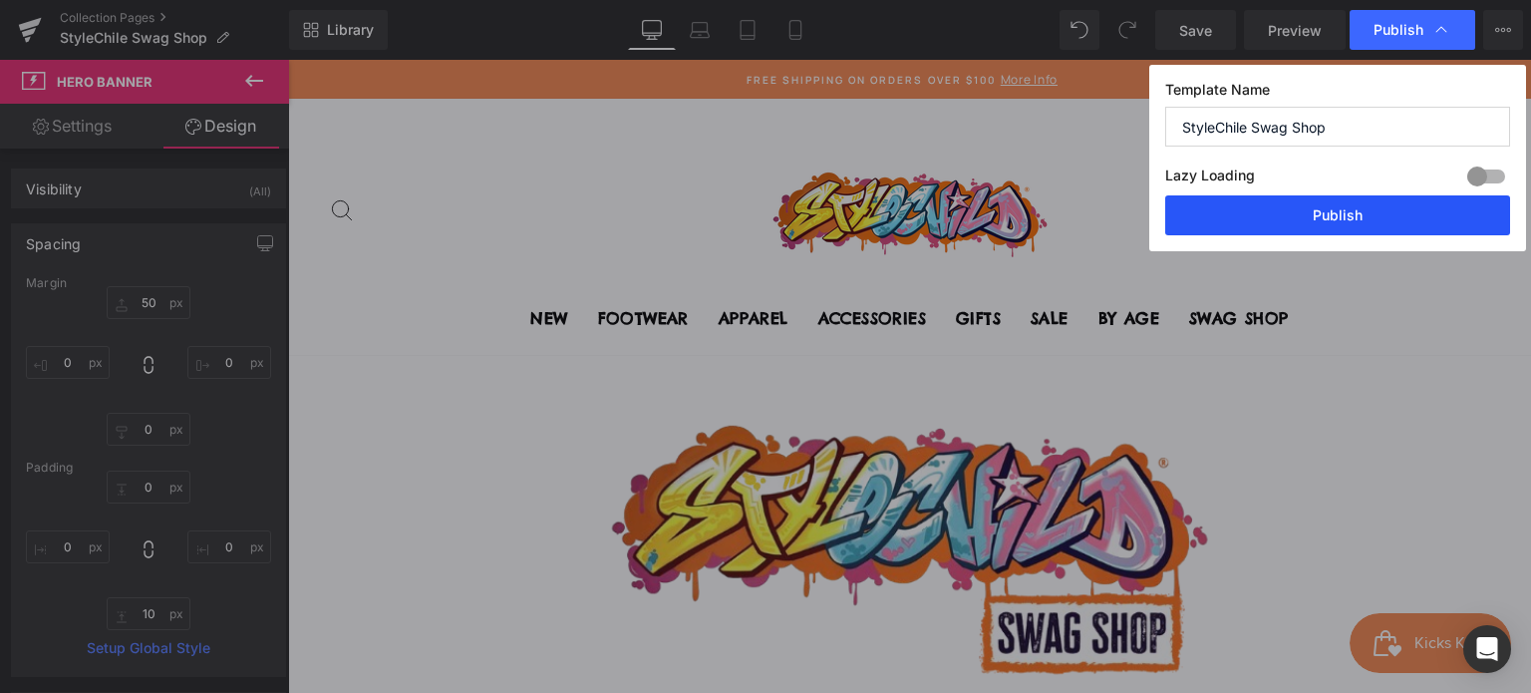
click at [1353, 218] on button "Publish" at bounding box center [1338, 215] width 345 height 40
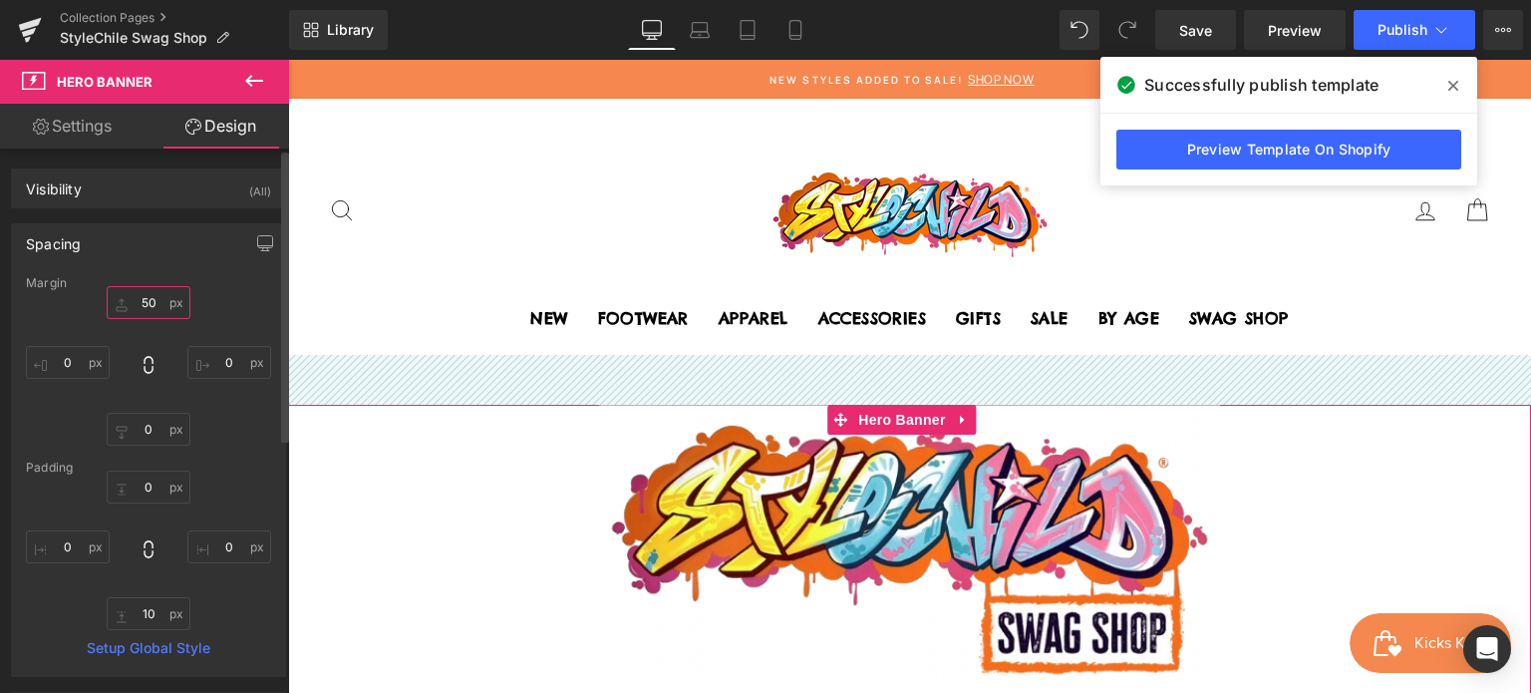
click at [145, 300] on input "50" at bounding box center [149, 302] width 84 height 33
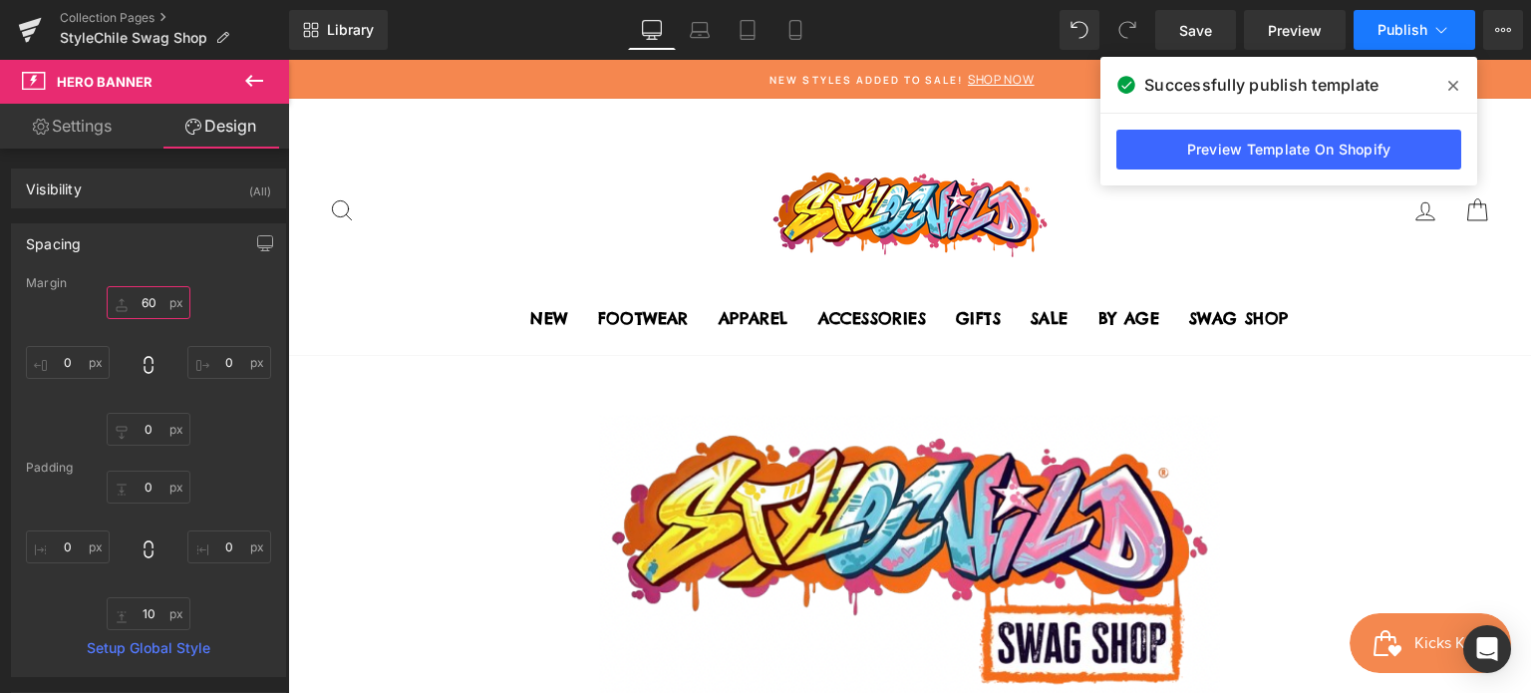
type input "60"
click at [1407, 43] on button "Publish" at bounding box center [1415, 30] width 122 height 40
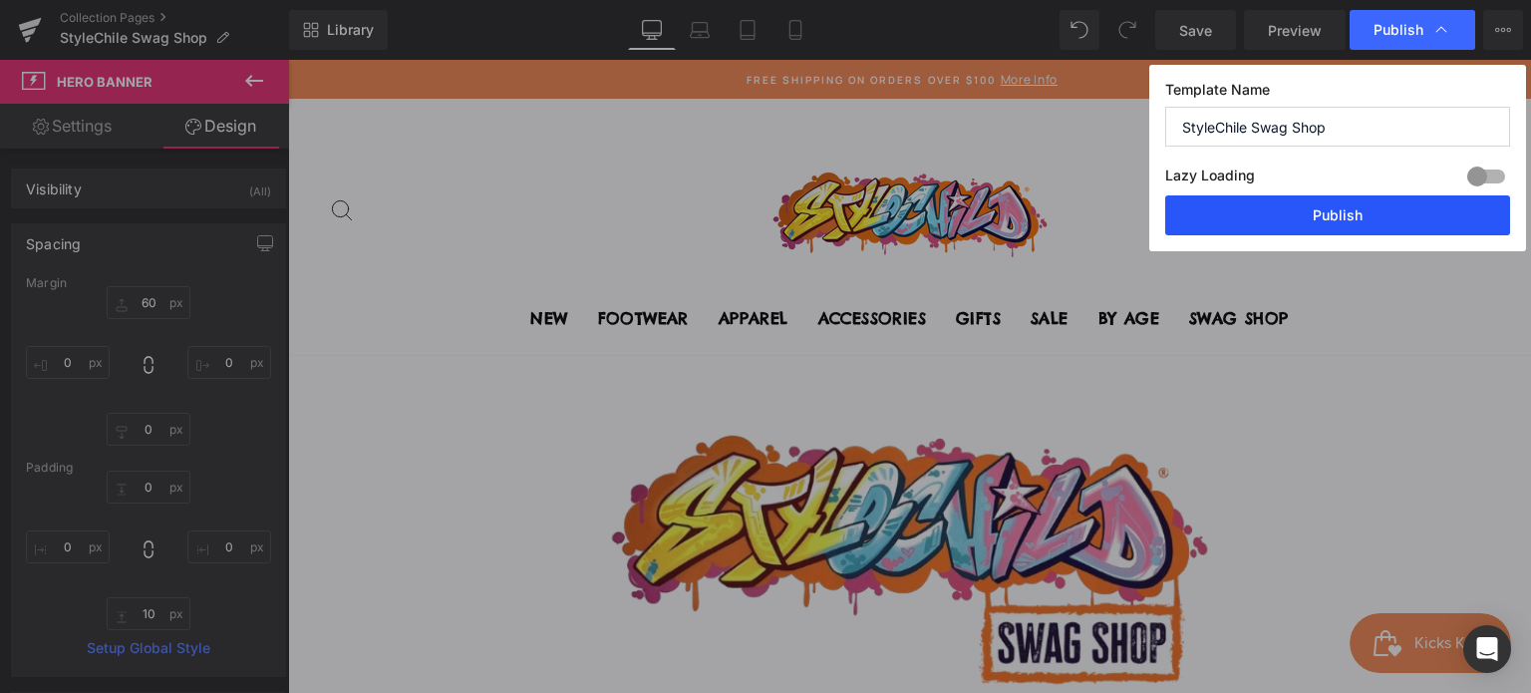
click at [1412, 228] on button "Publish" at bounding box center [1338, 215] width 345 height 40
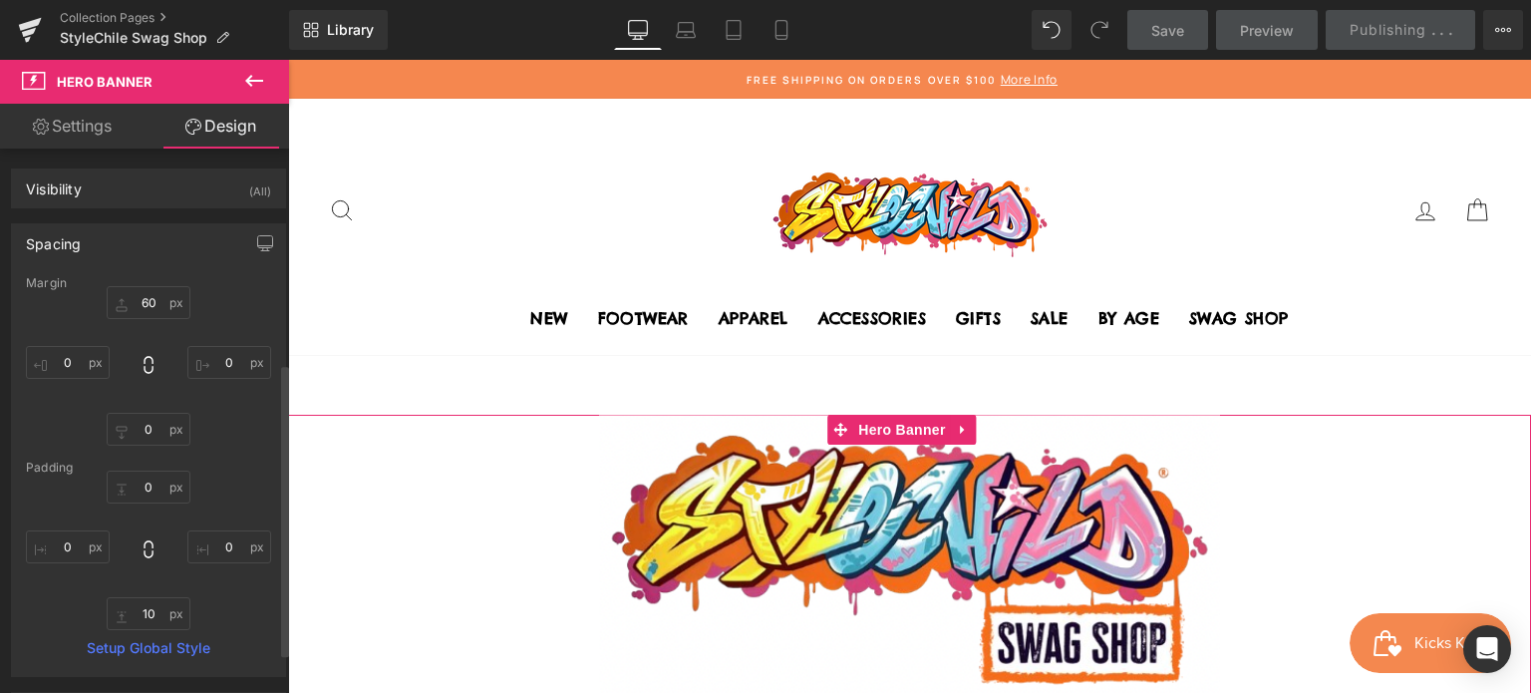
scroll to position [399, 0]
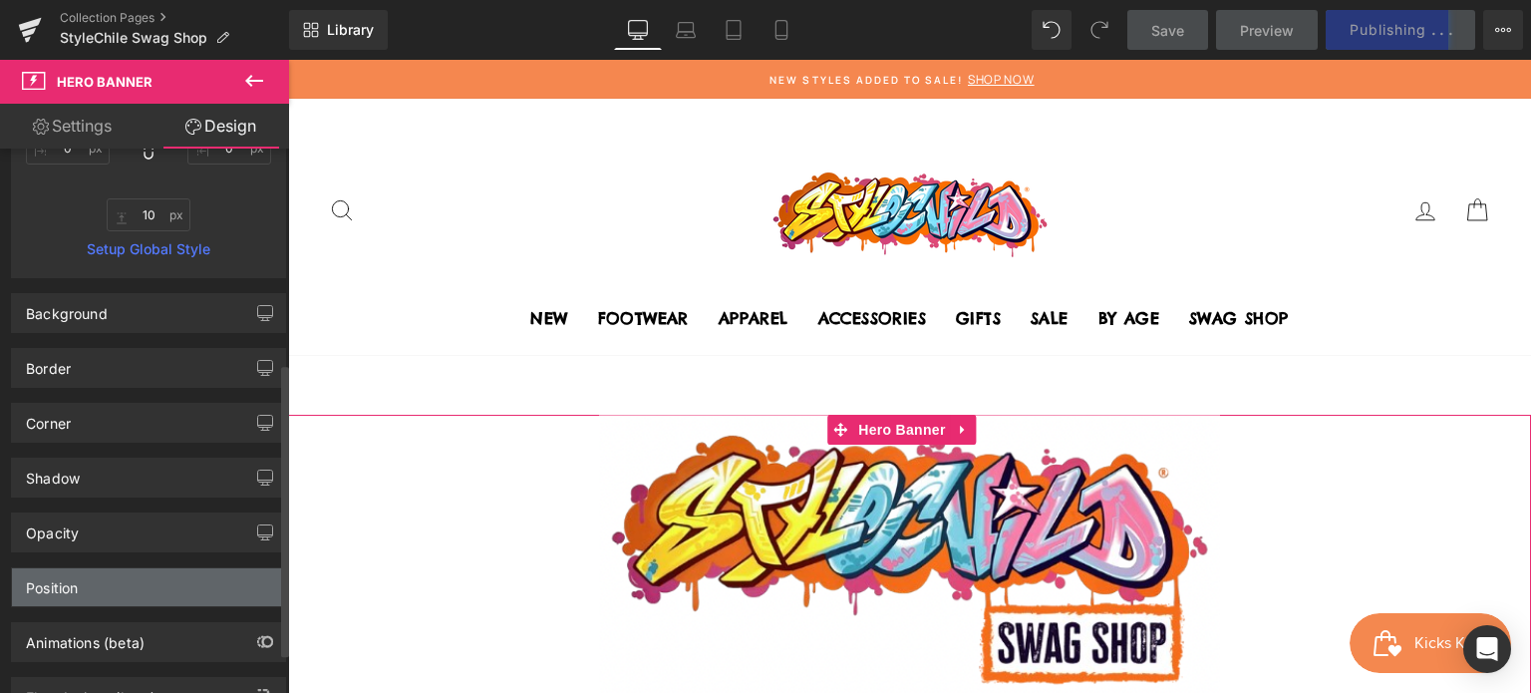
click at [149, 597] on div "Position" at bounding box center [148, 587] width 273 height 38
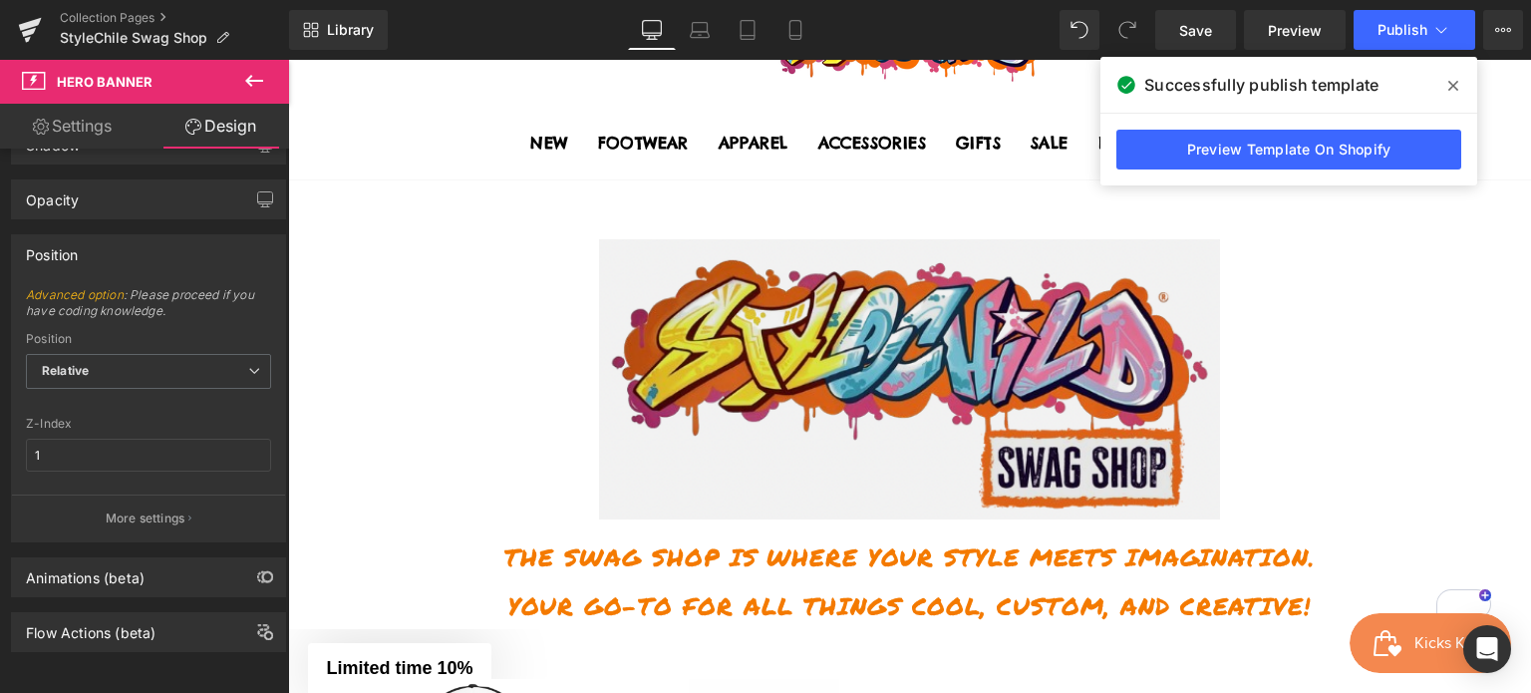
scroll to position [199, 0]
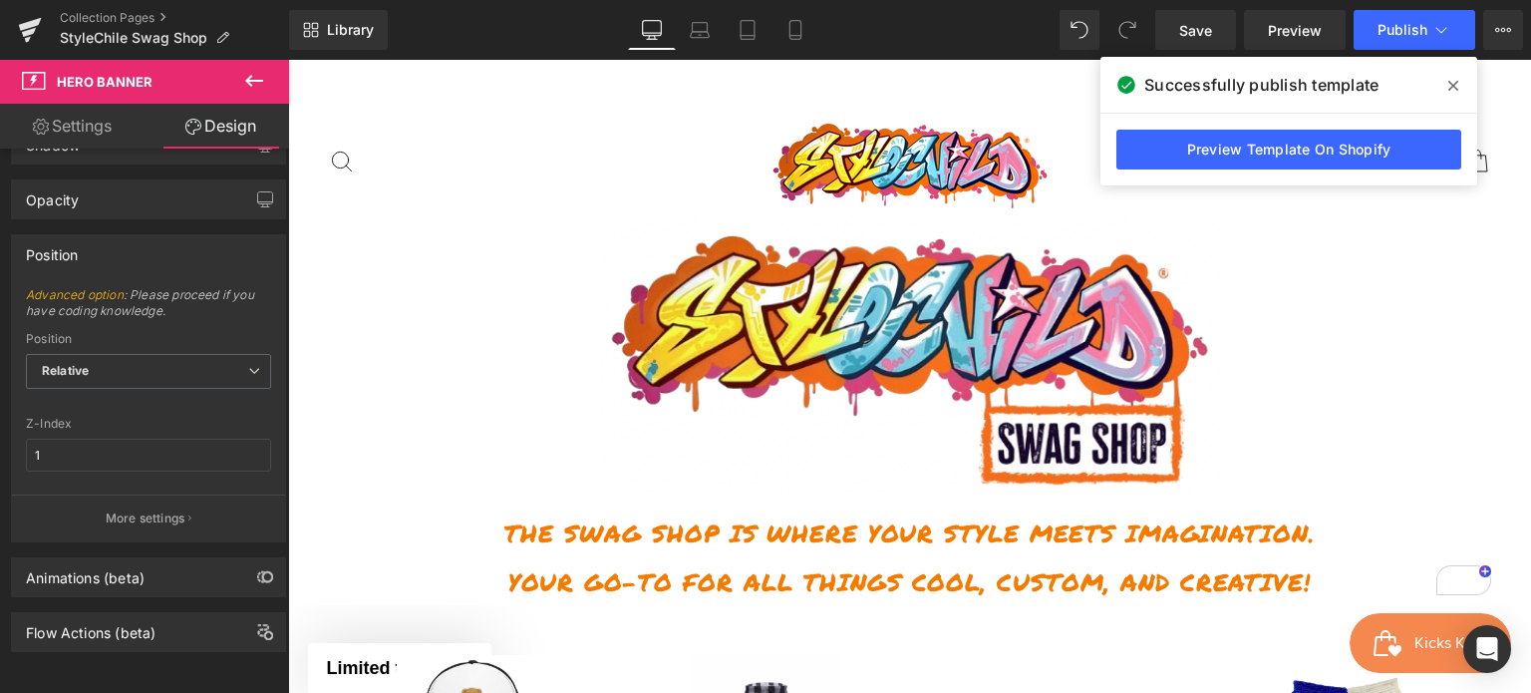
click at [730, 557] on div "To enrich screen reader interactions, please activate Accessibility in Grammarl…" at bounding box center [909, 557] width 1193 height 22
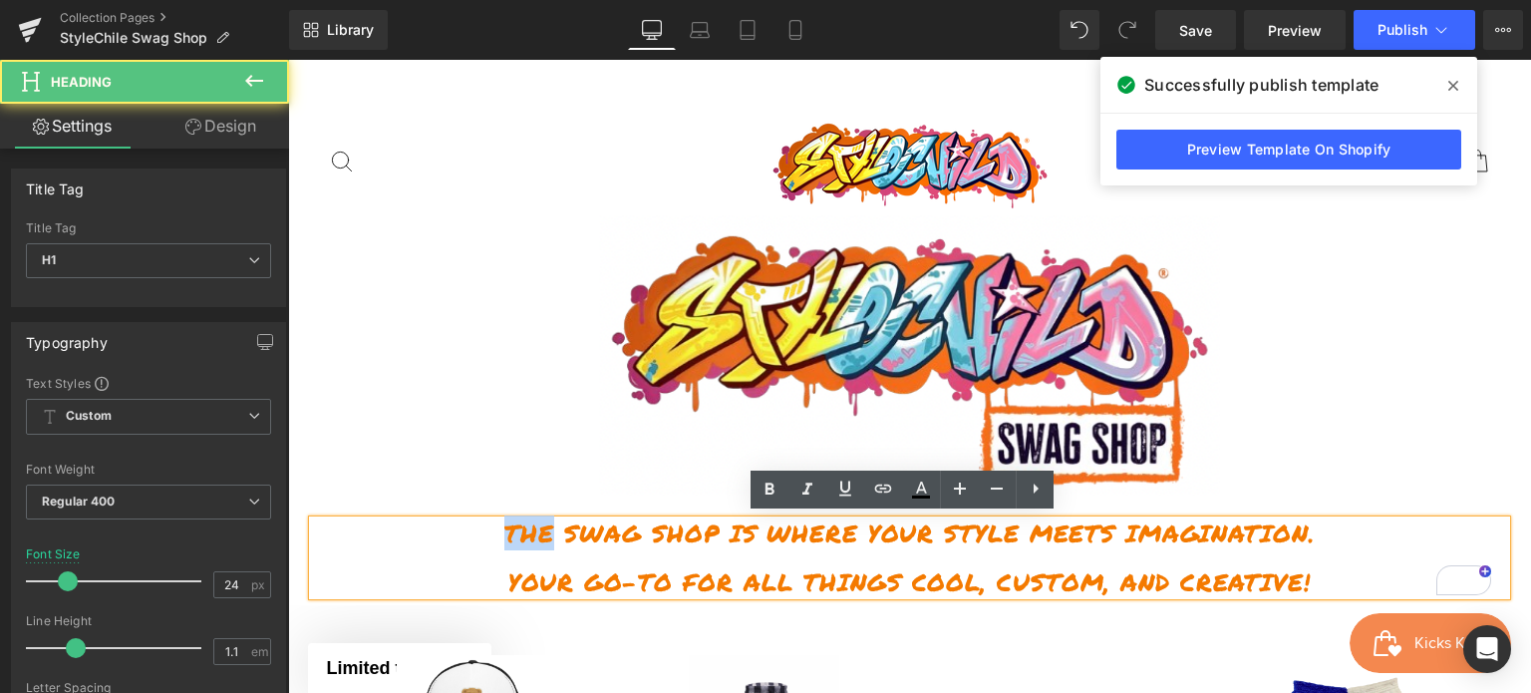
drag, startPoint x: 1312, startPoint y: 583, endPoint x: 484, endPoint y: 505, distance: 832.2
click at [484, 505] on span "Image The Swag Shop is where your style meets imagination. your go-to for all t…" at bounding box center [909, 405] width 1243 height 380
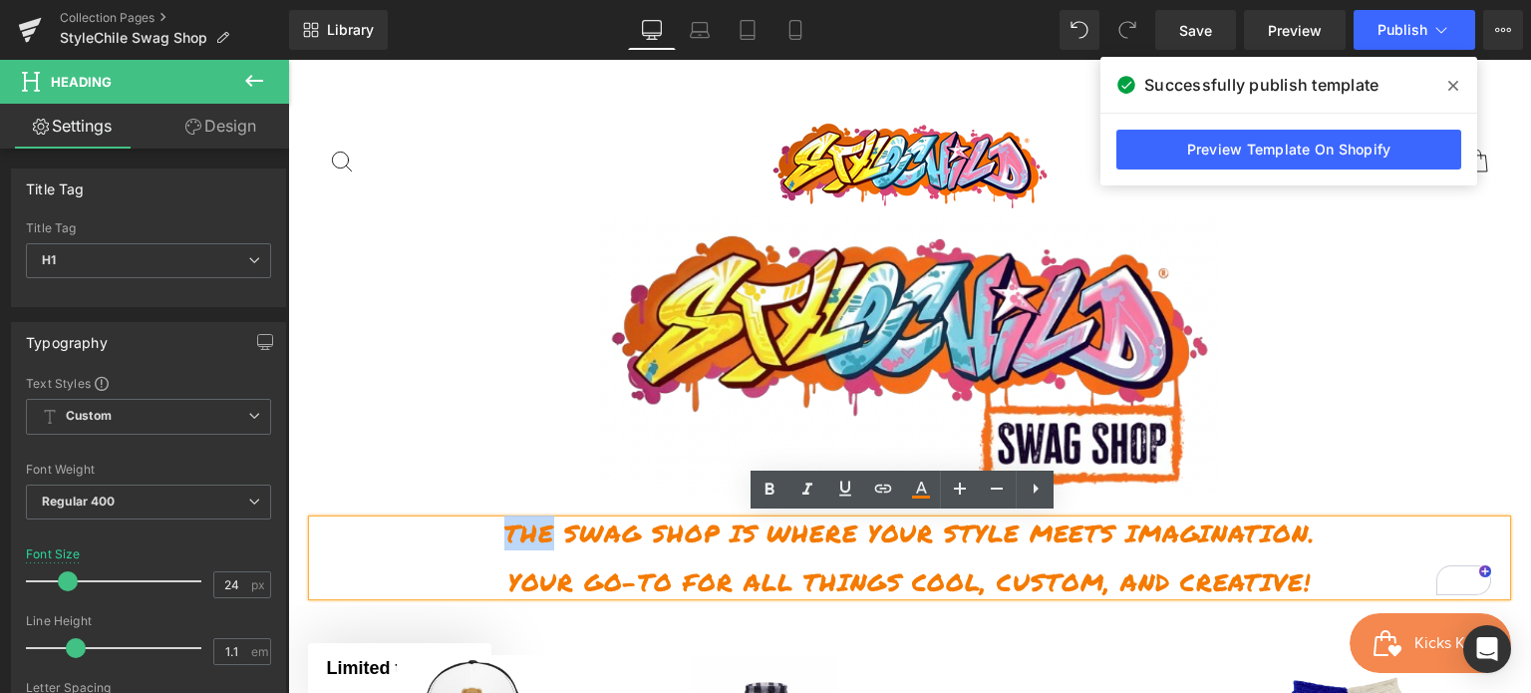
click at [473, 520] on h1 "The Swag Shop is where your style meets imagination." at bounding box center [909, 533] width 1193 height 26
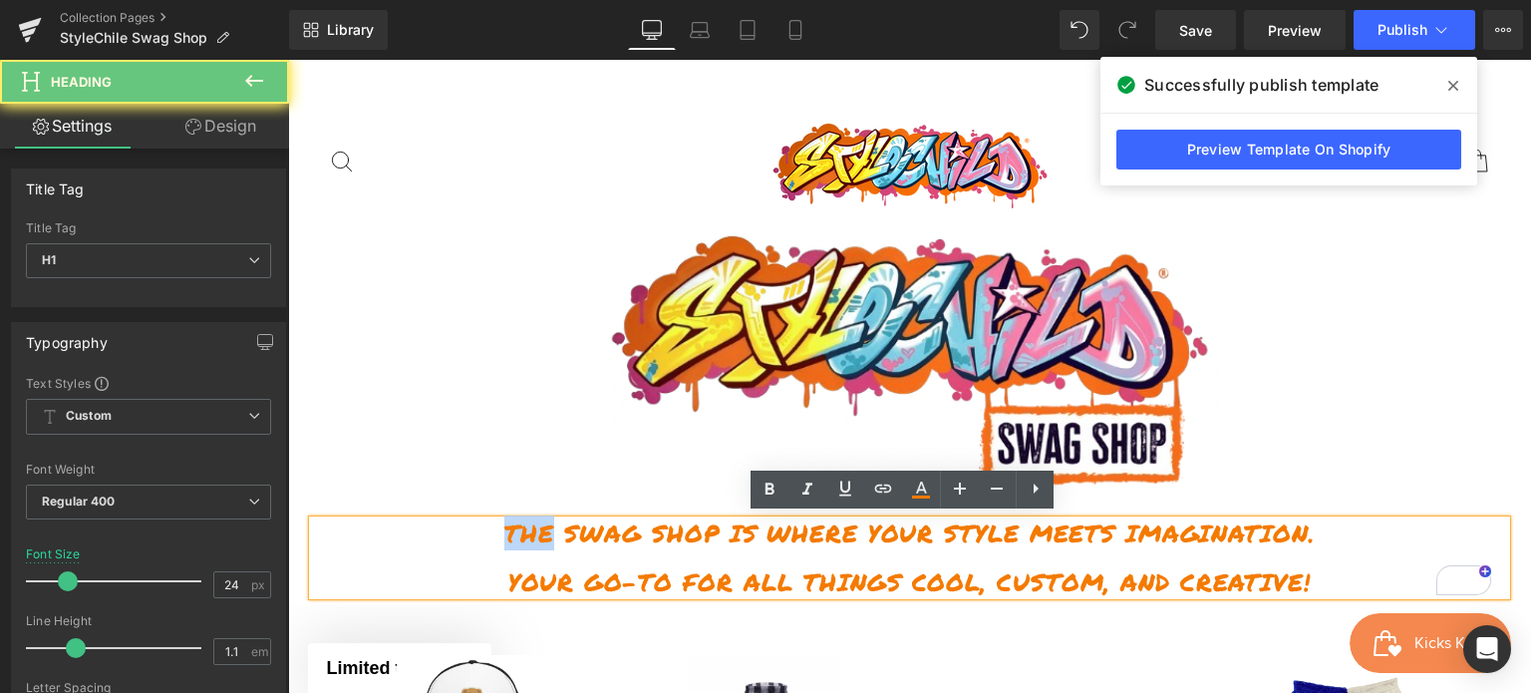
click at [527, 537] on h1 "The Swag Shop is where your style meets imagination." at bounding box center [909, 533] width 1193 height 26
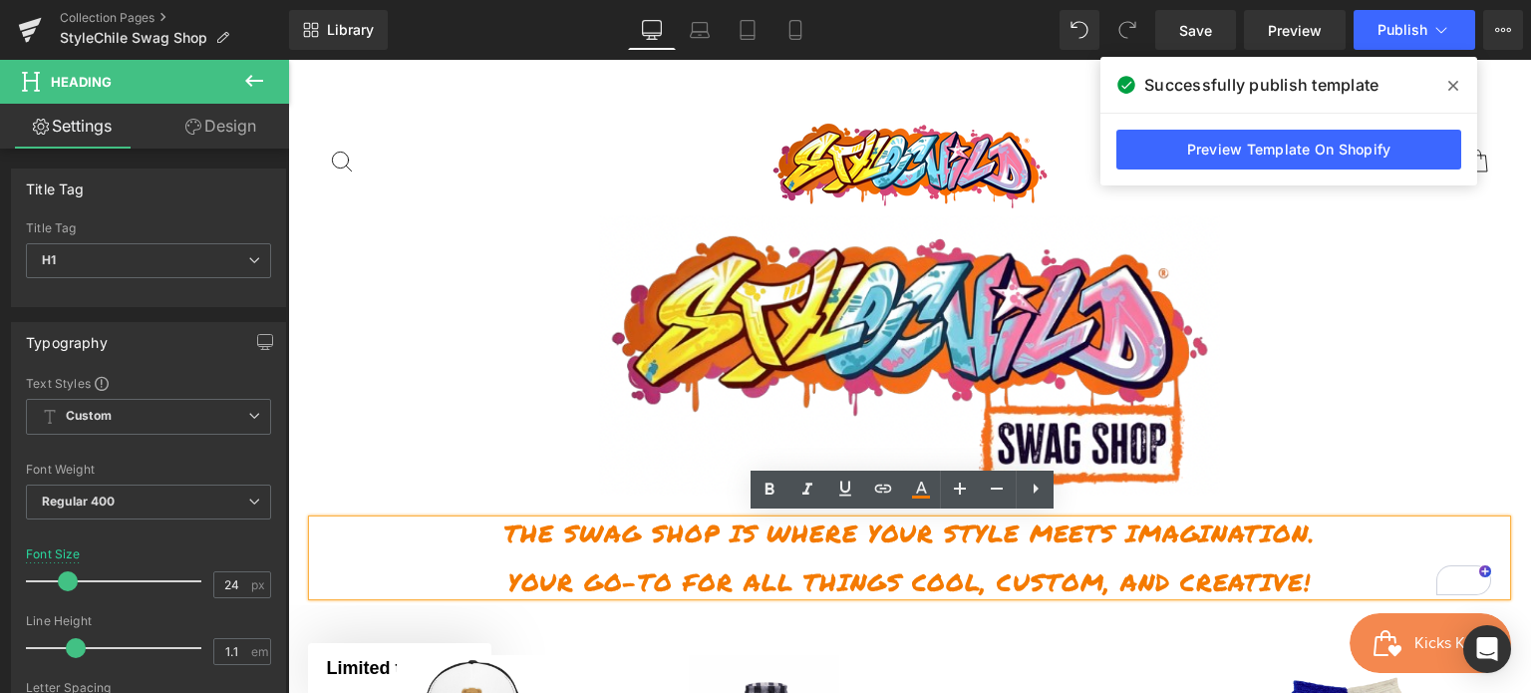
drag, startPoint x: 1304, startPoint y: 578, endPoint x: 503, endPoint y: 537, distance: 802.7
click at [503, 537] on div "The Swag Shop is where your style meets imagination. your go-to for all things …" at bounding box center [909, 557] width 1193 height 75
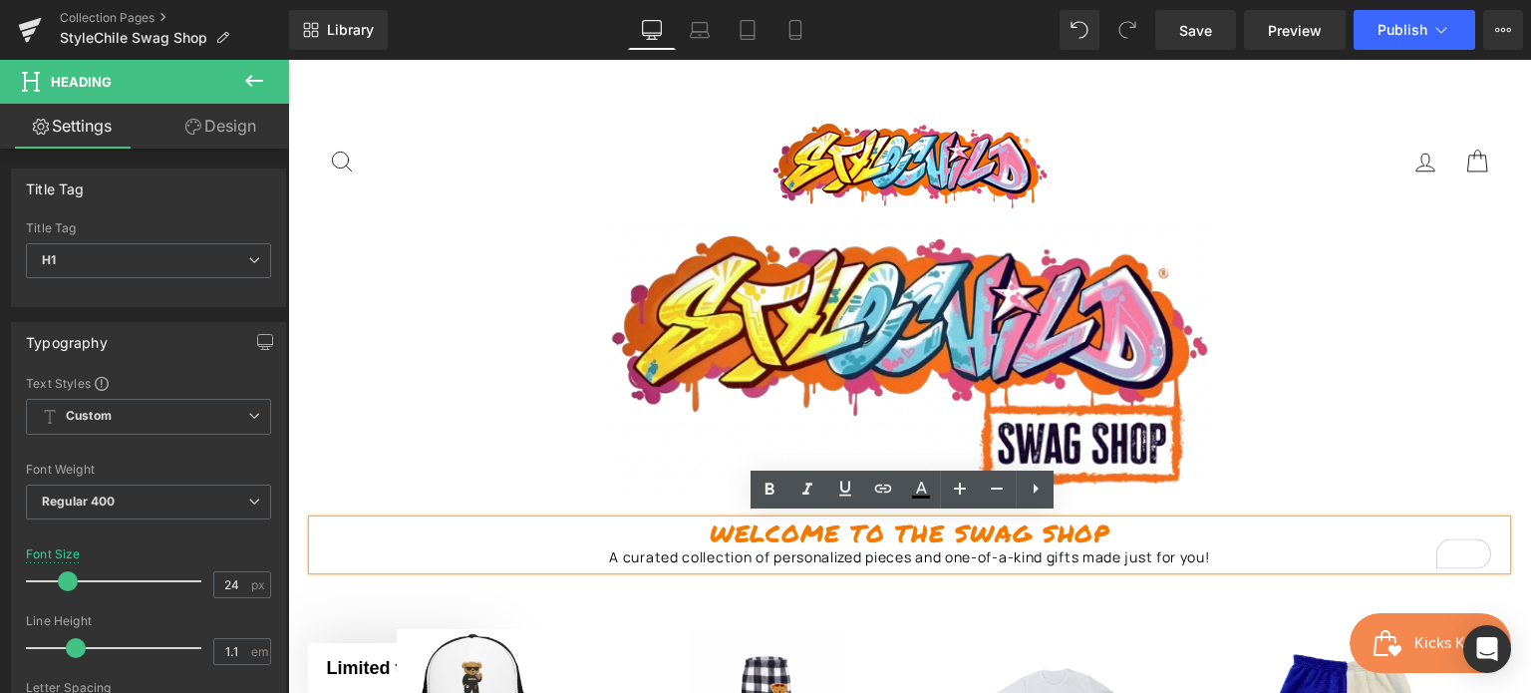
click at [1101, 530] on h1 "Welcome to the Swag Shop" at bounding box center [909, 533] width 1193 height 26
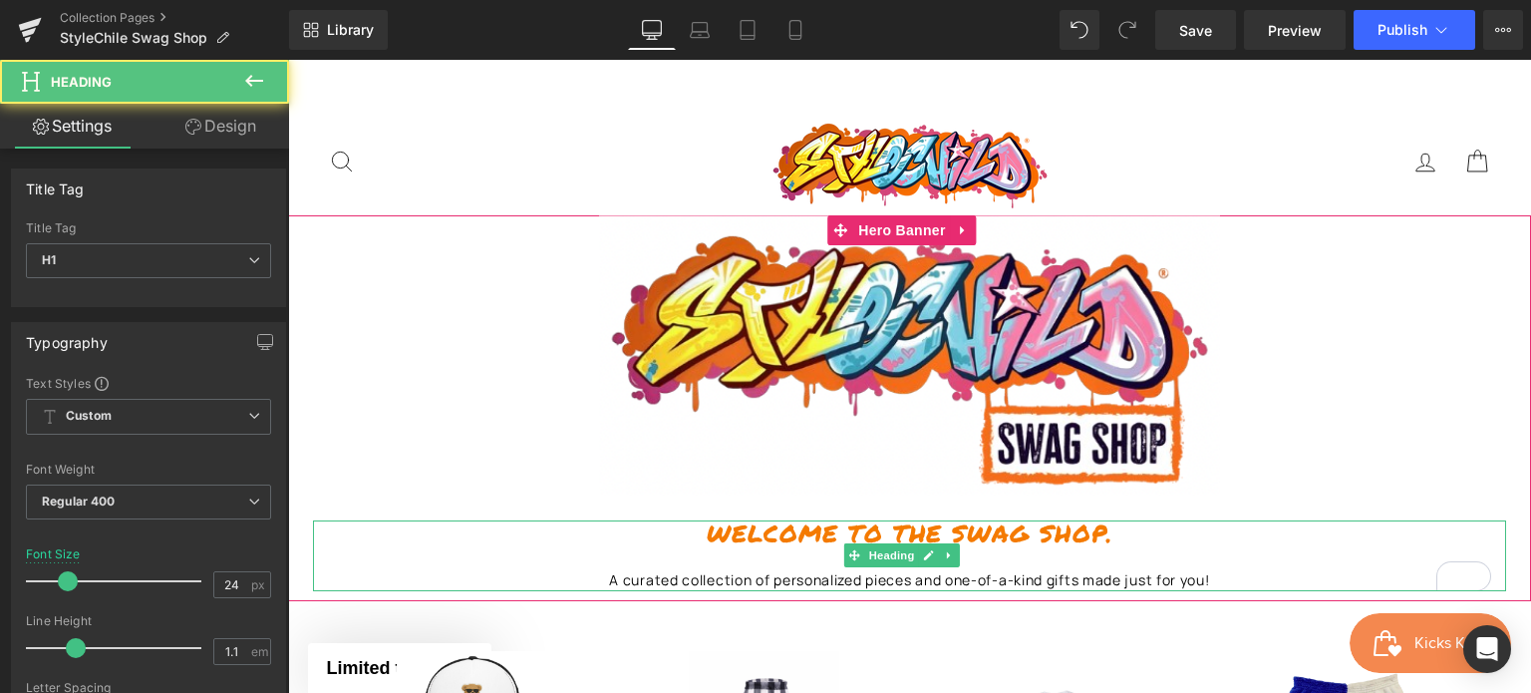
click at [1139, 530] on h1 "Welcome to the Swag Shop." at bounding box center [909, 533] width 1193 height 26
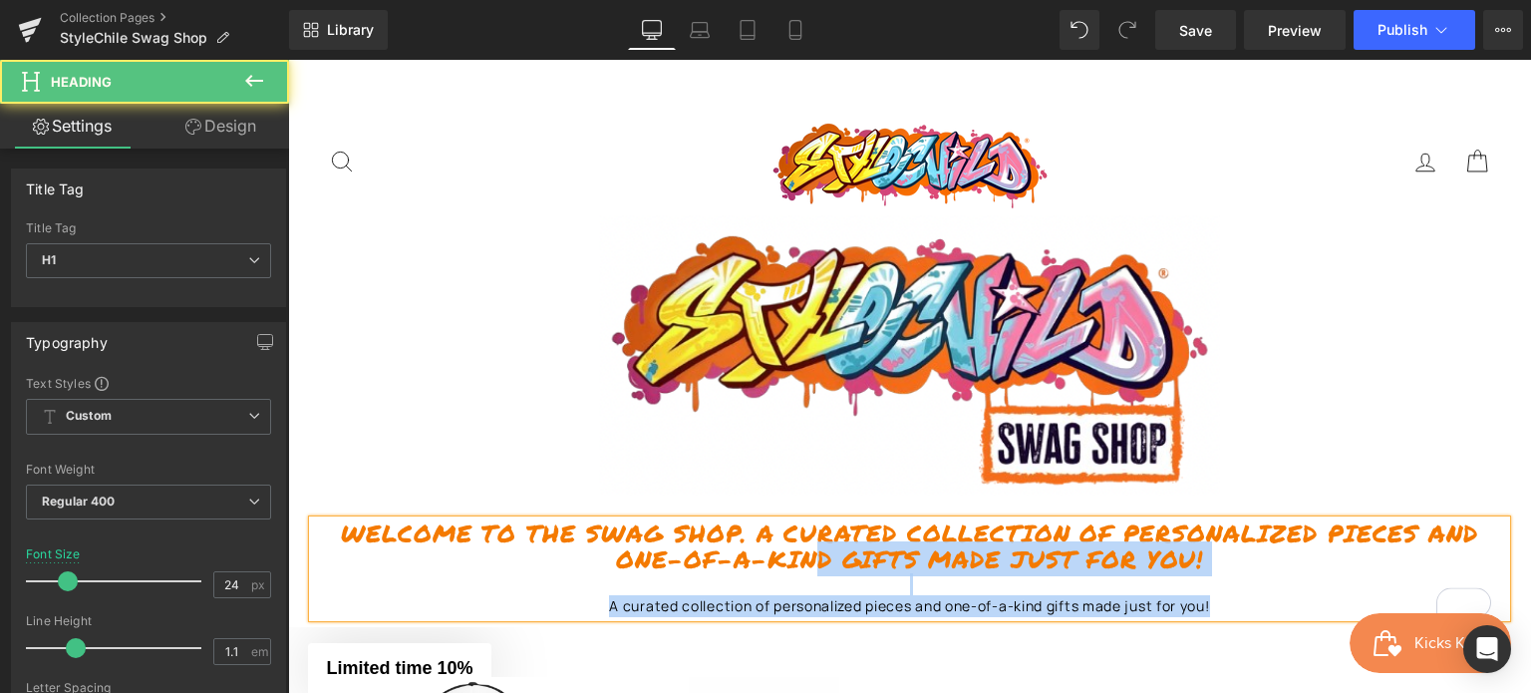
drag, startPoint x: 1203, startPoint y: 599, endPoint x: 810, endPoint y: 569, distance: 395.0
click at [810, 569] on div "Welcome to the Swag Shop. A curated collection of personalized pieces and one-o…" at bounding box center [909, 569] width 1193 height 98
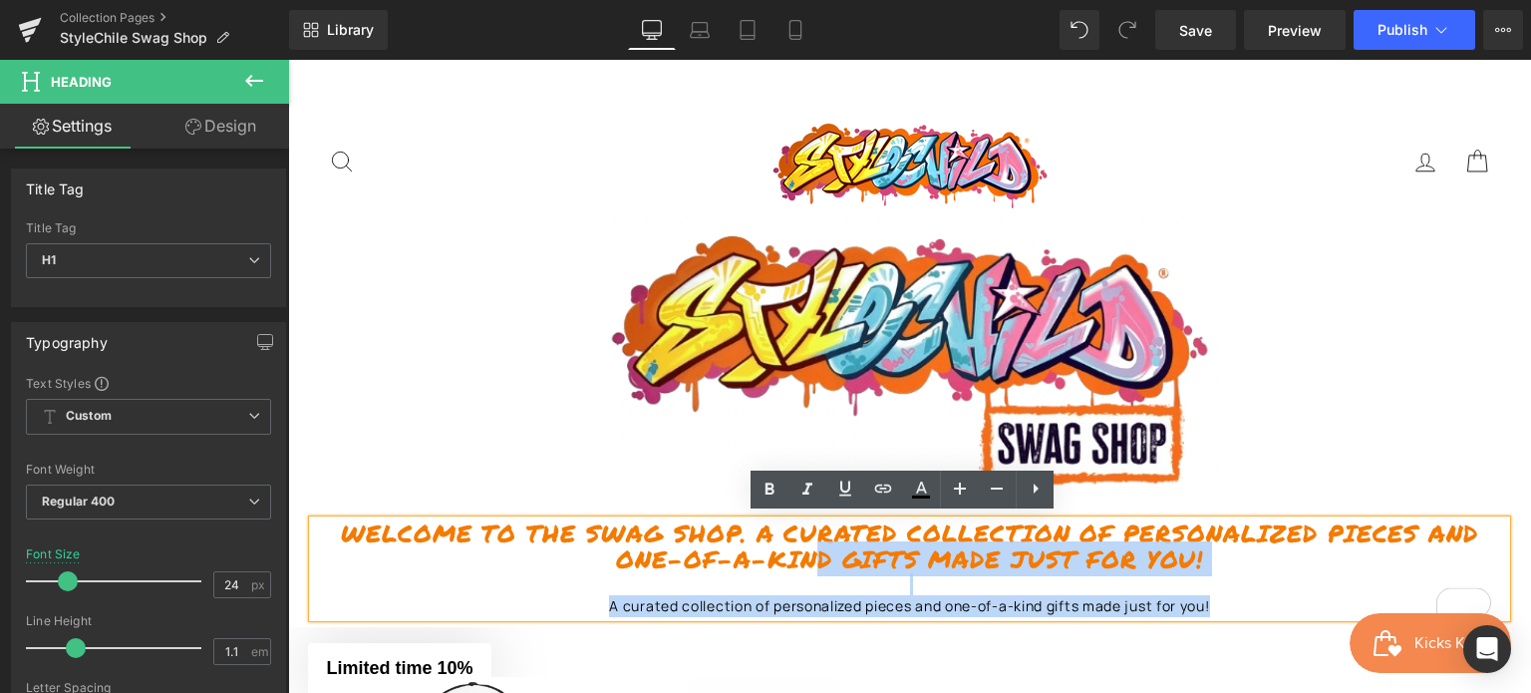
click at [819, 565] on h1 "Welcome to the Swag Shop. A curated collection of personalized pieces and one-o…" at bounding box center [909, 546] width 1193 height 53
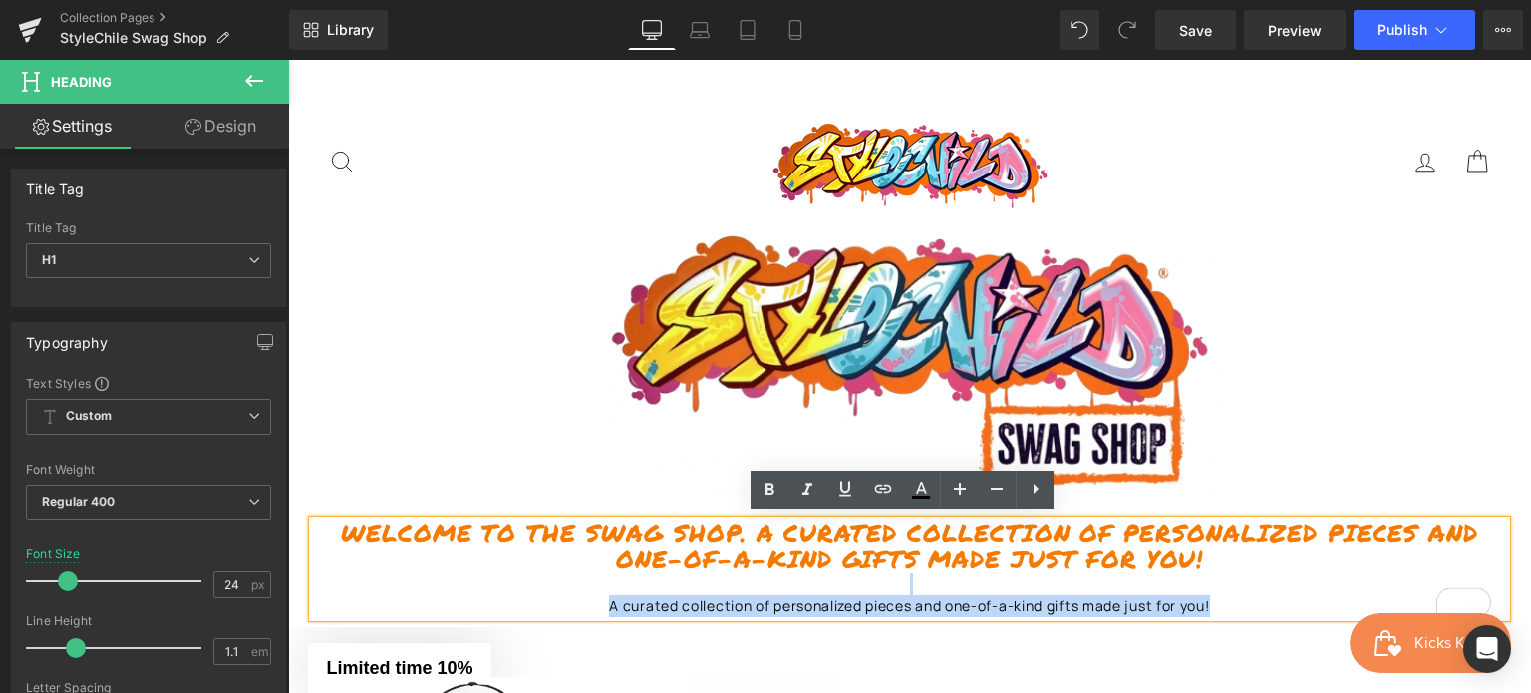
drag, startPoint x: 1219, startPoint y: 599, endPoint x: 666, endPoint y: 583, distance: 553.6
click at [666, 583] on div "Welcome to the Swag Shop. A curated collection of personalized pieces and one-o…" at bounding box center [909, 569] width 1193 height 98
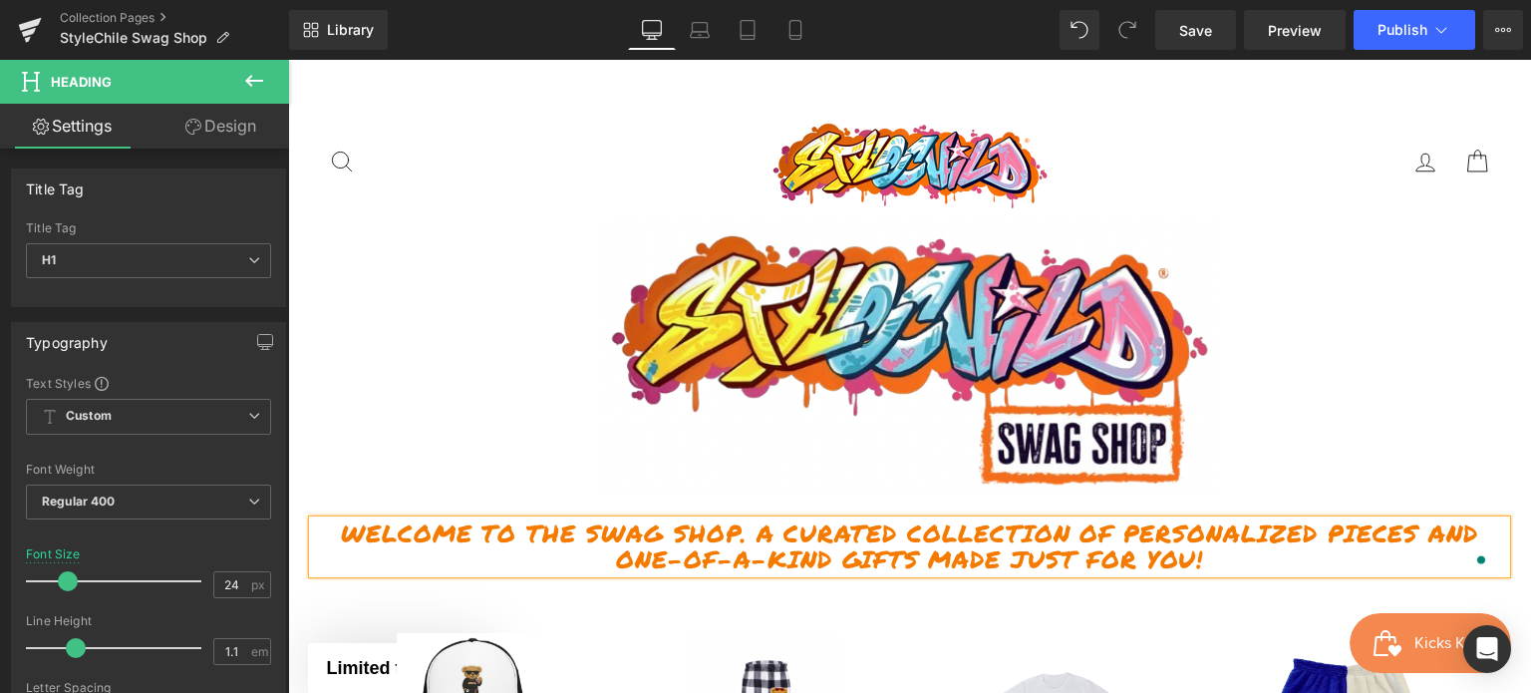
click at [750, 524] on h1 "Welcome to the Swag Shop. A curated collection of personalized pieces and one-o…" at bounding box center [909, 546] width 1193 height 53
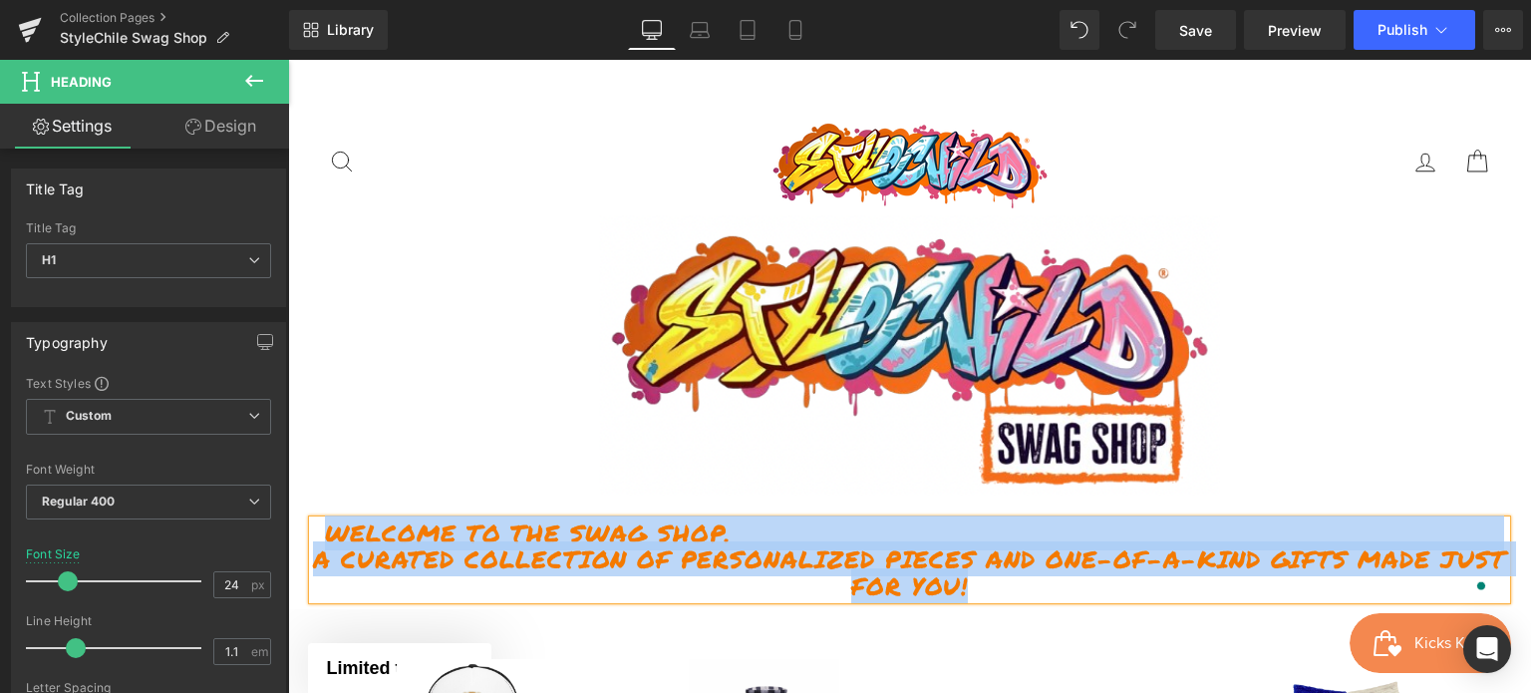
drag, startPoint x: 1021, startPoint y: 581, endPoint x: 324, endPoint y: 519, distance: 699.7
click at [324, 520] on h1 "Welcome to the Swag Shop. A curated collection of personalized pieces and one-o…" at bounding box center [909, 559] width 1193 height 79
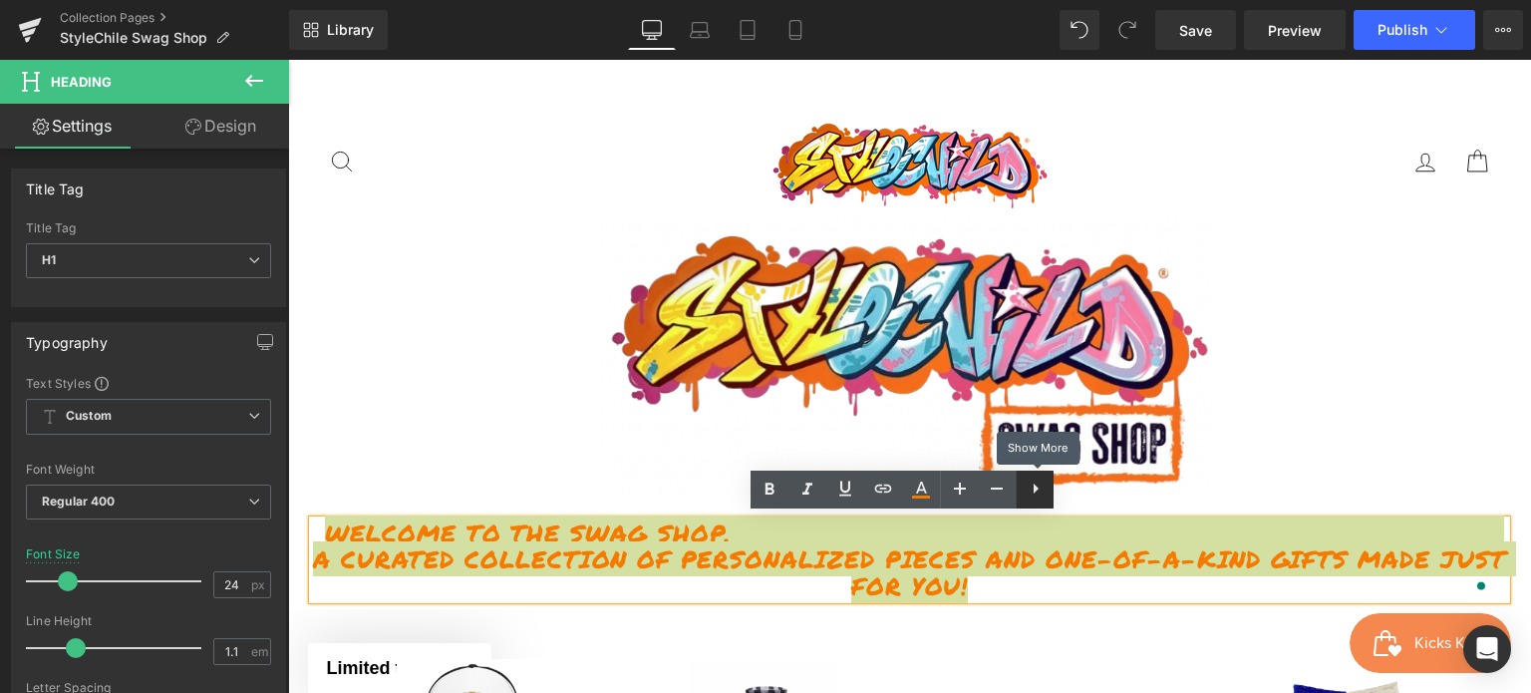
click at [1033, 494] on icon at bounding box center [1036, 489] width 24 height 24
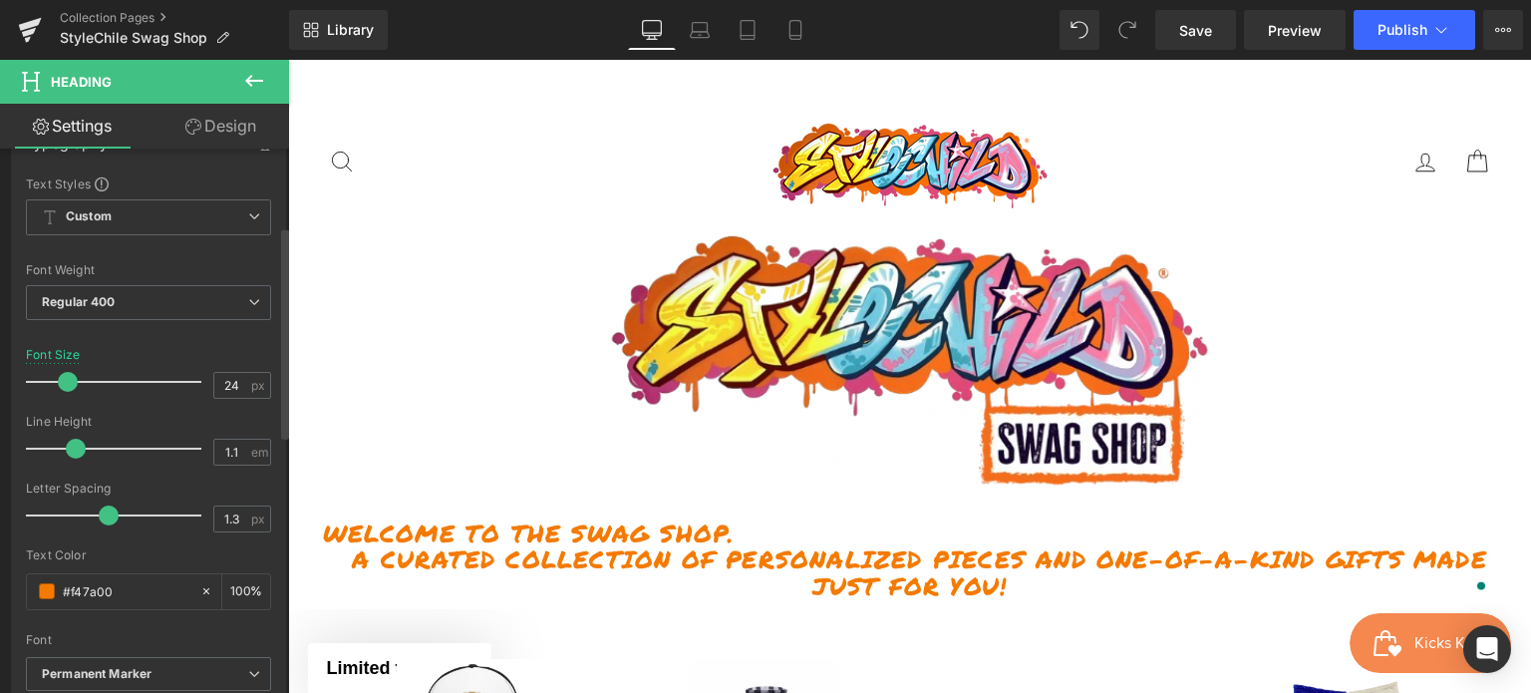
type input "1.4"
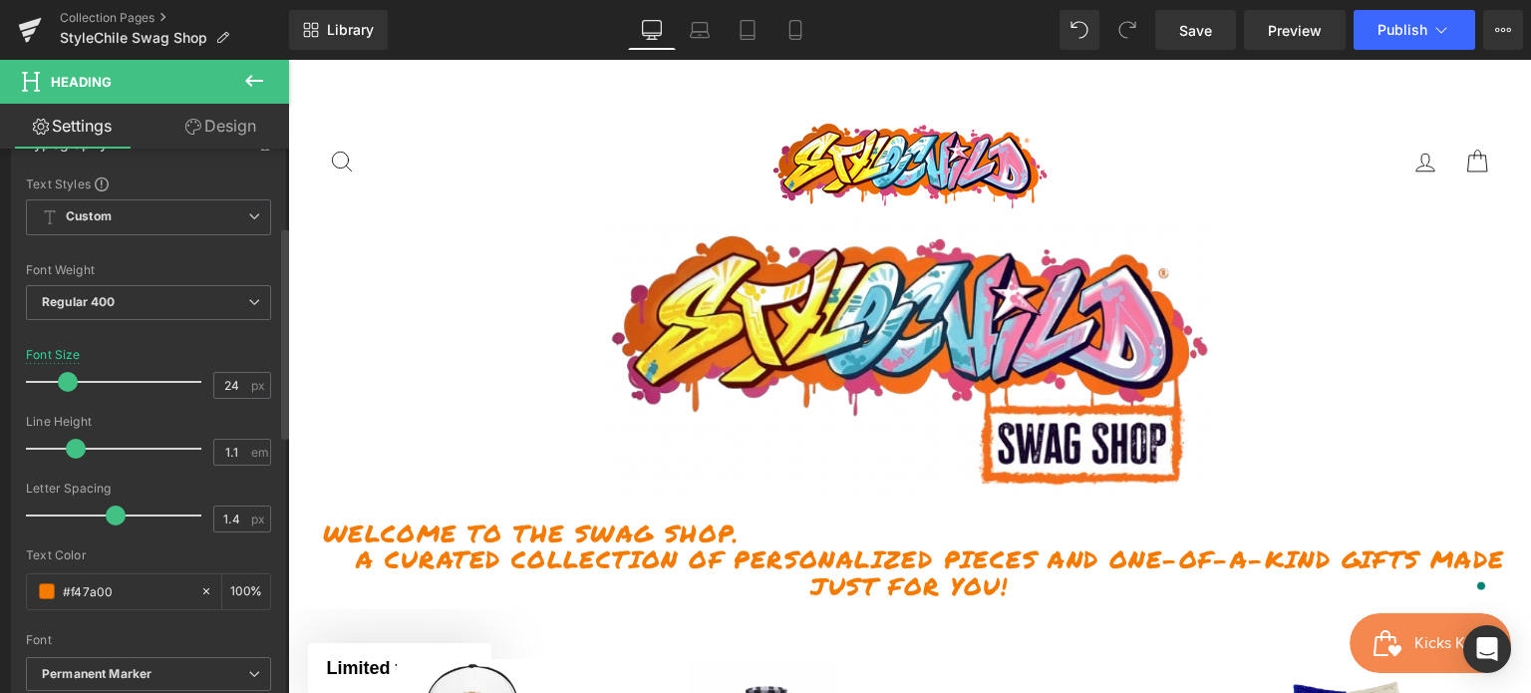
drag, startPoint x: 98, startPoint y: 514, endPoint x: 113, endPoint y: 513, distance: 15.0
click at [113, 513] on span at bounding box center [116, 515] width 20 height 20
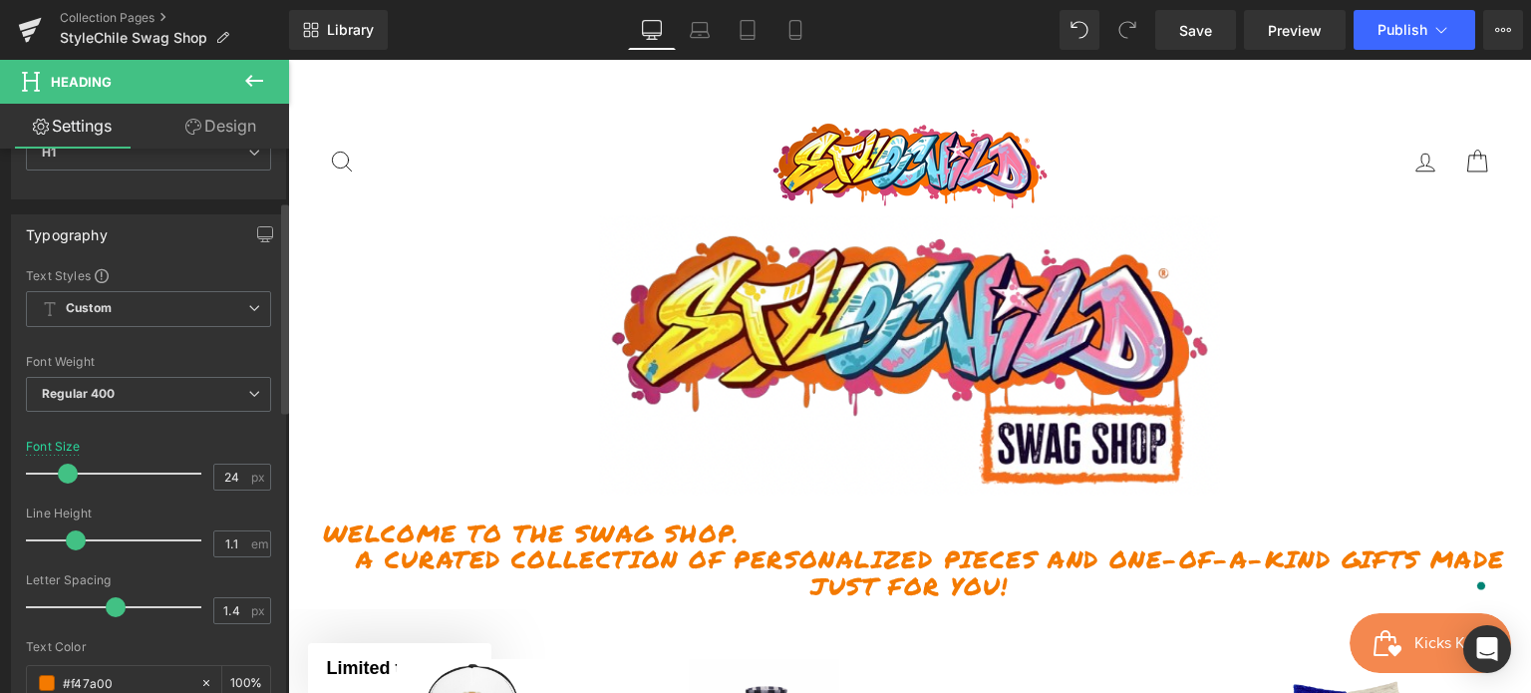
scroll to position [0, 0]
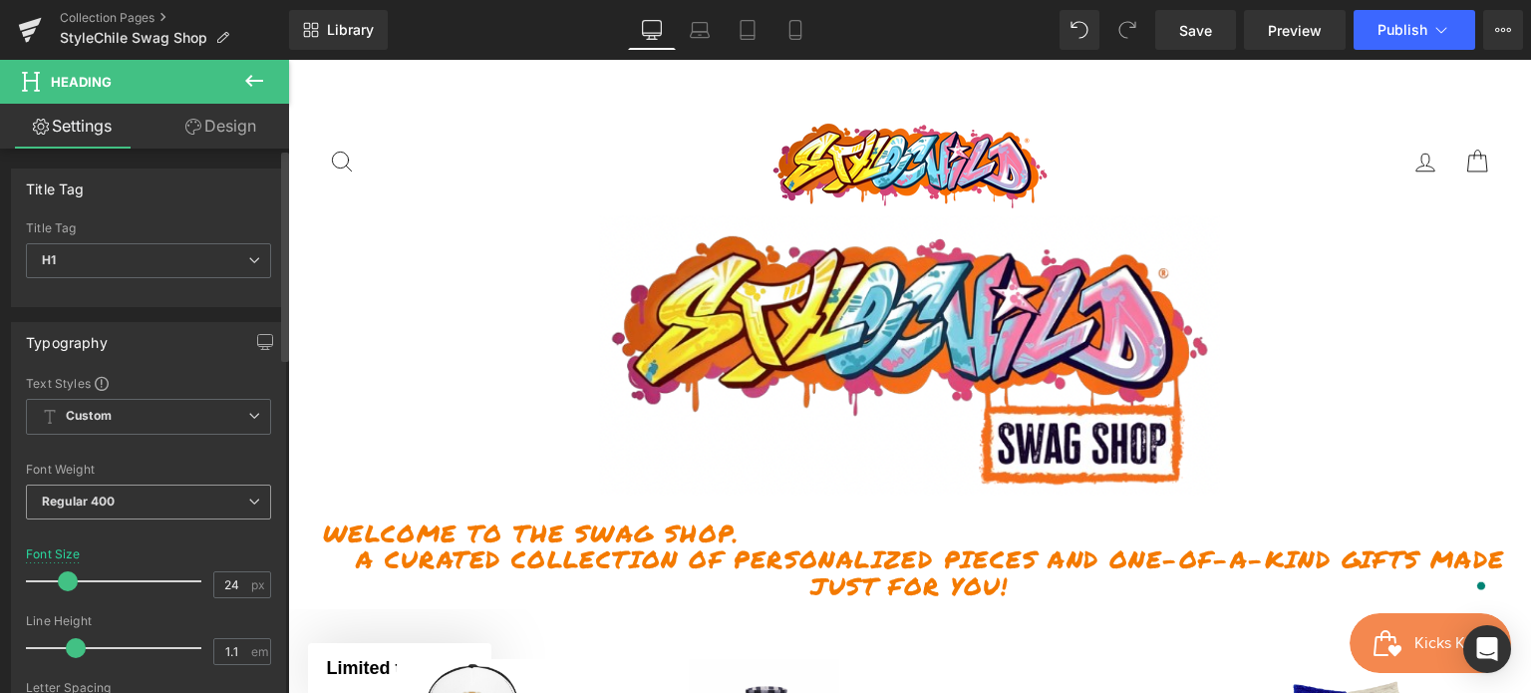
click at [125, 494] on span "Regular 400" at bounding box center [148, 502] width 245 height 35
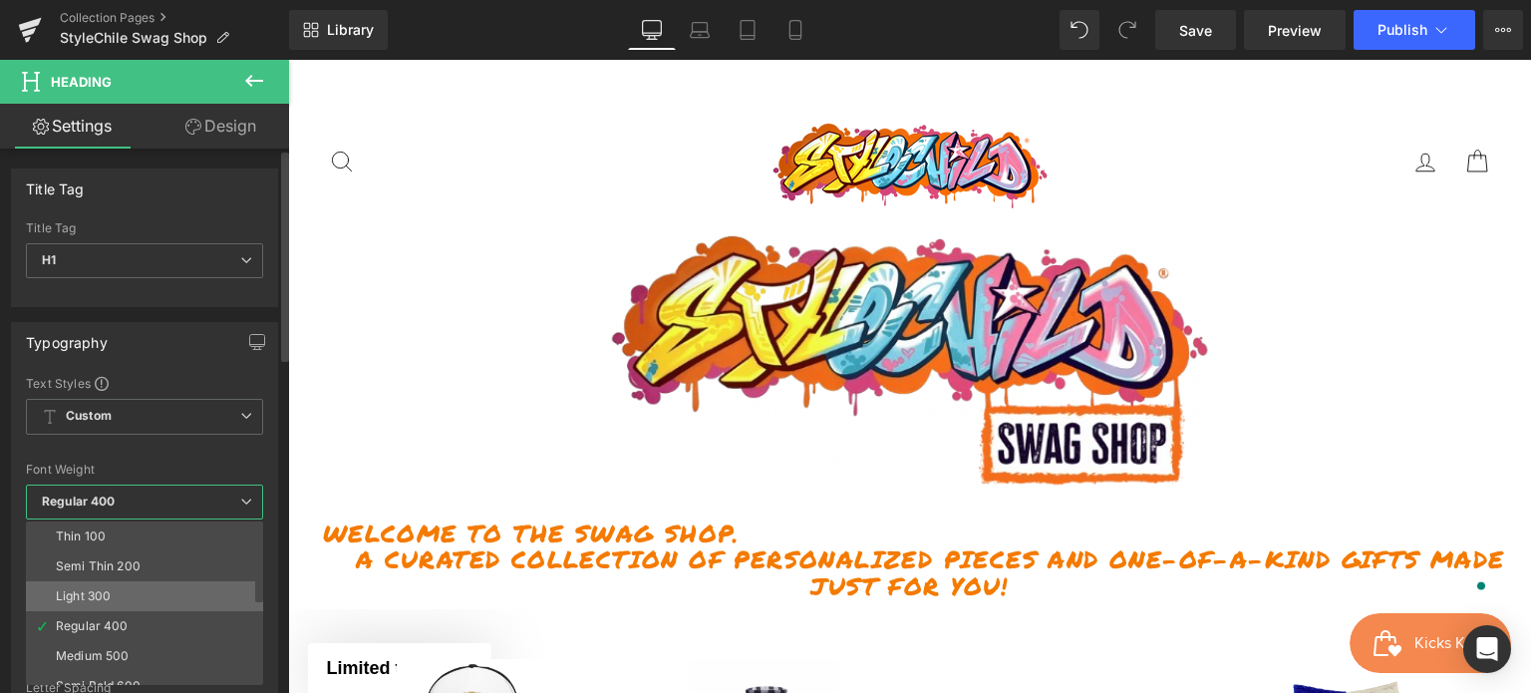
click at [124, 585] on li "Light 300" at bounding box center [149, 596] width 246 height 30
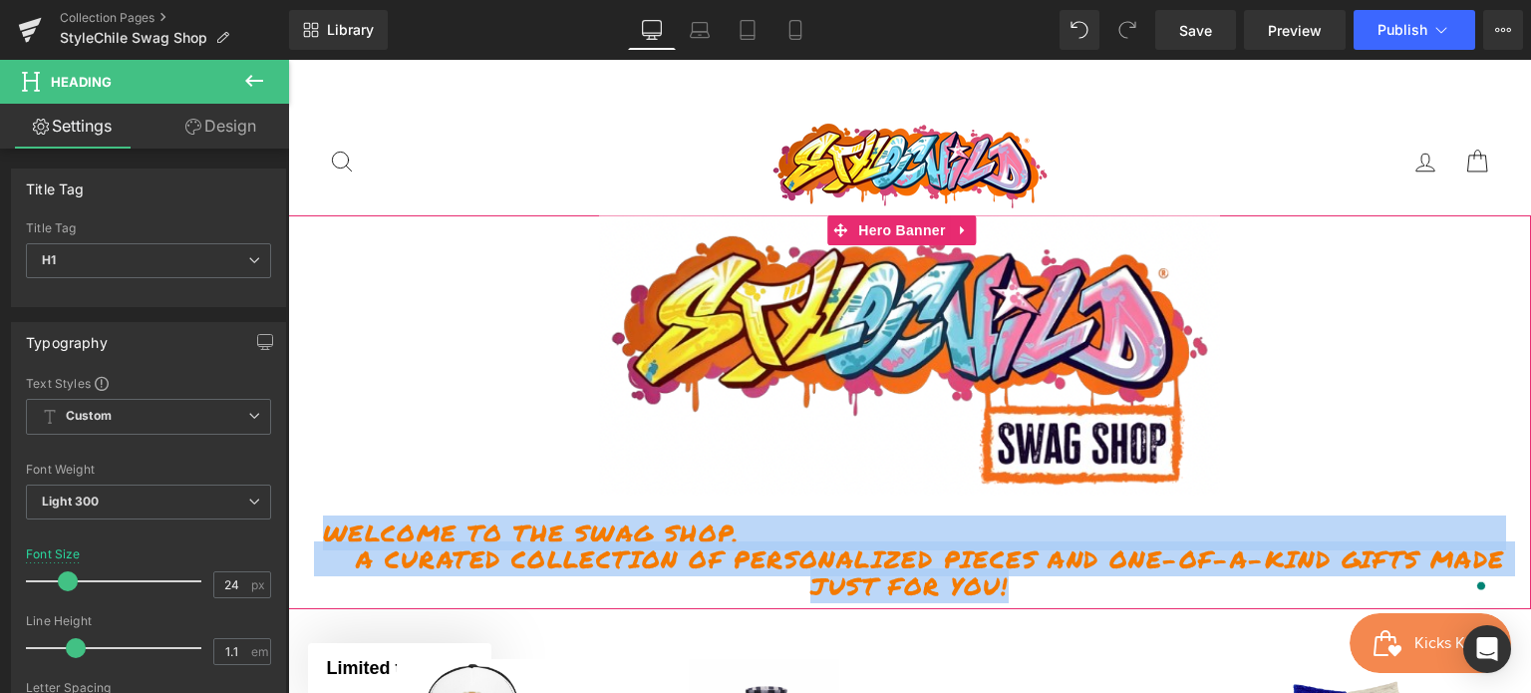
drag, startPoint x: 1074, startPoint y: 587, endPoint x: 321, endPoint y: 507, distance: 757.0
click at [321, 507] on span "Image Welcome to the Swag Shop. A curated collection of personalized pieces and…" at bounding box center [909, 407] width 1243 height 384
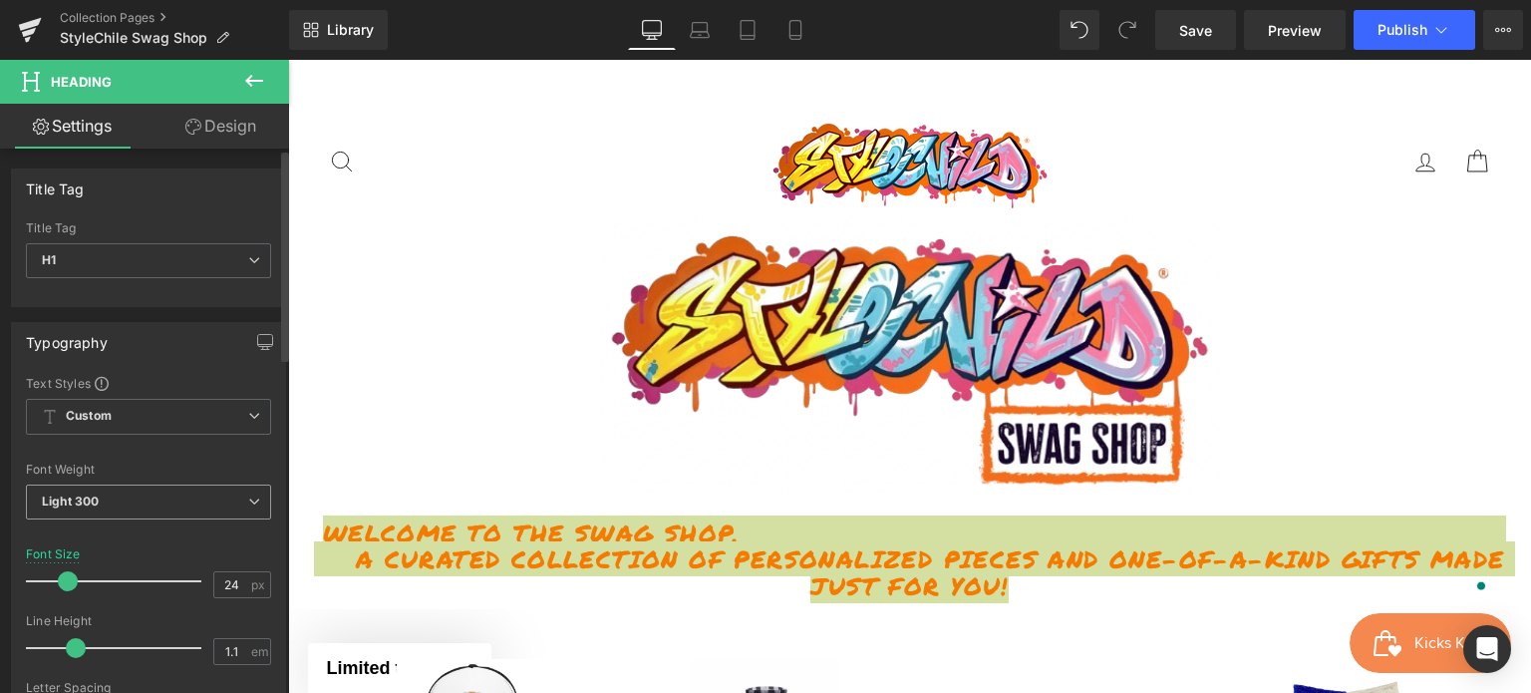
click at [166, 490] on span "Light 300" at bounding box center [148, 502] width 245 height 35
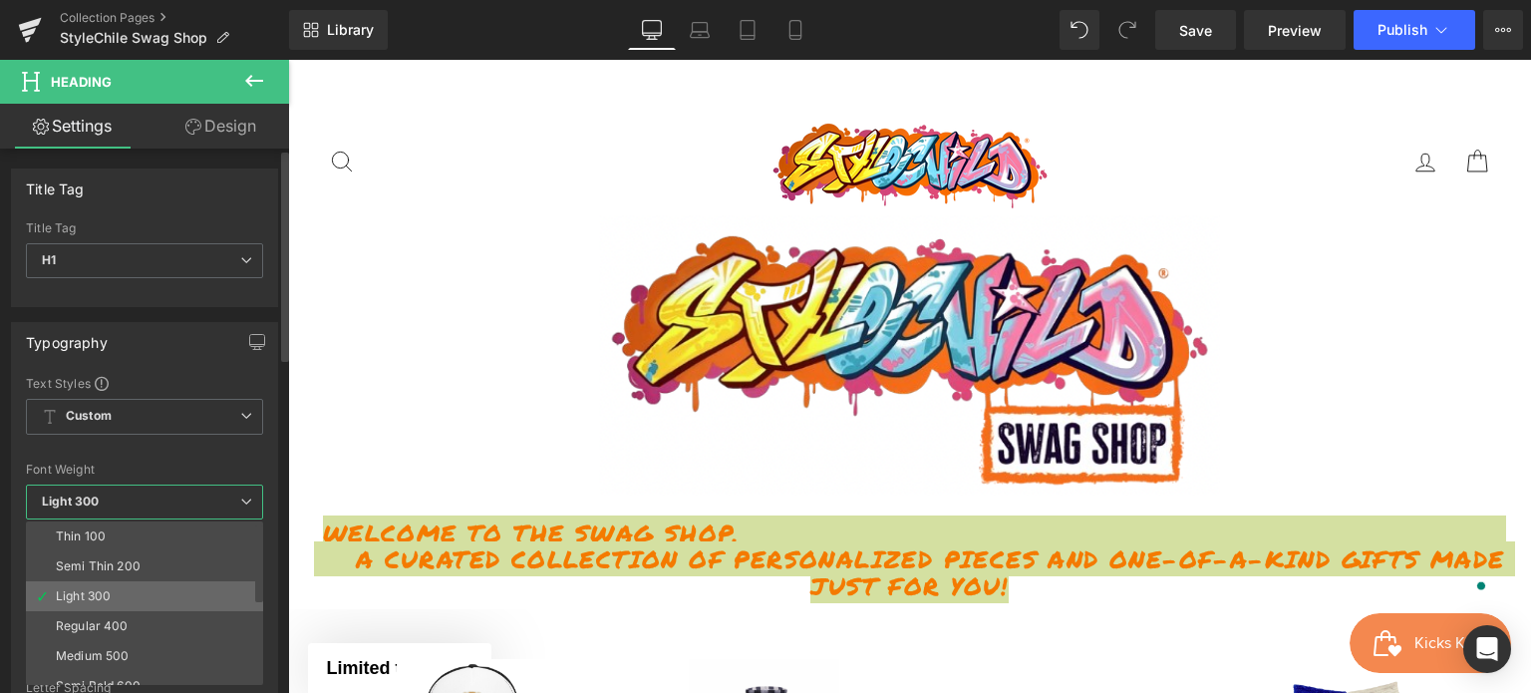
click at [131, 581] on li "Light 300" at bounding box center [149, 596] width 246 height 30
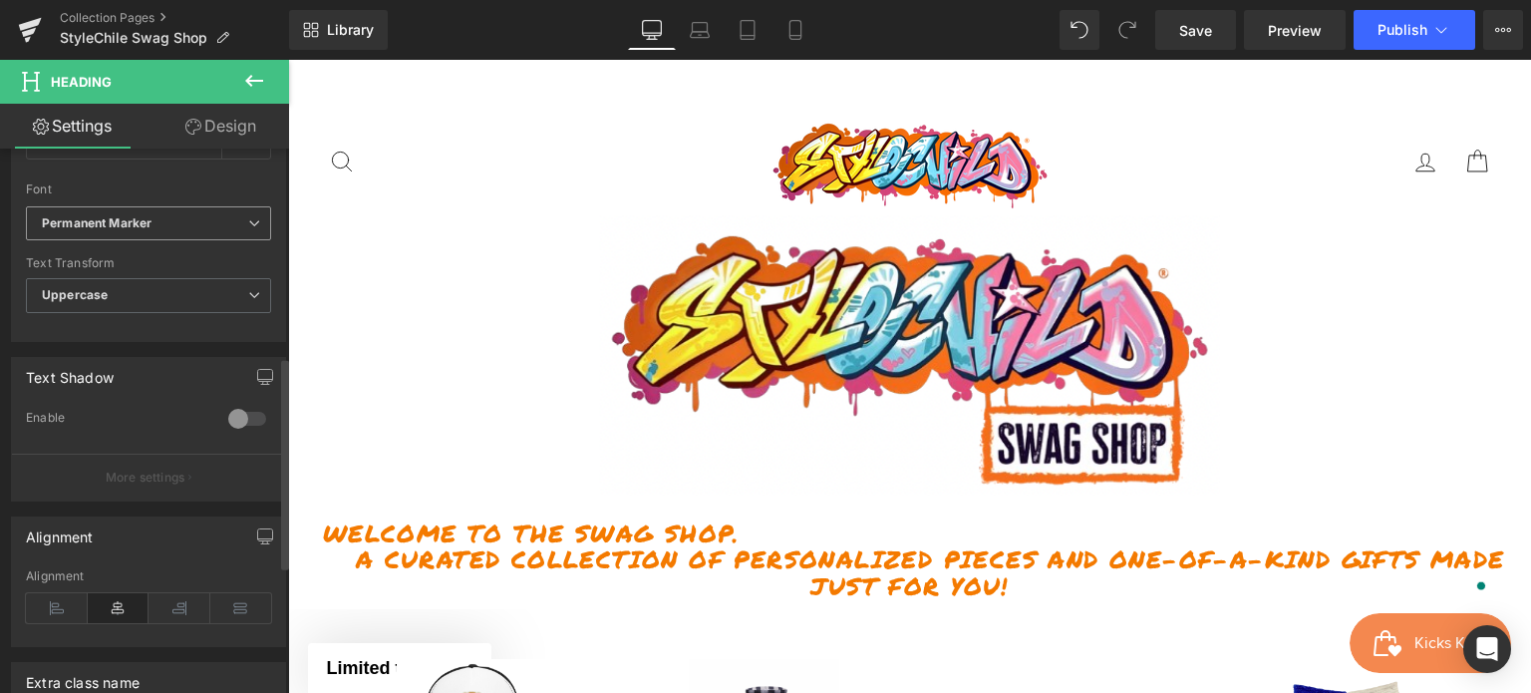
scroll to position [698, 0]
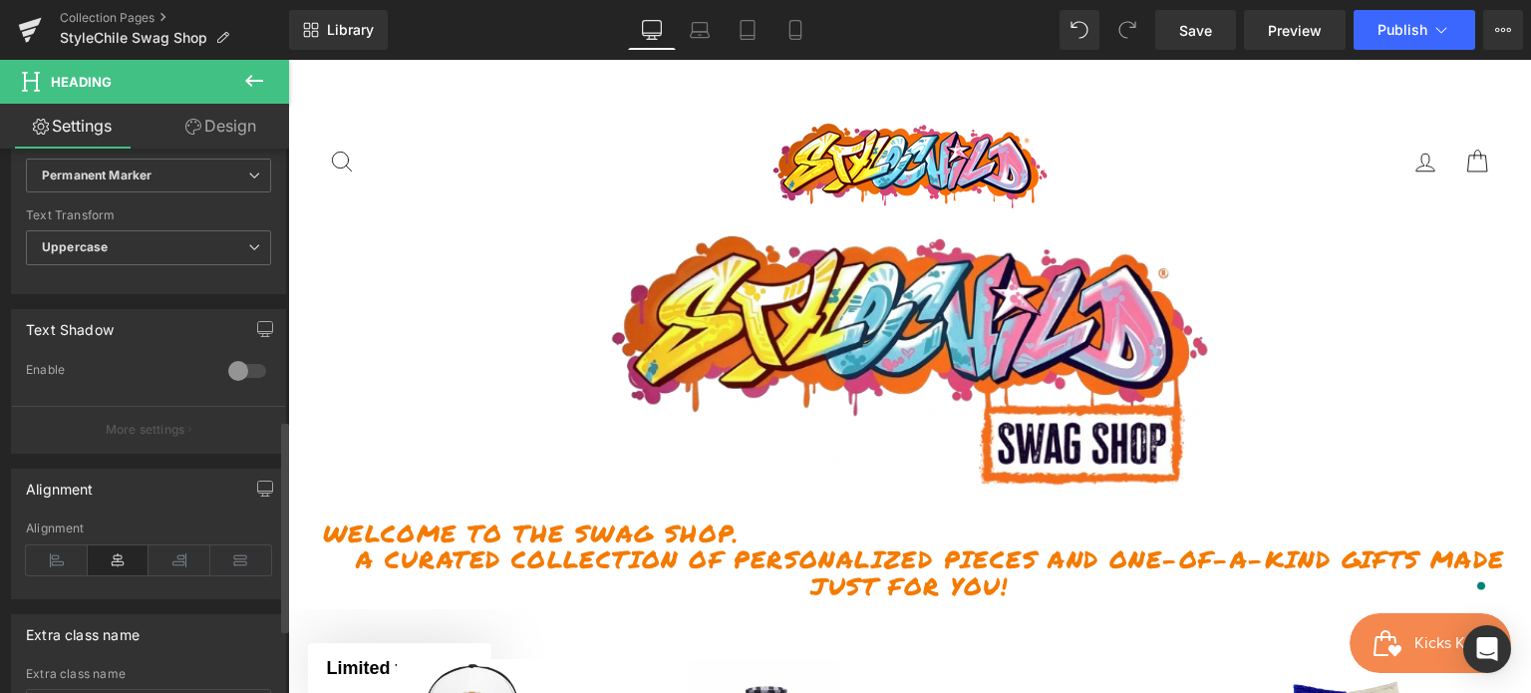
click at [108, 559] on icon at bounding box center [119, 560] width 62 height 30
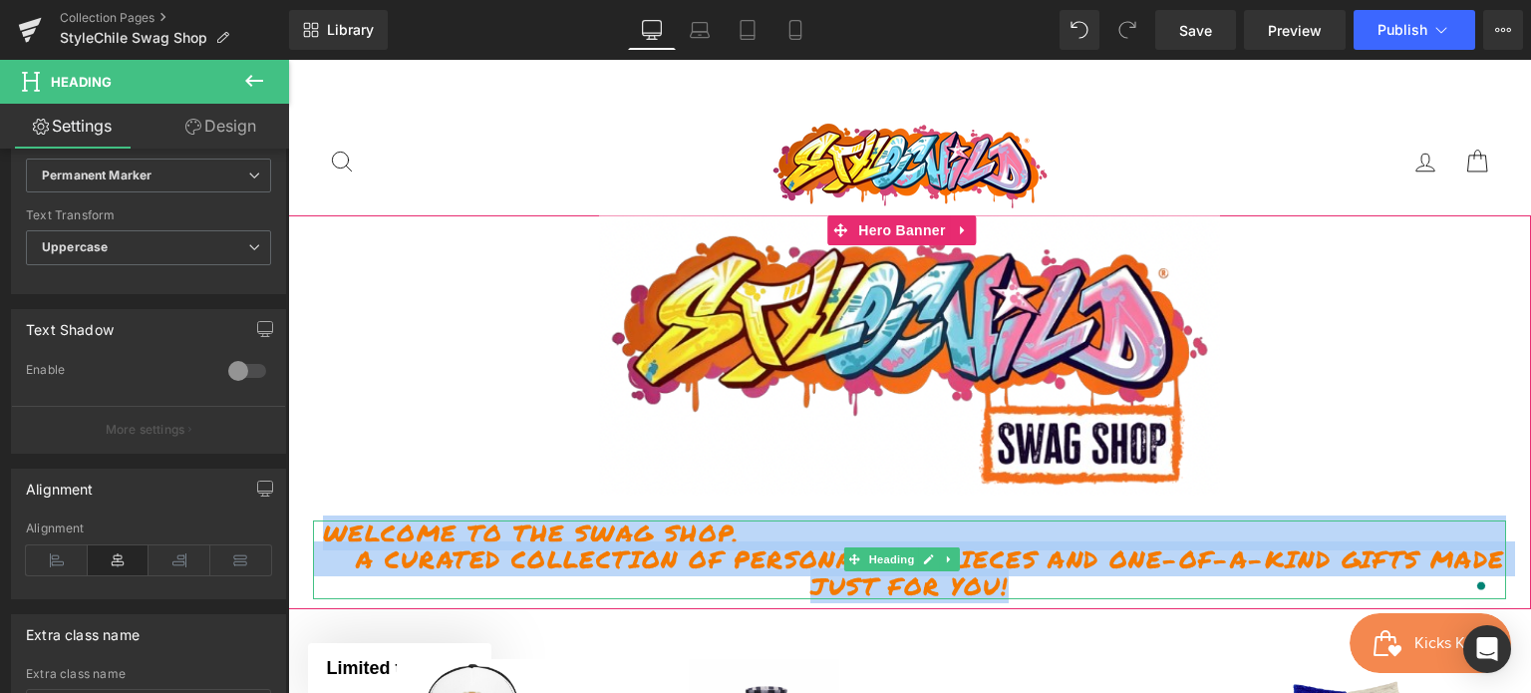
drag, startPoint x: 1067, startPoint y: 581, endPoint x: 327, endPoint y: 513, distance: 742.9
click at [327, 520] on h1 "Welcome to the Swag Shop. A curated collection of personalized pieces and one-o…" at bounding box center [909, 559] width 1193 height 79
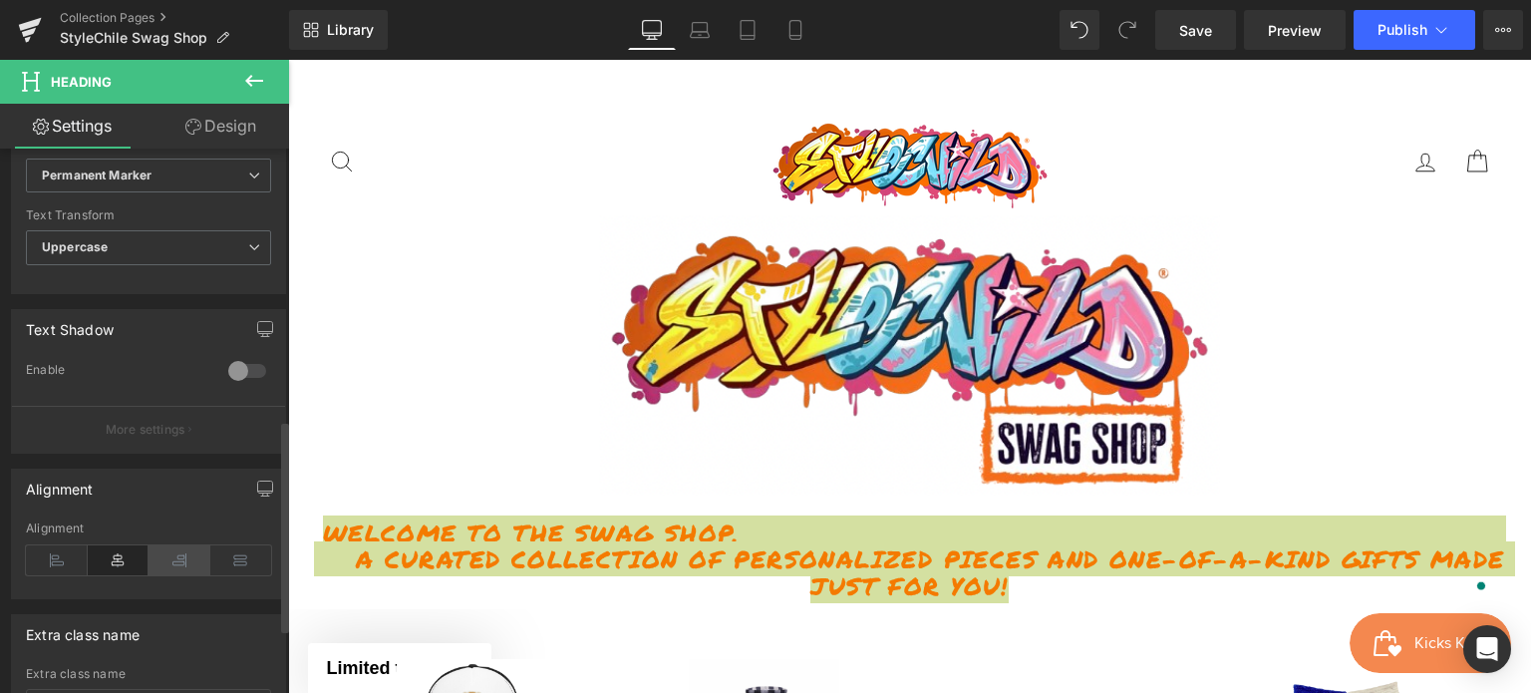
click at [166, 552] on icon at bounding box center [180, 560] width 62 height 30
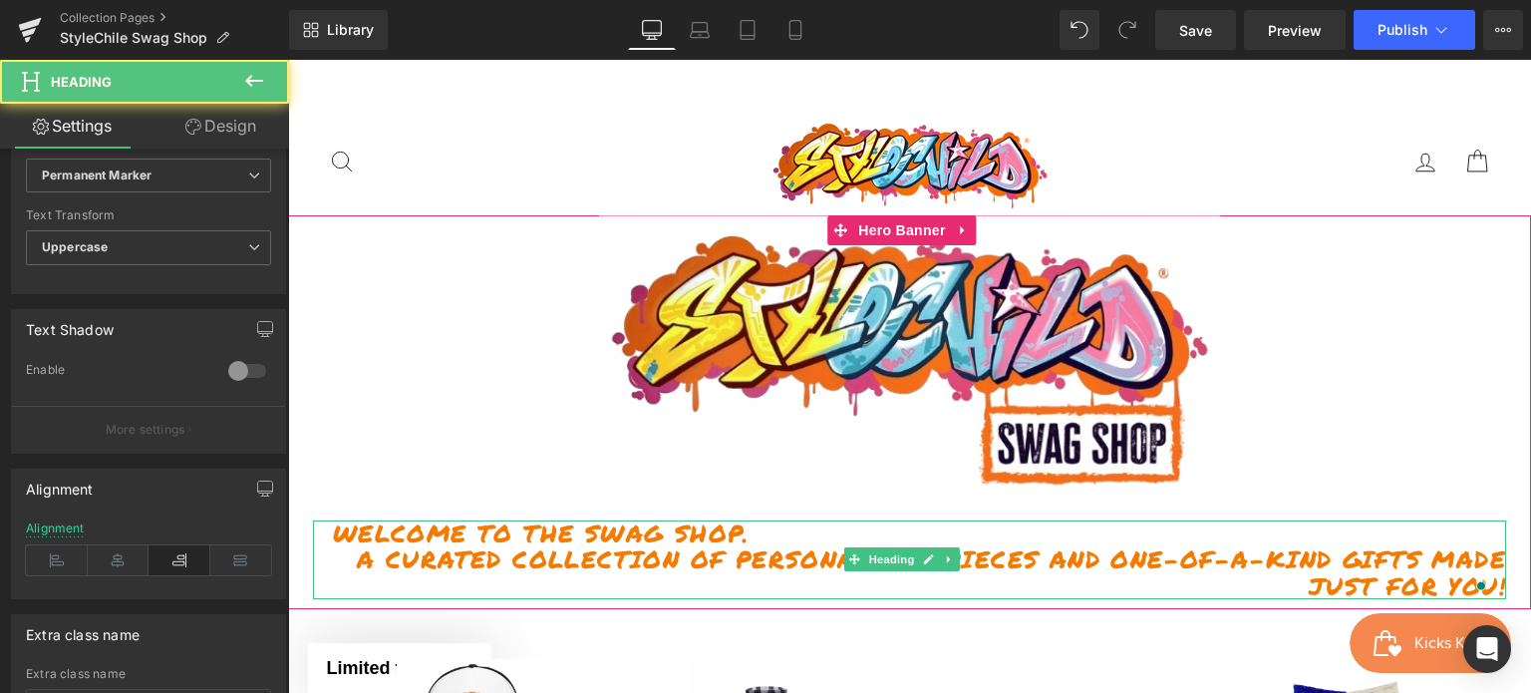
click at [323, 531] on h1 "Welcome to the Swag Shop. A curated collection of personalized pieces and one-o…" at bounding box center [909, 559] width 1193 height 79
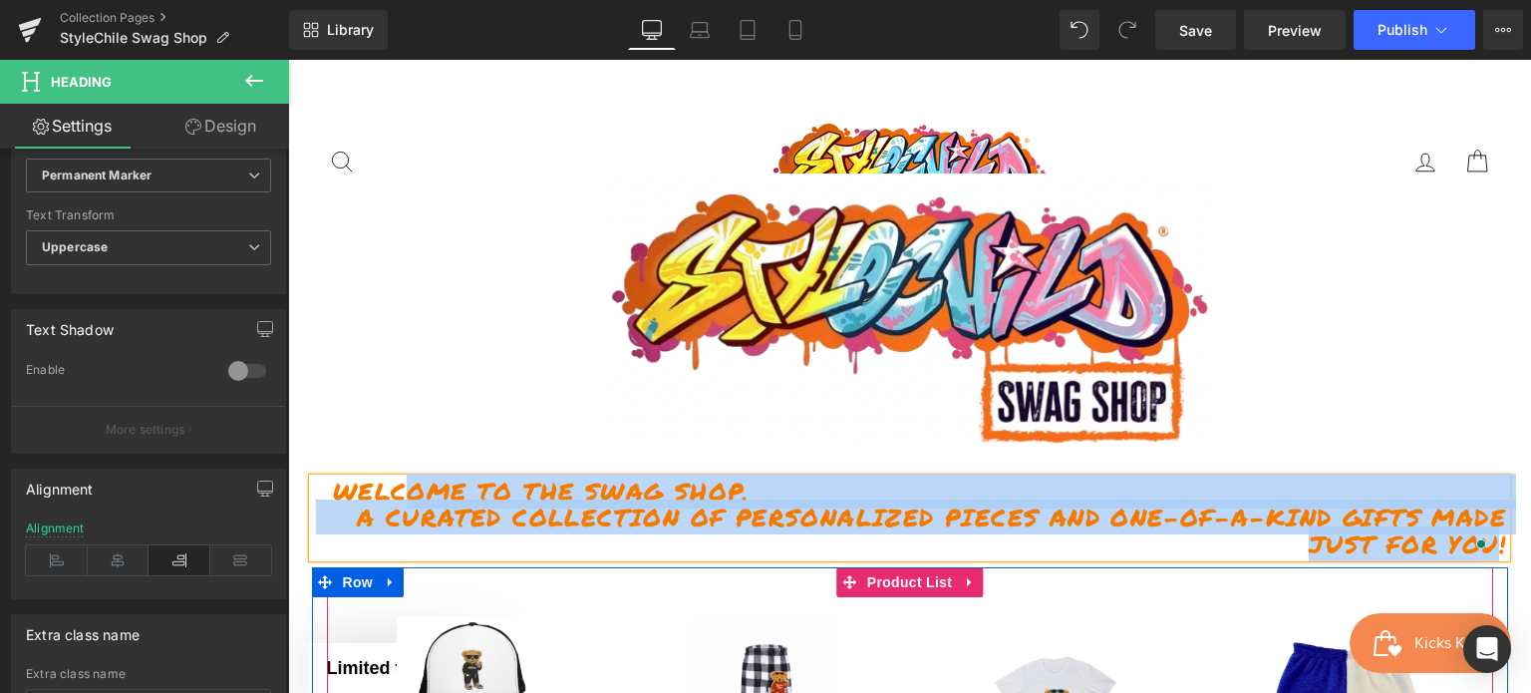
scroll to position [289, 0]
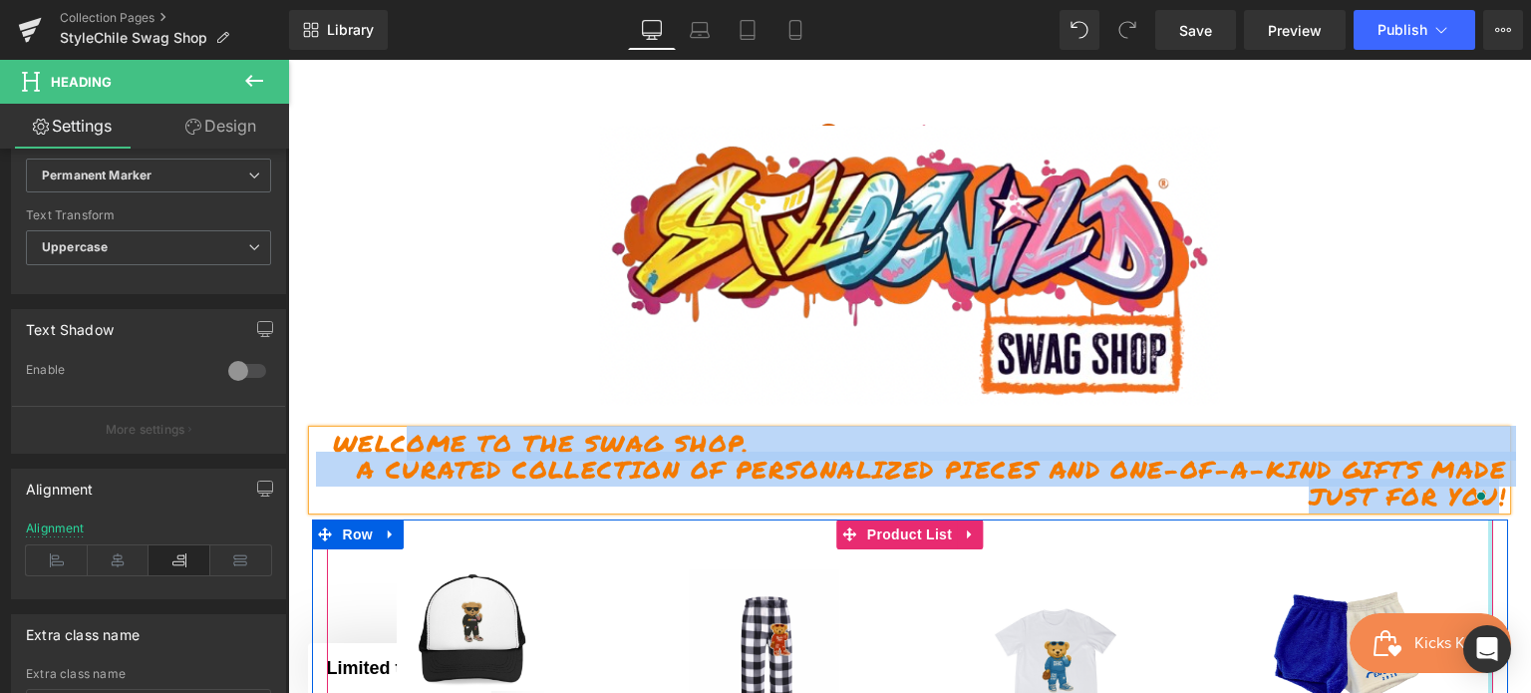
drag, startPoint x: 359, startPoint y: 523, endPoint x: 1480, endPoint y: 584, distance: 1122.3
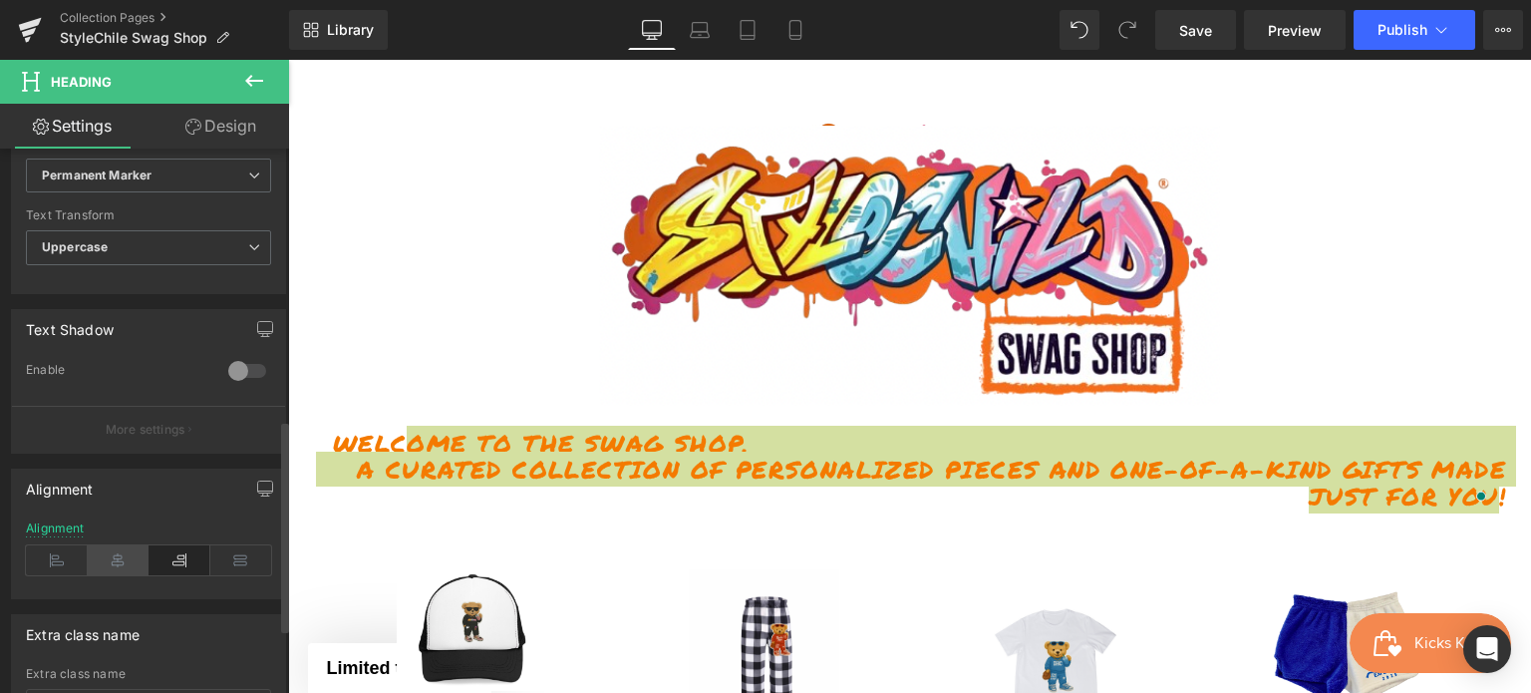
click at [122, 545] on icon at bounding box center [119, 560] width 62 height 30
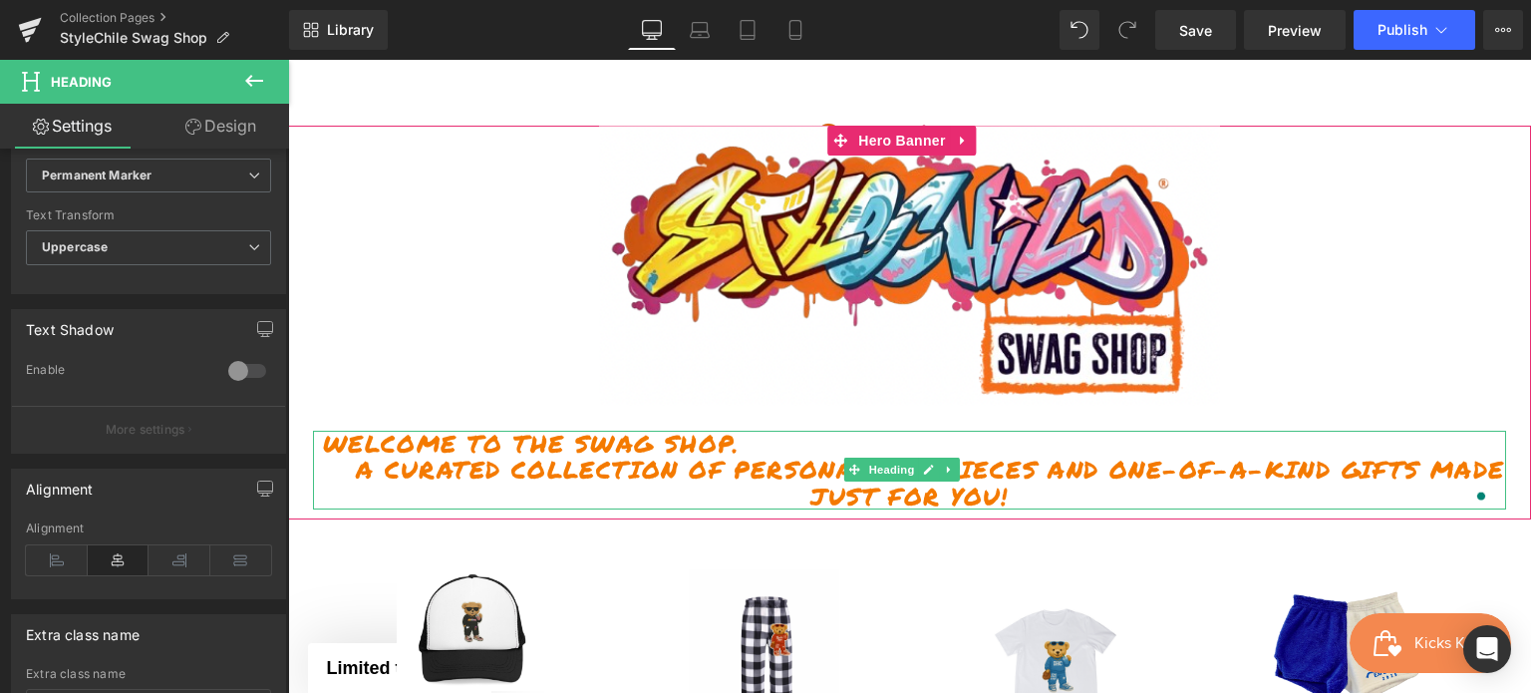
click at [545, 437] on h1 "Welcome to the Swag Shop. A curated collection of personalized pieces and one-o…" at bounding box center [909, 470] width 1193 height 79
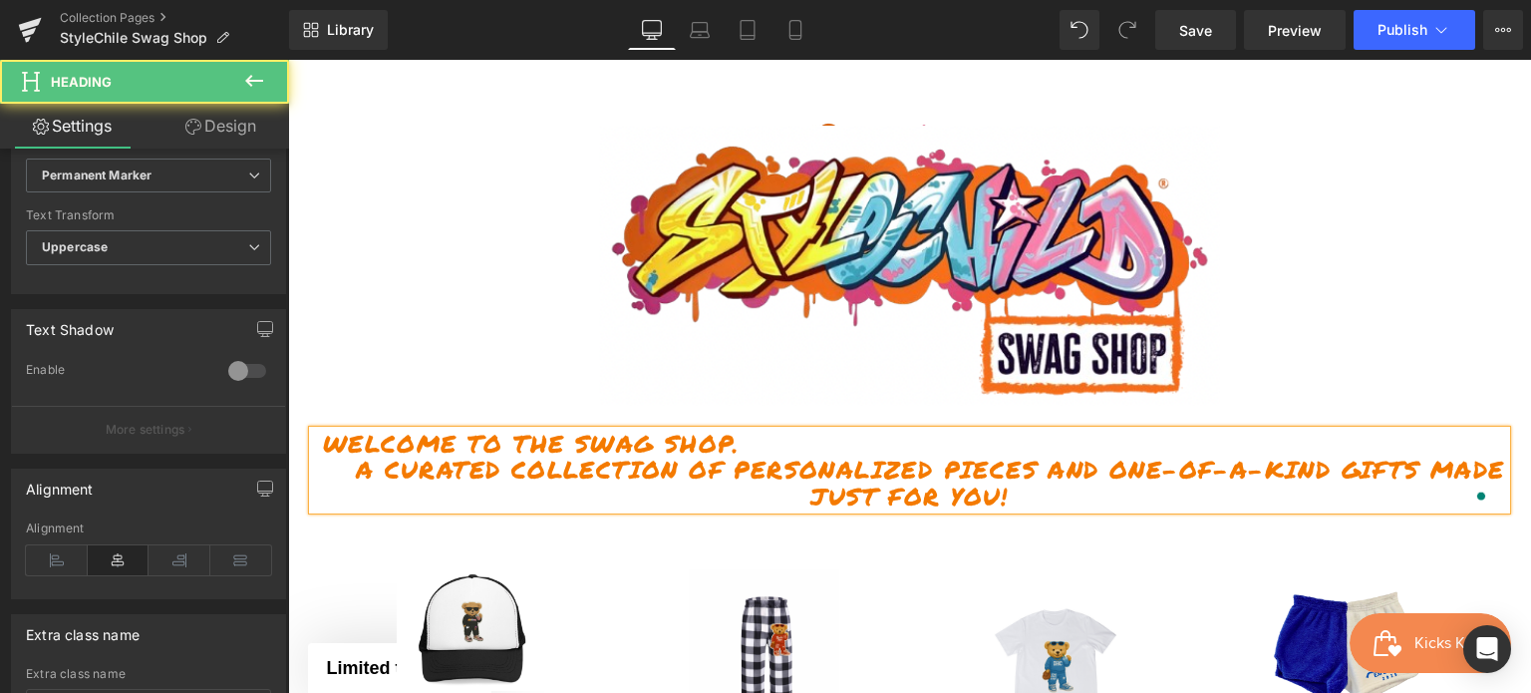
click at [605, 468] on h1 "Welcome to the Swag Shop. A curated collection of personalized pieces and one-o…" at bounding box center [909, 470] width 1193 height 79
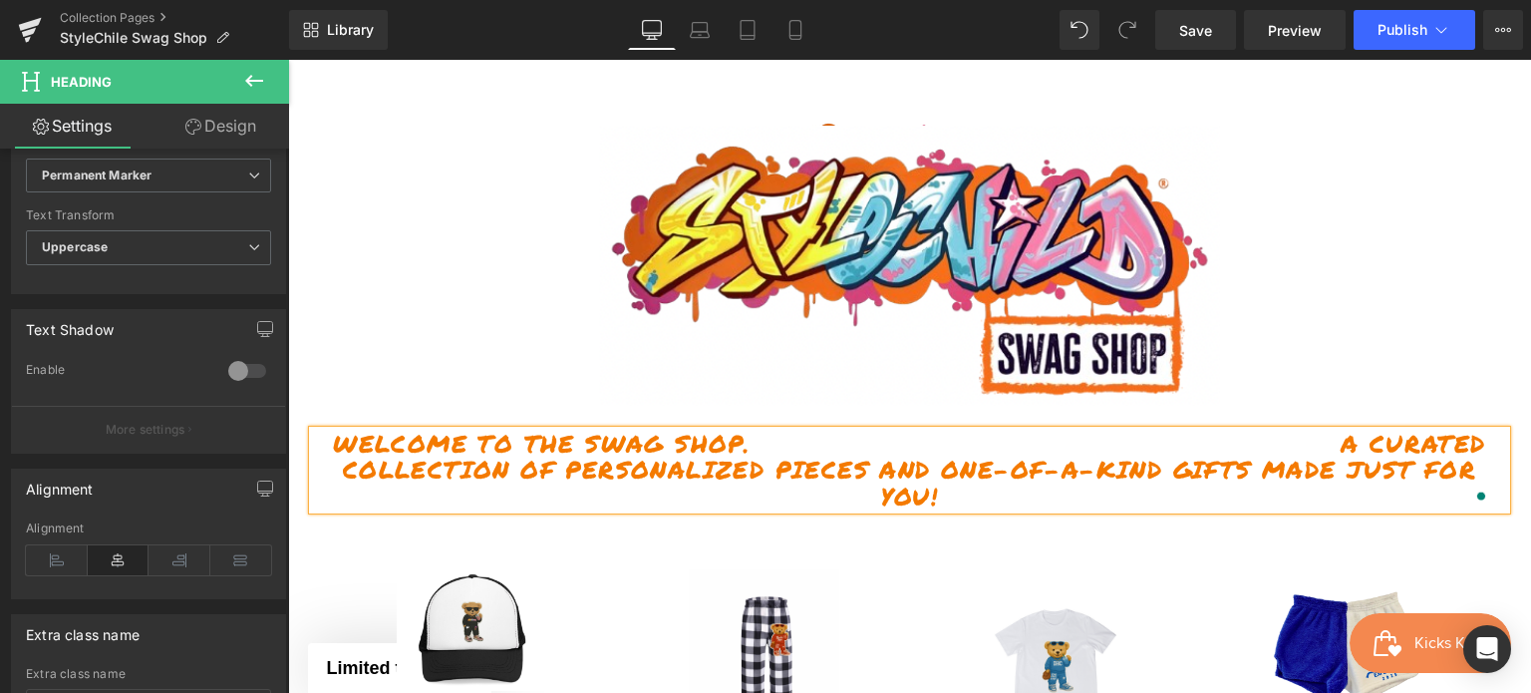
click at [538, 442] on h1 "Welcome to the Swag Shop. A curated collection of personalized pieces and one-o…" at bounding box center [909, 470] width 1193 height 79
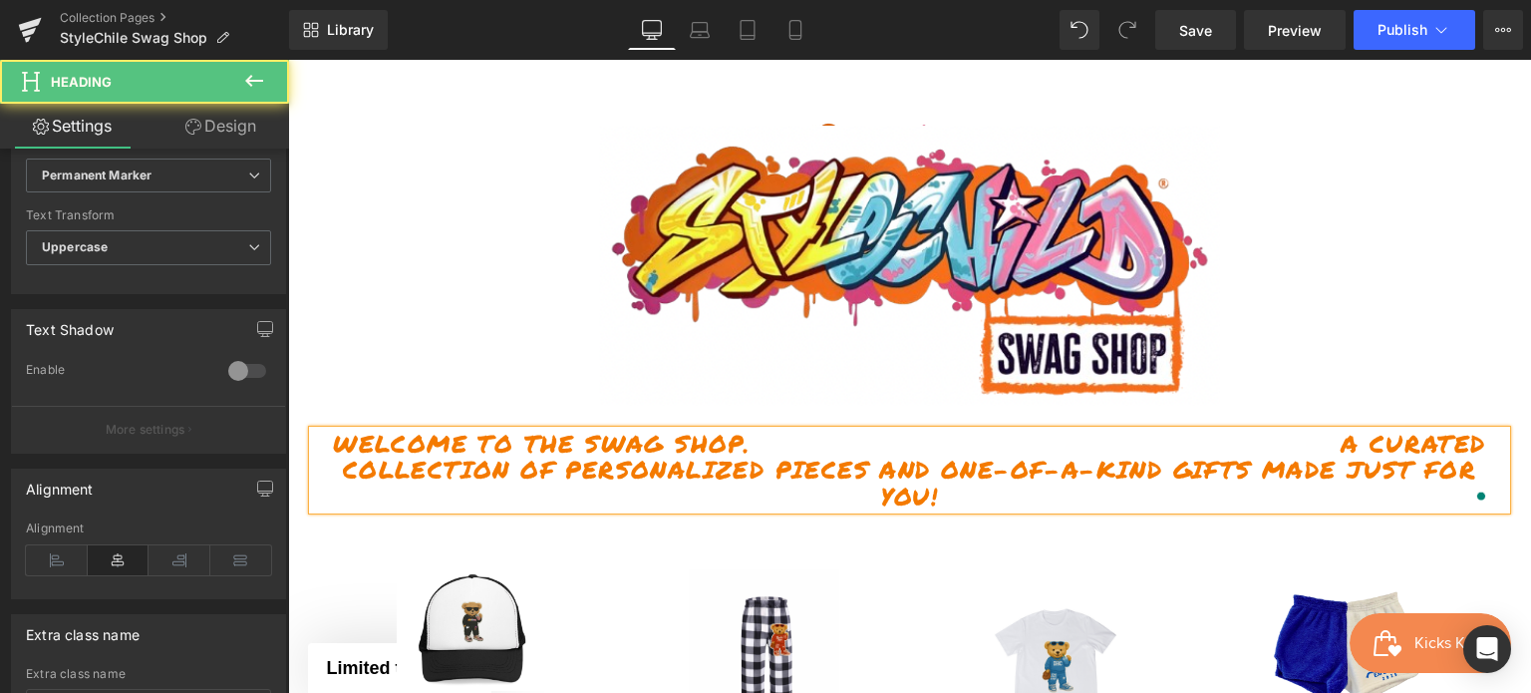
click at [578, 437] on h1 "Welcome to the Swag Shop. A curated collection of personalized pieces and one-o…" at bounding box center [909, 470] width 1193 height 79
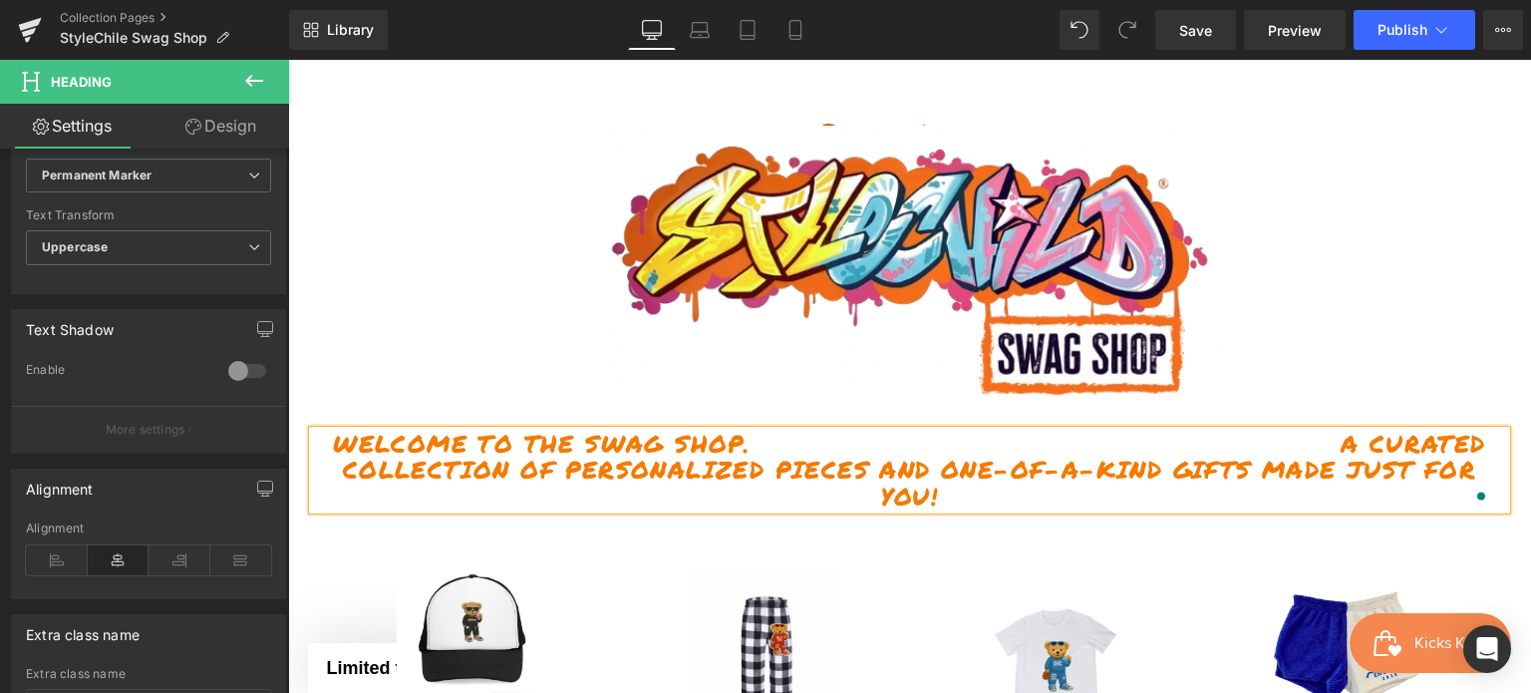
click at [505, 463] on h1 "Welcome to the Swag Shop. A curated collection of personalized pieces and one-o…" at bounding box center [909, 470] width 1193 height 79
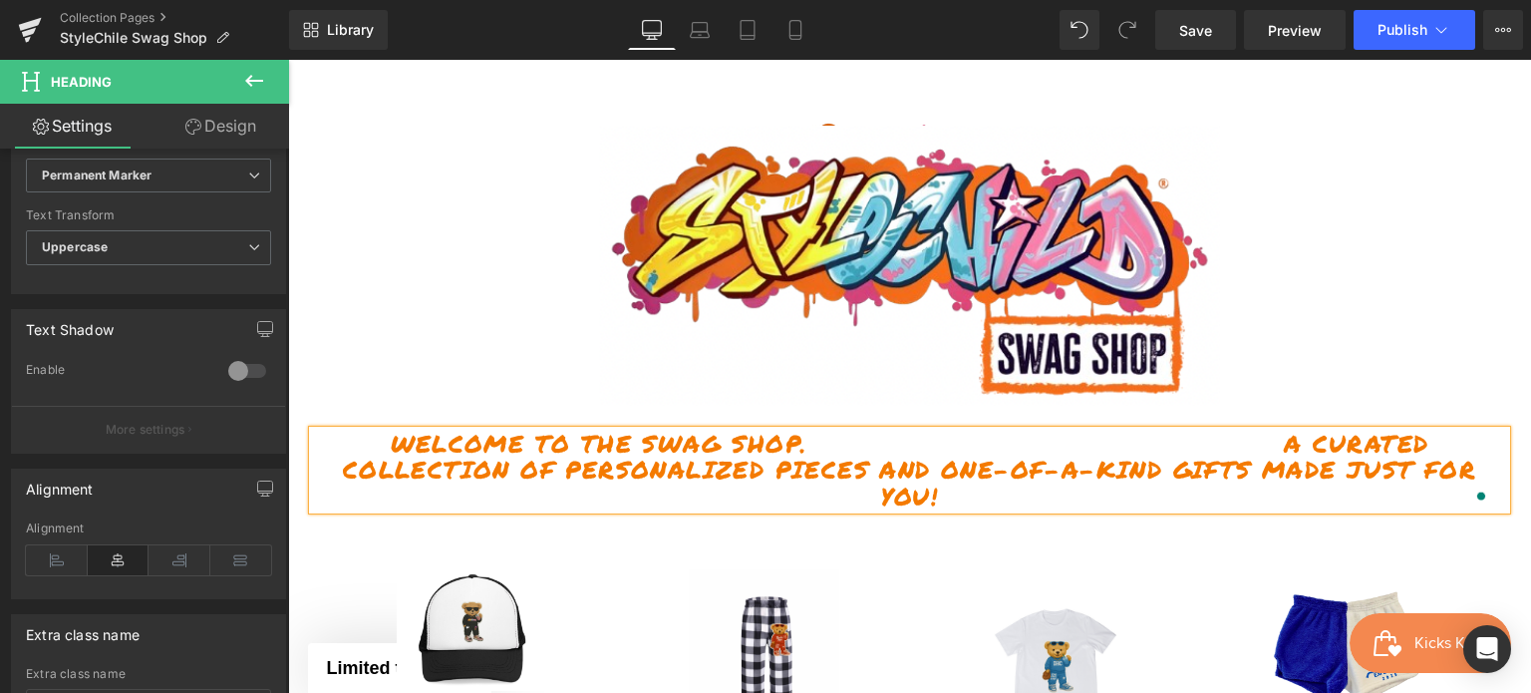
drag, startPoint x: 1052, startPoint y: 487, endPoint x: 682, endPoint y: 442, distance: 372.6
click at [682, 442] on h1 "Welcome to the Swag Shop. A curated collection of personalized pieces and one-o…" at bounding box center [909, 470] width 1193 height 79
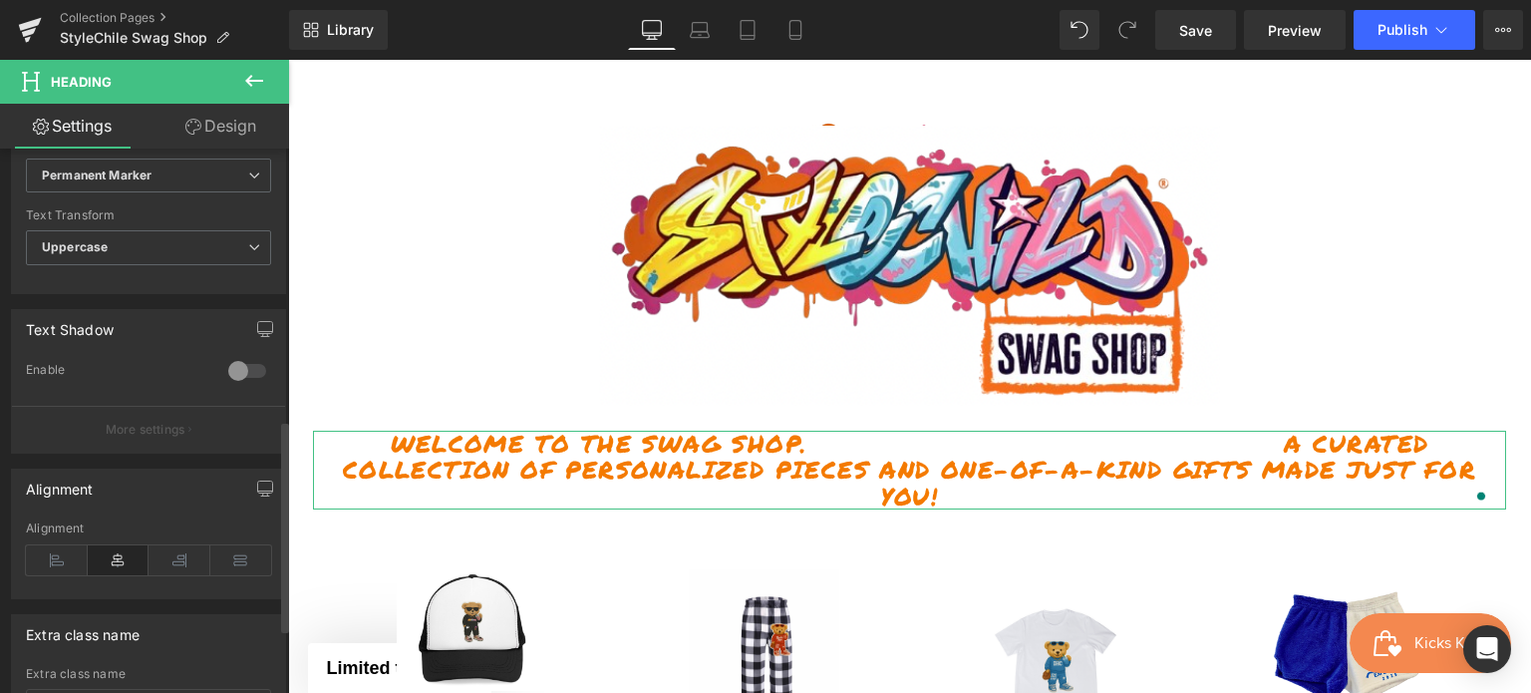
click at [122, 553] on icon at bounding box center [119, 560] width 62 height 30
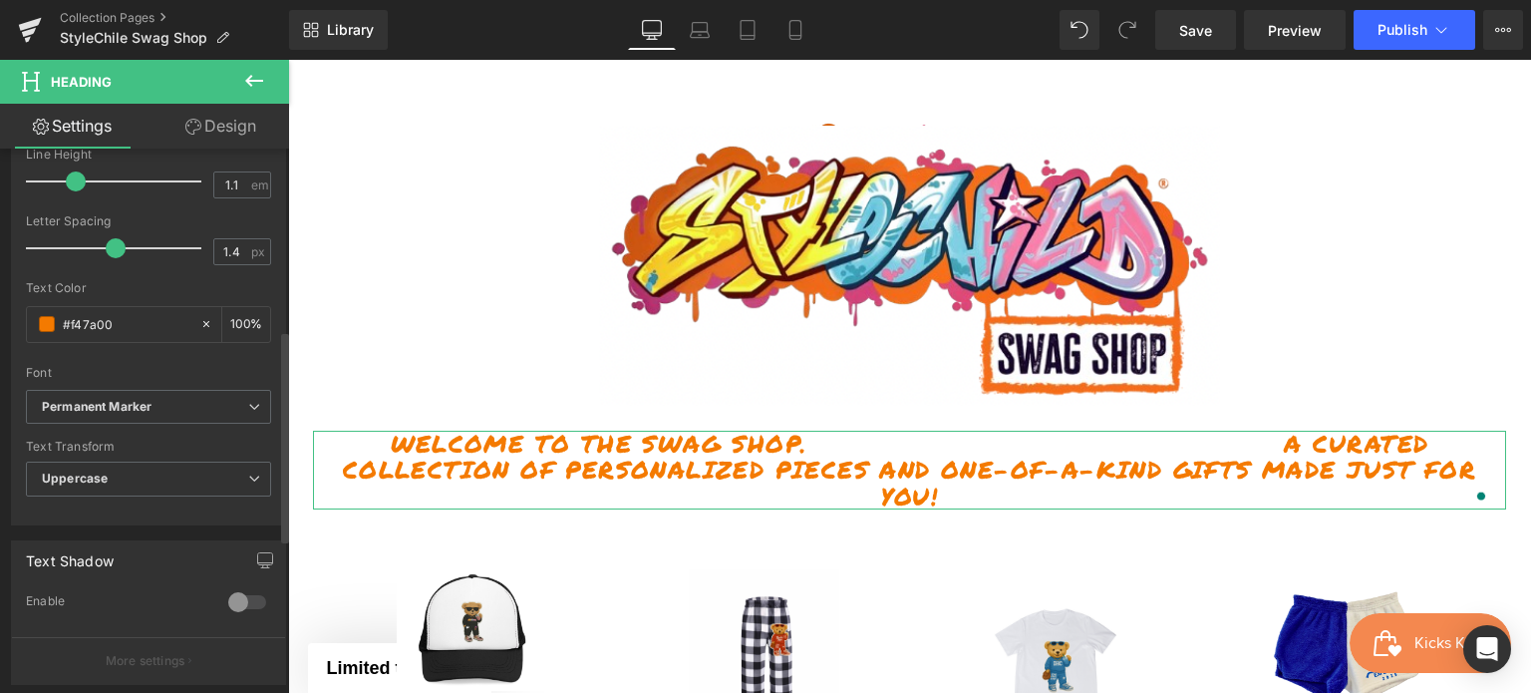
scroll to position [267, 0]
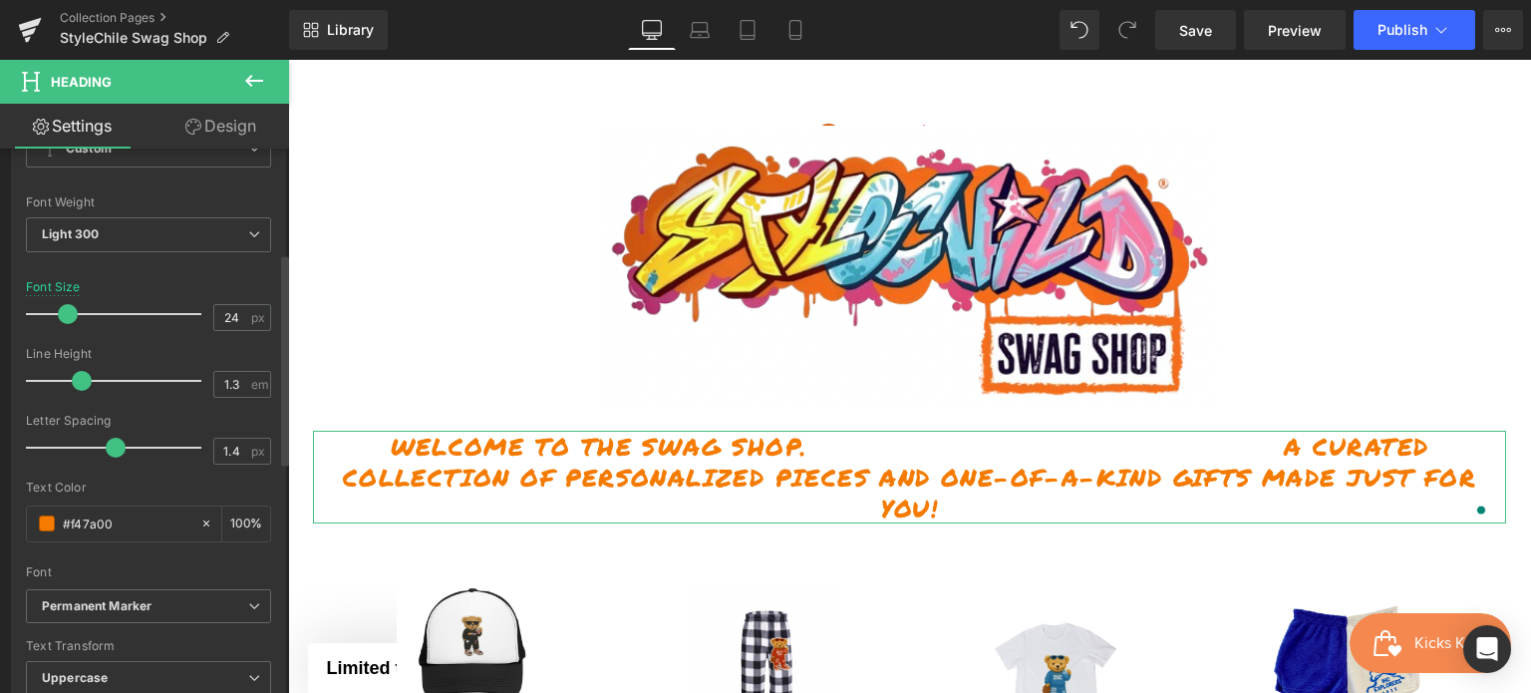
type input "1.4"
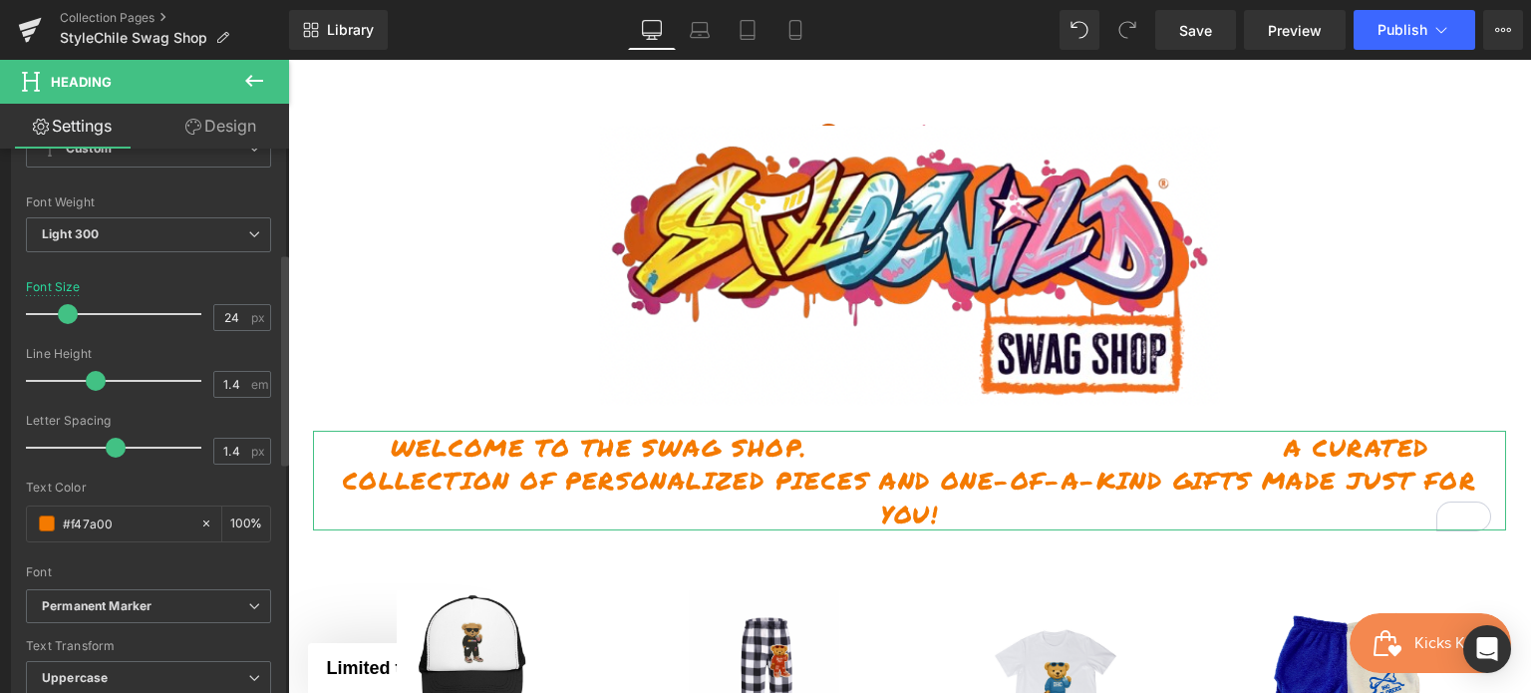
drag, startPoint x: 71, startPoint y: 380, endPoint x: 88, endPoint y: 378, distance: 17.1
click at [88, 378] on span at bounding box center [96, 381] width 20 height 20
click at [1423, 22] on button "Publish" at bounding box center [1415, 30] width 122 height 40
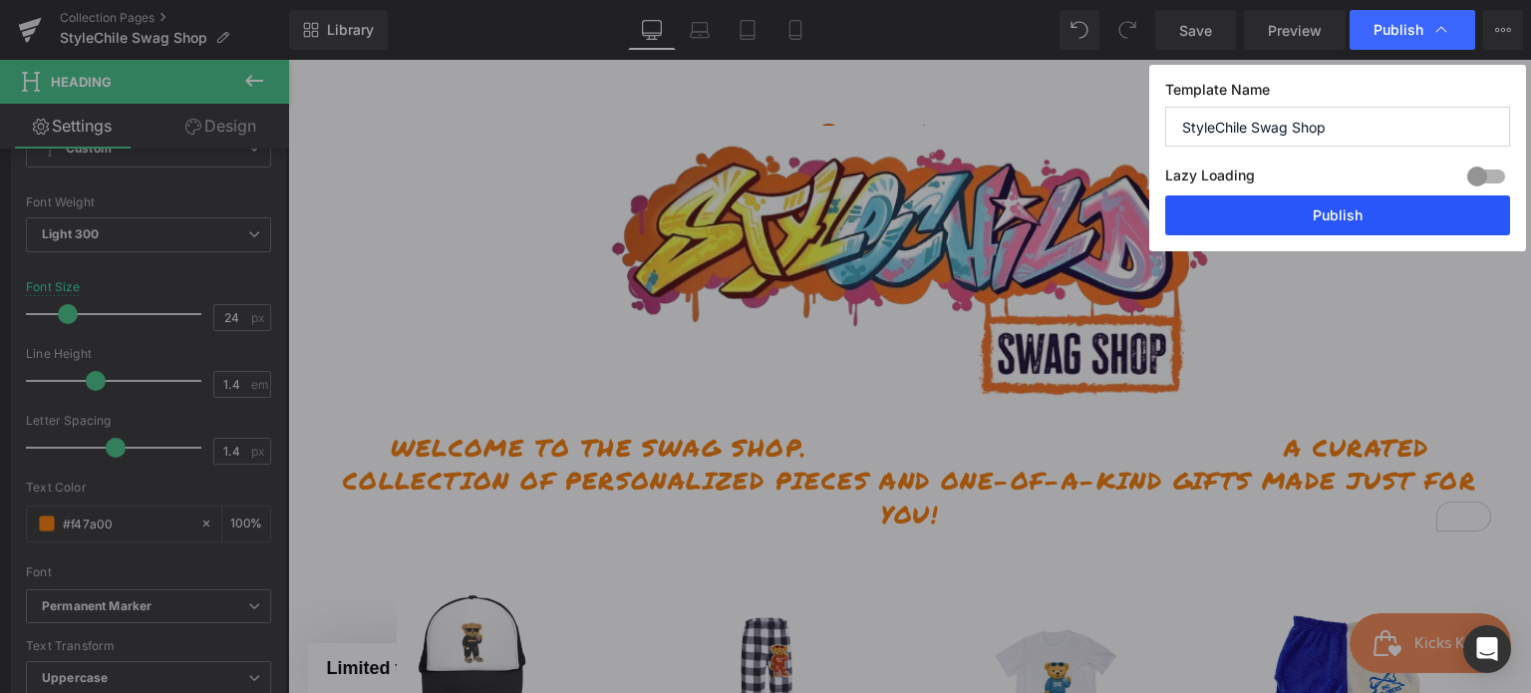
click at [1390, 214] on button "Publish" at bounding box center [1338, 215] width 345 height 40
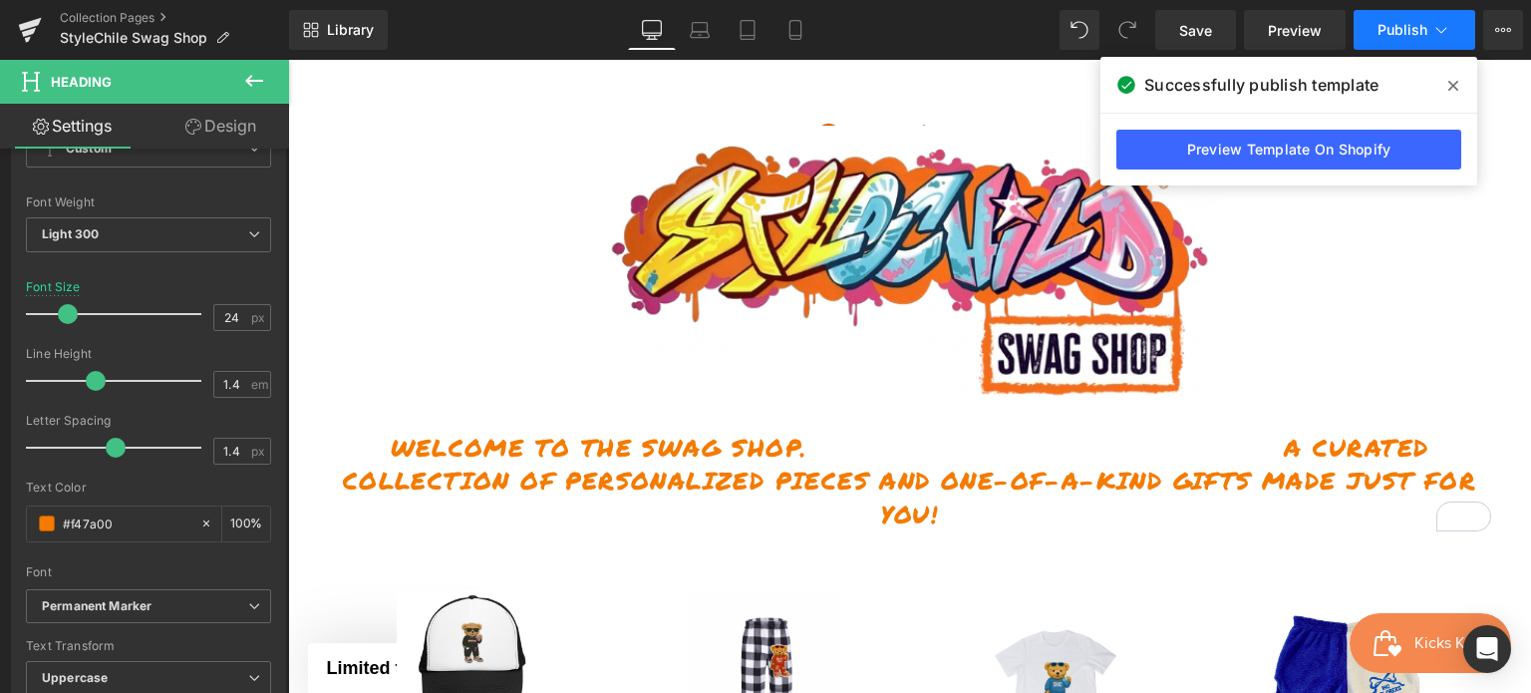
click at [1386, 47] on button "Publish" at bounding box center [1415, 30] width 122 height 40
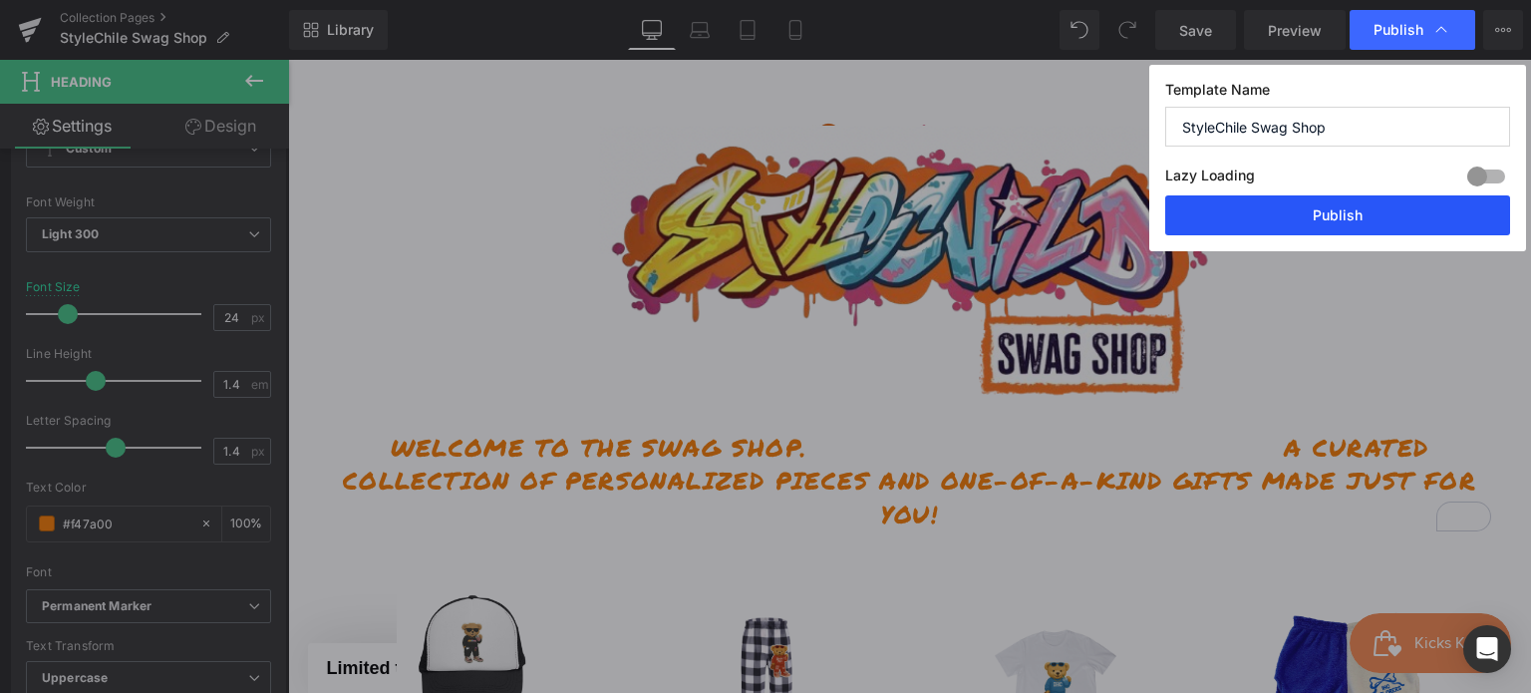
click at [1309, 209] on button "Publish" at bounding box center [1338, 215] width 345 height 40
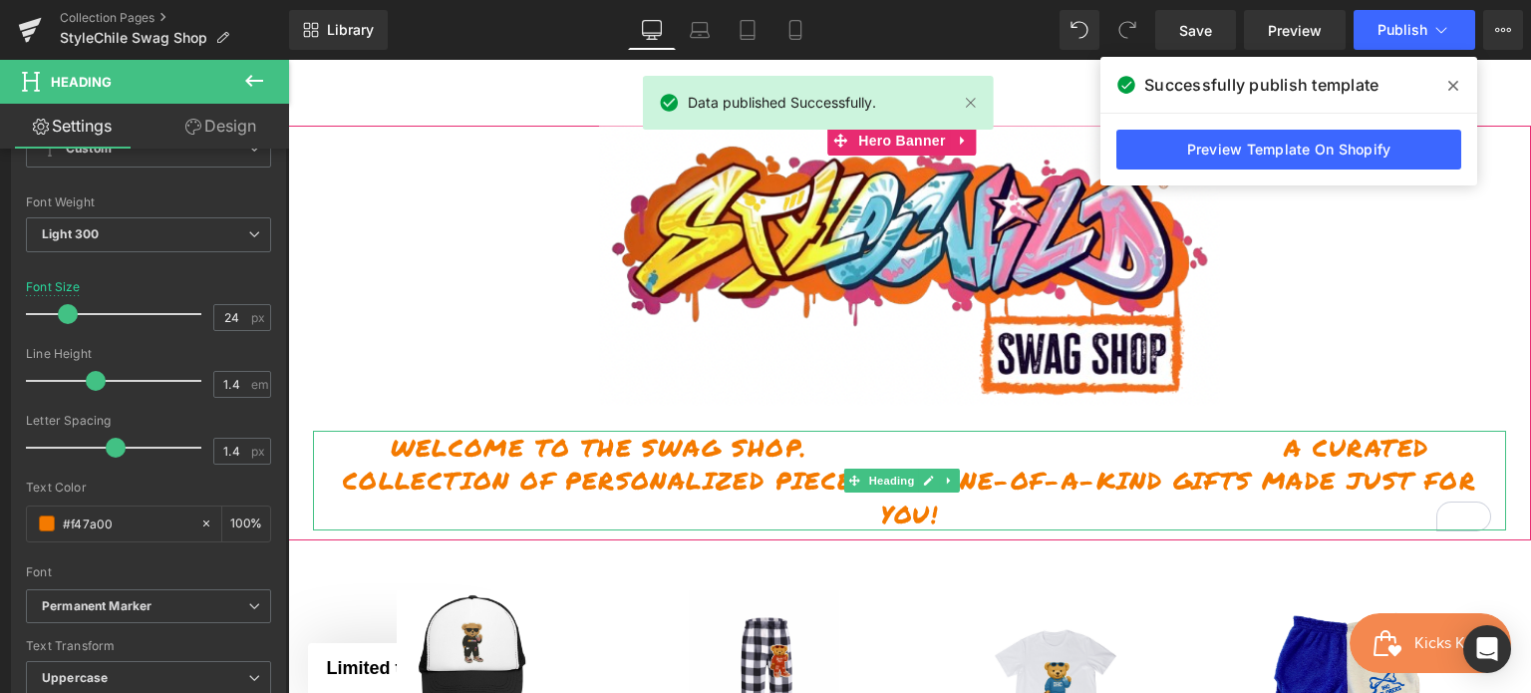
click at [1168, 455] on h1 "Welcome to the Swag Shop. A curated collection of personalized pieces and one-o…" at bounding box center [909, 481] width 1193 height 101
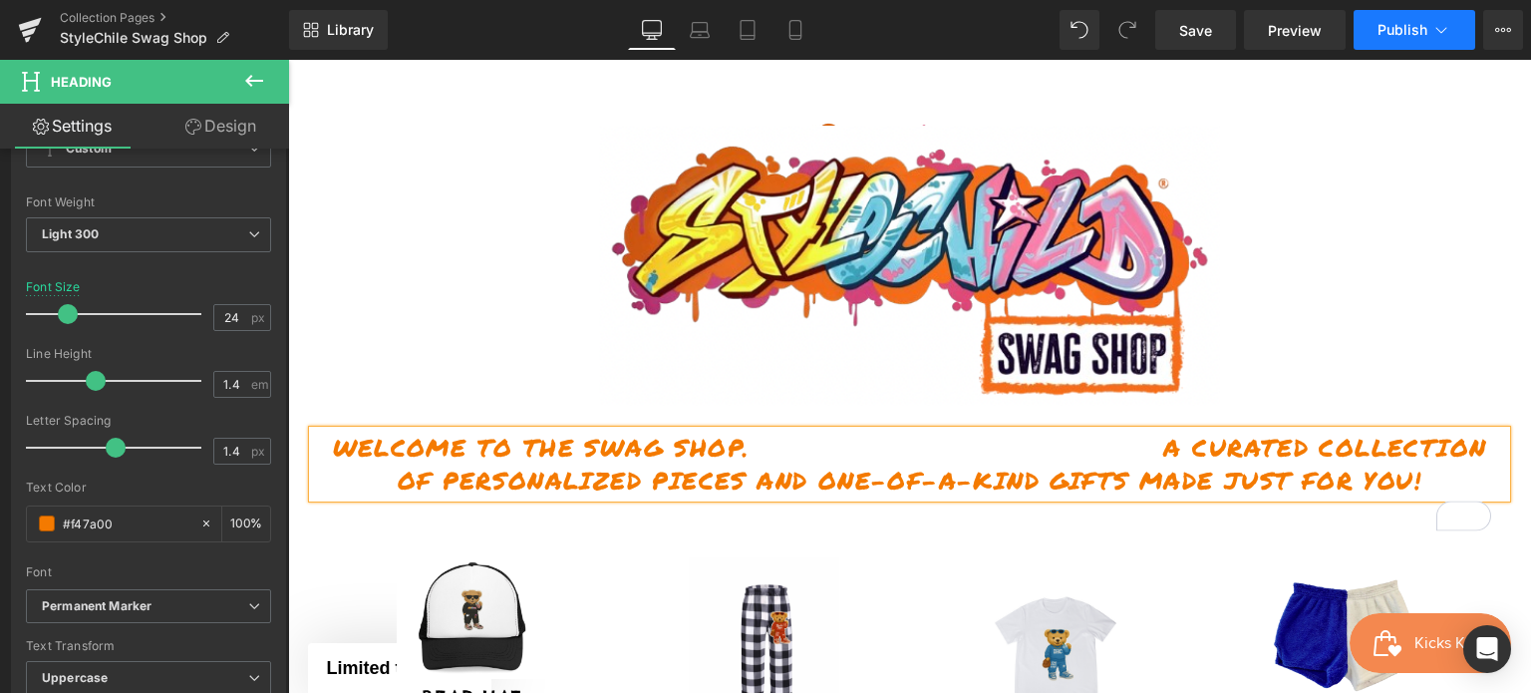
click at [1392, 43] on button "Publish" at bounding box center [1415, 30] width 122 height 40
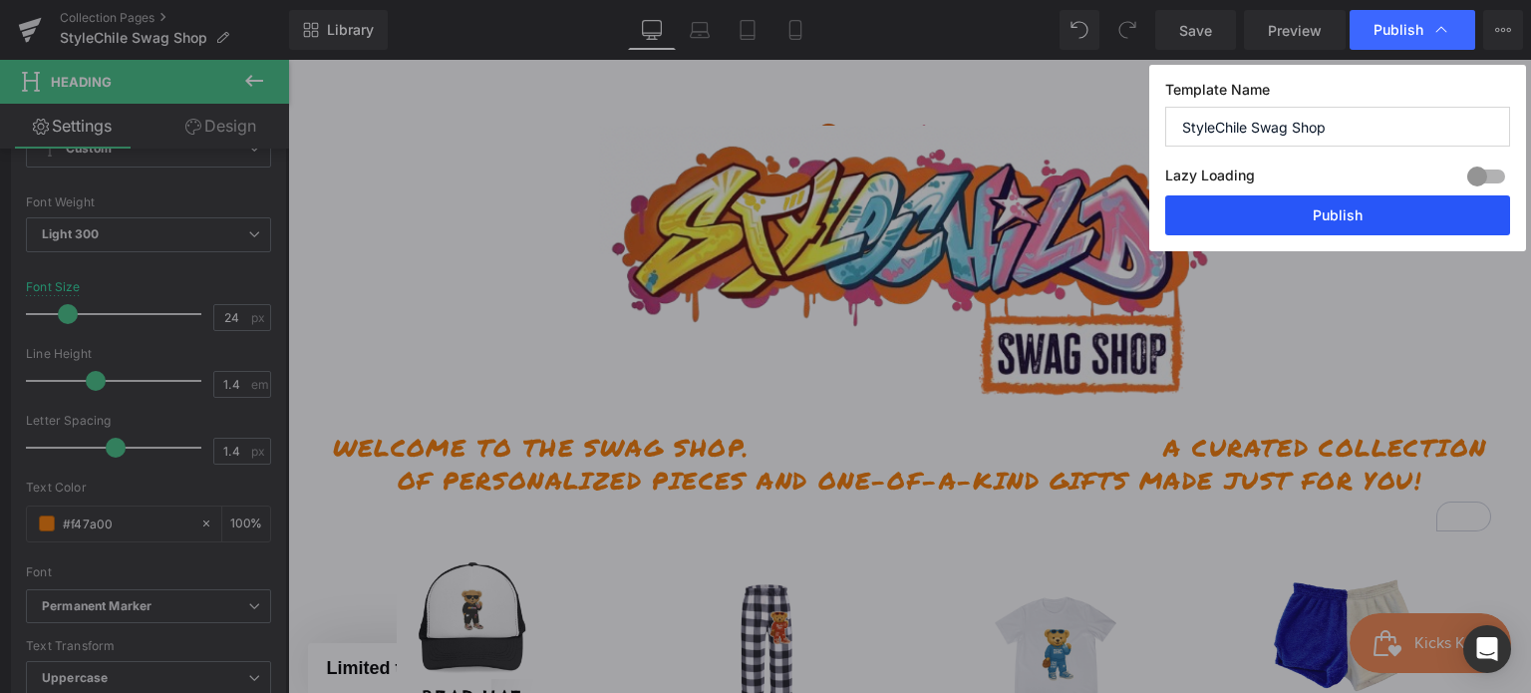
click at [1223, 227] on button "Publish" at bounding box center [1338, 215] width 345 height 40
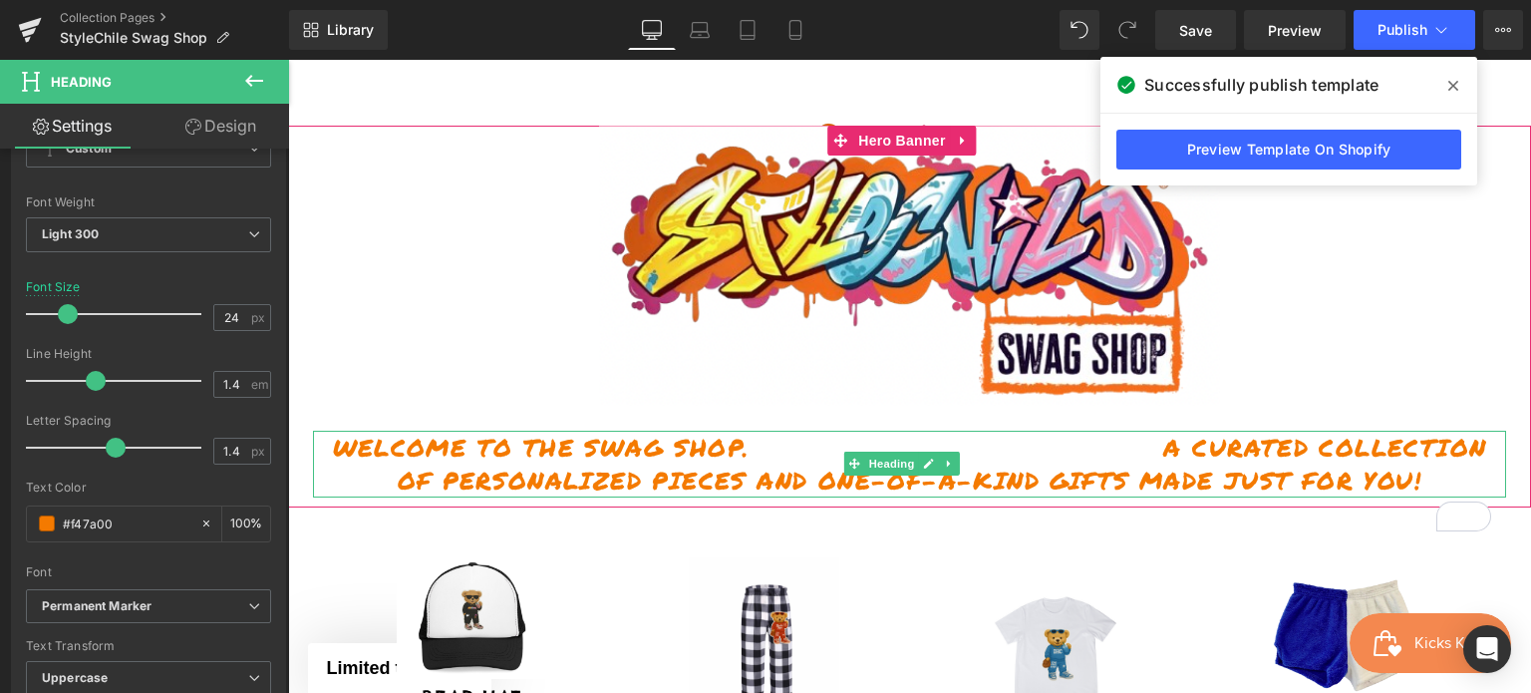
click at [871, 498] on h1 "Welcome to the Swag Shop. A curated collection of personalized pieces and one-o…" at bounding box center [909, 464] width 1193 height 67
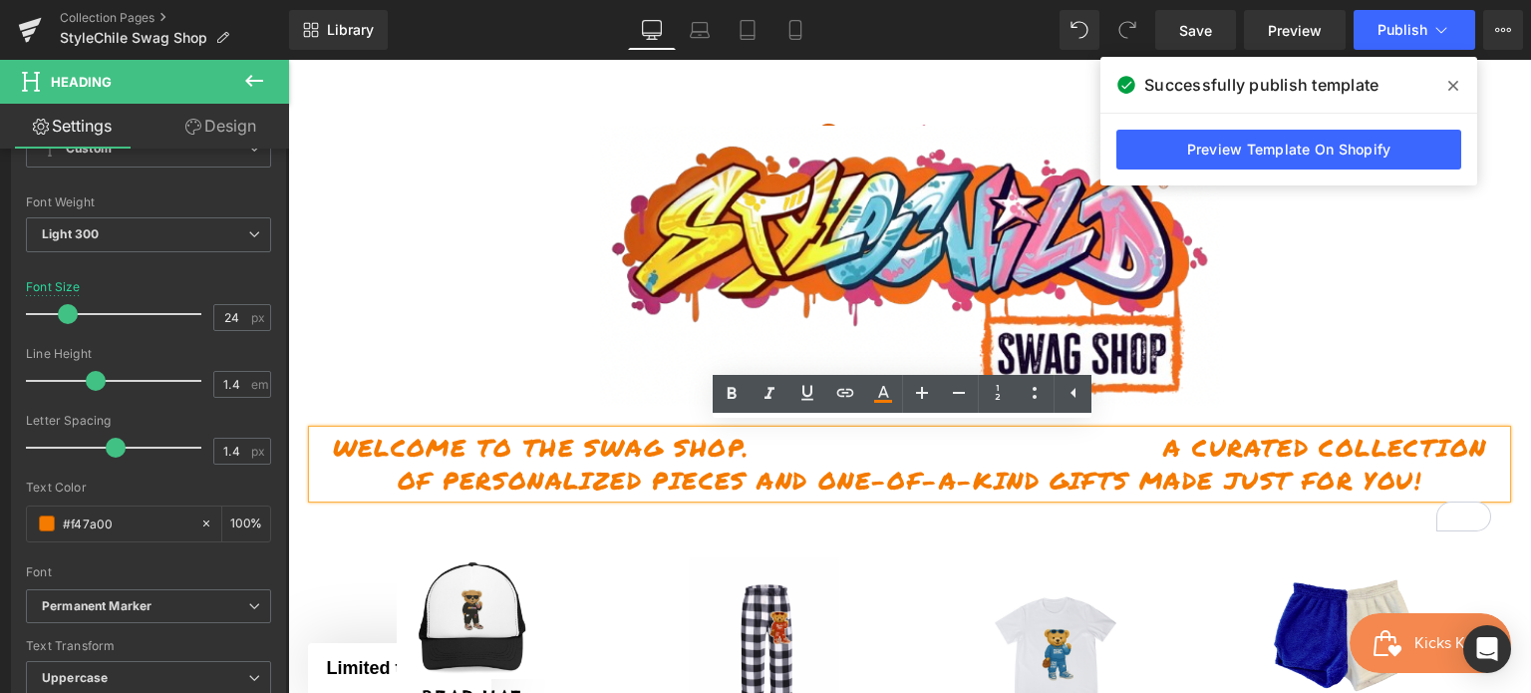
drag, startPoint x: 1026, startPoint y: 499, endPoint x: 689, endPoint y: 454, distance: 340.0
click at [689, 454] on h1 "Welcome to the Swag Shop. A curated collection of personalized pieces and one-o…" at bounding box center [909, 464] width 1193 height 67
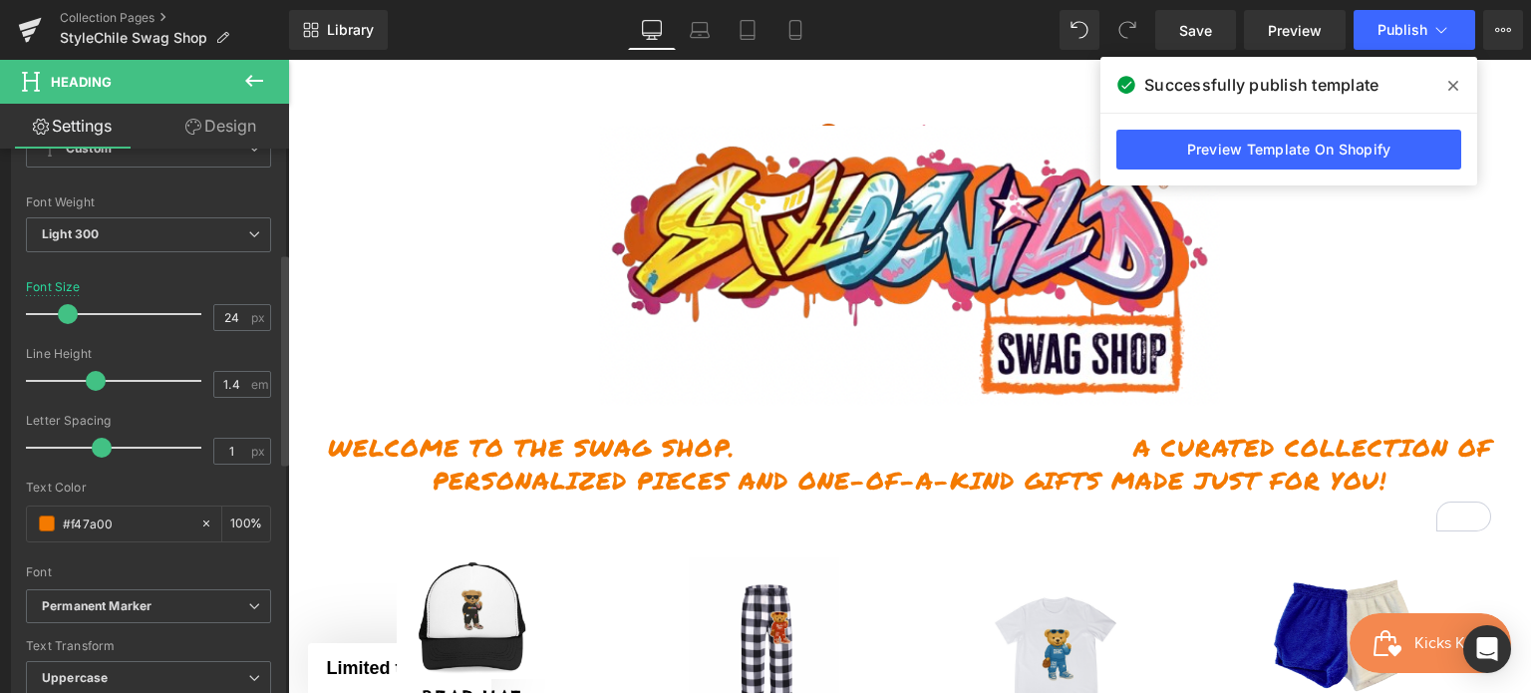
type input "0.8"
drag, startPoint x: 112, startPoint y: 443, endPoint x: 92, endPoint y: 443, distance: 19.9
click at [92, 443] on span at bounding box center [96, 448] width 20 height 20
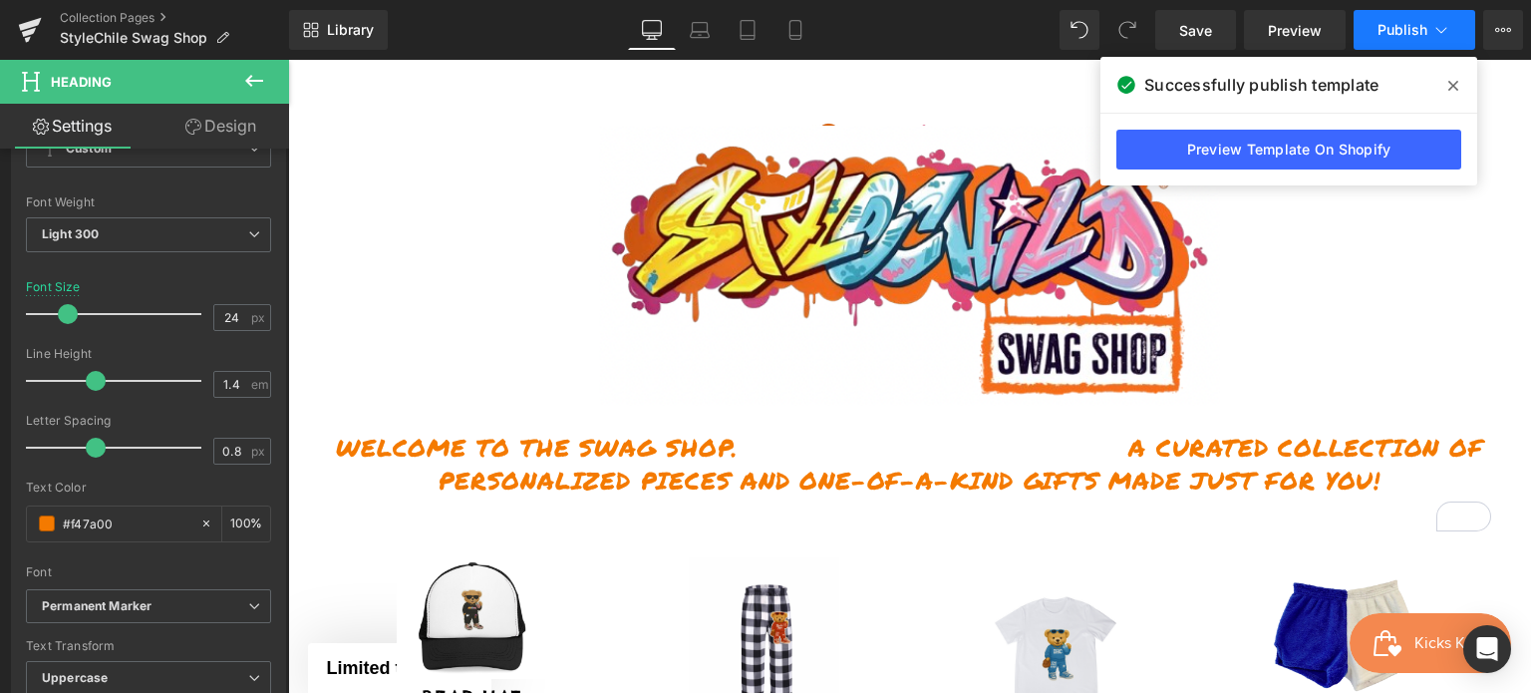
click at [1400, 31] on span "Publish" at bounding box center [1403, 30] width 50 height 16
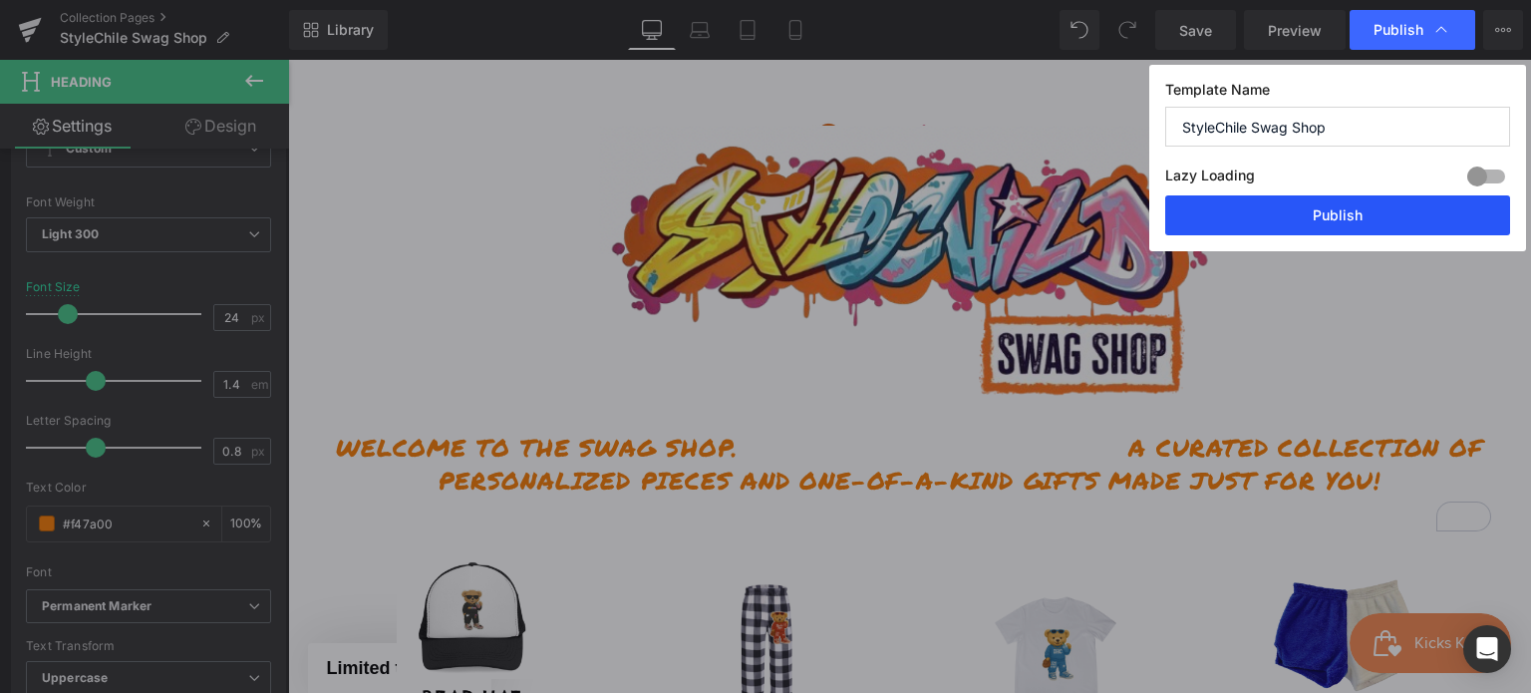
click at [1236, 215] on button "Publish" at bounding box center [1338, 215] width 345 height 40
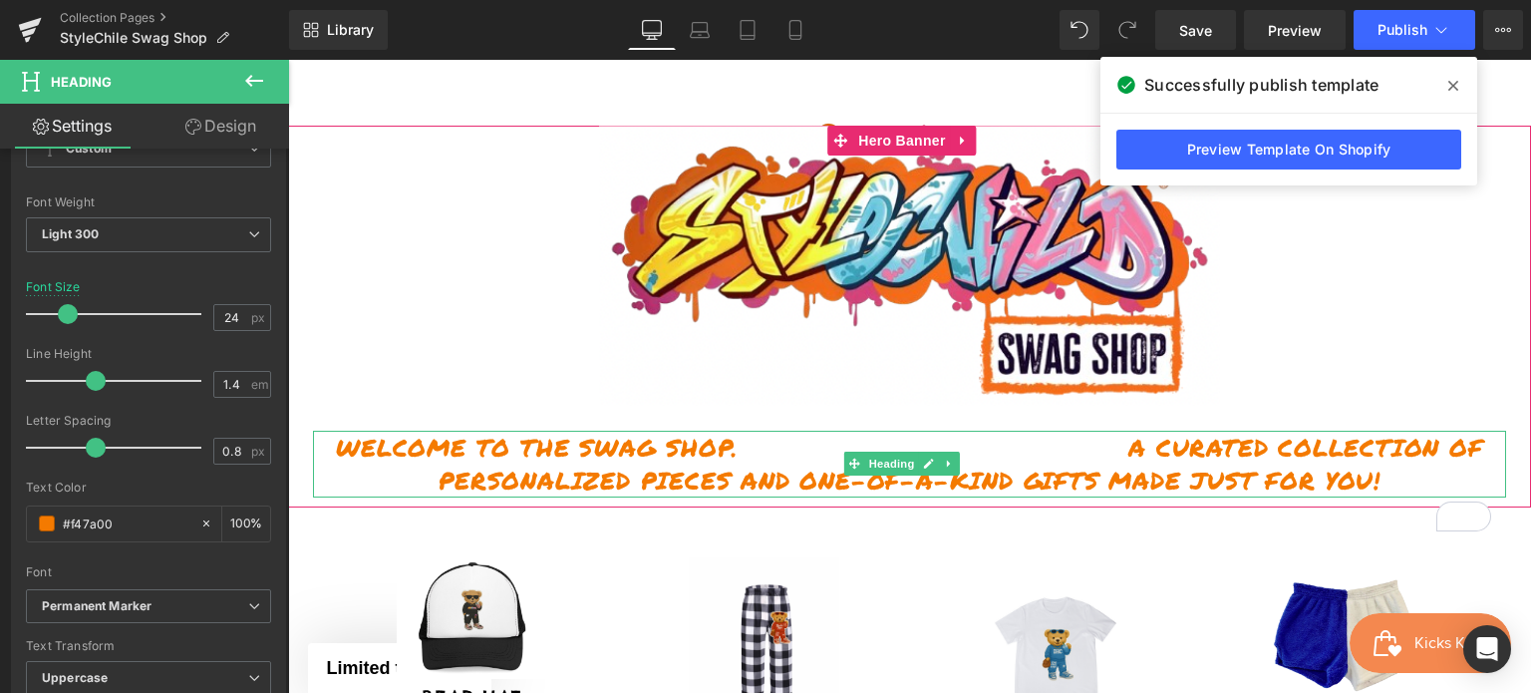
click at [1418, 437] on h1 "Welcome to the Swag Shop. A curated collection of personalized pieces and one-o…" at bounding box center [909, 464] width 1193 height 67
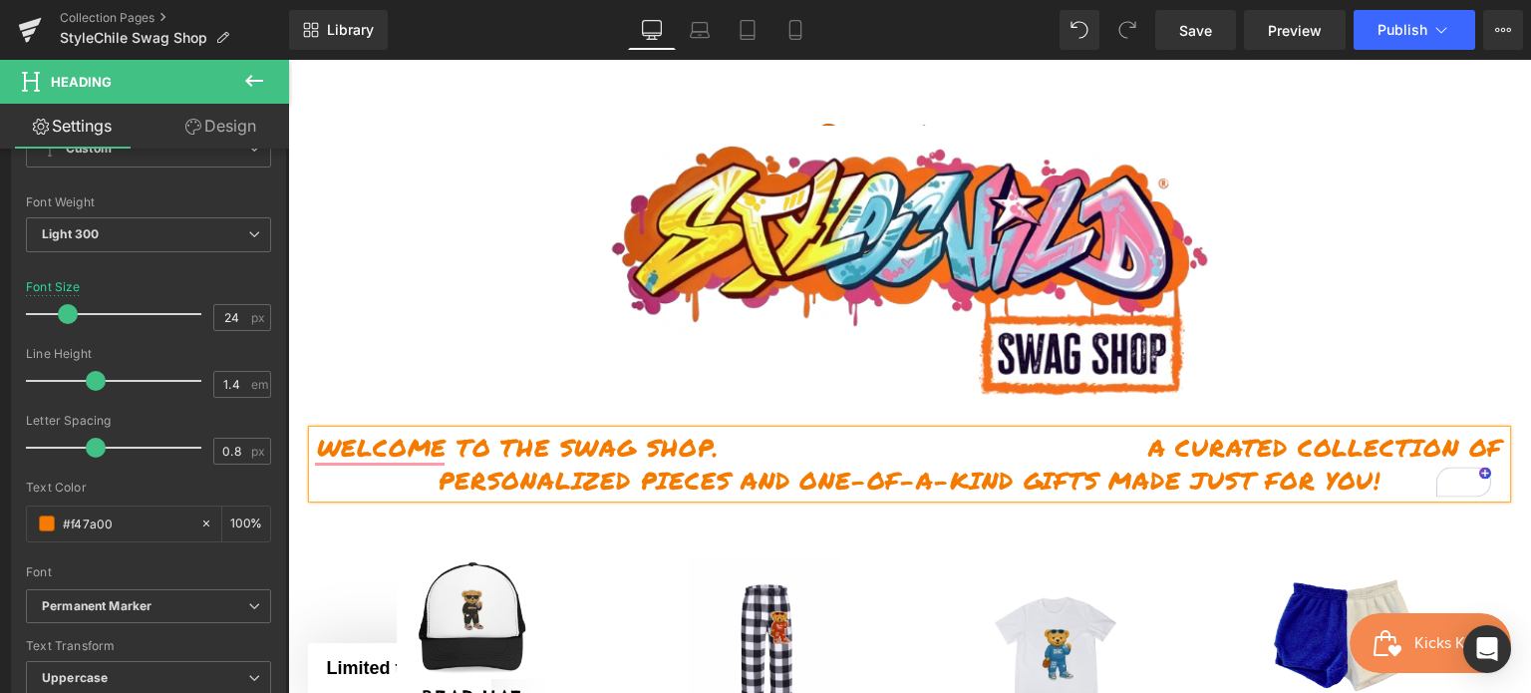
click at [721, 444] on h1 "welcome to the Swag Shop. A curated collection of personalized pieces and one-o…" at bounding box center [909, 464] width 1193 height 67
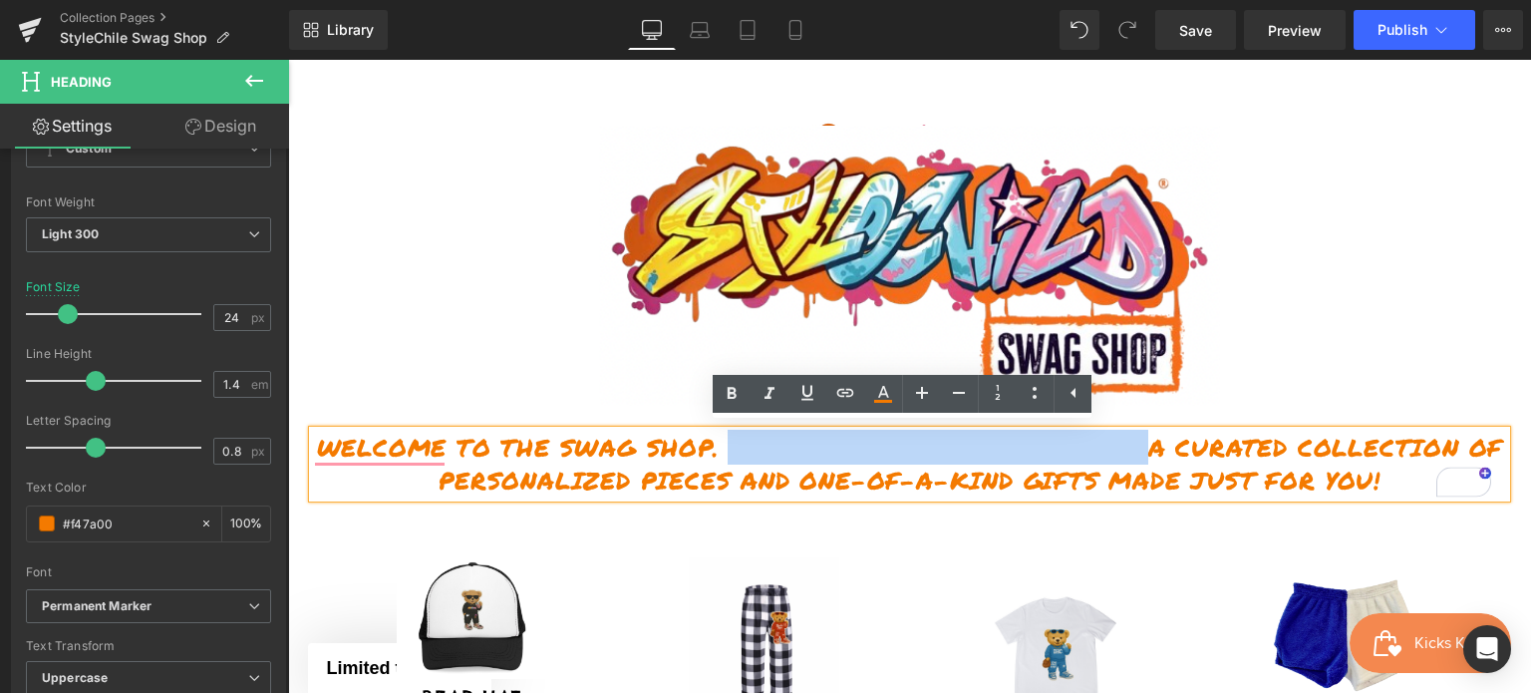
drag, startPoint x: 721, startPoint y: 444, endPoint x: 1141, endPoint y: 460, distance: 420.1
click at [1141, 460] on h1 "welcome to the Swag Shop. A curated collection of personalized pieces and one-o…" at bounding box center [909, 464] width 1193 height 67
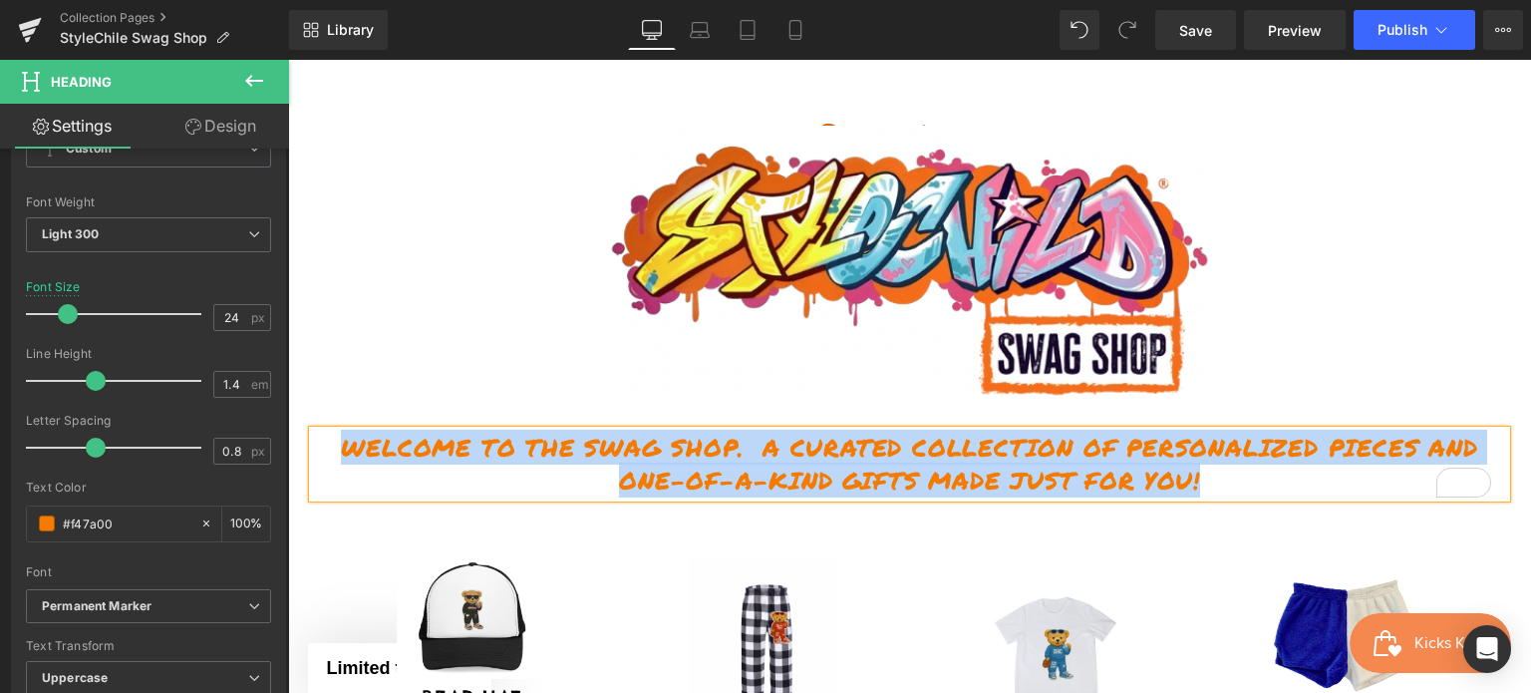
drag, startPoint x: 1220, startPoint y: 484, endPoint x: 338, endPoint y: 442, distance: 883.4
click at [338, 442] on h1 "Welcome to the Swag Shop. A curated collection of personalized pieces and one-o…" at bounding box center [909, 464] width 1193 height 67
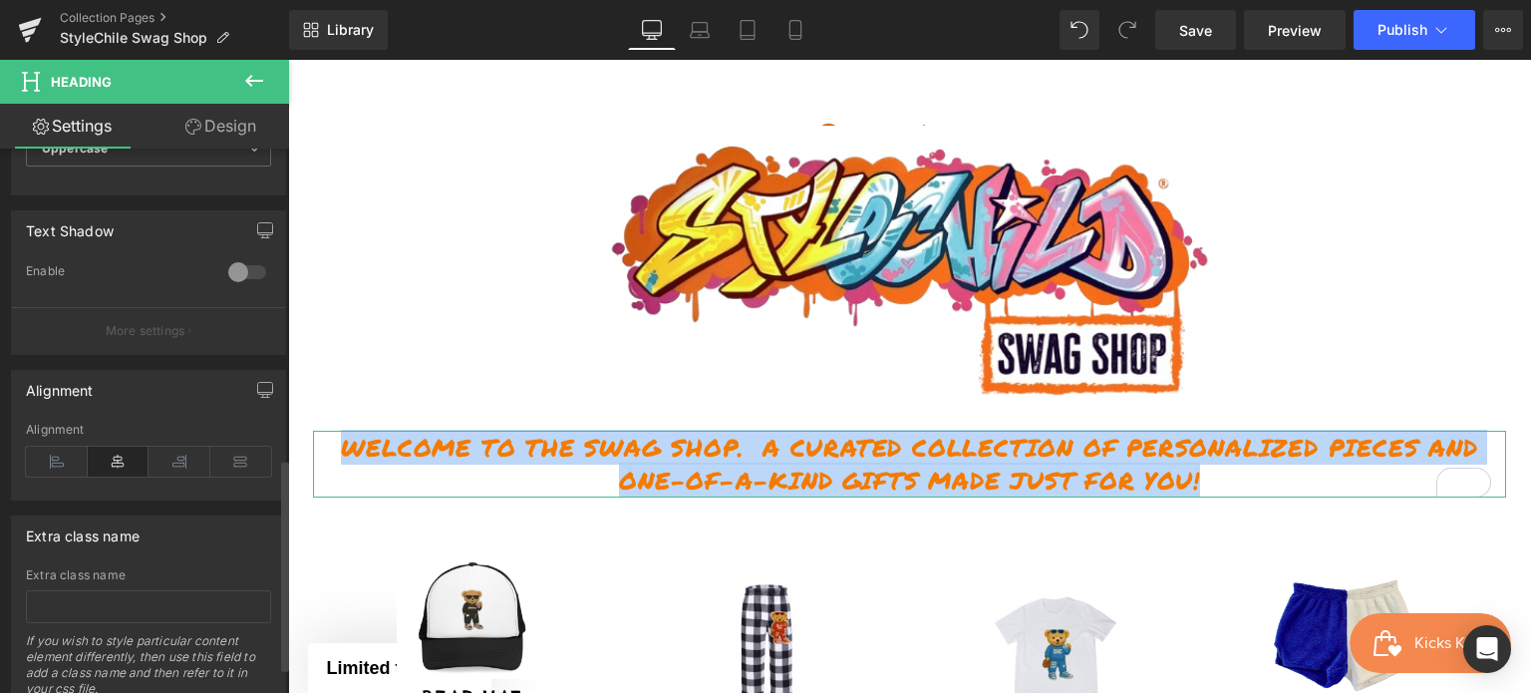
scroll to position [798, 0]
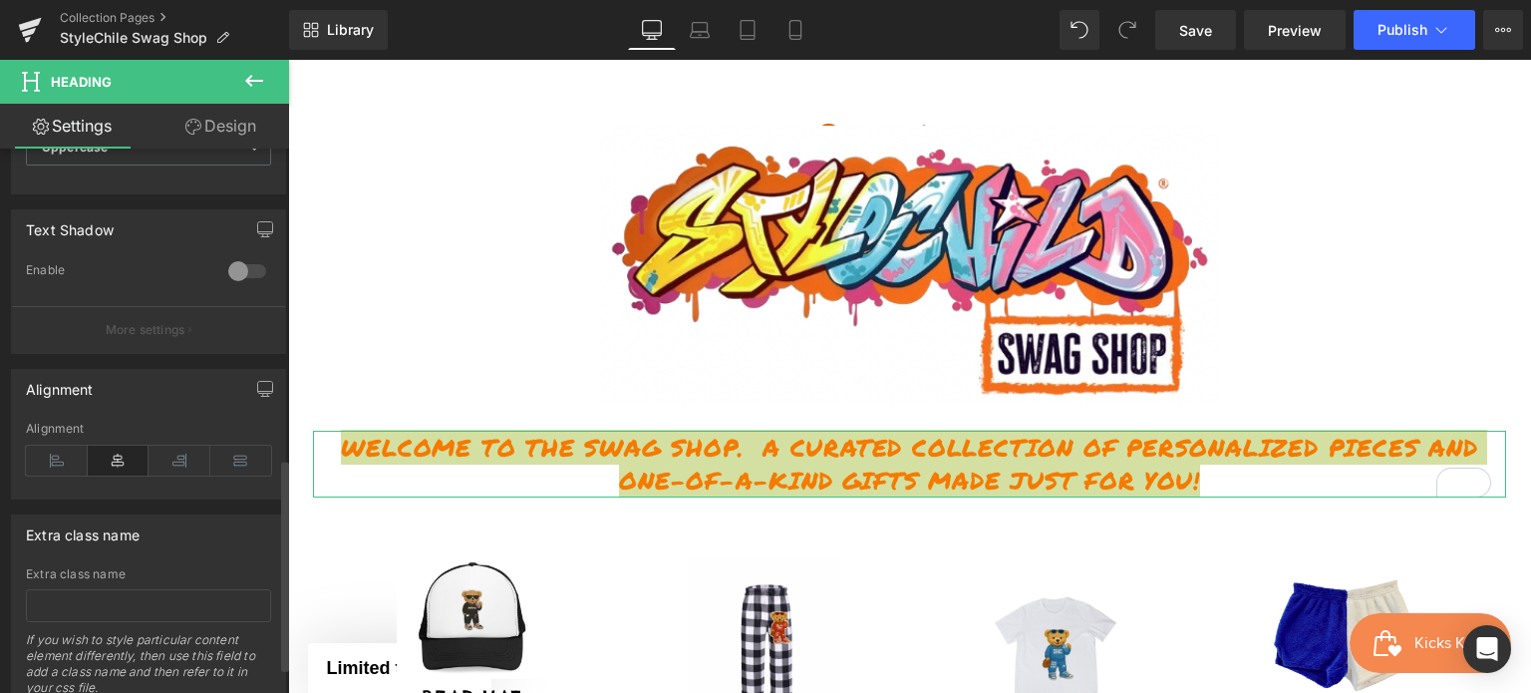
click at [106, 462] on icon at bounding box center [119, 461] width 62 height 30
click at [220, 458] on icon at bounding box center [241, 461] width 62 height 30
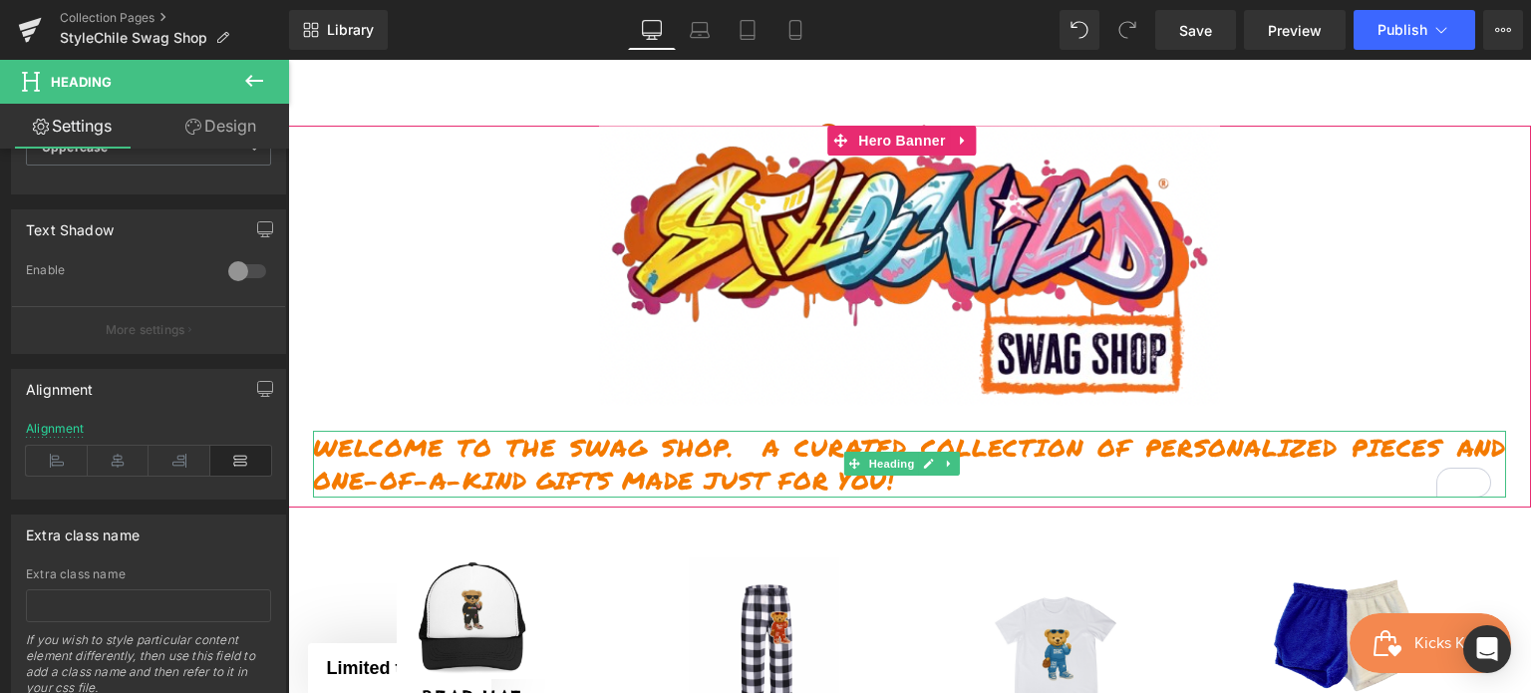
click at [749, 438] on h1 "Welcome to the Swag Shop. A curated collection of personalized pieces and one-o…" at bounding box center [909, 464] width 1193 height 67
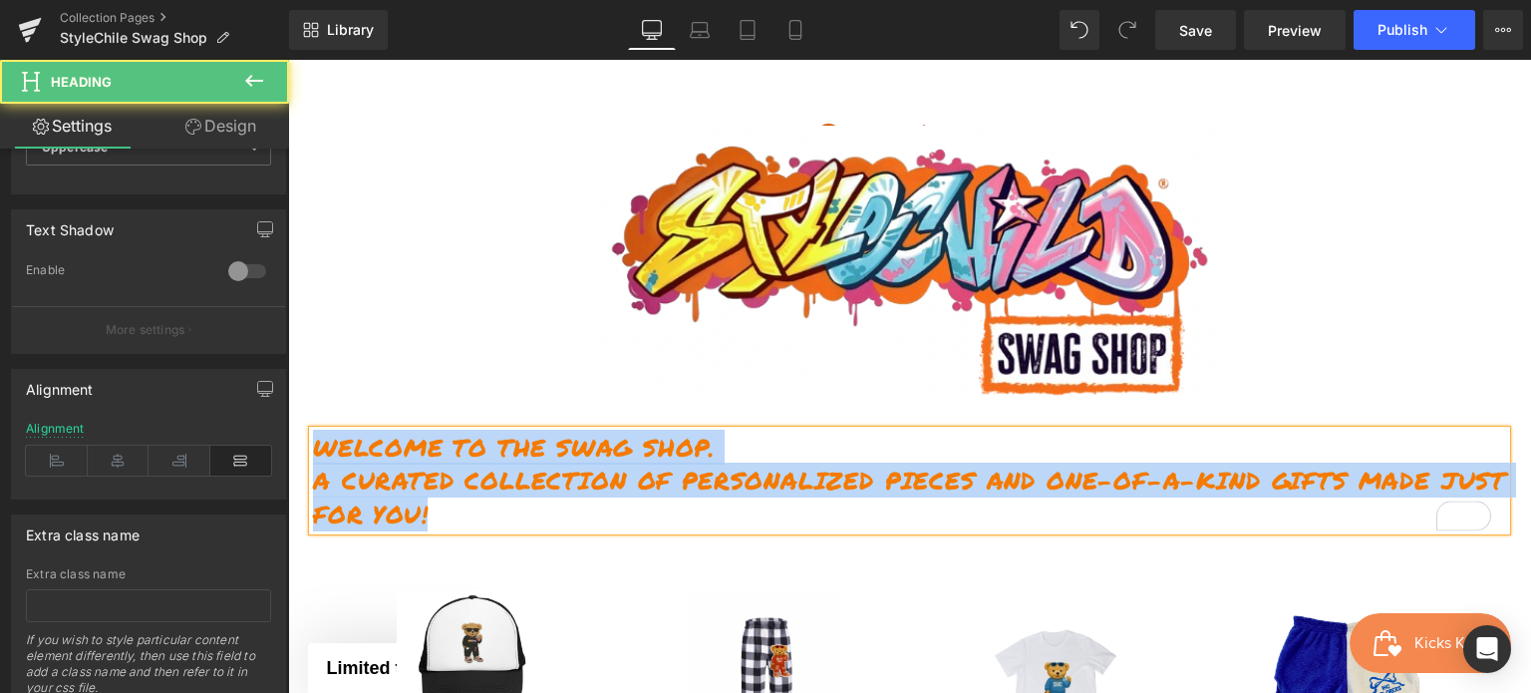
drag, startPoint x: 360, startPoint y: 494, endPoint x: 313, endPoint y: 449, distance: 64.9
click at [313, 449] on div "Welcome to the Swag Shop. A curated collection of personalized pieces and one-o…" at bounding box center [909, 481] width 1193 height 101
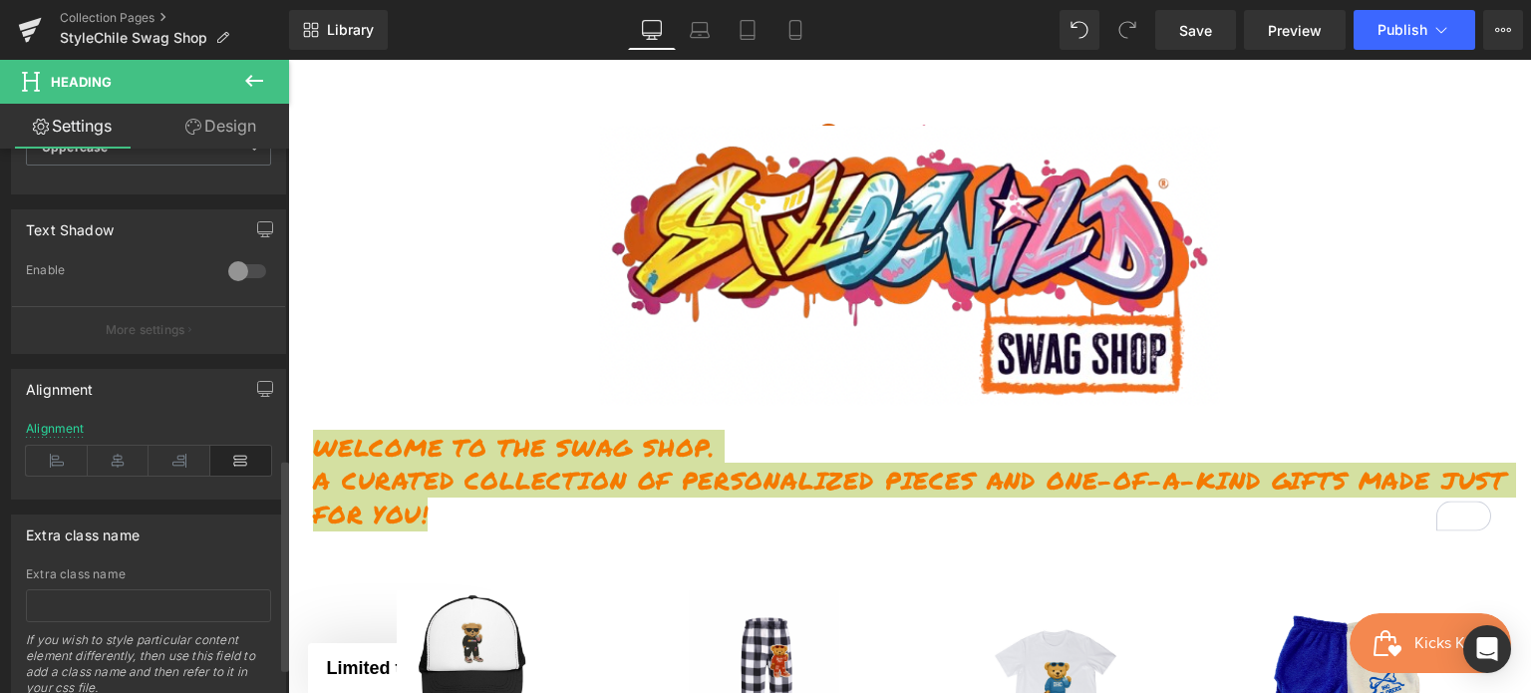
click at [237, 462] on icon at bounding box center [241, 461] width 62 height 30
click at [124, 464] on icon at bounding box center [119, 461] width 62 height 30
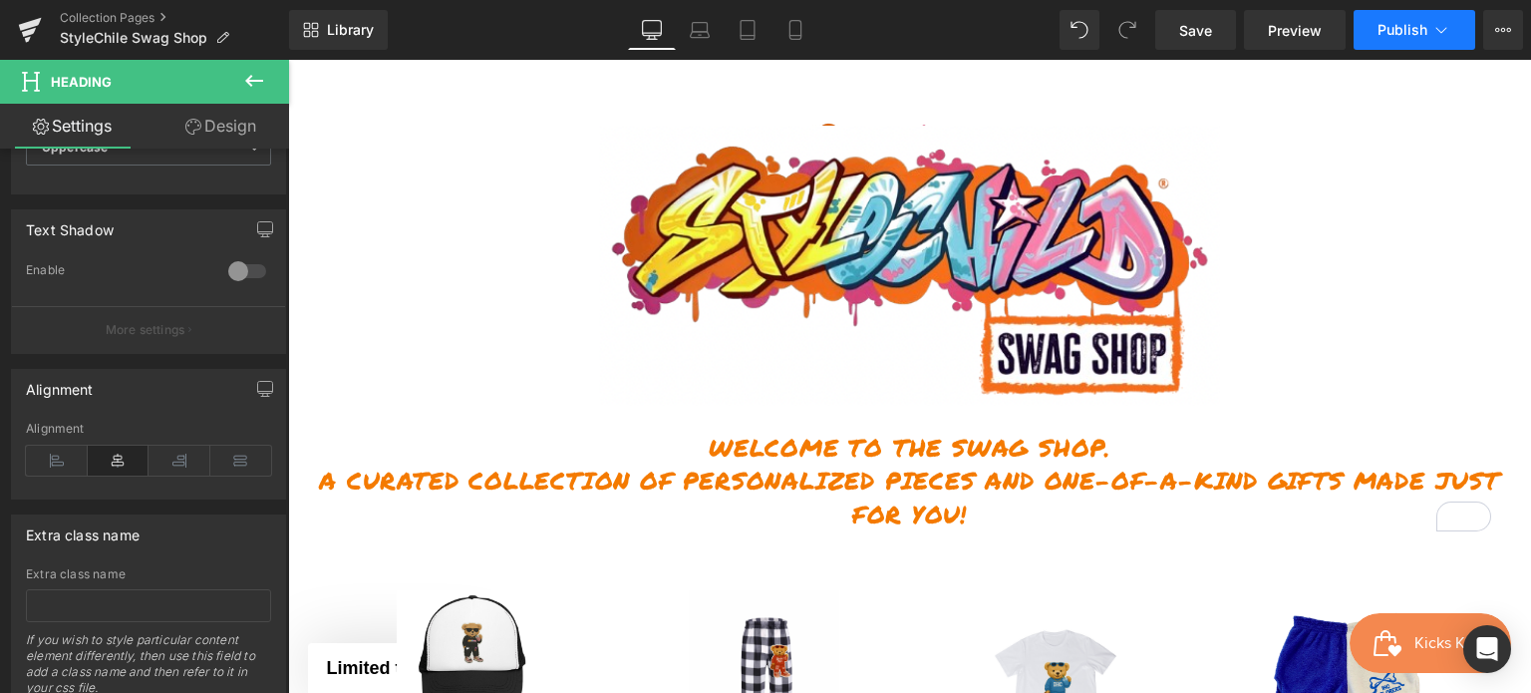
click at [1380, 25] on span "Publish" at bounding box center [1403, 30] width 50 height 16
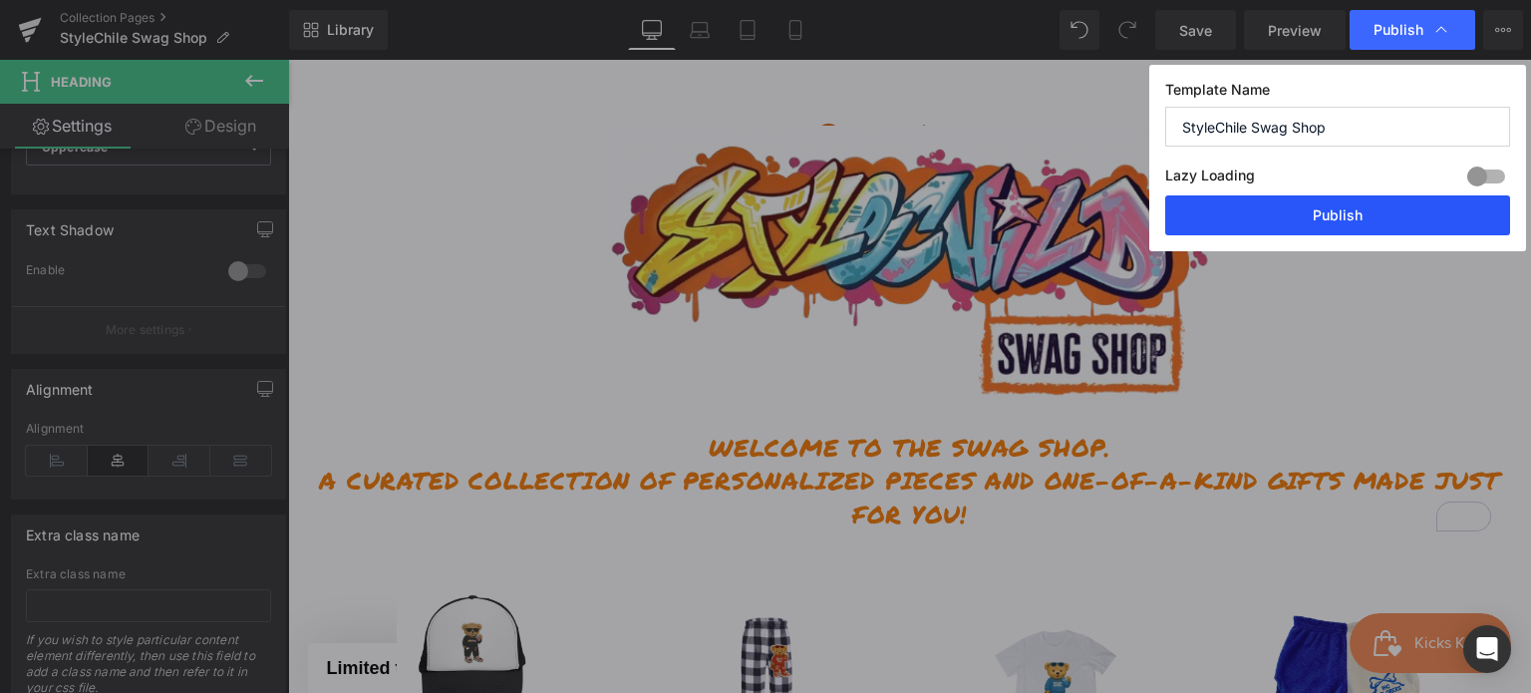
click at [1448, 213] on button "Publish" at bounding box center [1338, 215] width 345 height 40
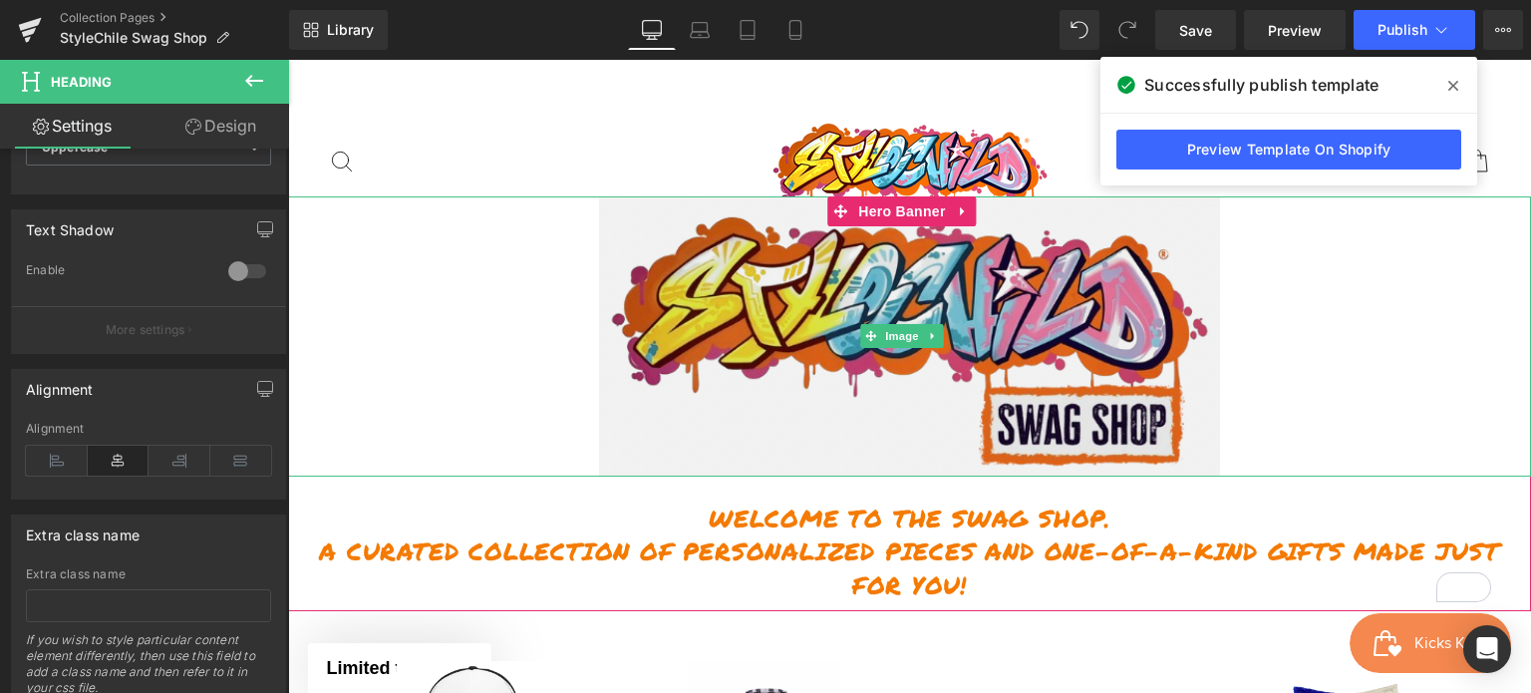
scroll to position [189, 0]
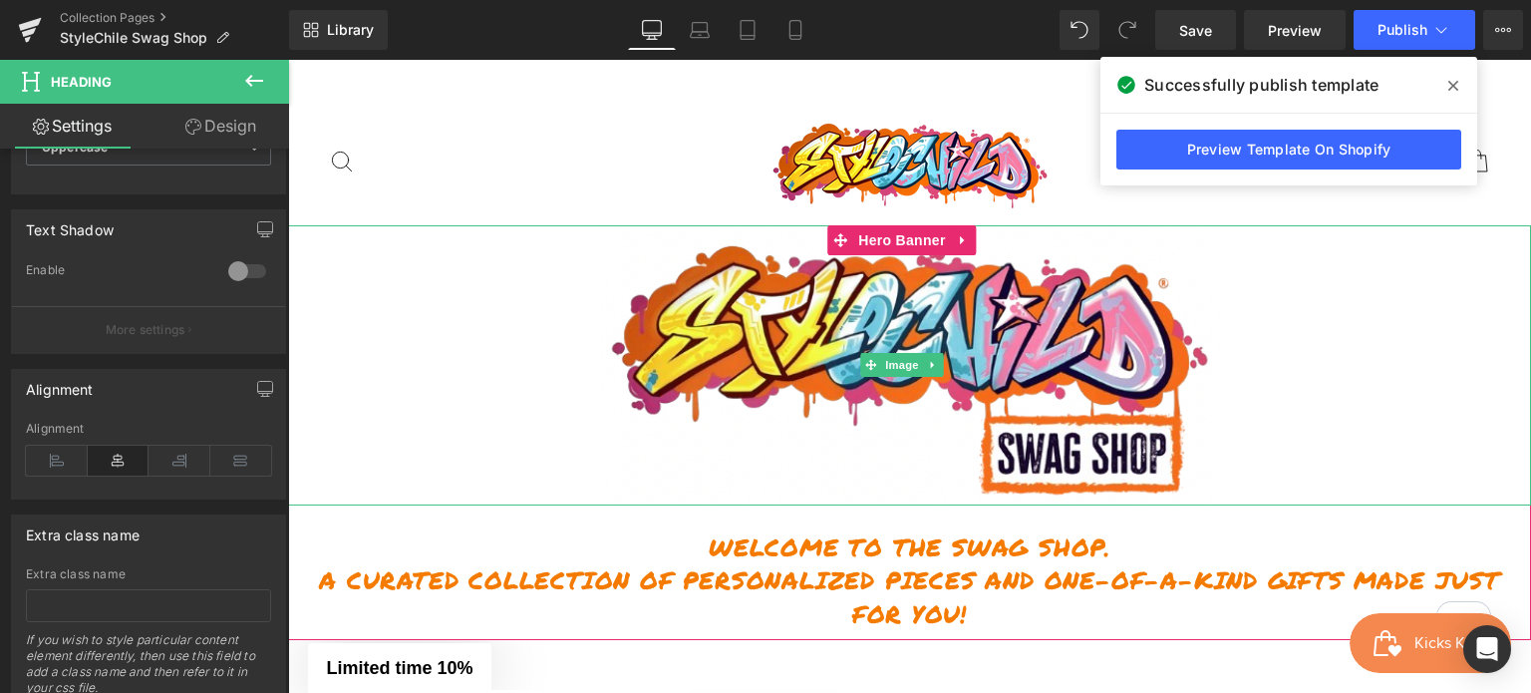
drag, startPoint x: 818, startPoint y: 317, endPoint x: 316, endPoint y: 384, distance: 505.9
click at [818, 316] on img at bounding box center [910, 365] width 622 height 280
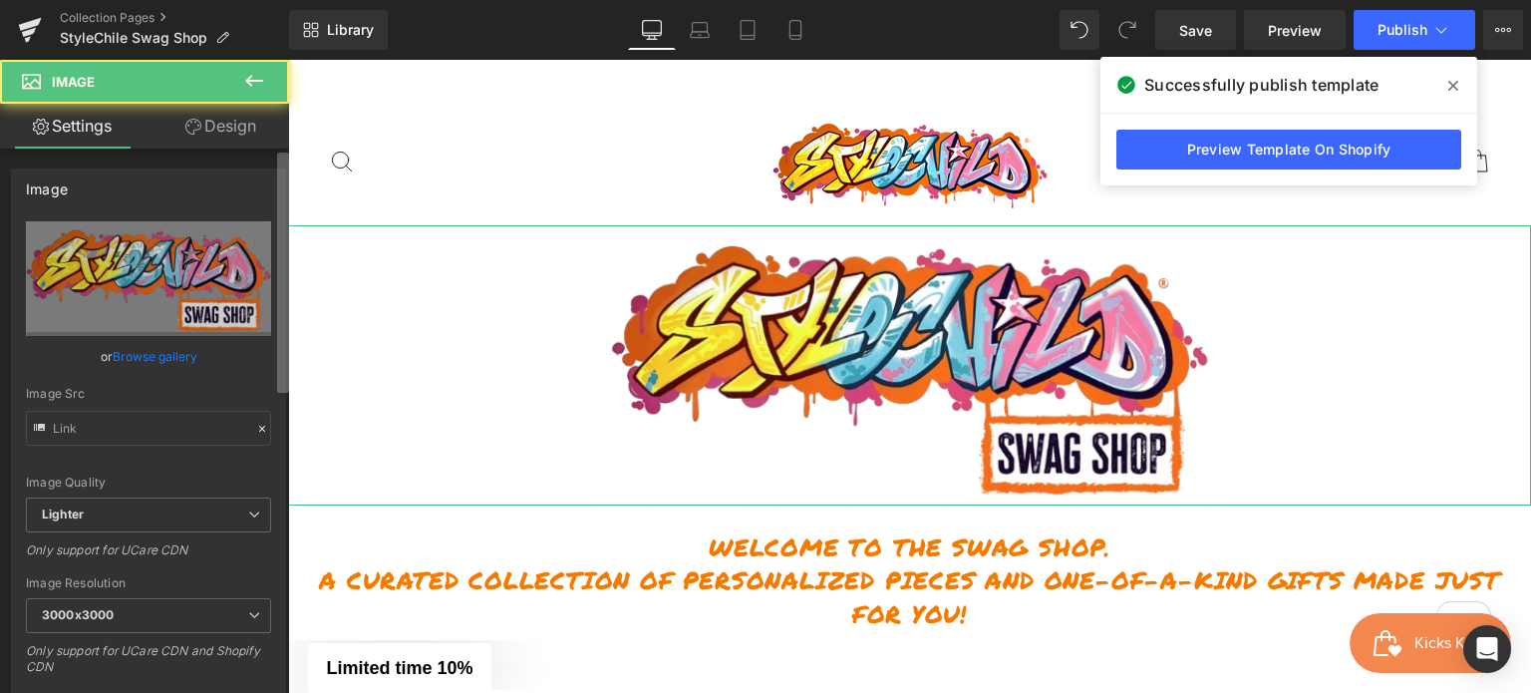
type input "[URL][DOMAIN_NAME]"
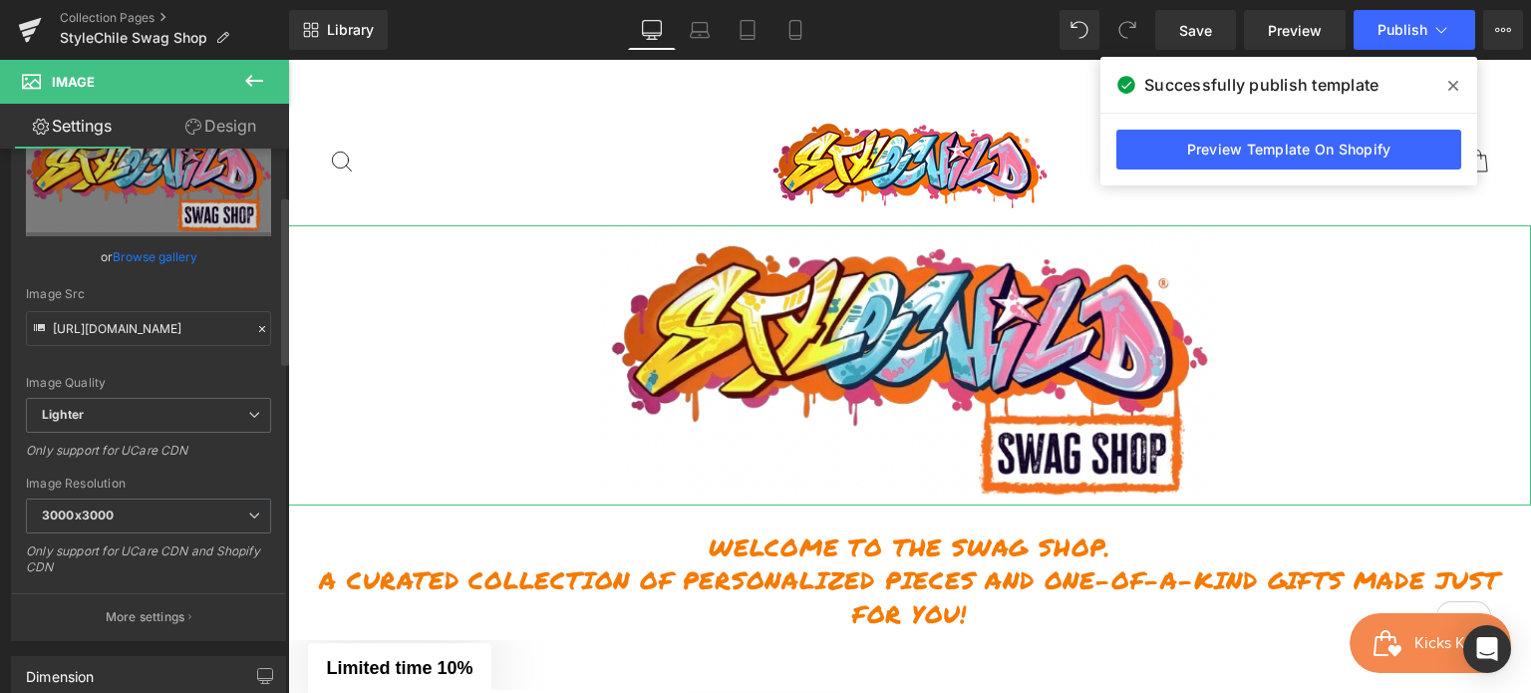
scroll to position [199, 0]
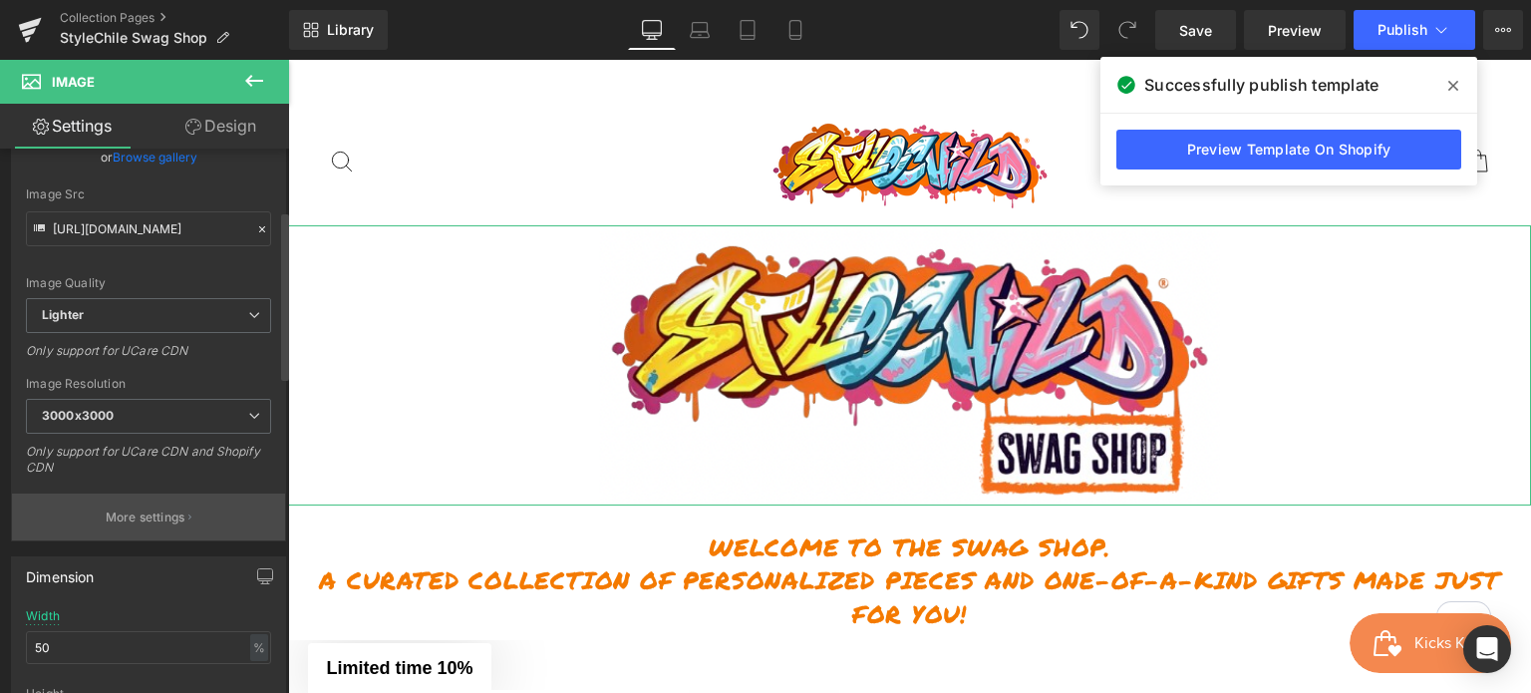
click at [164, 517] on p "More settings" at bounding box center [146, 517] width 80 height 18
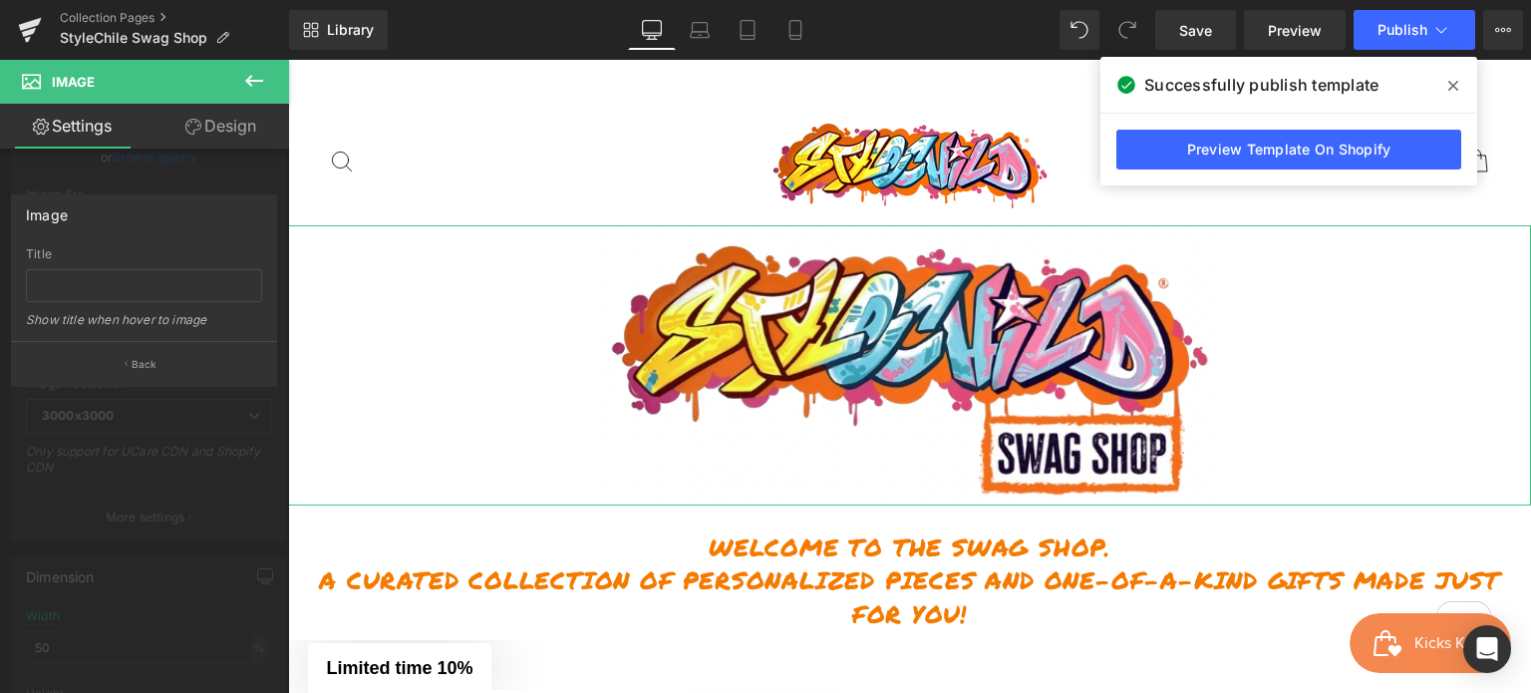
click at [203, 135] on link "Design" at bounding box center [221, 126] width 145 height 45
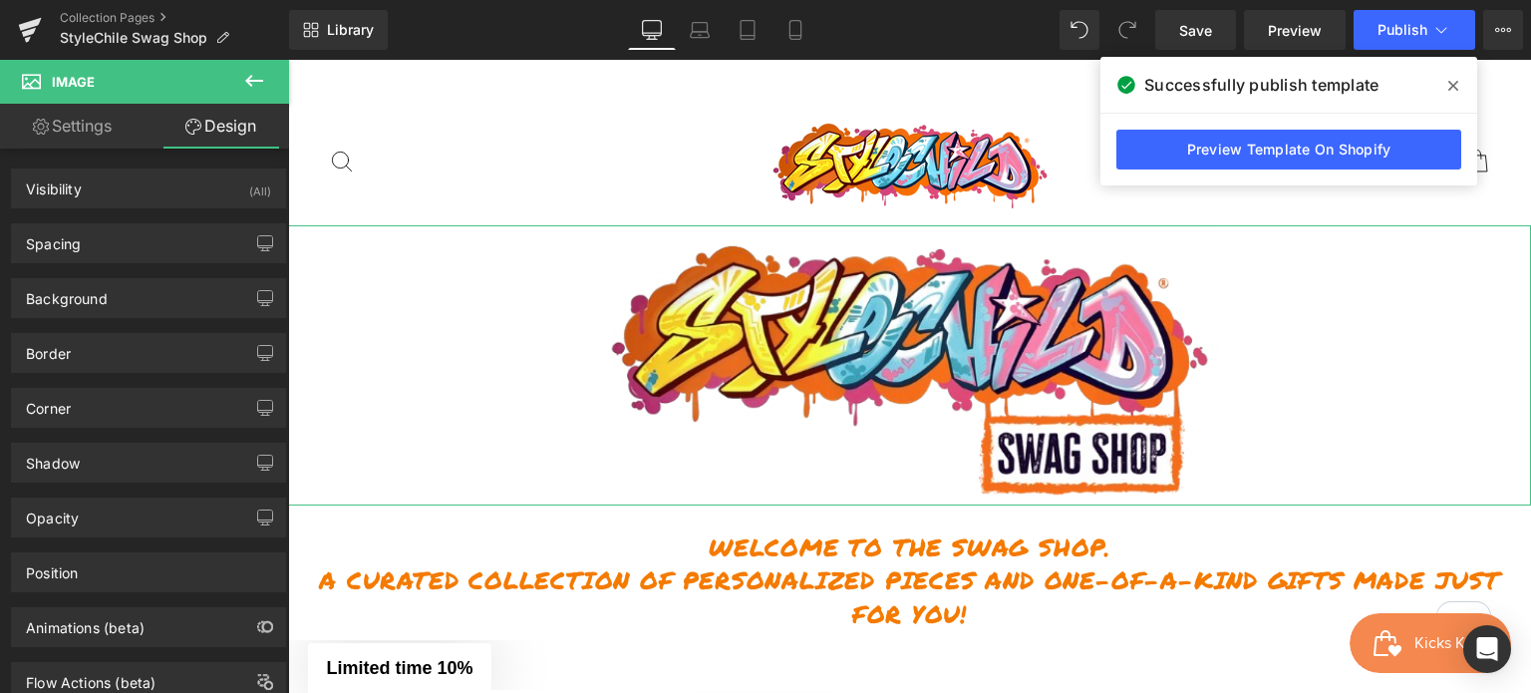
drag, startPoint x: 84, startPoint y: 130, endPoint x: 82, endPoint y: 232, distance: 102.7
click at [85, 130] on link "Settings" at bounding box center [72, 126] width 145 height 45
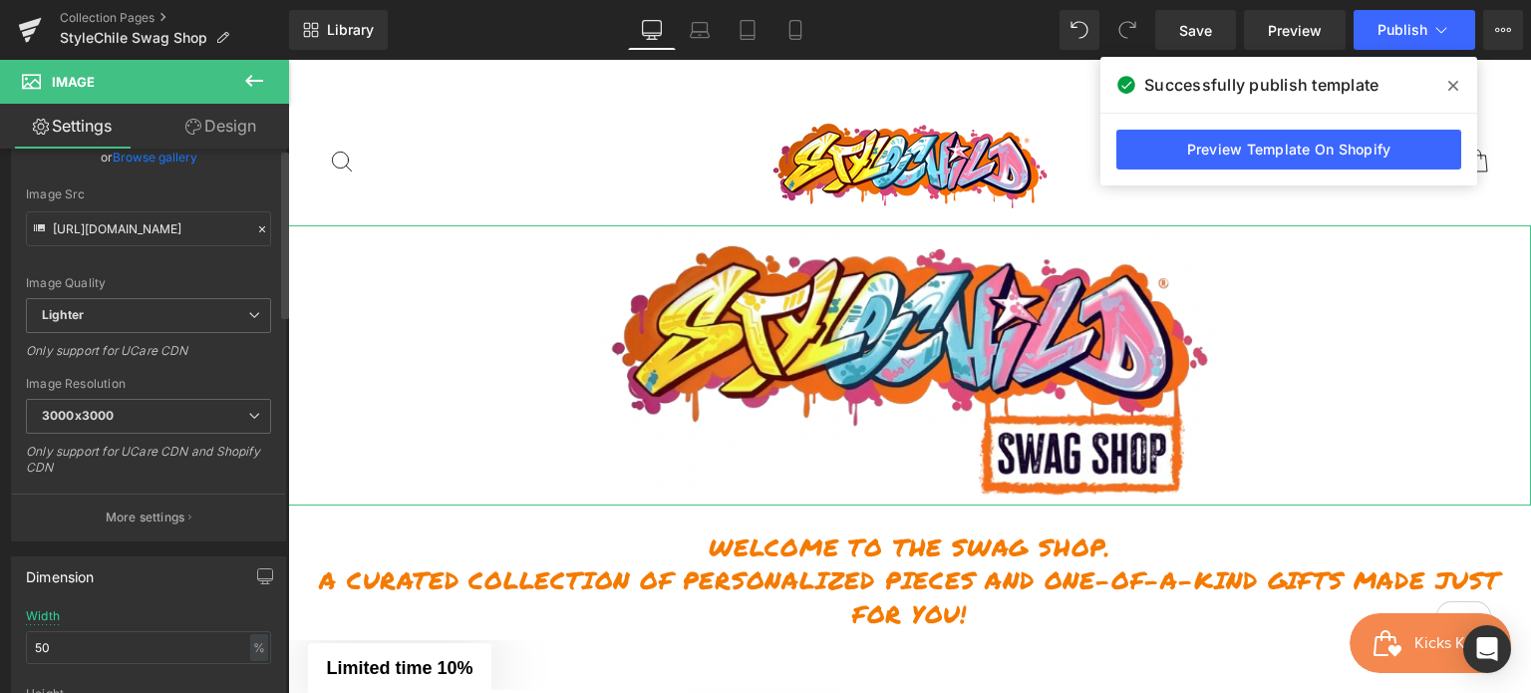
scroll to position [0, 0]
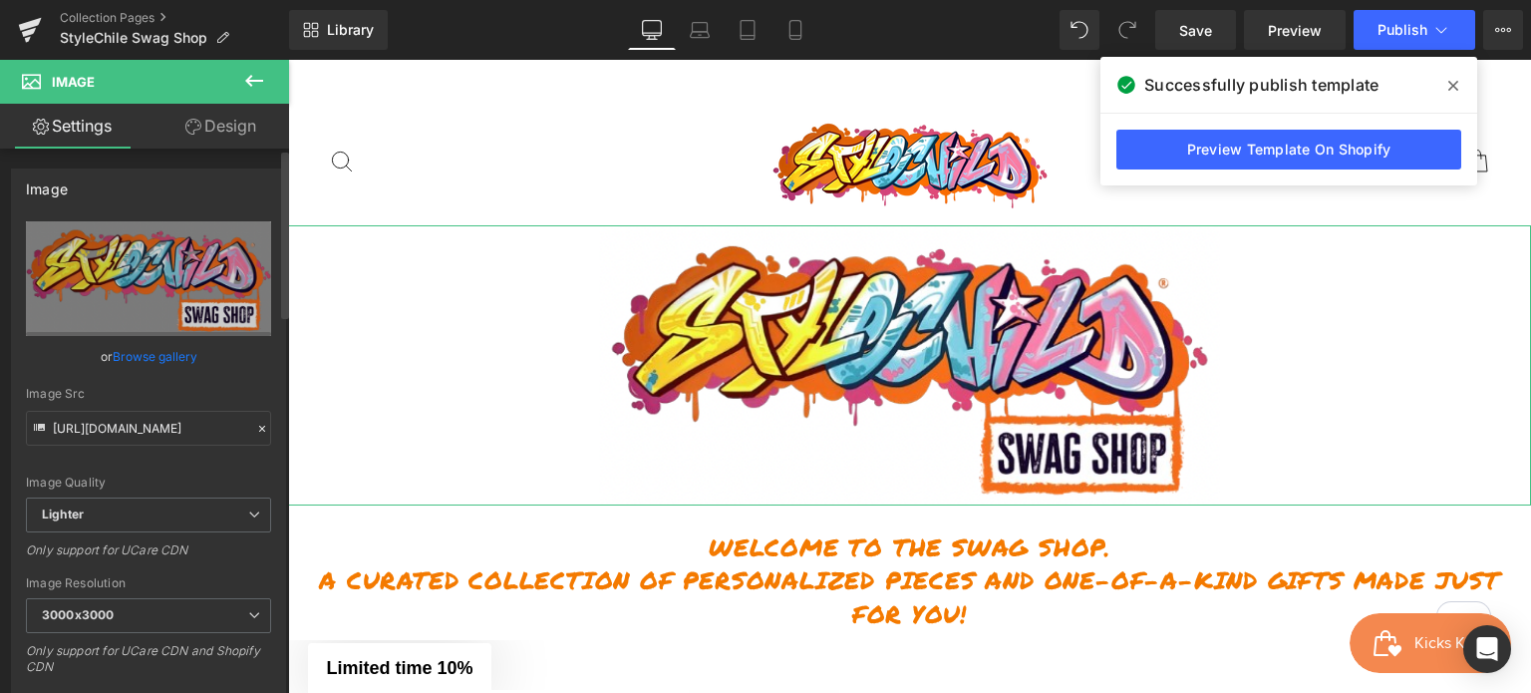
click at [148, 356] on link "Browse gallery" at bounding box center [155, 356] width 85 height 35
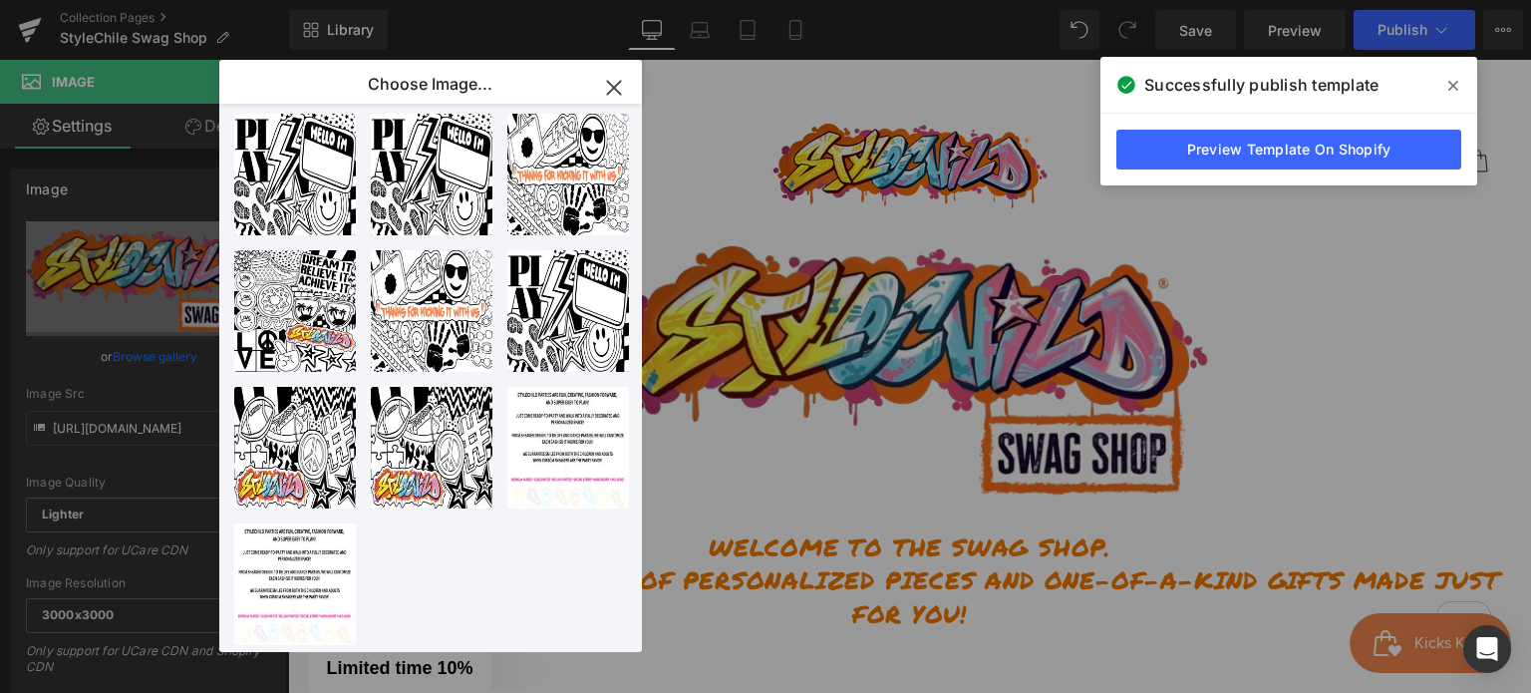
drag, startPoint x: 616, startPoint y: 86, endPoint x: 43, endPoint y: 112, distance: 573.9
click at [616, 86] on icon "button" at bounding box center [613, 87] width 13 height 13
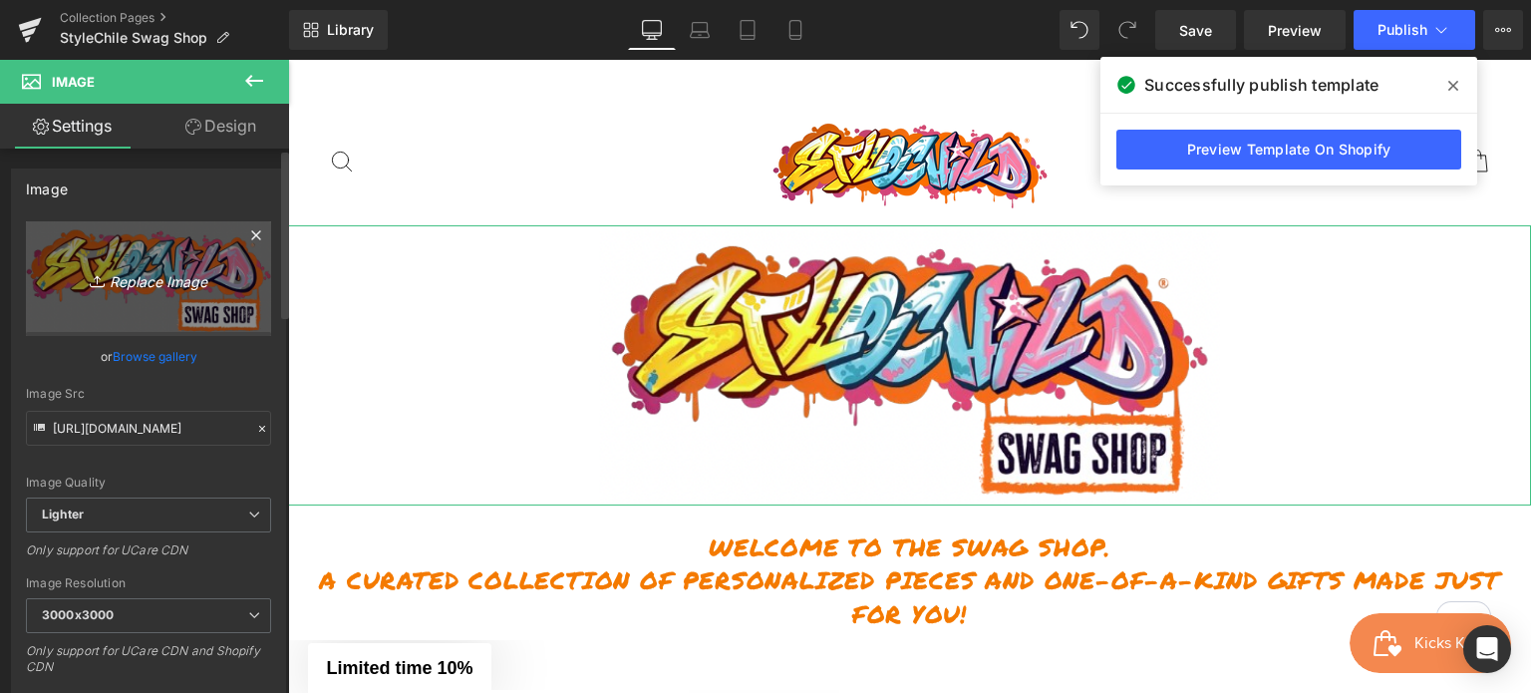
click at [171, 282] on icon "Replace Image" at bounding box center [149, 278] width 160 height 25
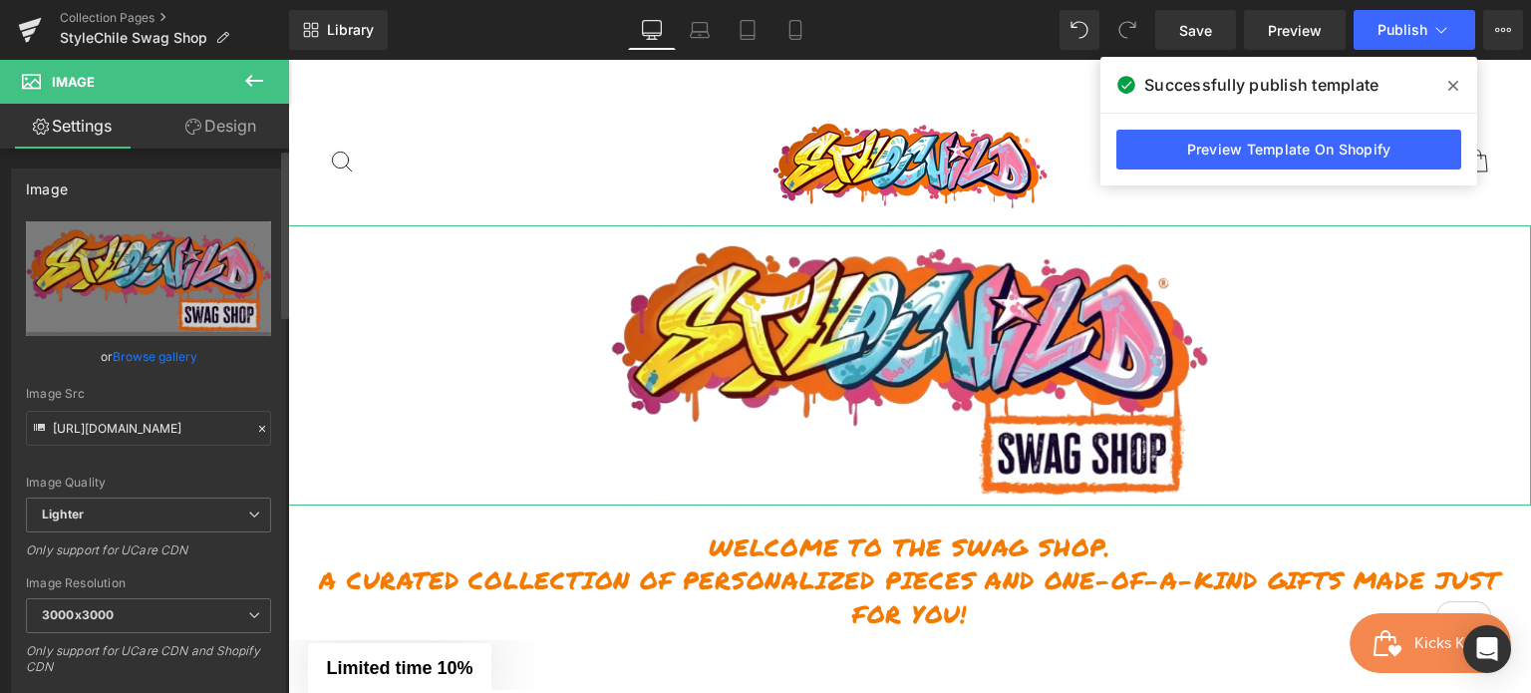
click at [242, 200] on div "Image" at bounding box center [148, 188] width 273 height 38
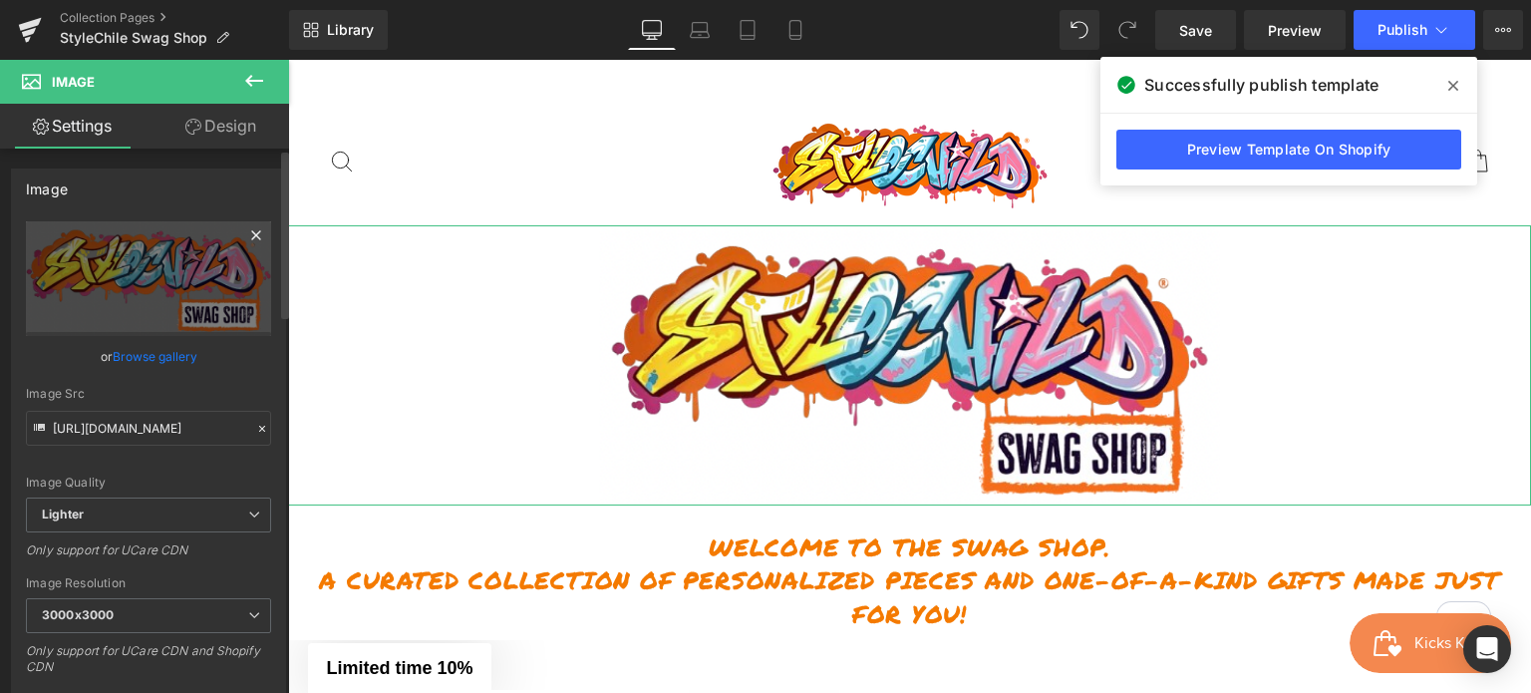
click at [244, 234] on icon at bounding box center [256, 235] width 24 height 24
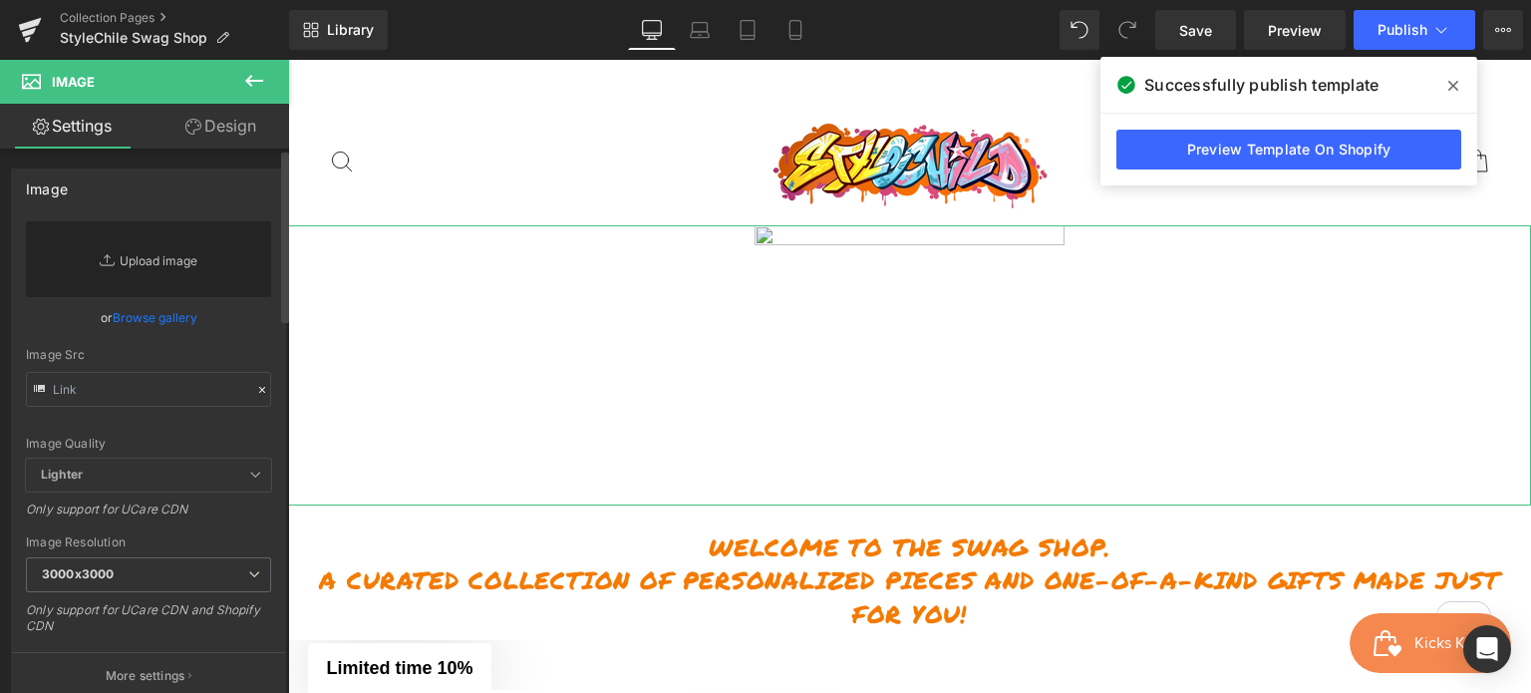
click at [148, 255] on link "Replace Image" at bounding box center [148, 259] width 245 height 76
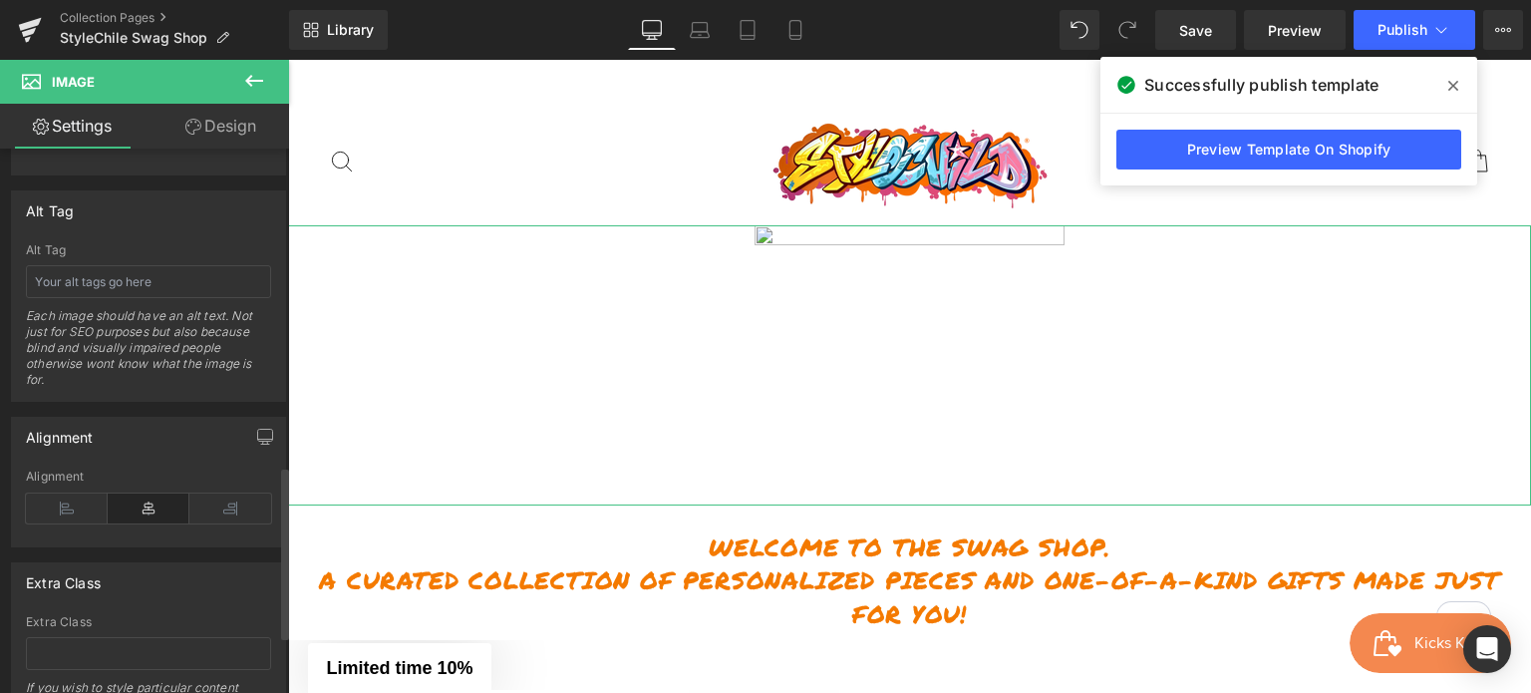
scroll to position [1097, 0]
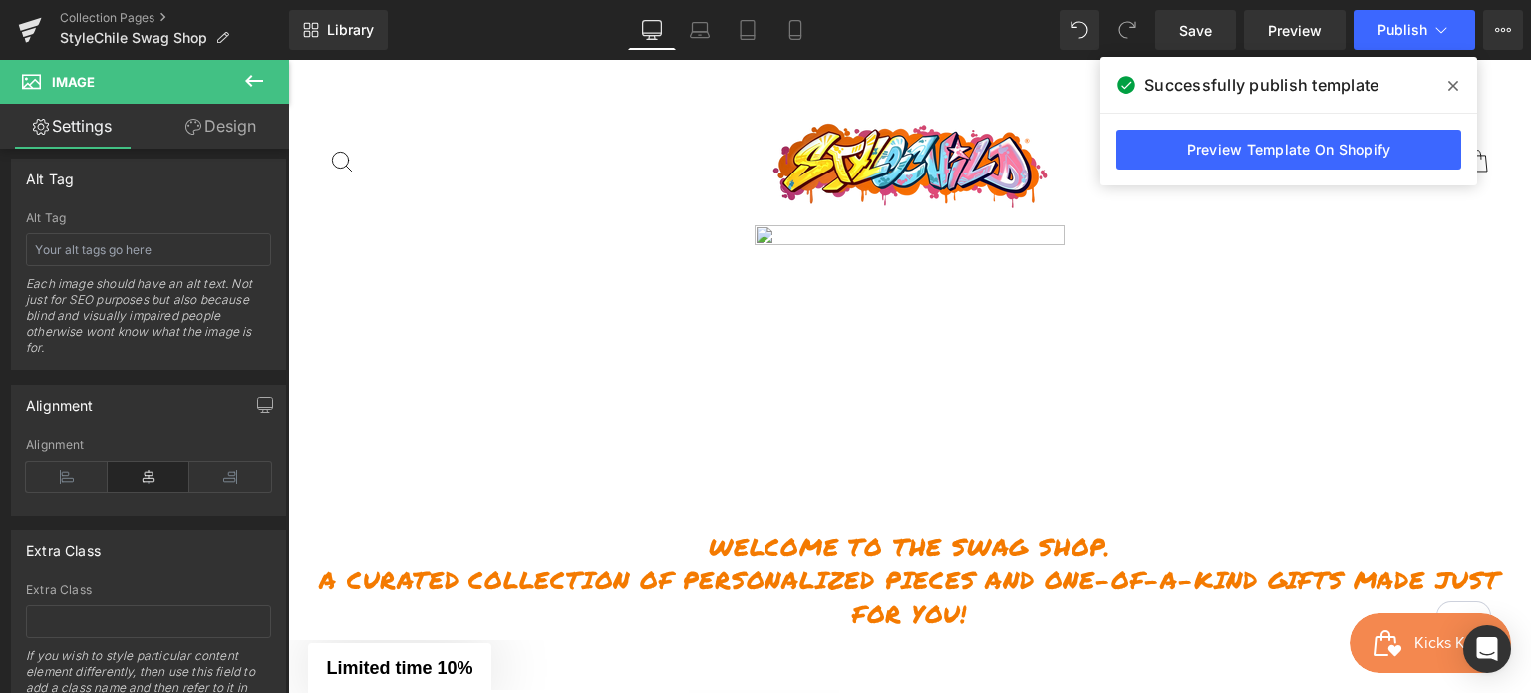
drag, startPoint x: 1074, startPoint y: 19, endPoint x: 1049, endPoint y: 34, distance: 29.1
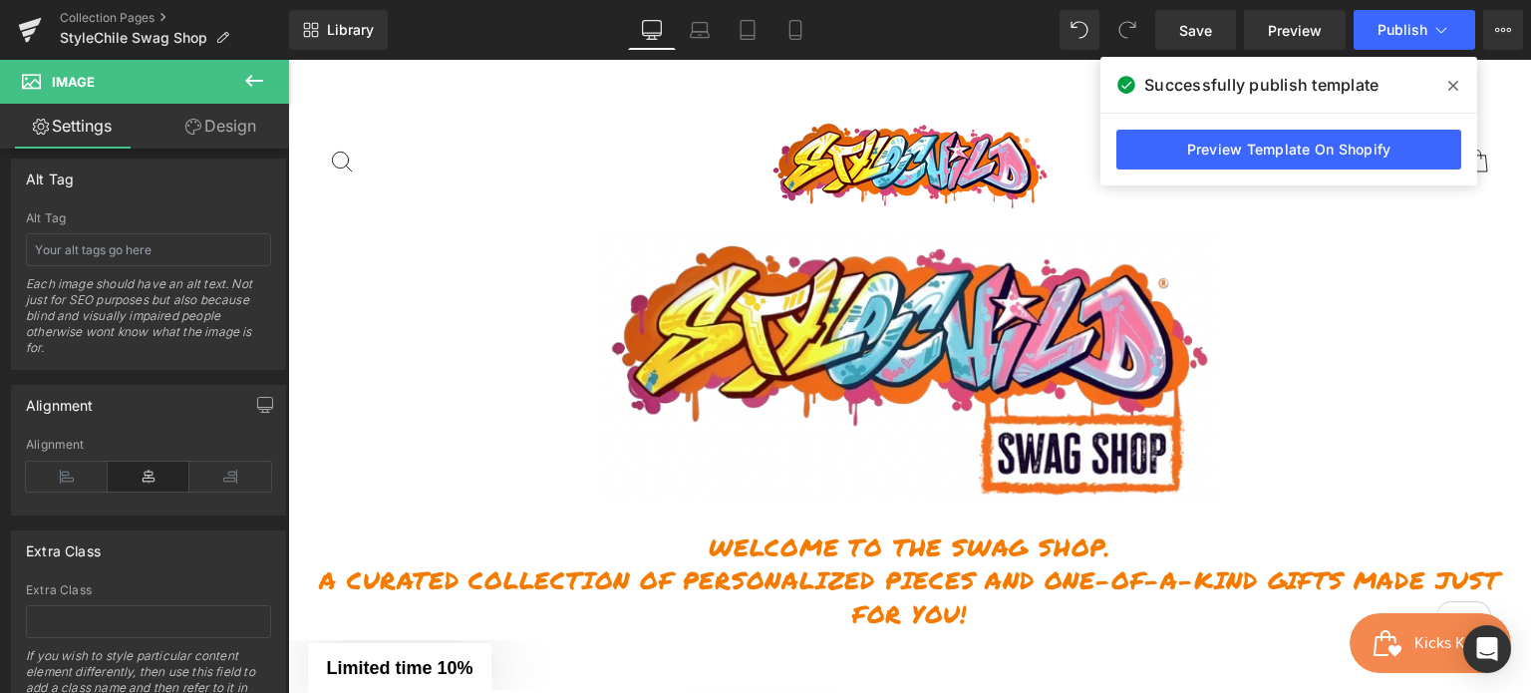
type input "[URL][DOMAIN_NAME]"
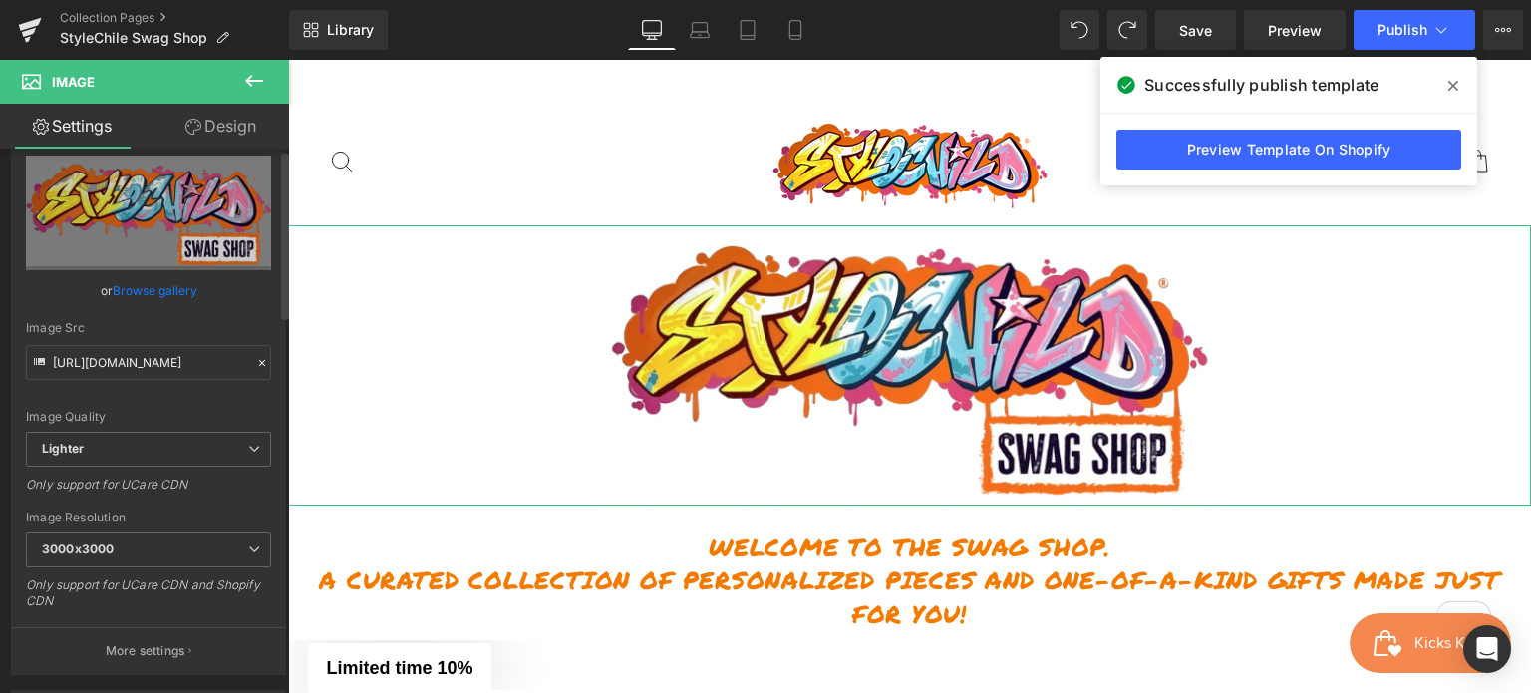
scroll to position [0, 0]
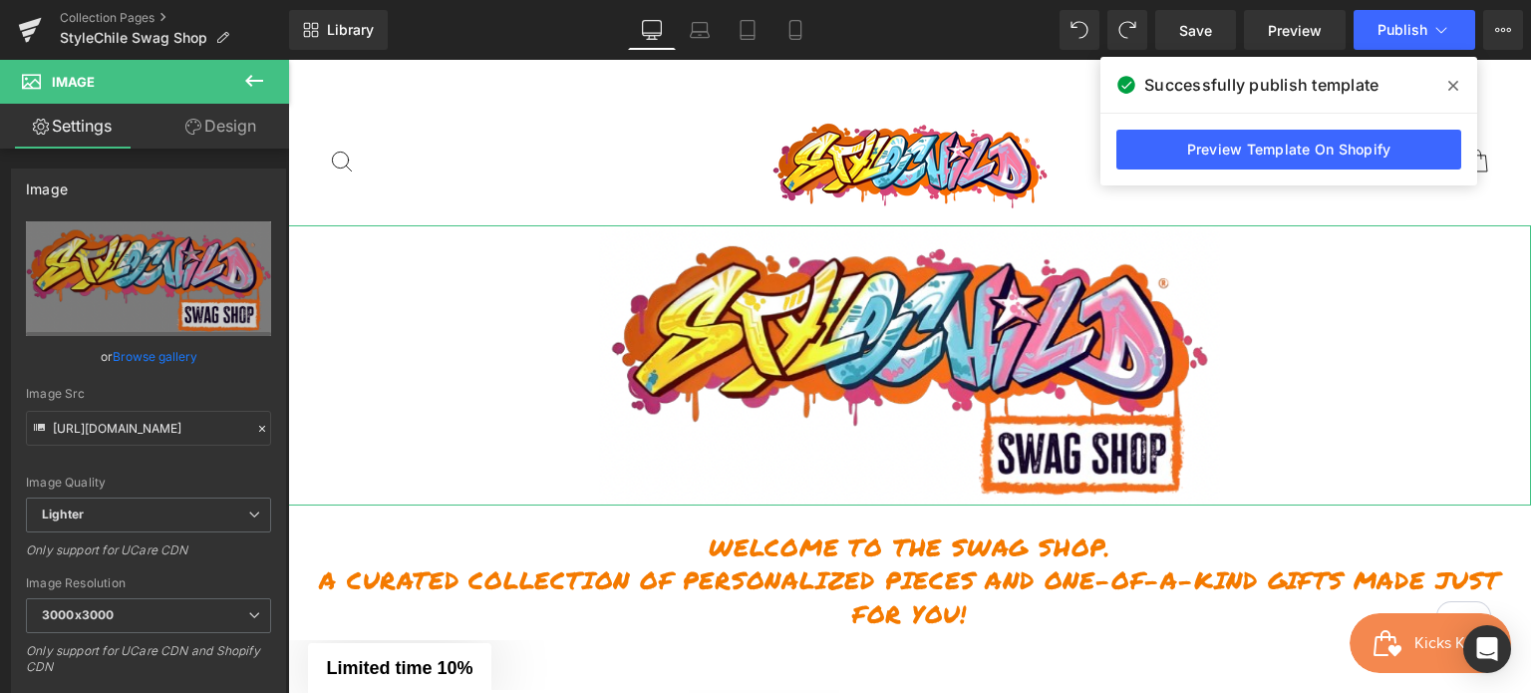
click at [231, 131] on link "Design" at bounding box center [221, 126] width 145 height 45
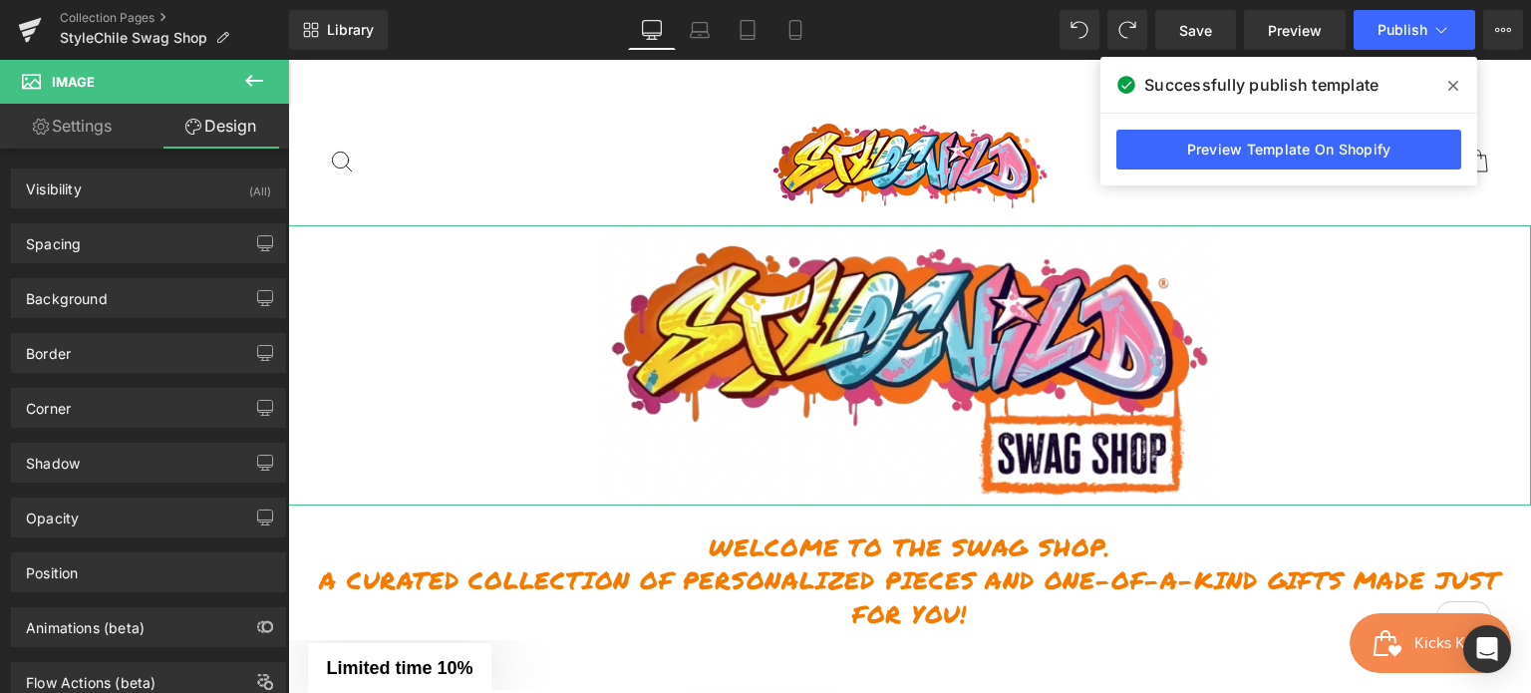
click at [68, 118] on link "Settings" at bounding box center [72, 126] width 145 height 45
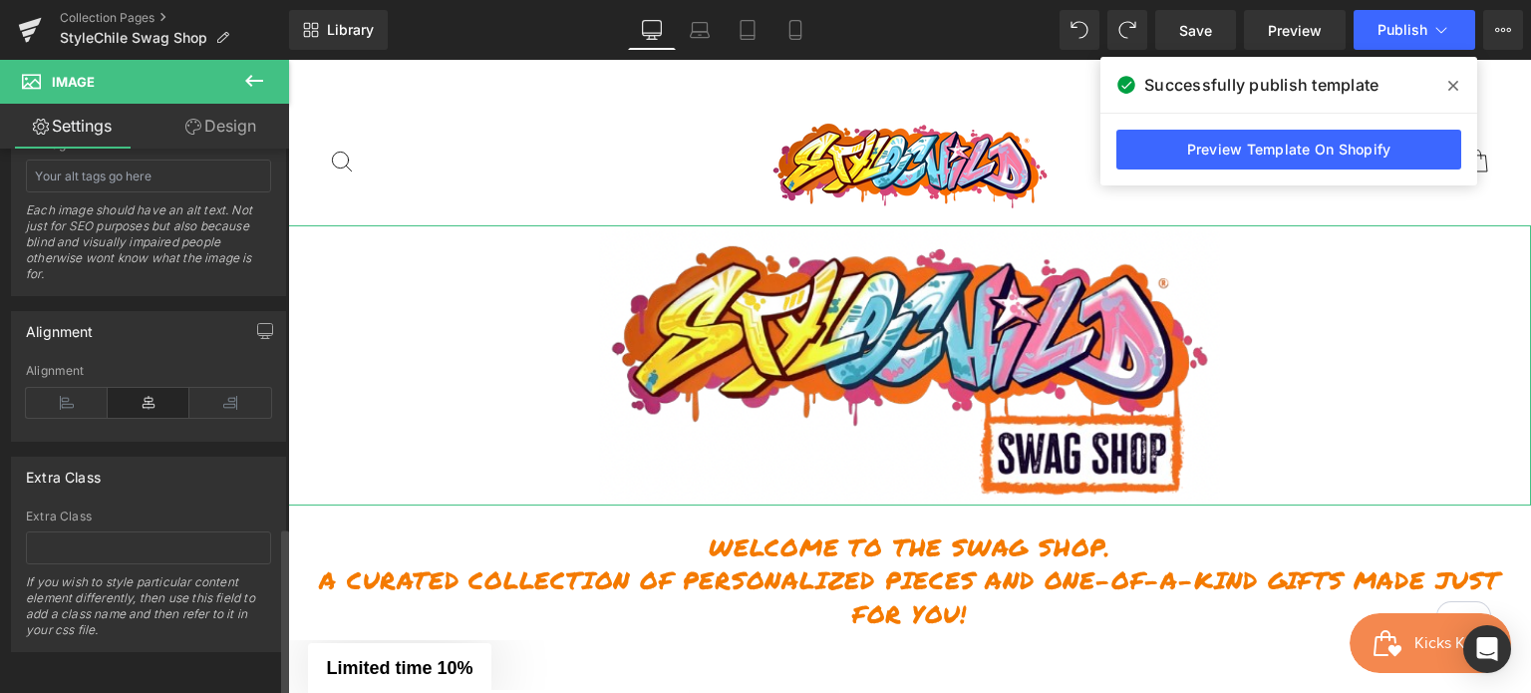
scroll to position [1221, 0]
